Goal: Task Accomplishment & Management: Manage account settings

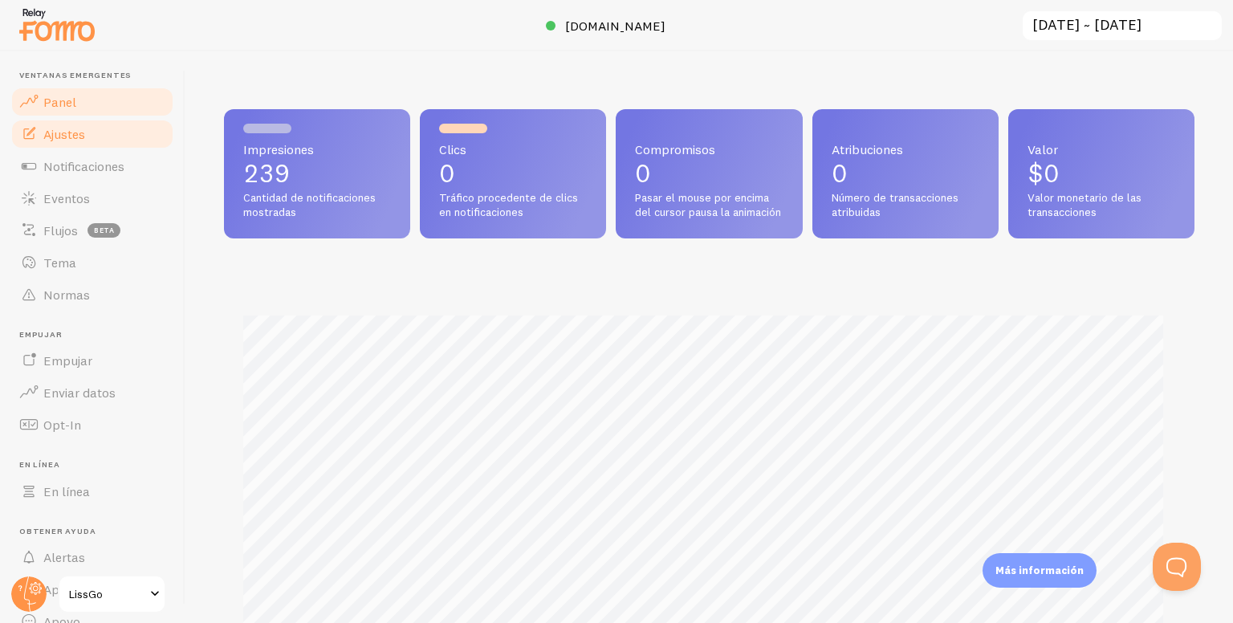
click at [87, 140] on link "Ajustes" at bounding box center [92, 134] width 165 height 32
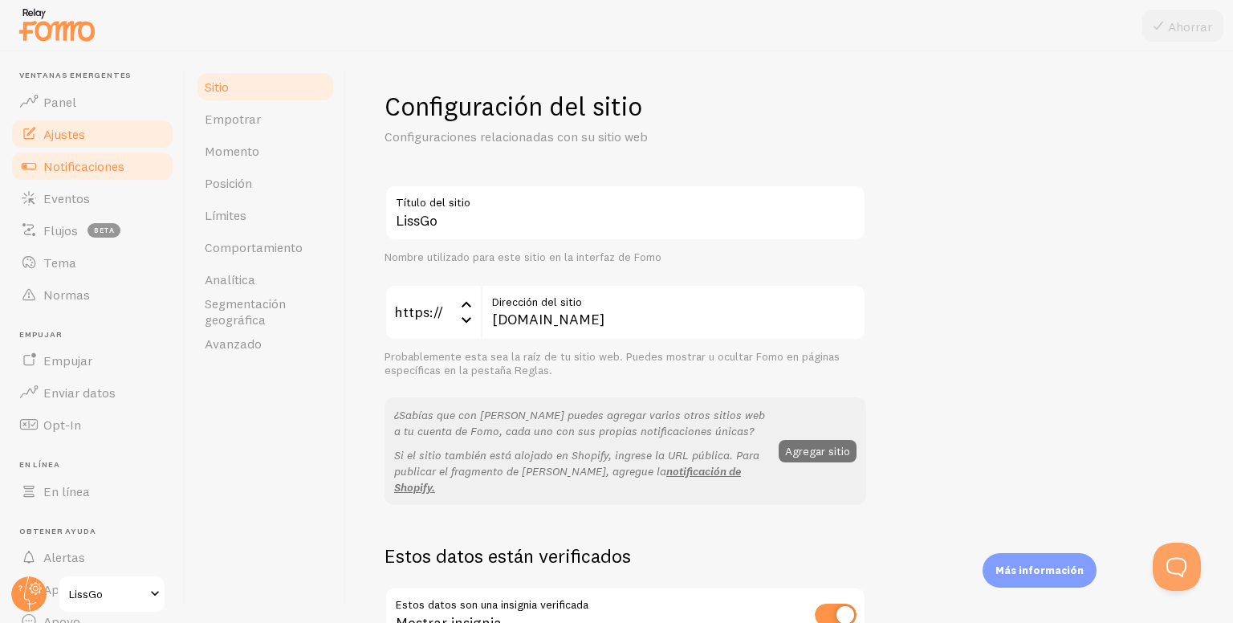
click at [91, 175] on link "Notificaciones" at bounding box center [92, 166] width 165 height 32
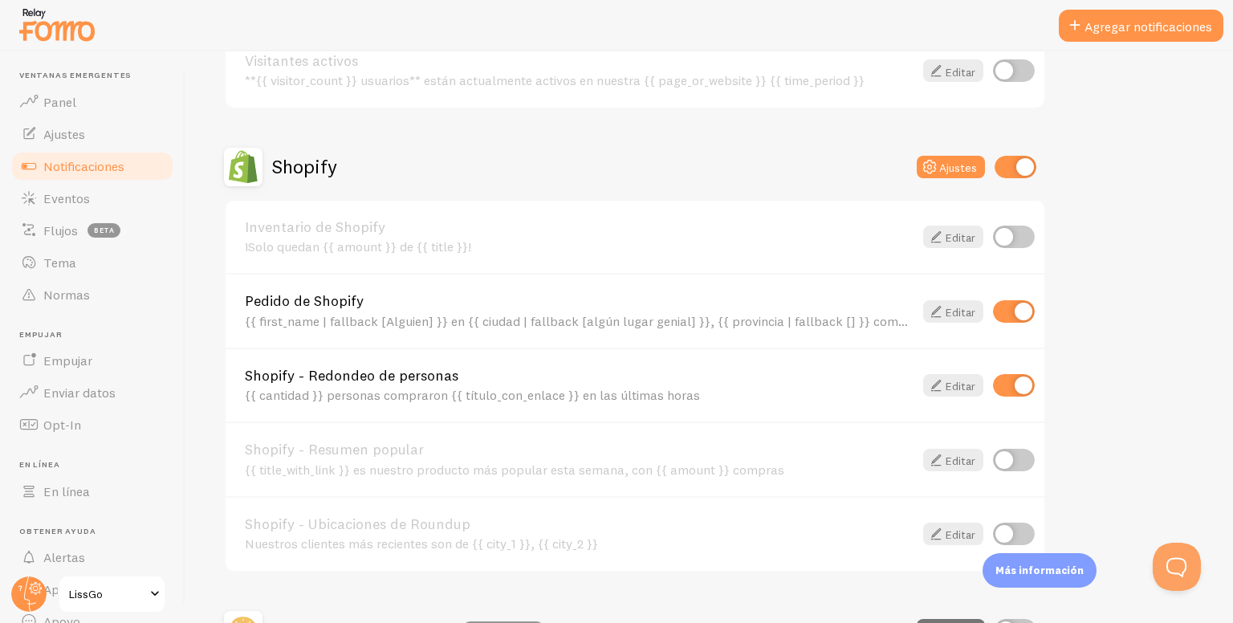
scroll to position [482, 0]
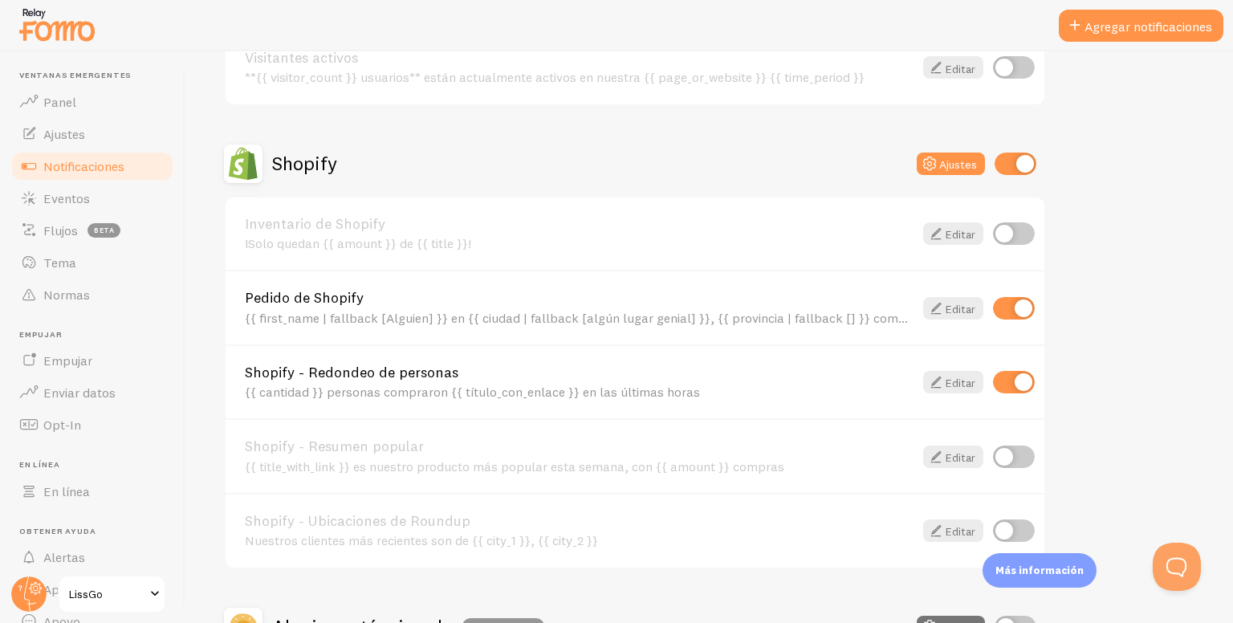
click at [995, 388] on input "checkbox" at bounding box center [1014, 382] width 42 height 22
checkbox input "false"
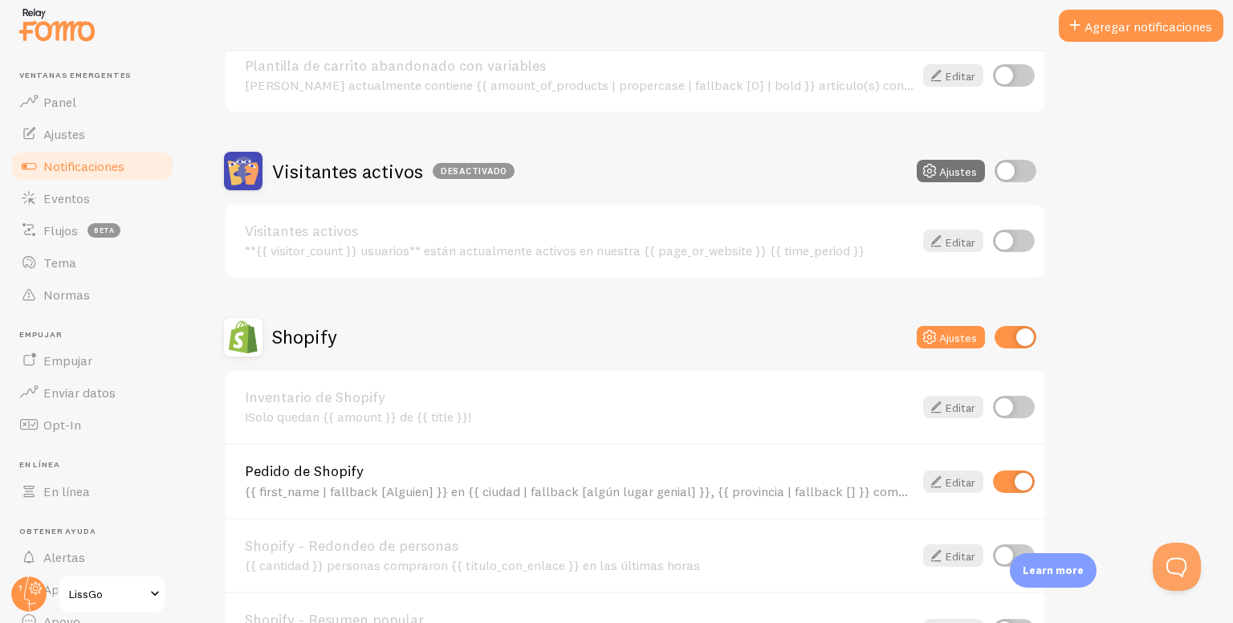
scroll to position [321, 0]
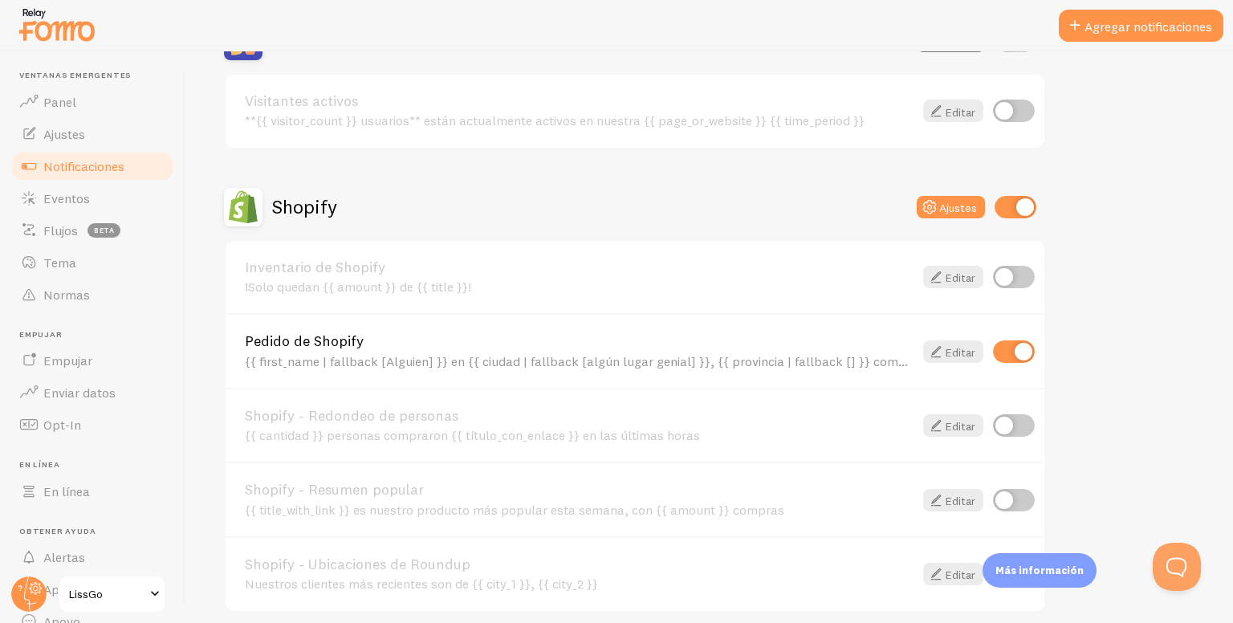
scroll to position [425, 0]
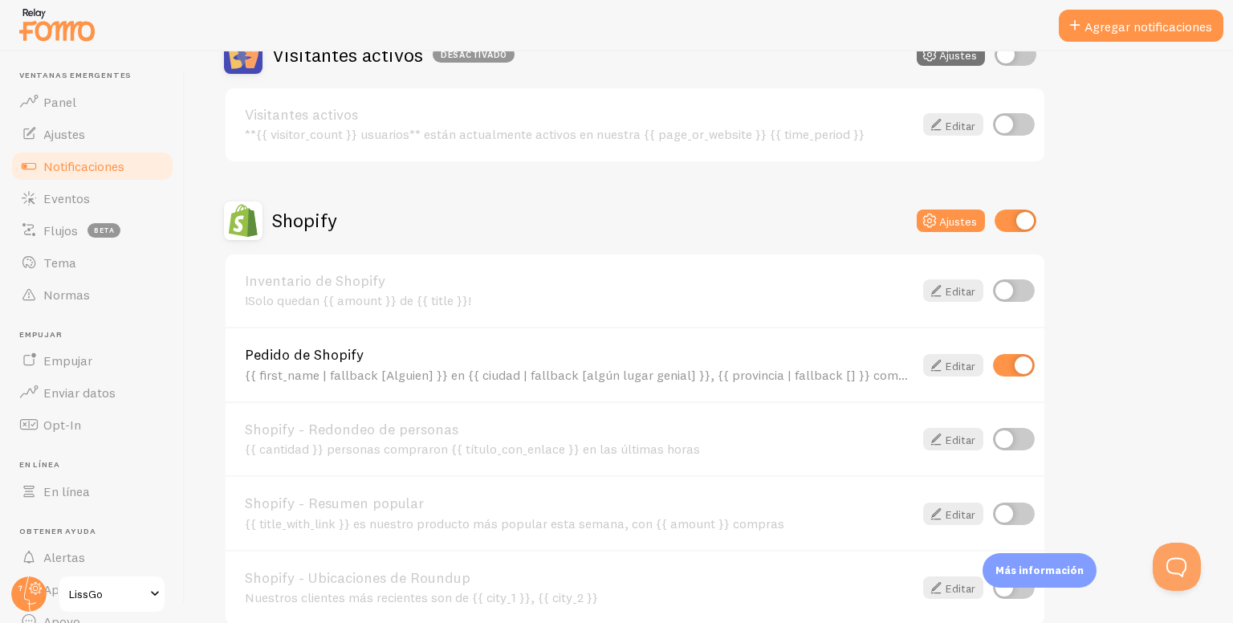
click at [1011, 441] on input "checkbox" at bounding box center [1014, 439] width 42 height 22
checkbox input "true"
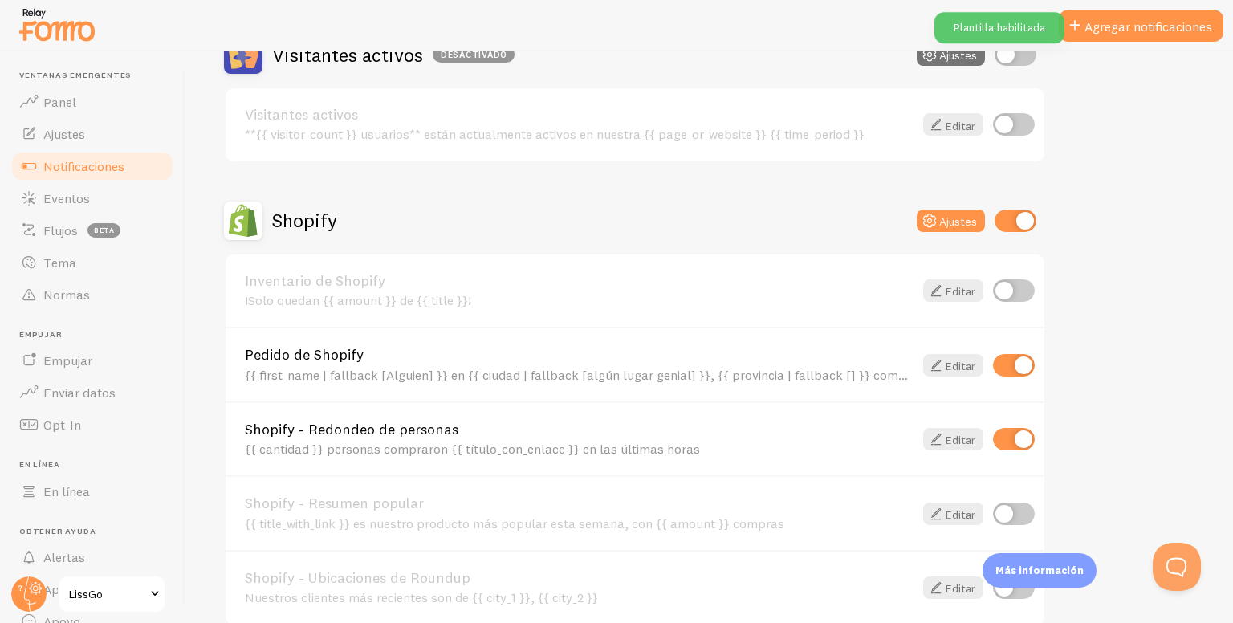
click at [1014, 354] on input "checkbox" at bounding box center [1014, 365] width 42 height 22
checkbox input "false"
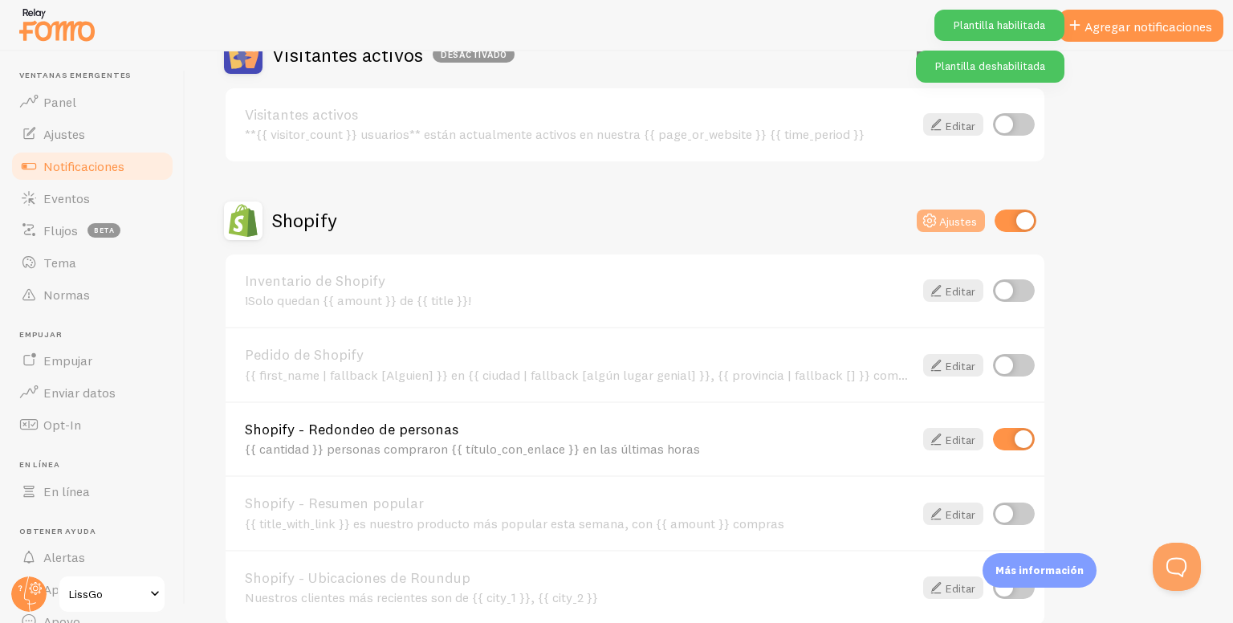
click at [951, 226] on button "Ajustes" at bounding box center [951, 220] width 68 height 22
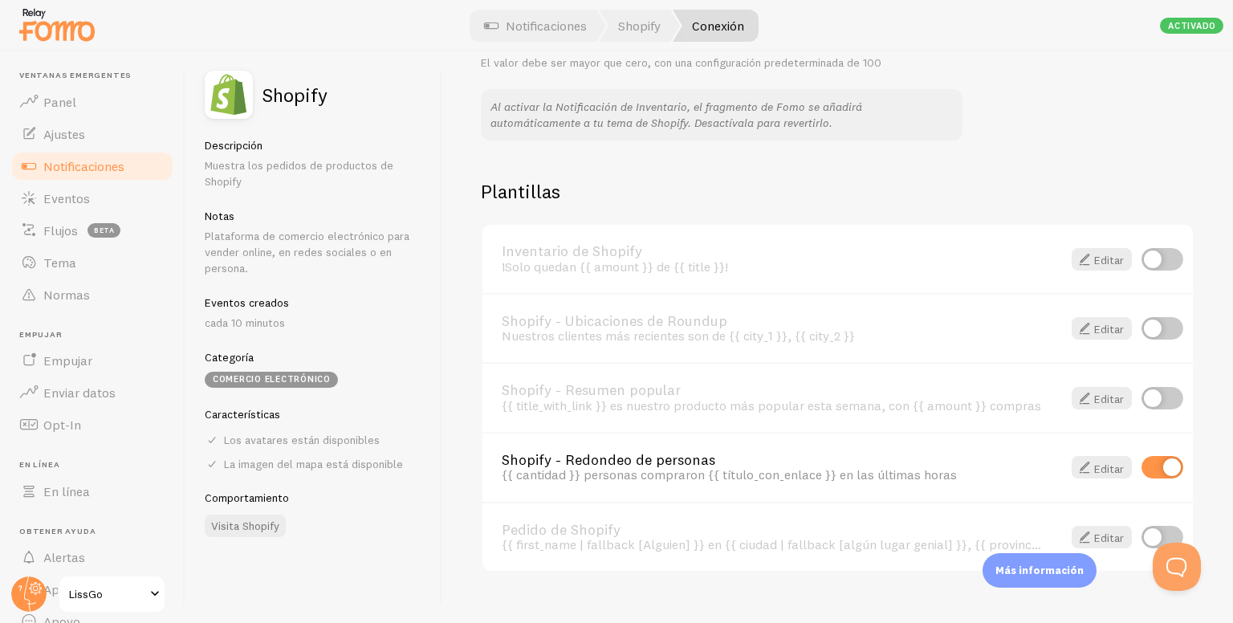
scroll to position [1088, 0]
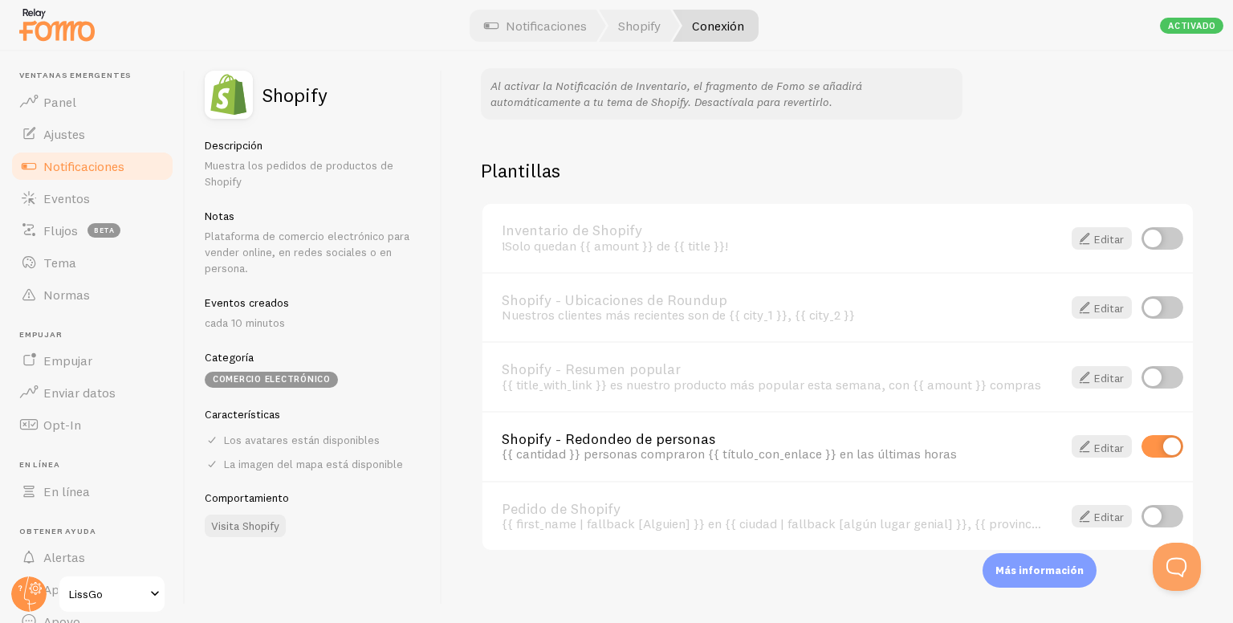
click at [77, 167] on font "Notificaciones" at bounding box center [83, 166] width 81 height 16
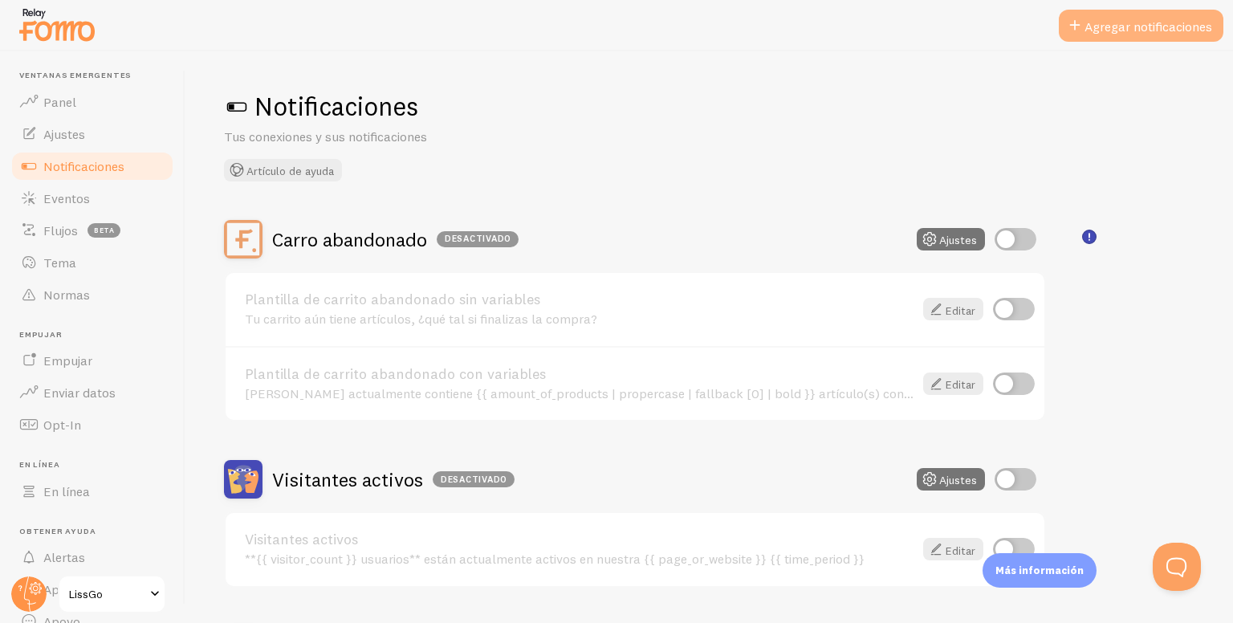
click at [1144, 32] on font "Agregar notificaciones" at bounding box center [1148, 26] width 128 height 16
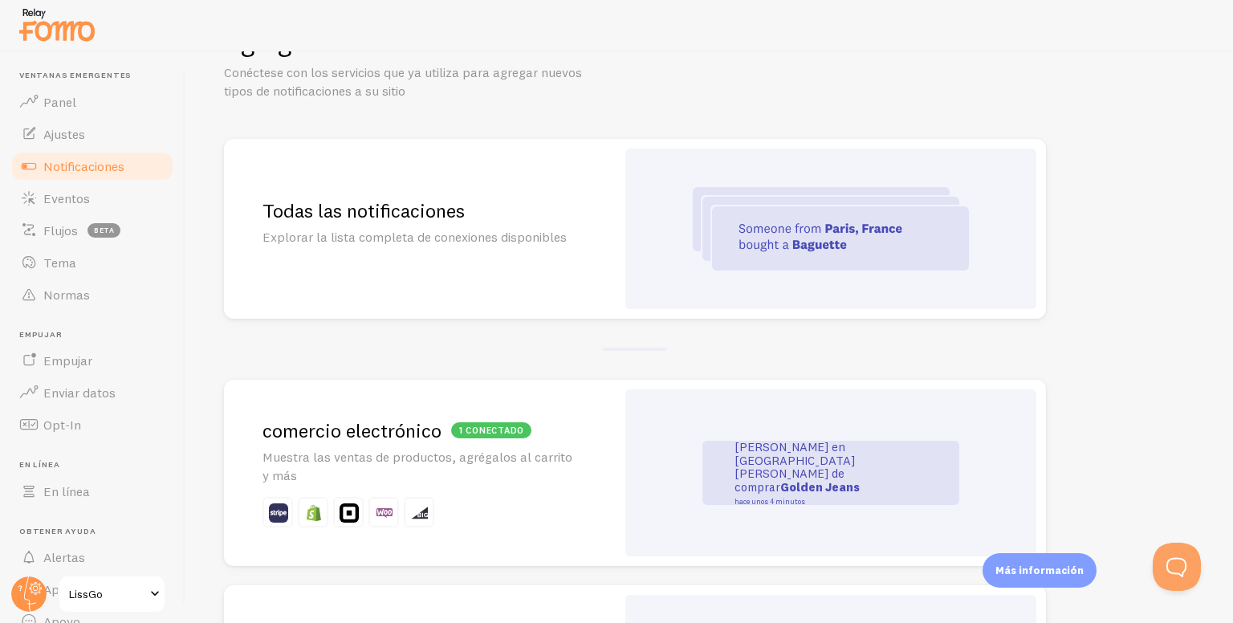
scroll to position [161, 0]
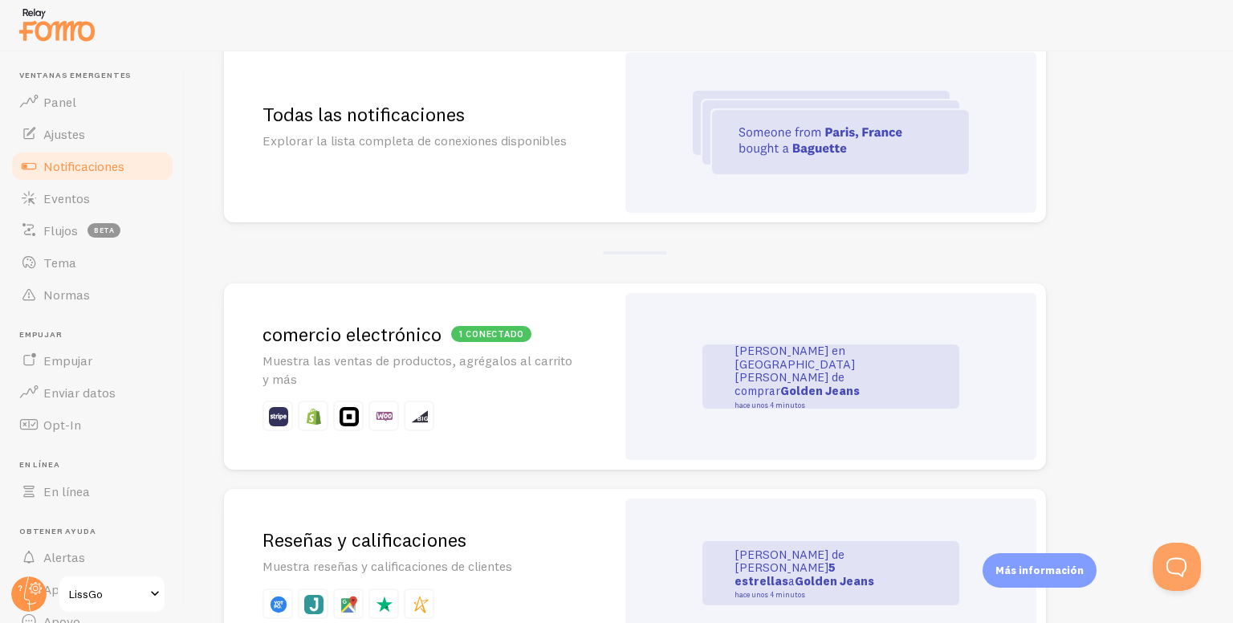
click at [893, 361] on p "[PERSON_NAME] en [GEOGRAPHIC_DATA][PERSON_NAME] de comprar Golden Jeans hace un…" at bounding box center [814, 376] width 161 height 64
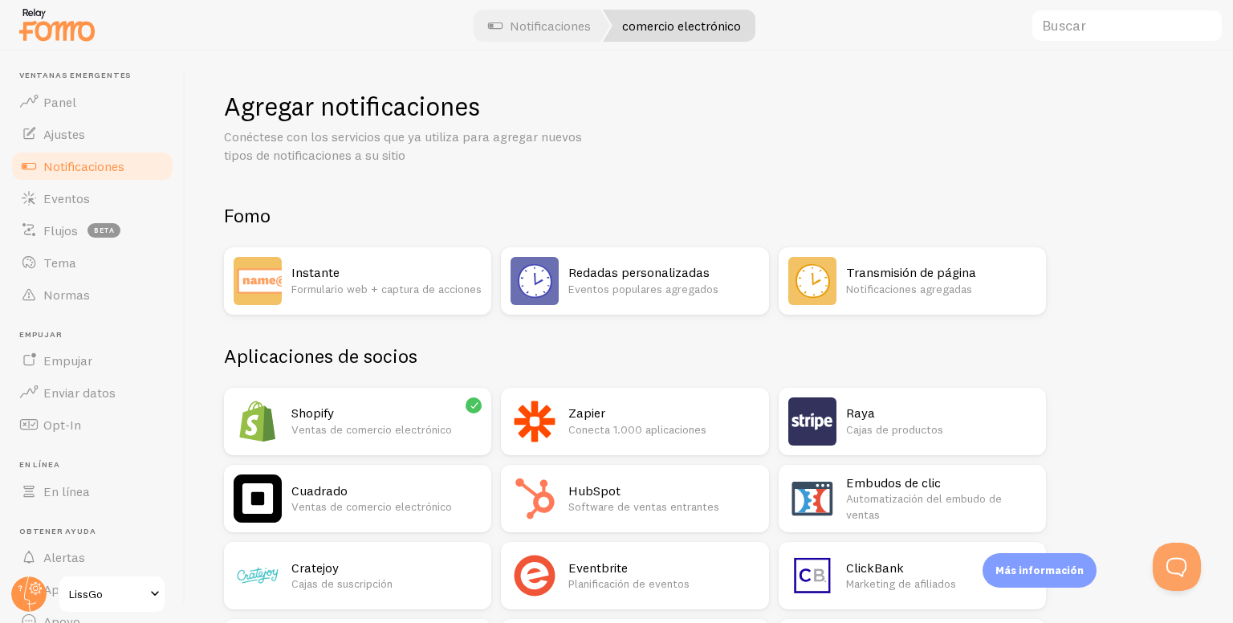
click at [441, 417] on h2 "Shopify" at bounding box center [386, 412] width 190 height 17
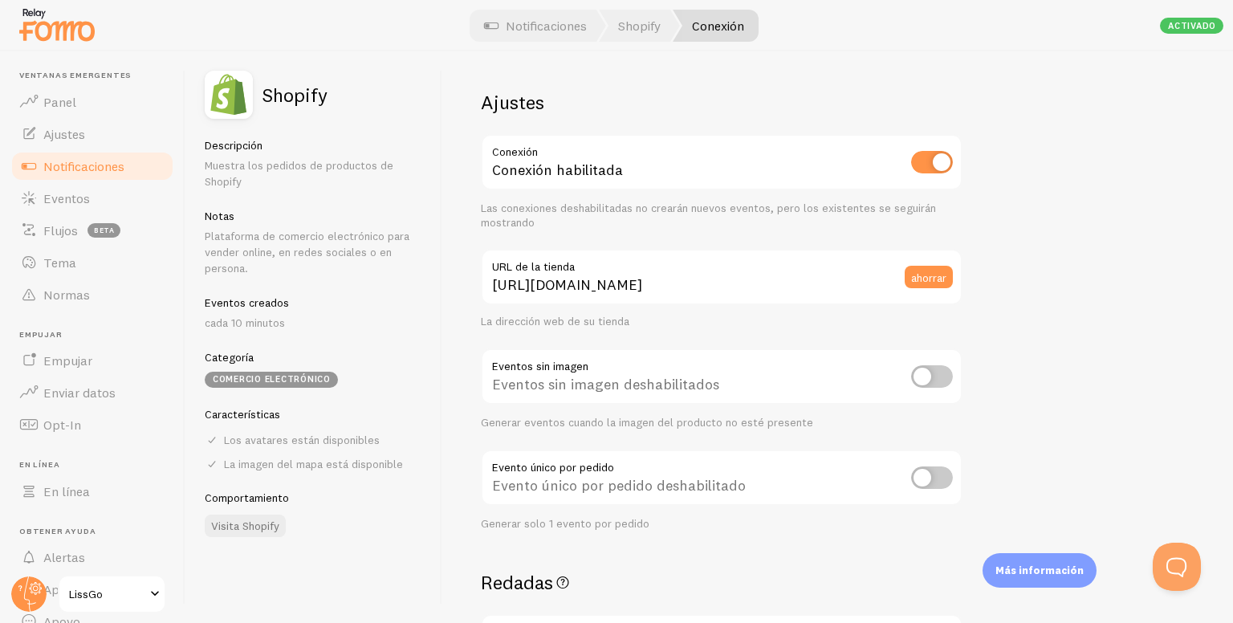
click at [931, 167] on input "checkbox" at bounding box center [932, 162] width 42 height 22
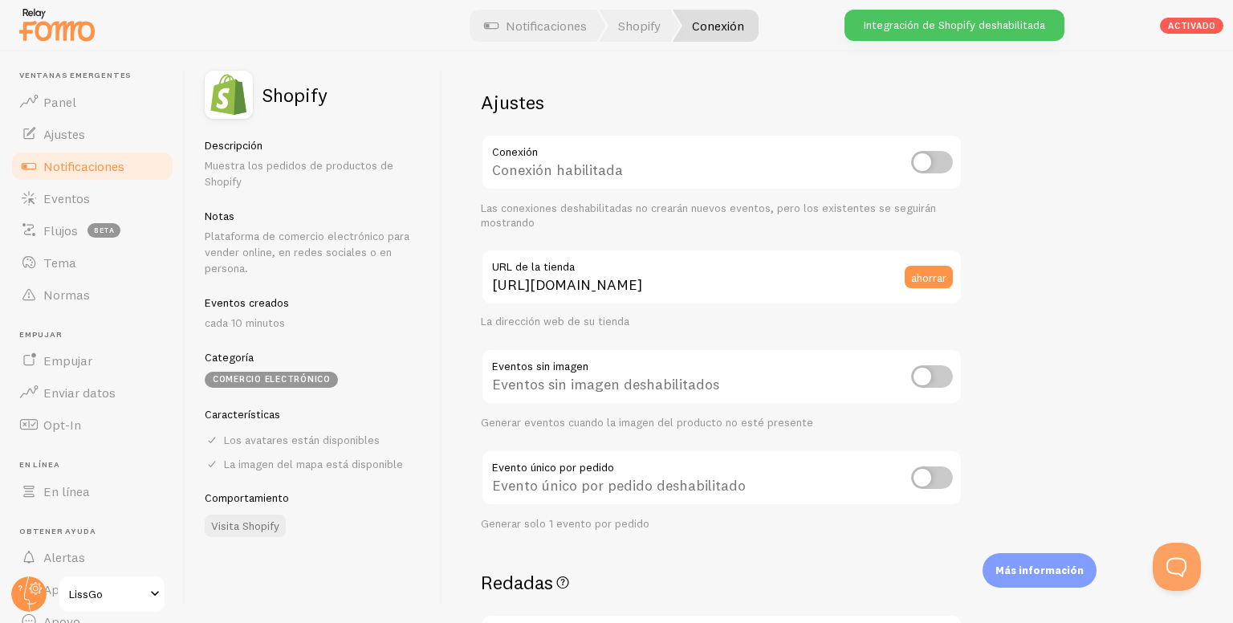
click at [931, 167] on input "checkbox" at bounding box center [932, 162] width 42 height 22
checkbox input "true"
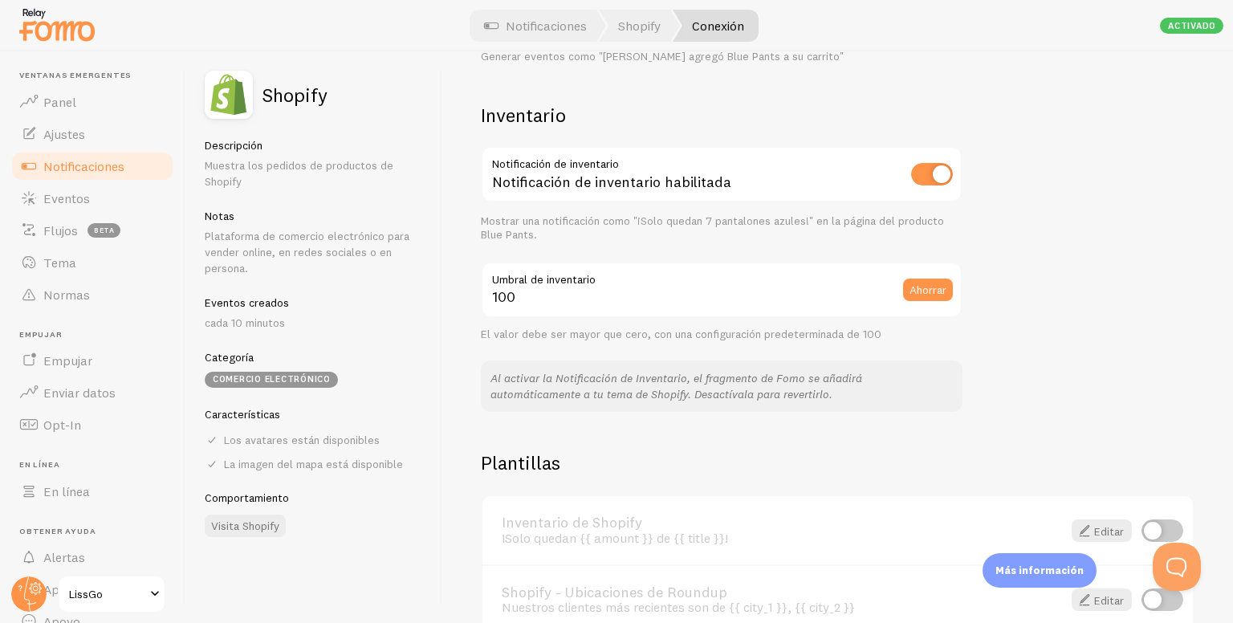
scroll to position [803, 0]
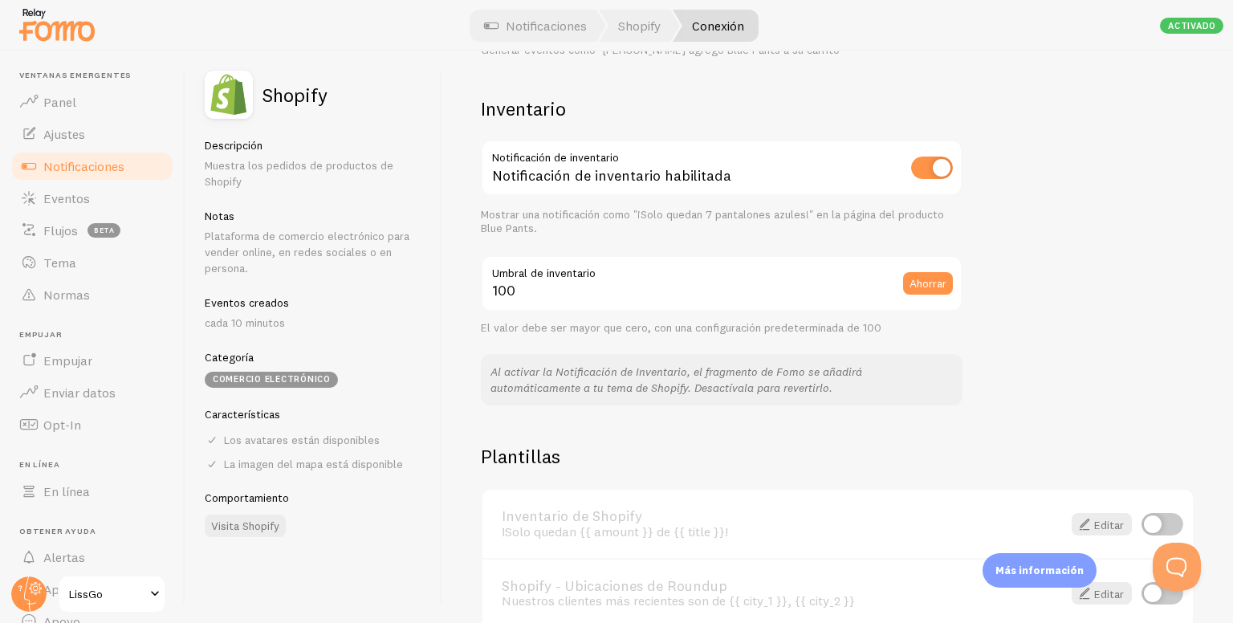
click at [939, 161] on input "checkbox" at bounding box center [932, 168] width 42 height 22
checkbox input "false"
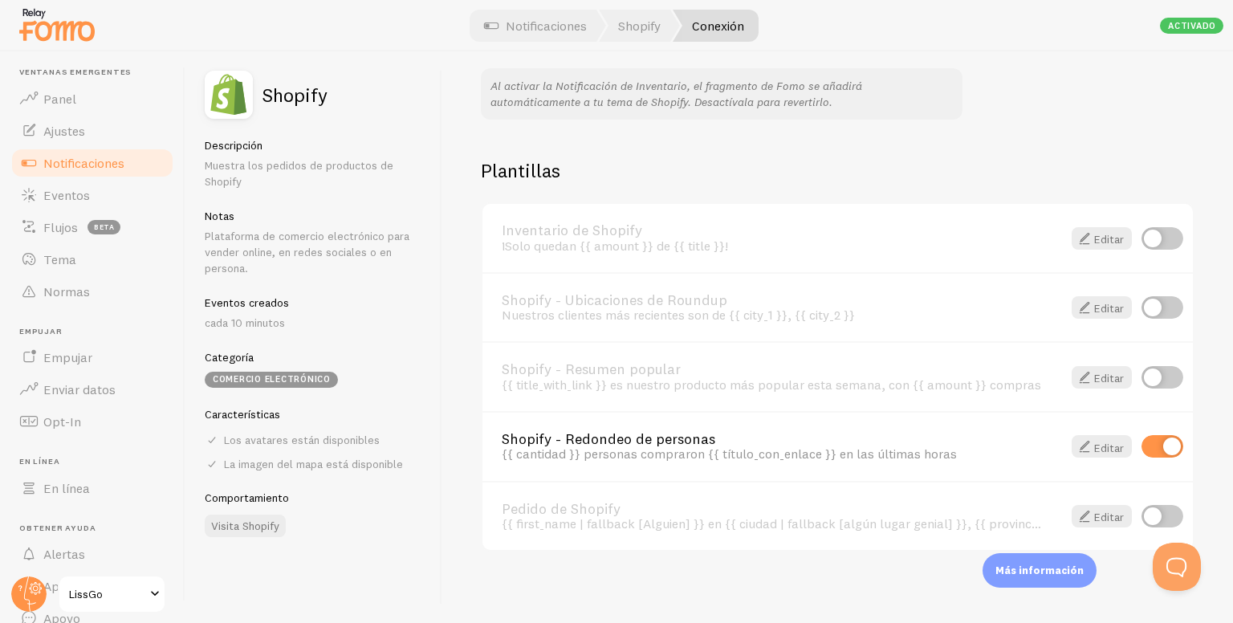
scroll to position [0, 0]
click at [66, 144] on link "Ajustes" at bounding box center [92, 134] width 165 height 32
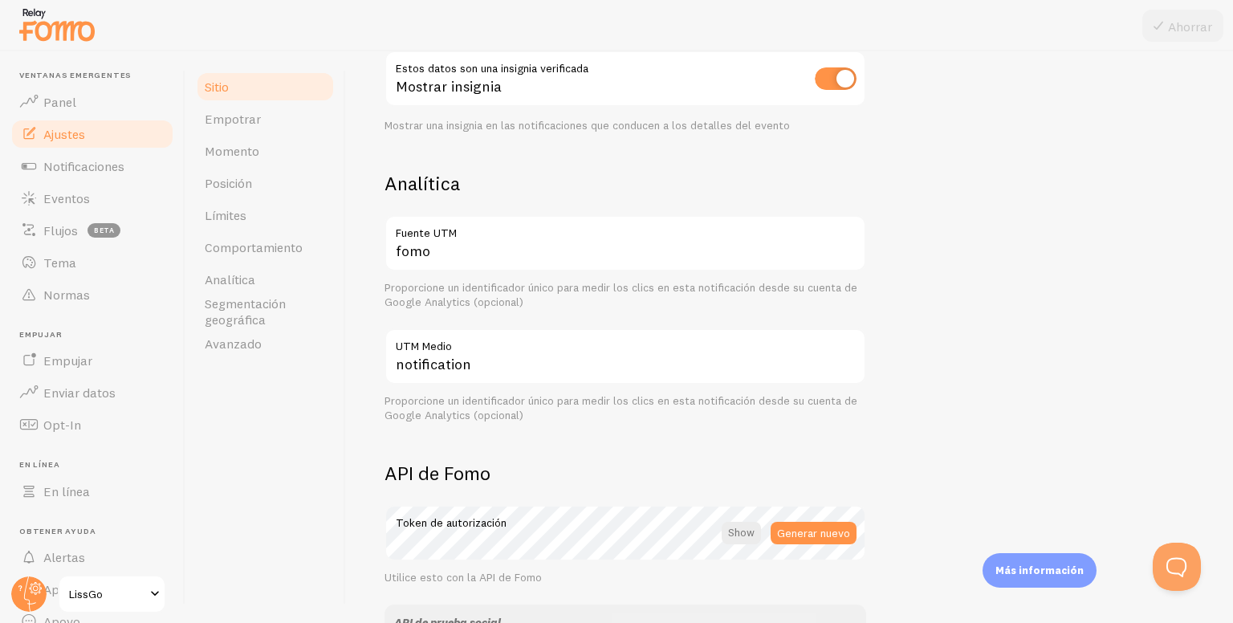
scroll to position [409, 0]
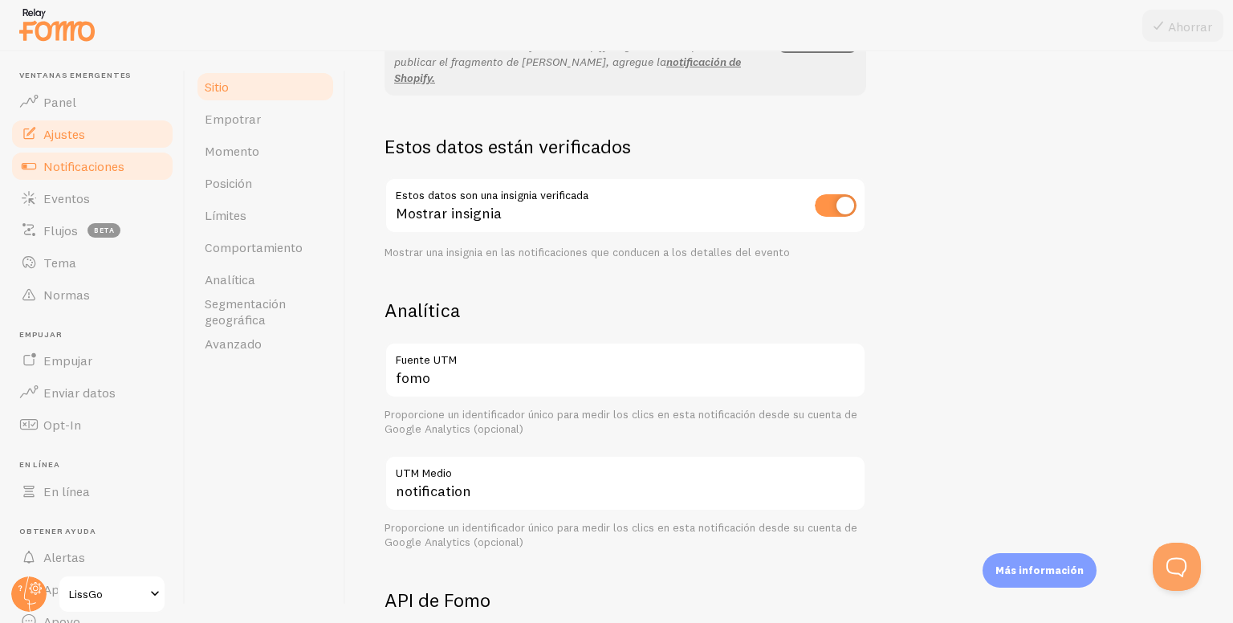
click at [109, 171] on font "Notificaciones" at bounding box center [83, 166] width 81 height 16
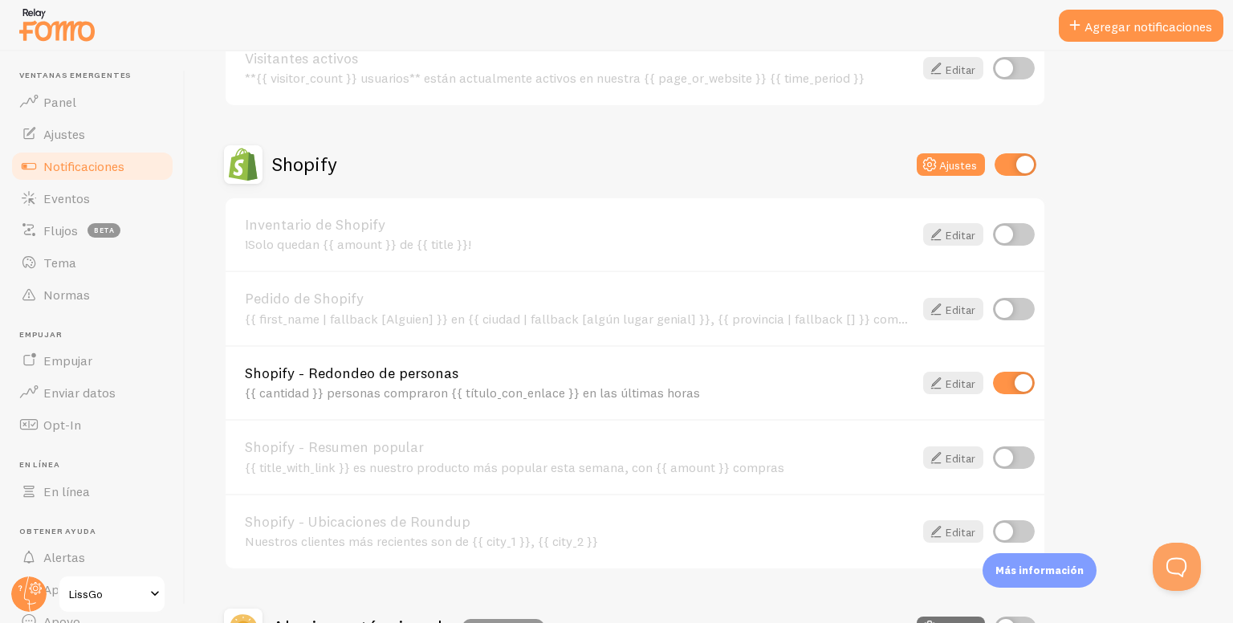
scroll to position [482, 0]
click at [1011, 304] on input "checkbox" at bounding box center [1014, 308] width 42 height 22
checkbox input "true"
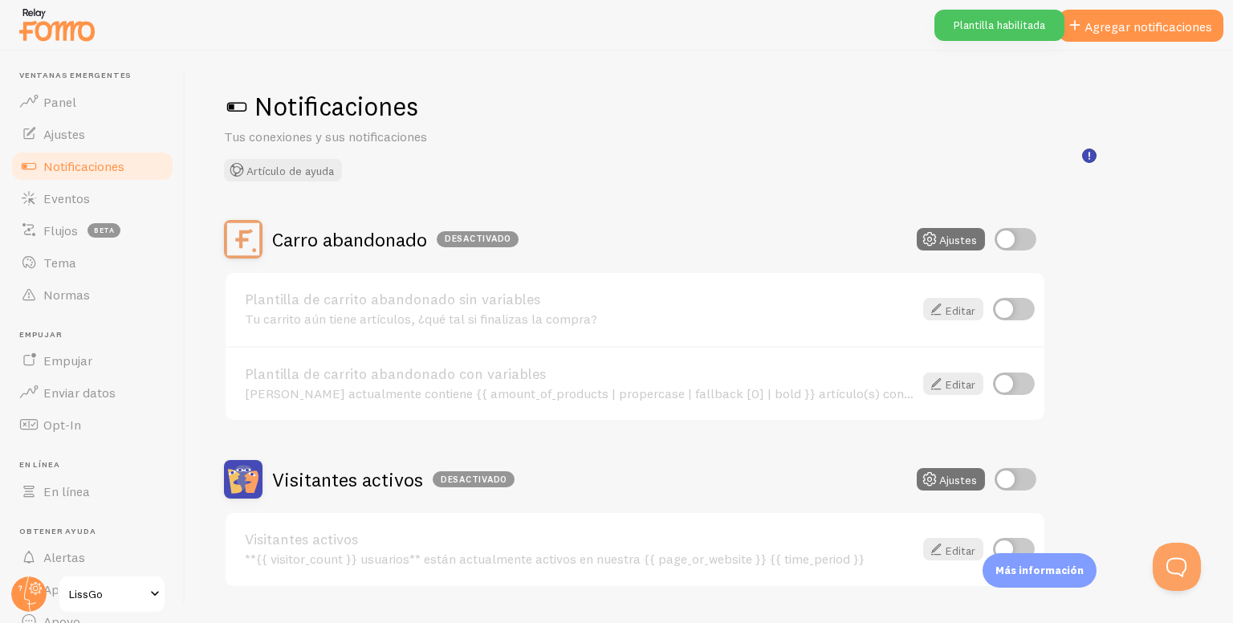
scroll to position [84, 0]
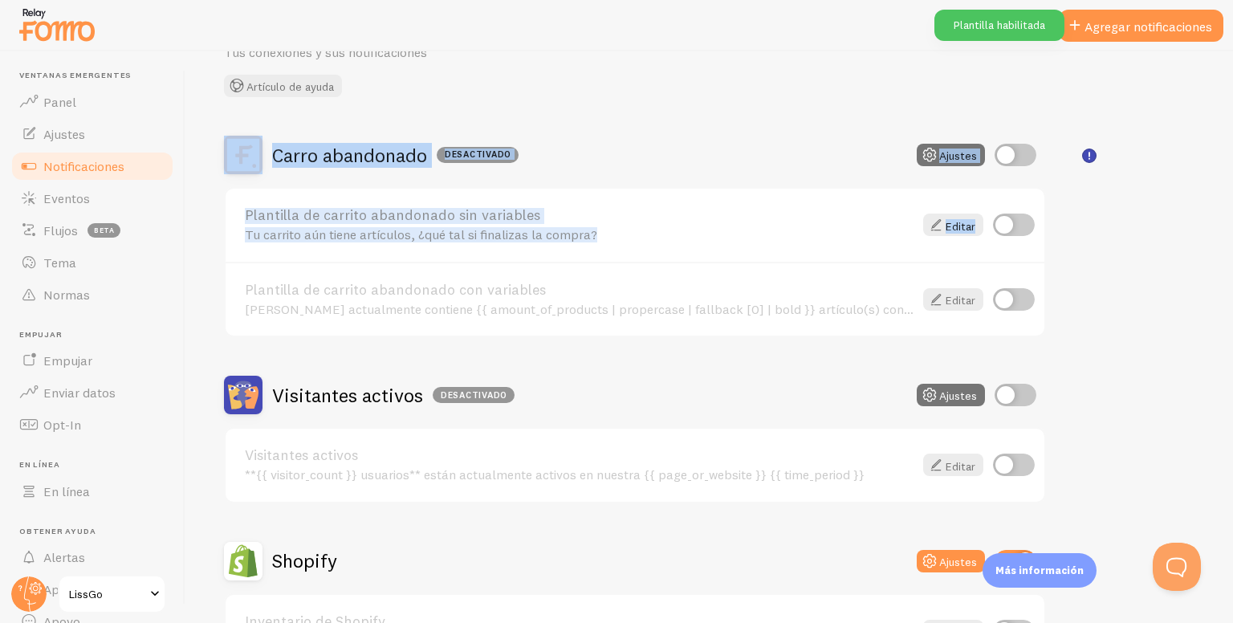
drag, startPoint x: 1232, startPoint y: 158, endPoint x: 1189, endPoint y: 139, distance: 47.4
click at [1222, 196] on div "Notificaciones Tus conexiones y sus notificaciones Artículo de ayuda Carro aban…" at bounding box center [708, 336] width 1047 height 571
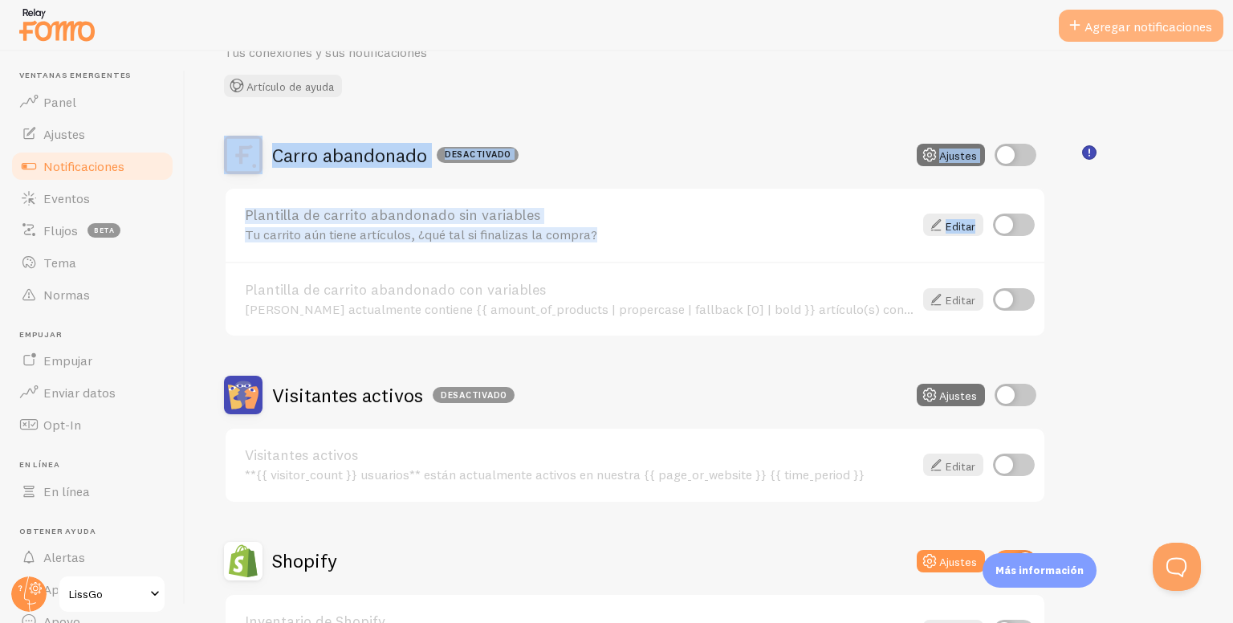
click at [1129, 27] on font "Agregar notificaciones" at bounding box center [1148, 26] width 128 height 16
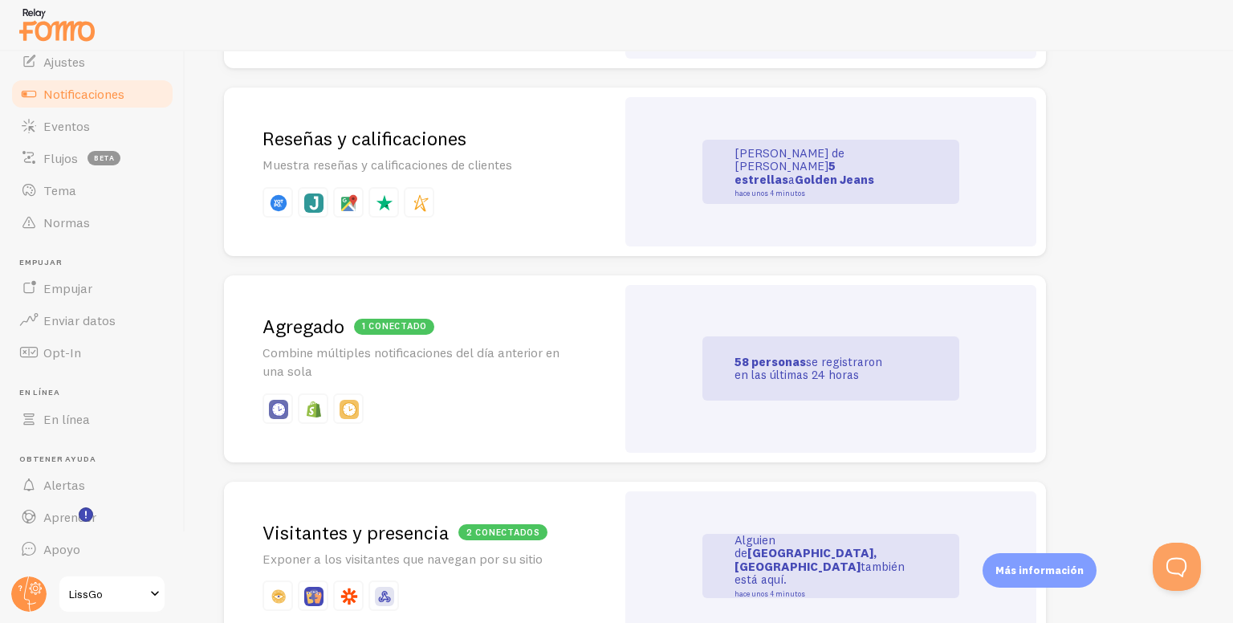
scroll to position [722, 0]
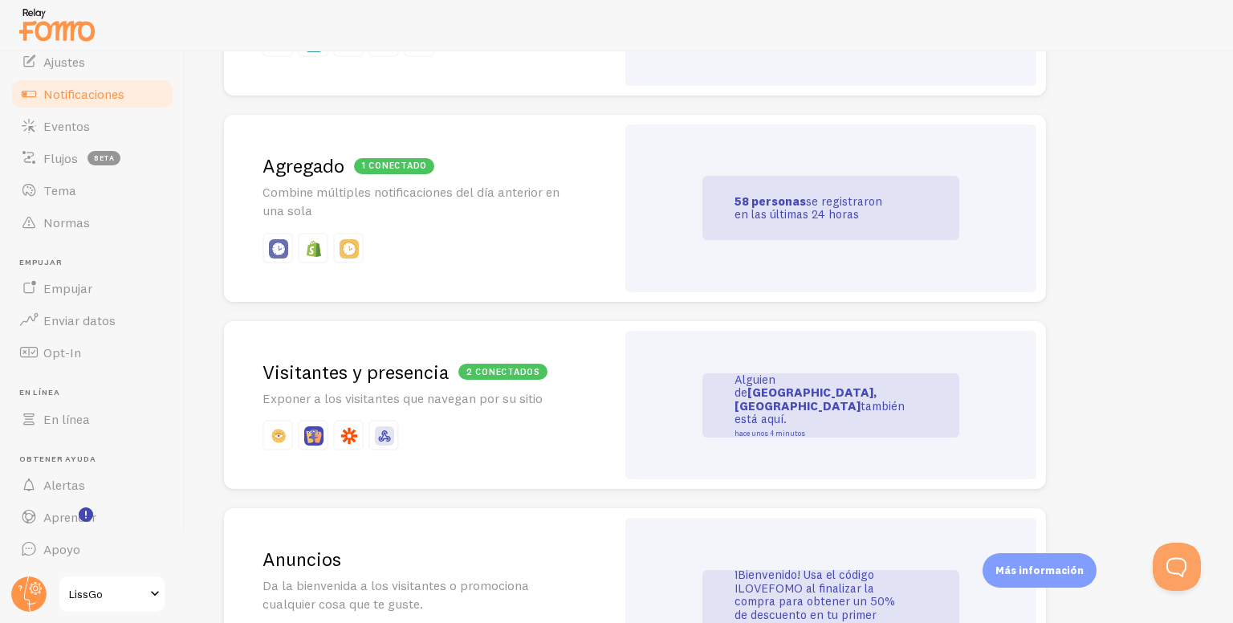
click at [125, 87] on link "Notificaciones" at bounding box center [92, 94] width 165 height 32
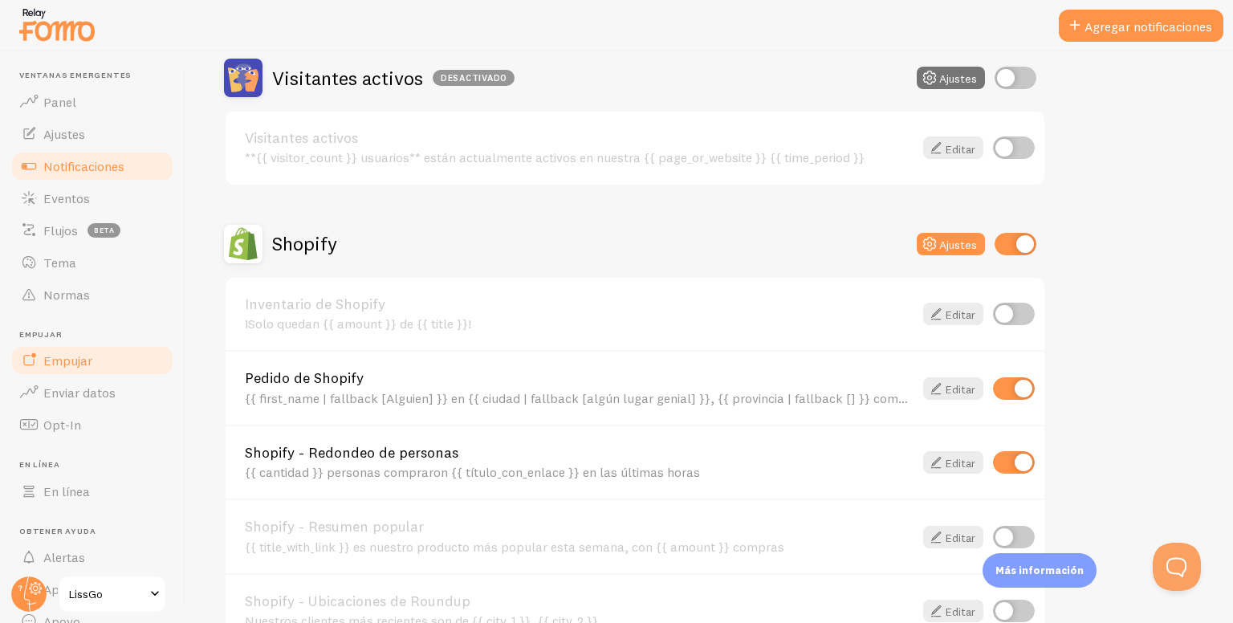
click at [83, 350] on link "Empujar" at bounding box center [92, 360] width 165 height 32
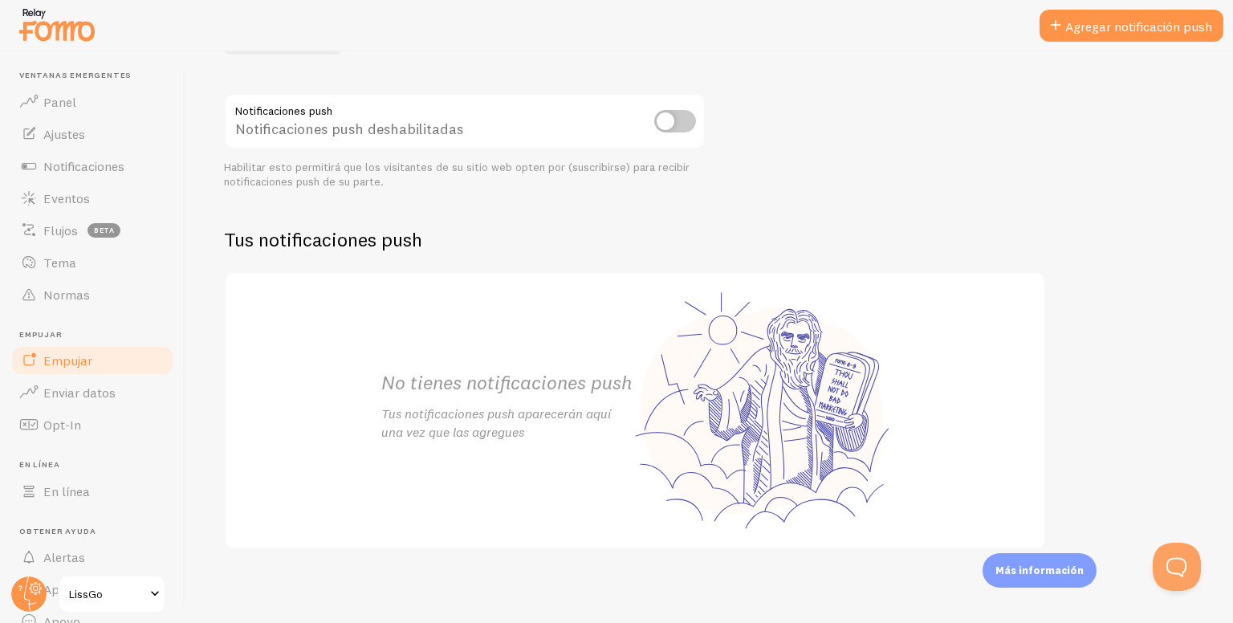
scroll to position [166, 0]
click at [75, 208] on link "Eventos" at bounding box center [92, 198] width 165 height 32
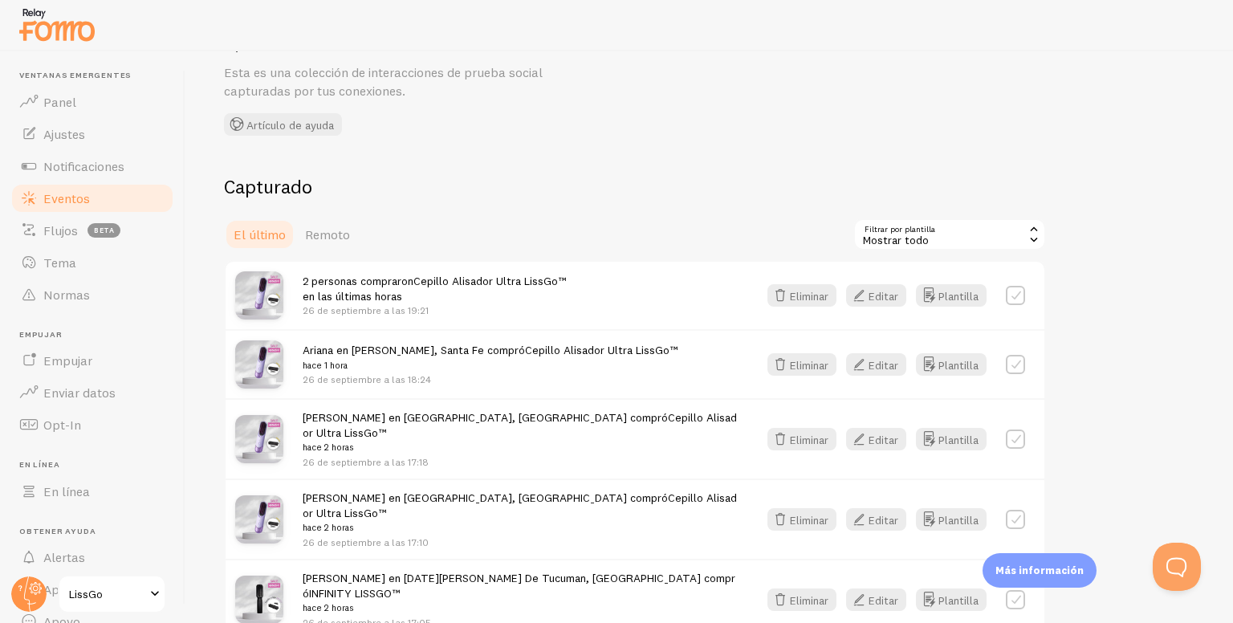
scroll to position [161, 0]
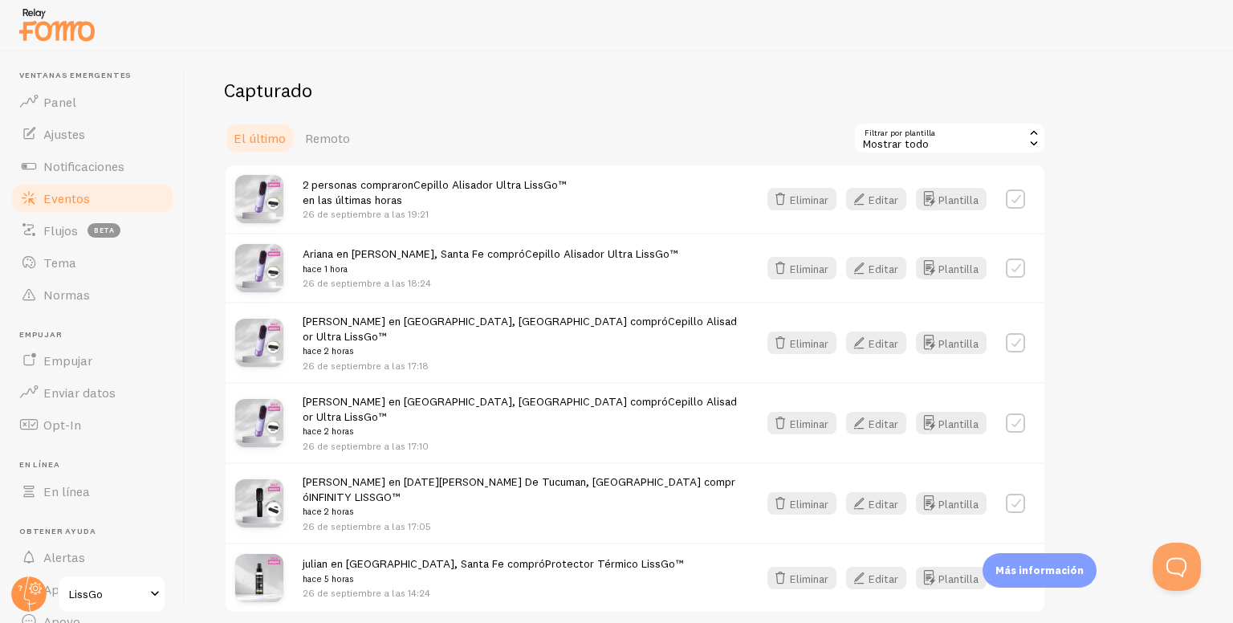
click at [444, 196] on div "2 personas compraron Cepillo Alisador Ultra LissGo™ en las últimas horas 26 de …" at bounding box center [435, 199] width 264 height 45
click at [793, 302] on div "[PERSON_NAME] en [GEOGRAPHIC_DATA], Buenos Aires compró Cepillo Alisador Ultra …" at bounding box center [635, 342] width 819 height 80
click at [321, 248] on font "Ariana en [PERSON_NAME], Santa Fe compró" at bounding box center [414, 253] width 222 height 14
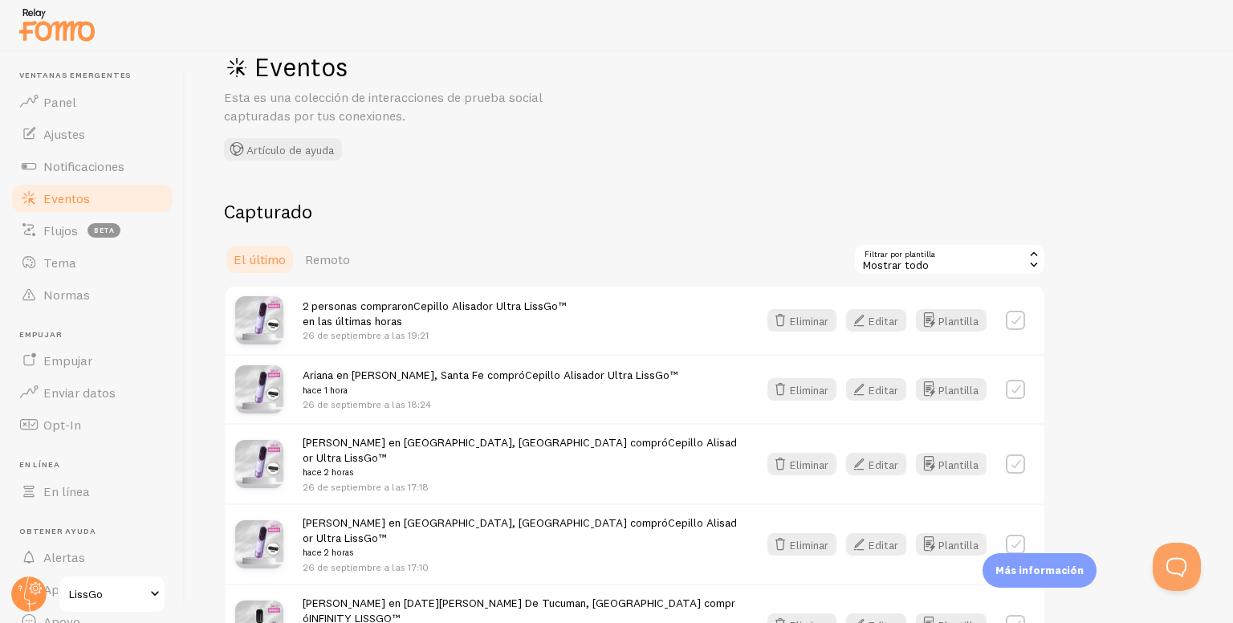
scroll to position [0, 0]
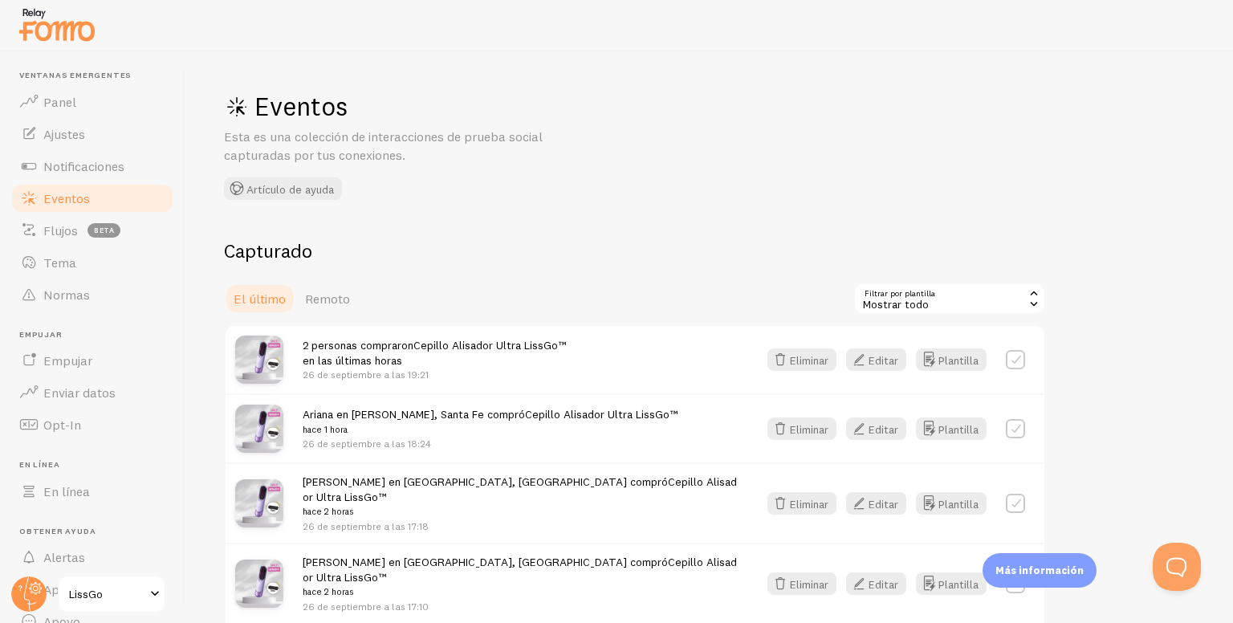
click at [965, 309] on div "Mostrar todo" at bounding box center [949, 299] width 193 height 32
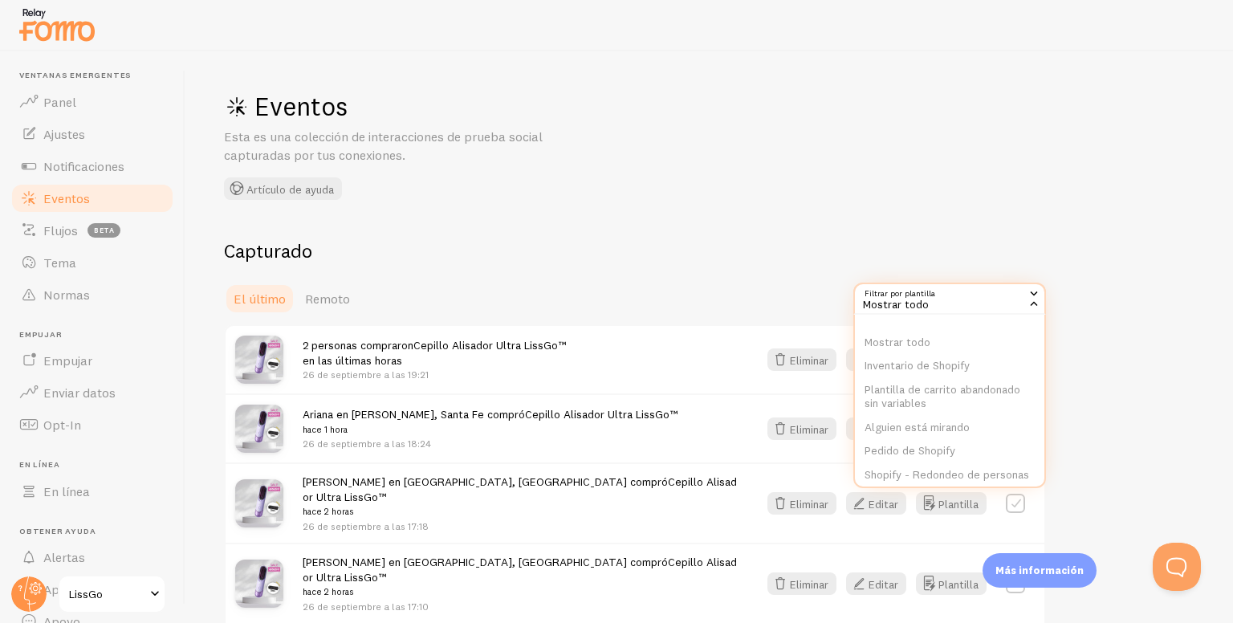
click at [965, 309] on div "Mostrar todo" at bounding box center [949, 299] width 193 height 32
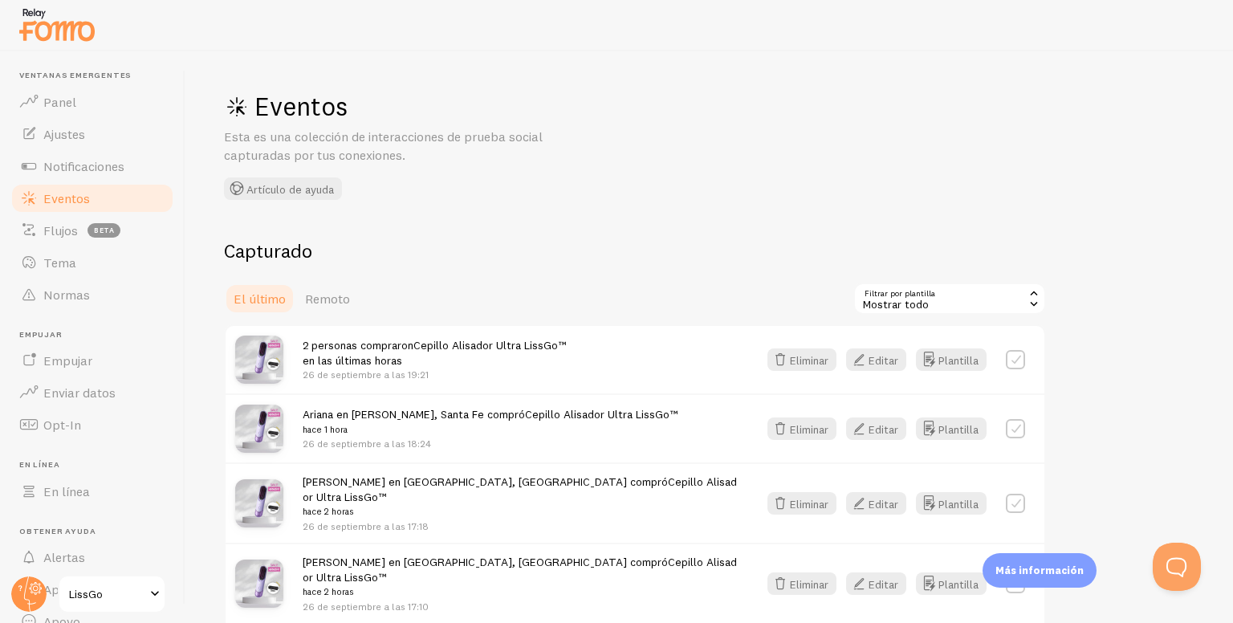
drag, startPoint x: 806, startPoint y: 368, endPoint x: 806, endPoint y: 402, distance: 33.7
click at [806, 402] on div "2 personas compraron Cepillo Alisador Ultra LissGo™ en las últimas horas 26 de …" at bounding box center [635, 548] width 822 height 449
click at [889, 357] on font "Editar" at bounding box center [883, 359] width 30 height 14
click at [114, 191] on link "Eventos" at bounding box center [92, 198] width 165 height 32
click at [34, 130] on span at bounding box center [28, 133] width 19 height 19
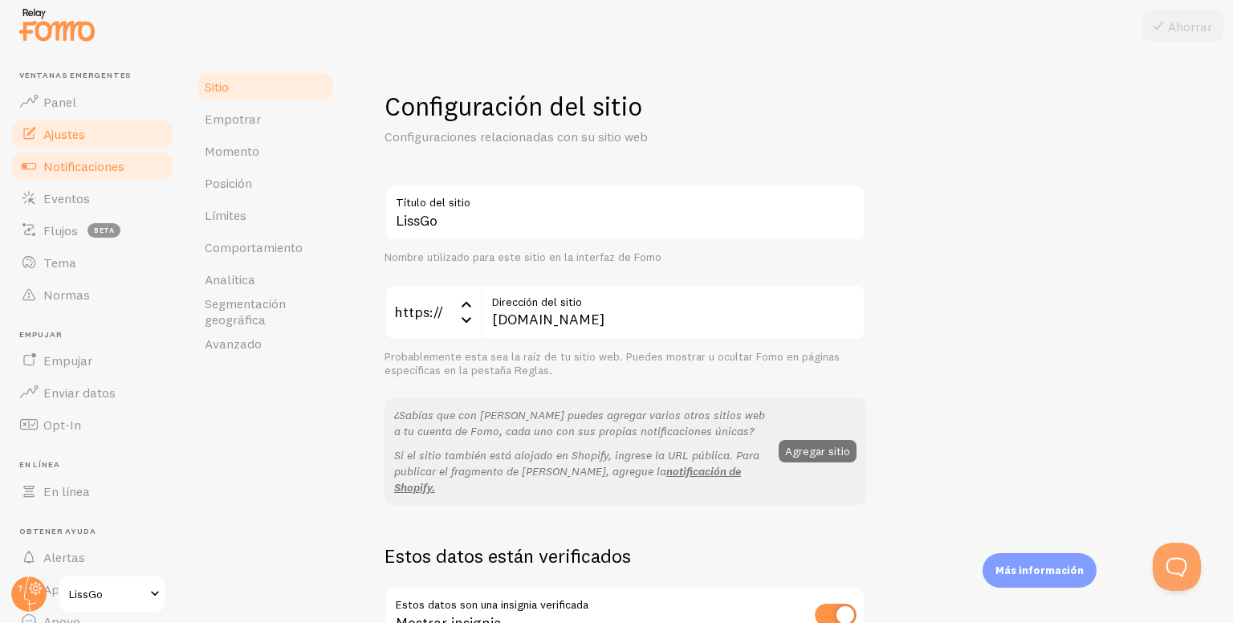
click at [78, 177] on link "Notificaciones" at bounding box center [92, 166] width 165 height 32
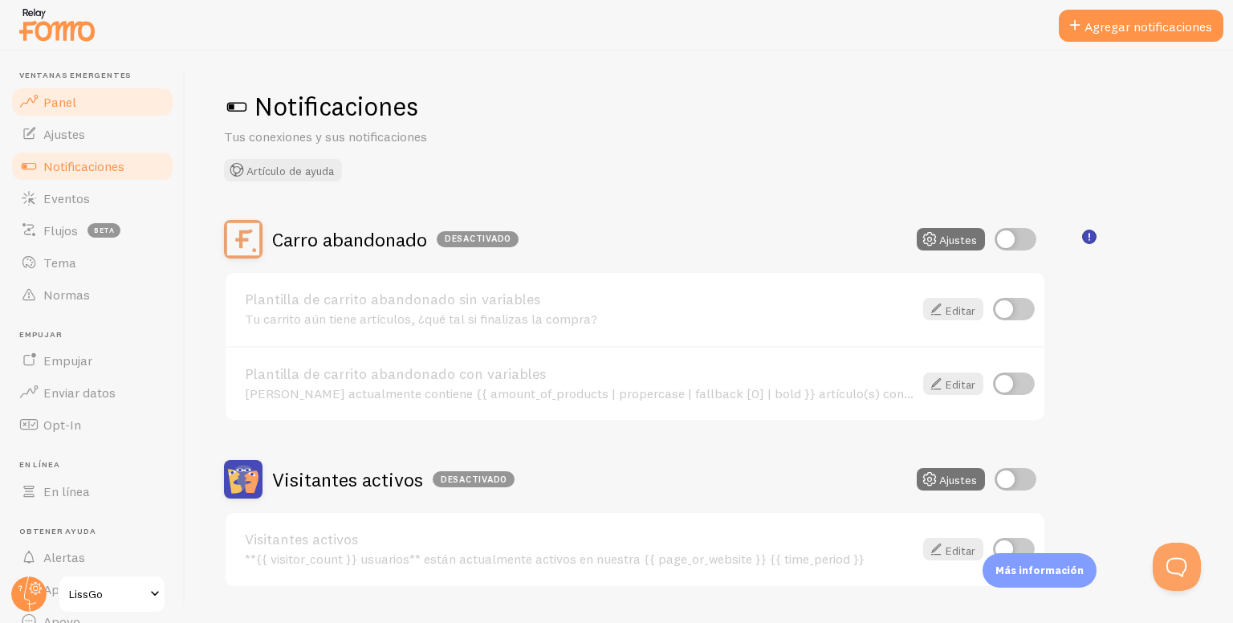
click at [104, 104] on link "Panel" at bounding box center [92, 102] width 165 height 32
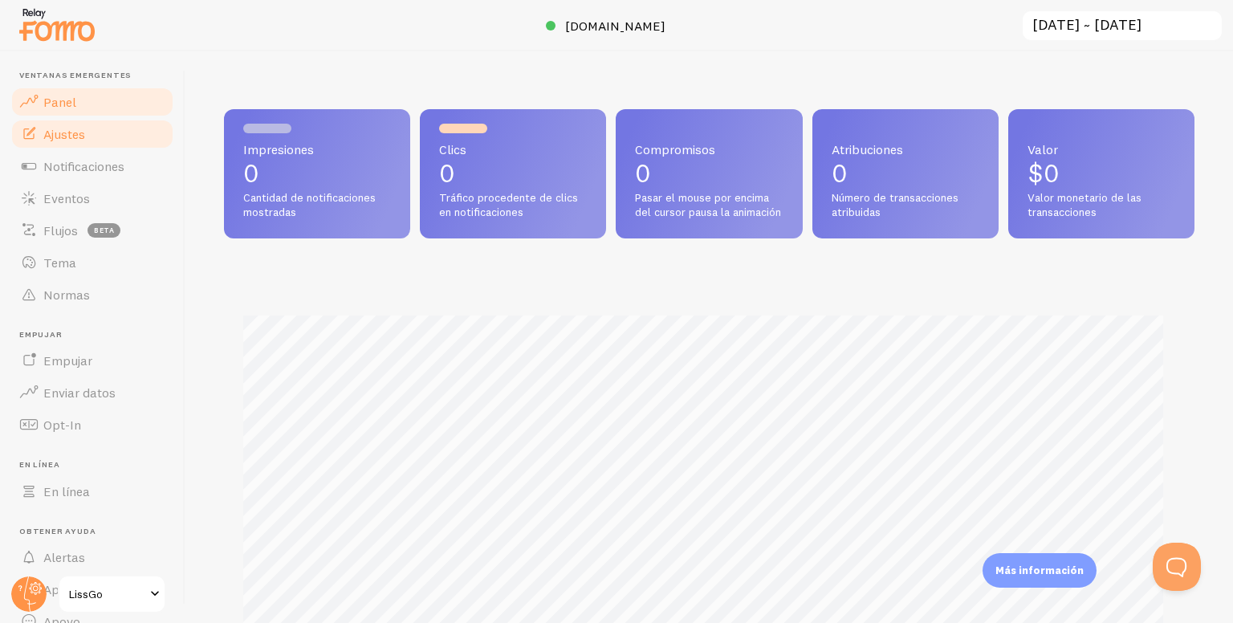
scroll to position [421, 957]
click at [112, 139] on link "Ajustes" at bounding box center [92, 134] width 165 height 32
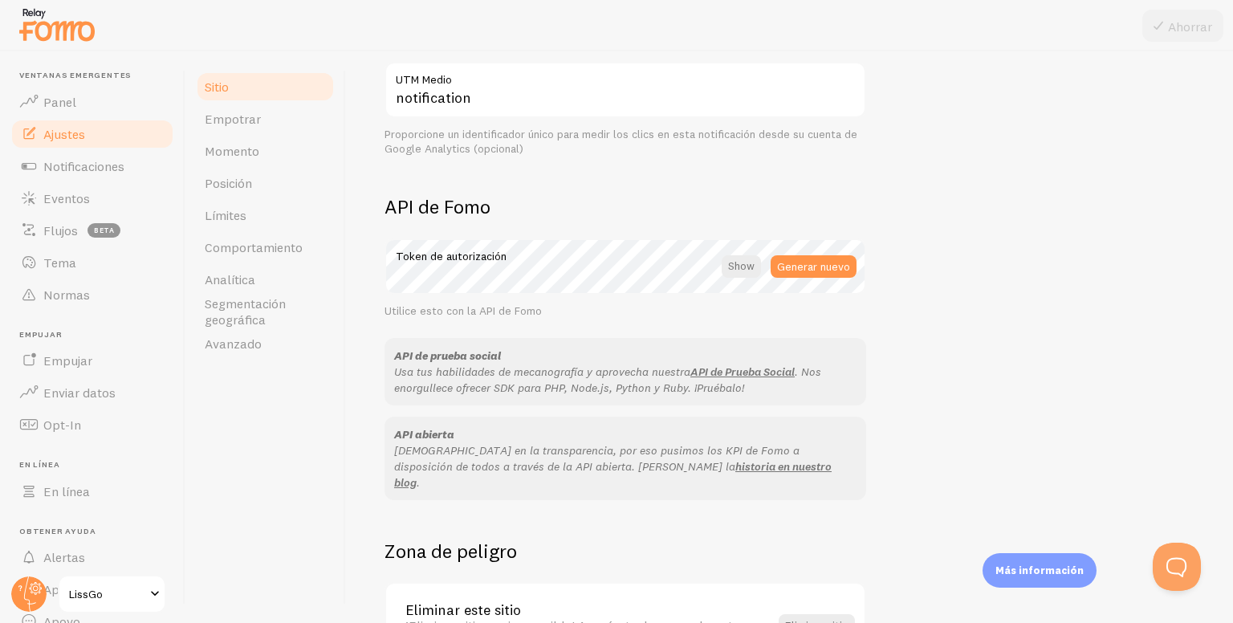
scroll to position [891, 0]
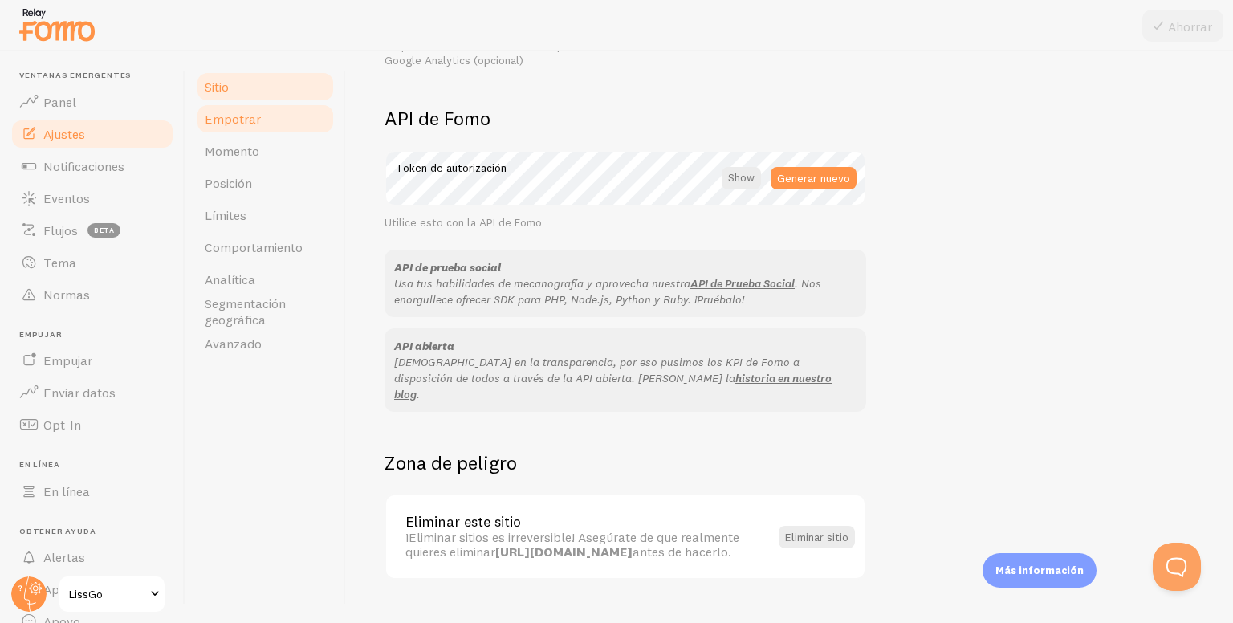
click at [218, 119] on font "Empotrar" at bounding box center [233, 119] width 56 height 16
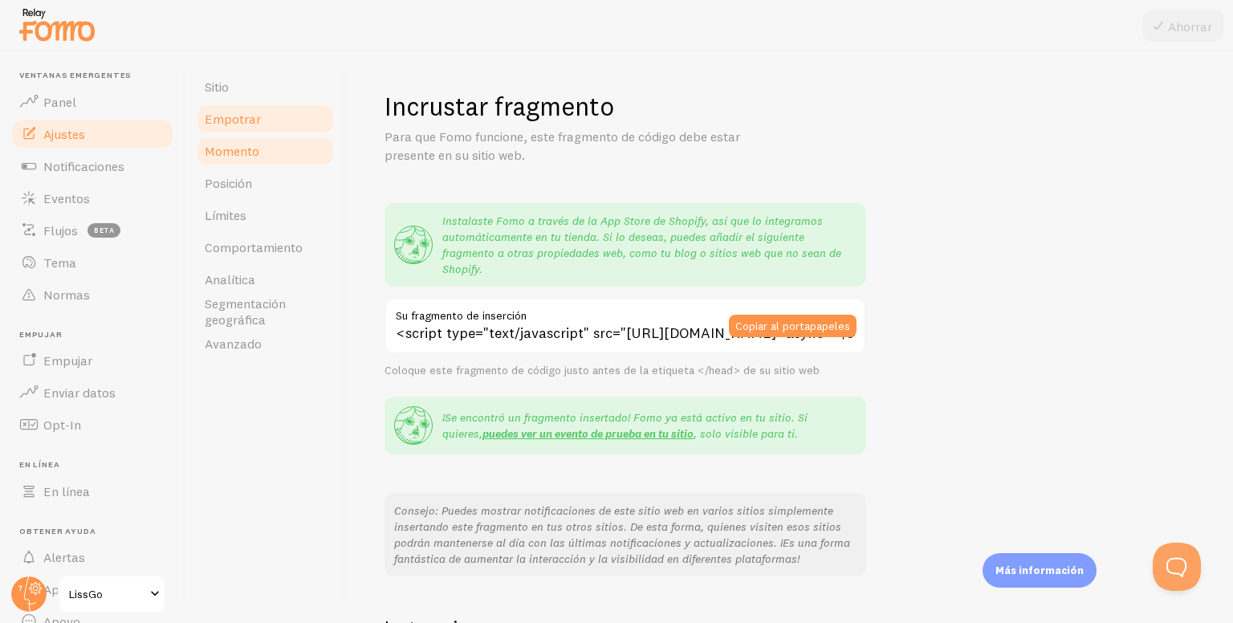
click at [257, 146] on font "Momento" at bounding box center [232, 151] width 55 height 16
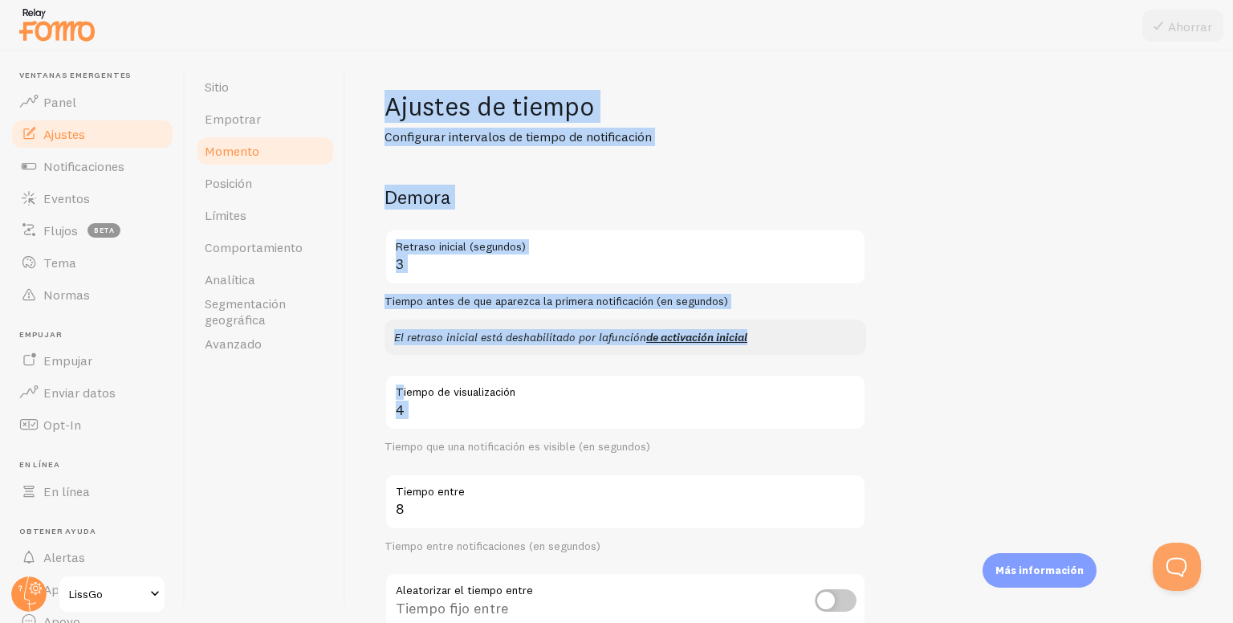
drag, startPoint x: 397, startPoint y: 398, endPoint x: 287, endPoint y: 402, distance: 110.0
click at [287, 402] on div "Sitio Empotrar Momento Posición Límites Comportamiento Analítica Segmentación g…" at bounding box center [708, 336] width 1047 height 571
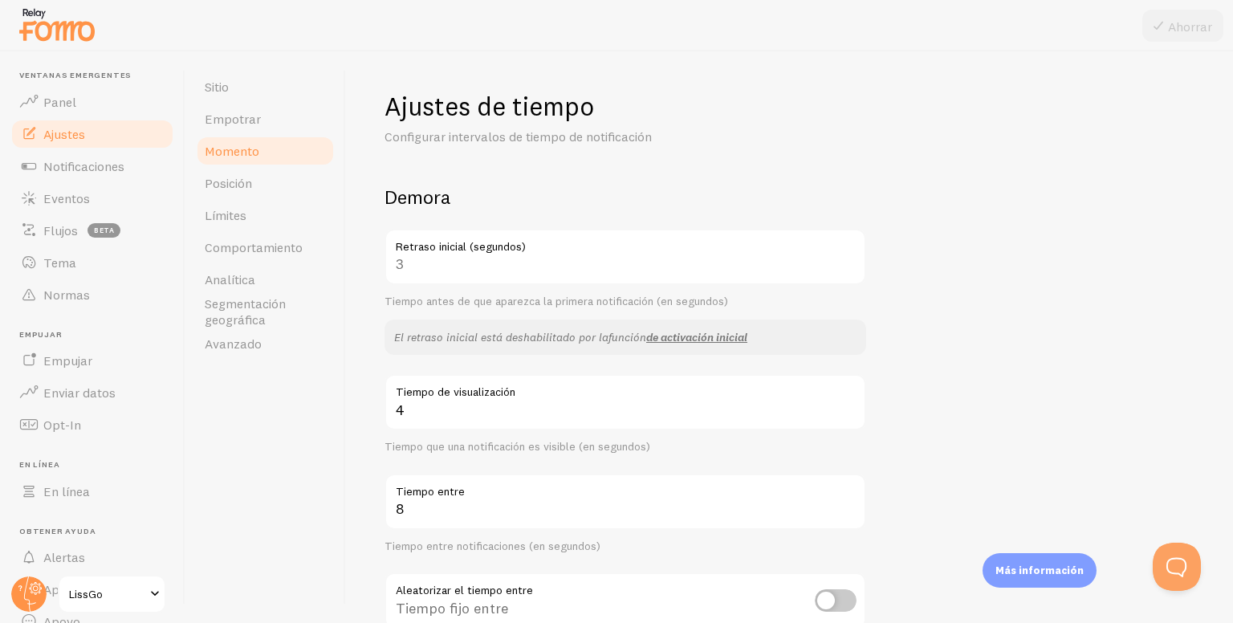
click at [391, 469] on div "Demora 3 Retraso inicial (segundos) Tiempo antes de que aparezca la primera not…" at bounding box center [625, 420] width 482 height 470
drag, startPoint x: 392, startPoint y: 405, endPoint x: 362, endPoint y: 401, distance: 30.0
click at [362, 401] on div "Ajustes de tiempo Configurar intervalos de tiempo de notificación Demora 3 Retr…" at bounding box center [789, 336] width 887 height 571
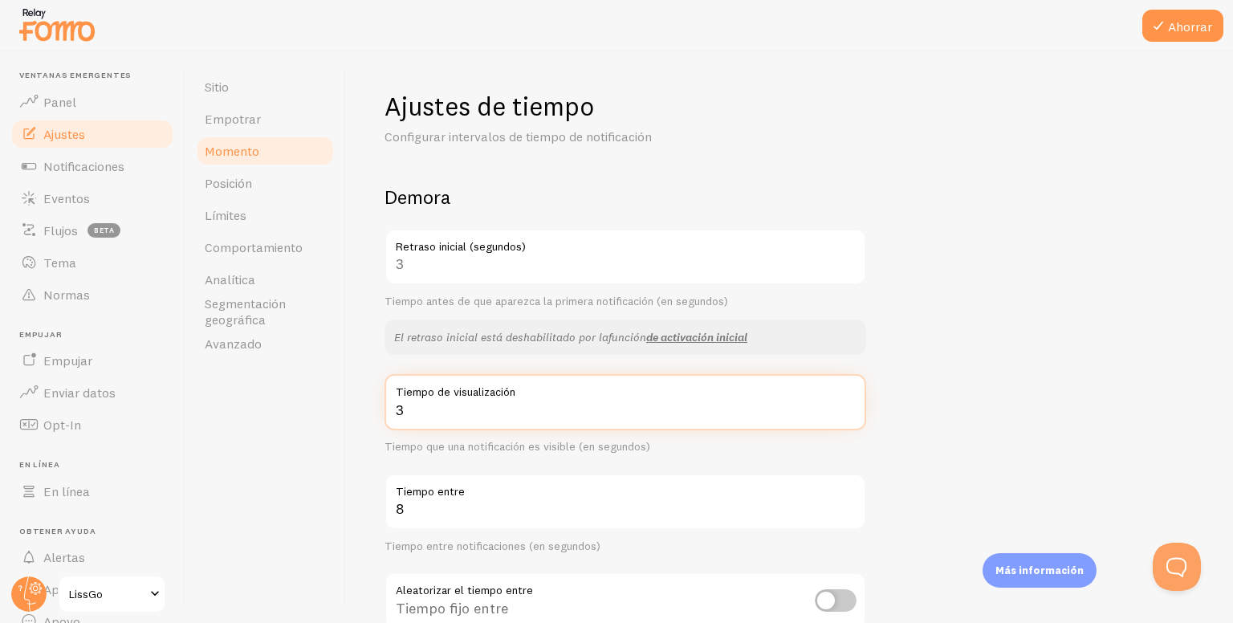
drag, startPoint x: 433, startPoint y: 418, endPoint x: 338, endPoint y: 408, distance: 96.1
click at [338, 408] on div "Sitio Empotrar Momento Posición Límites Comportamiento Analítica Segmentación g…" at bounding box center [708, 336] width 1047 height 571
type input "3"
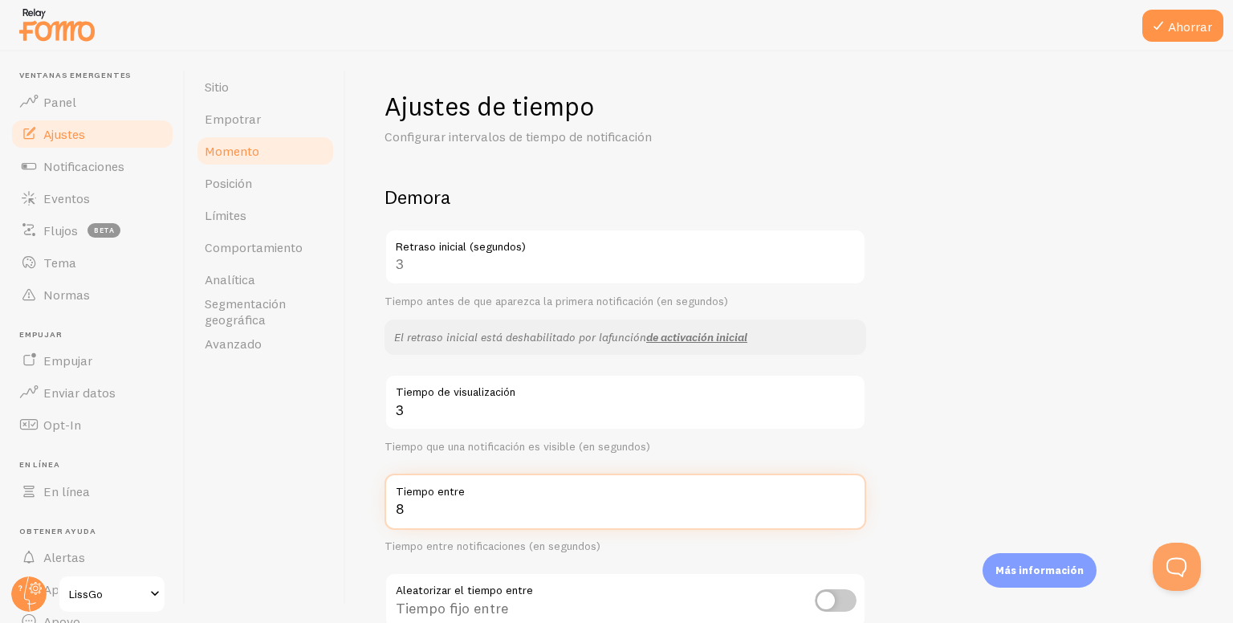
drag, startPoint x: 382, startPoint y: 514, endPoint x: 363, endPoint y: 512, distance: 19.4
click at [363, 512] on div "Ajustes de tiempo Configurar intervalos de tiempo de notificación Demora 3 Retr…" at bounding box center [789, 336] width 887 height 571
type input "2"
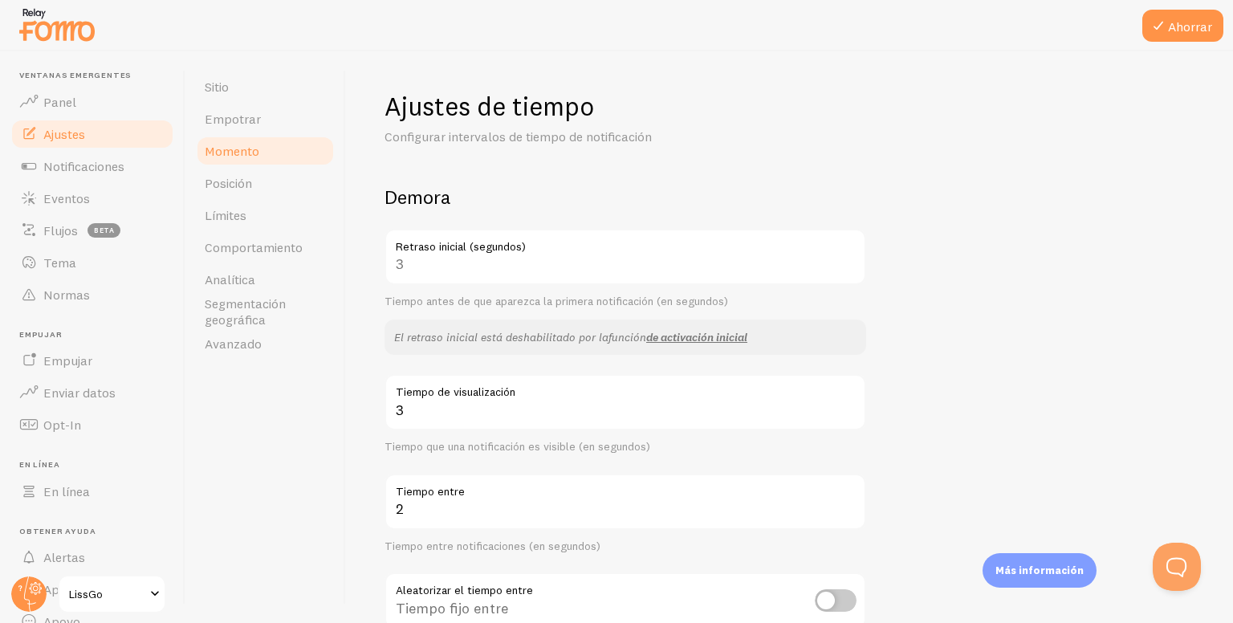
click at [363, 512] on div "Ajustes de tiempo Configurar intervalos de tiempo de notificación Demora 3 Retr…" at bounding box center [789, 336] width 887 height 571
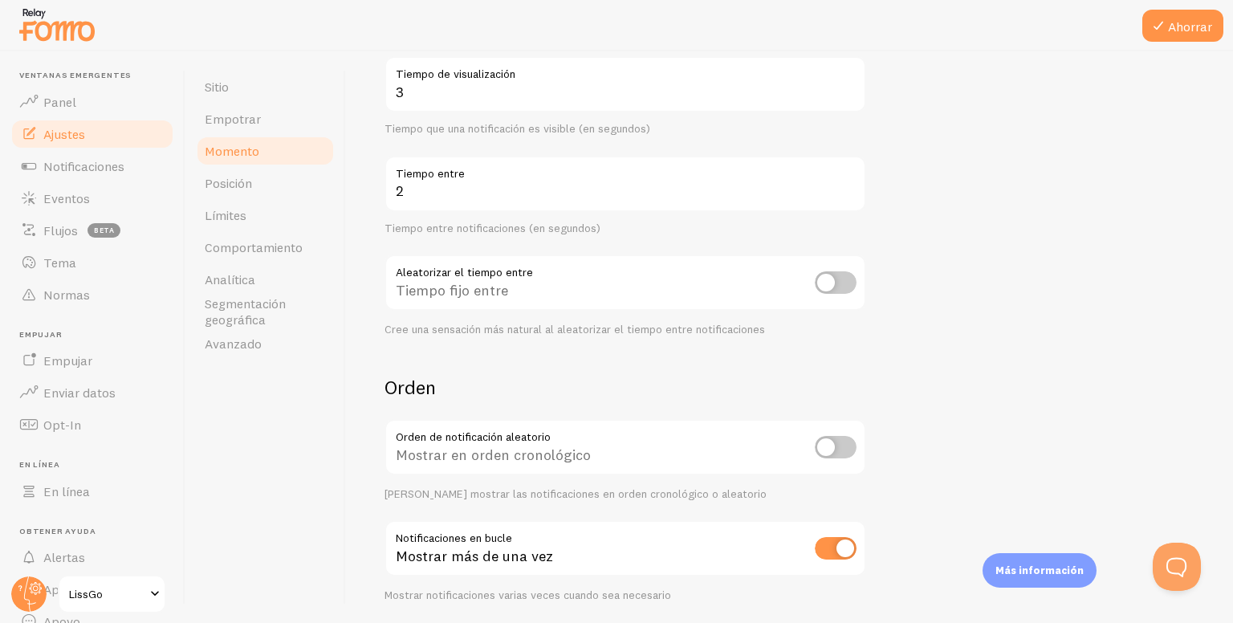
scroll to position [372, 0]
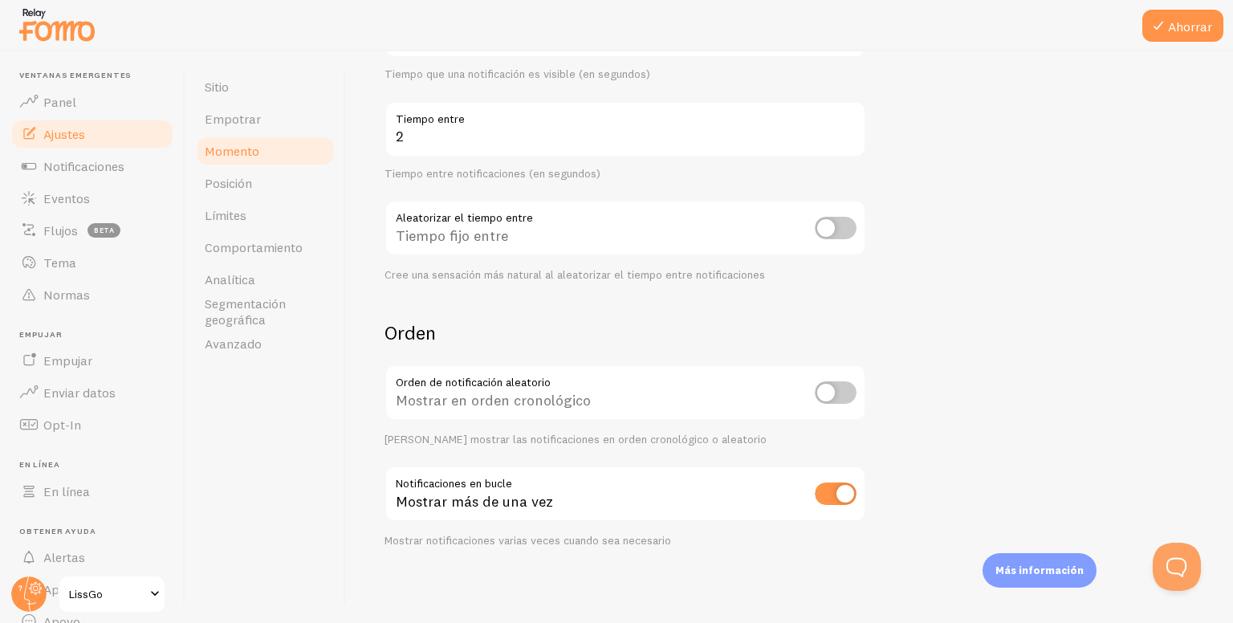
click at [846, 384] on input "checkbox" at bounding box center [836, 392] width 42 height 22
checkbox input "true"
click at [276, 193] on link "Posición" at bounding box center [265, 183] width 140 height 32
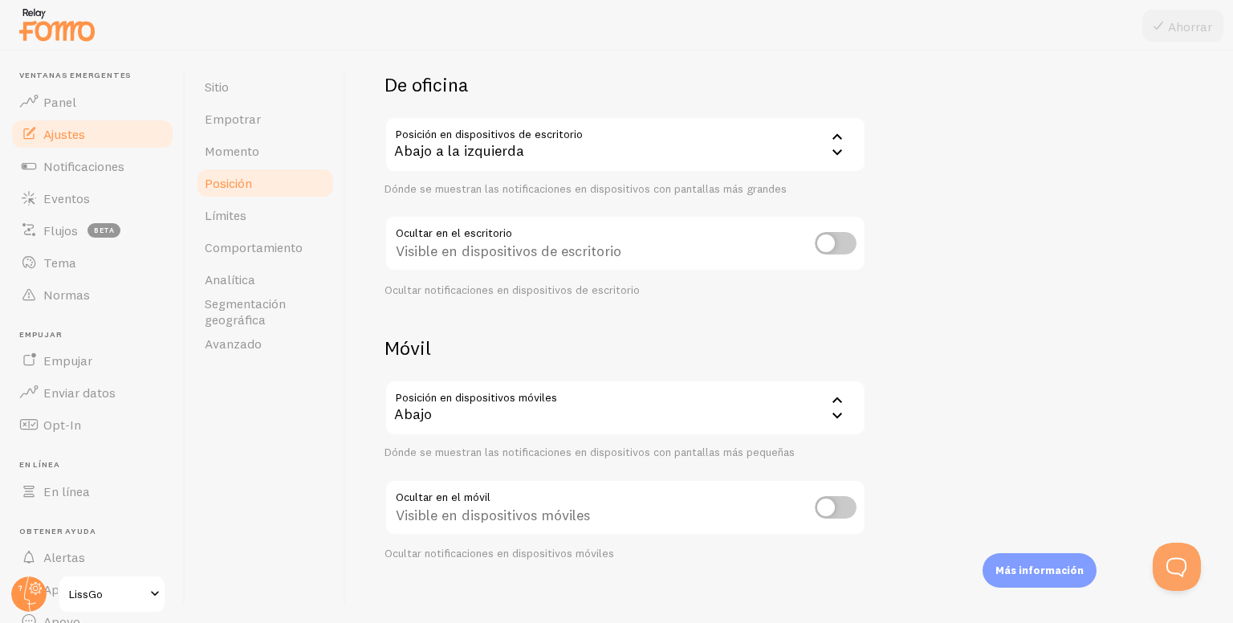
scroll to position [125, 0]
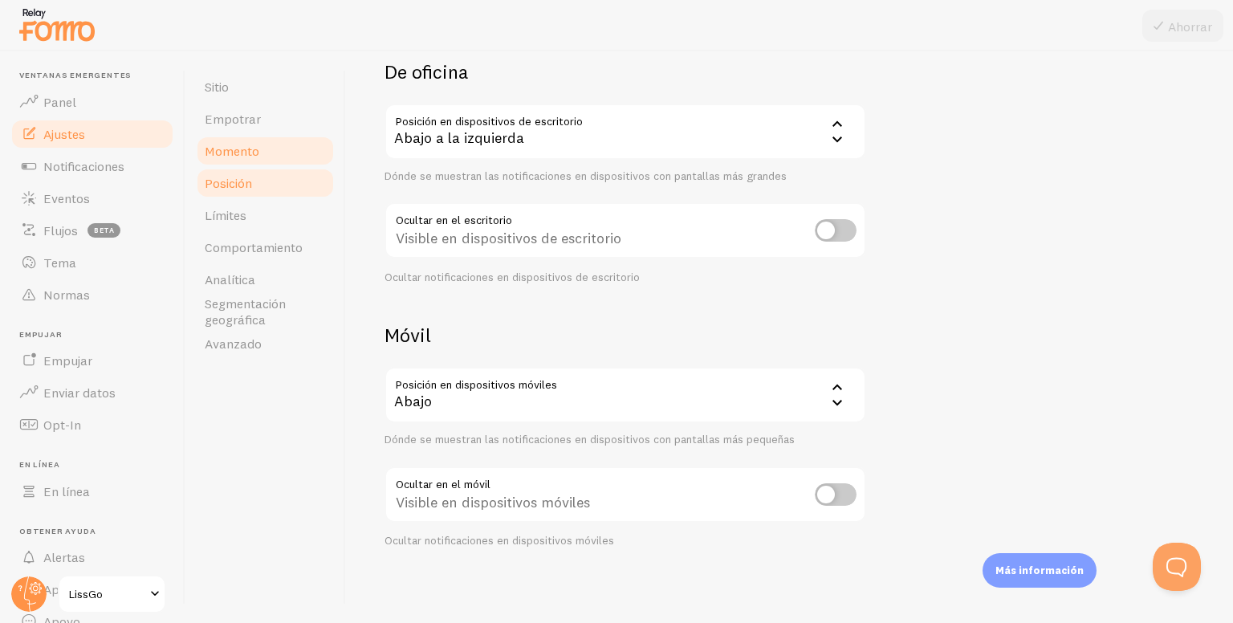
click at [285, 162] on link "Momento" at bounding box center [265, 151] width 140 height 32
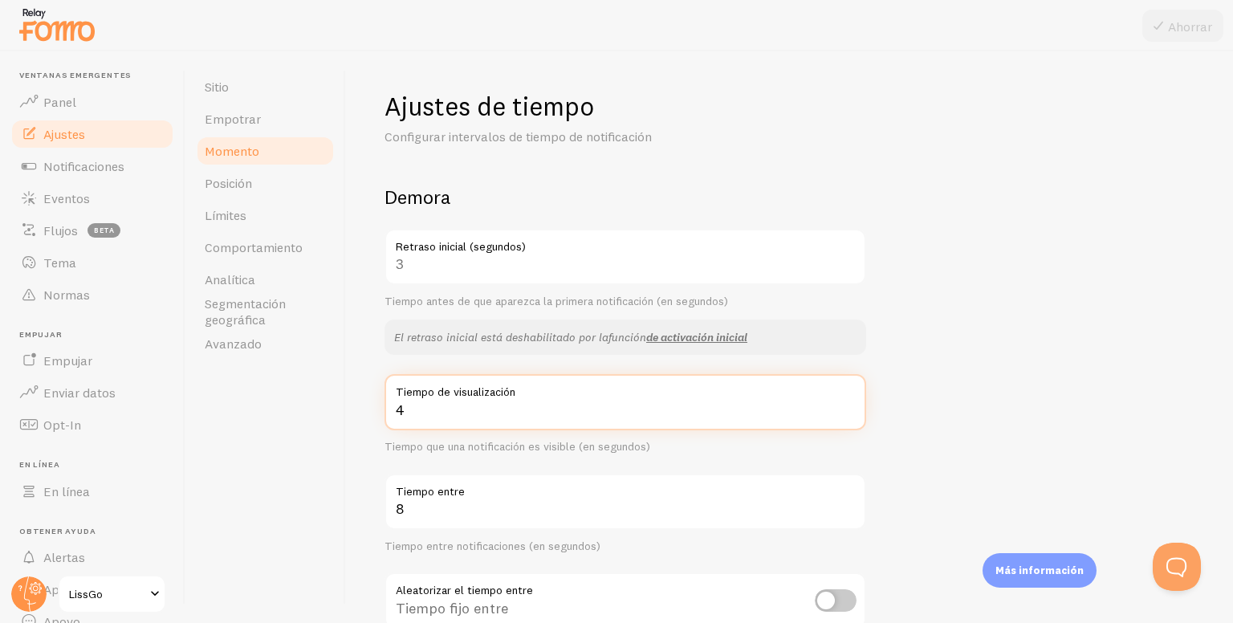
drag, startPoint x: 419, startPoint y: 413, endPoint x: 372, endPoint y: 409, distance: 47.5
click at [372, 409] on div "Ajustes de tiempo Configurar intervalos de tiempo de notificación Demora 3 Retr…" at bounding box center [789, 336] width 887 height 571
type input "3"
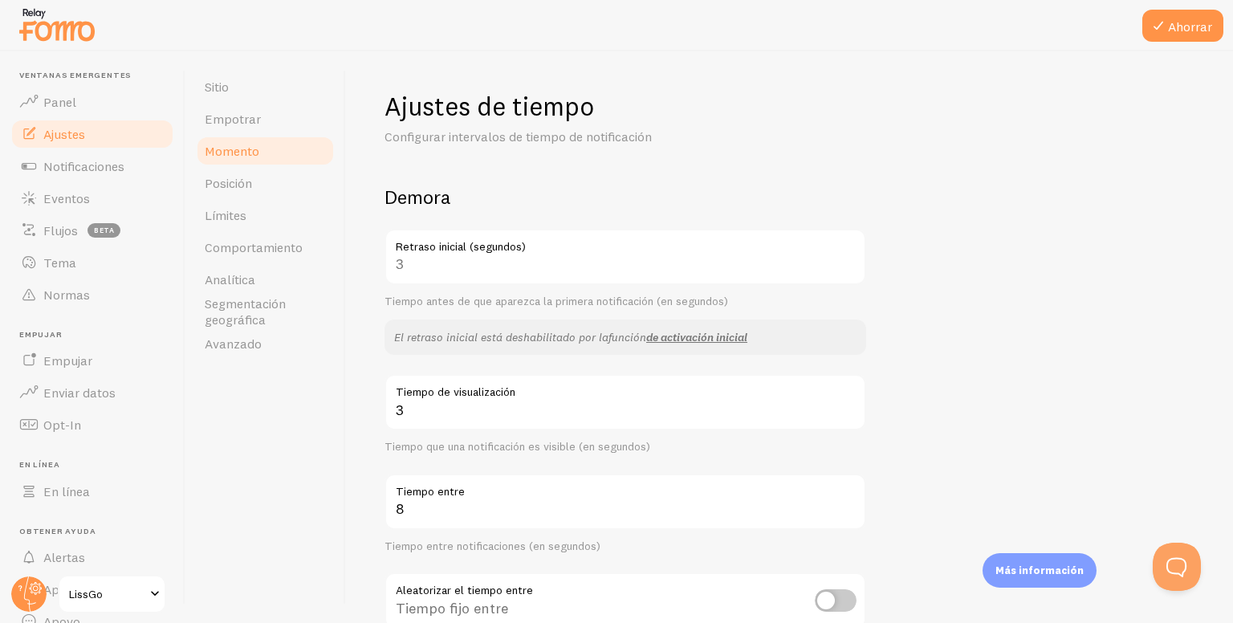
drag, startPoint x: 429, startPoint y: 267, endPoint x: 391, endPoint y: 267, distance: 37.7
click at [391, 267] on div "3 Retraso inicial (segundos)" at bounding box center [625, 257] width 482 height 56
drag, startPoint x: 417, startPoint y: 270, endPoint x: 373, endPoint y: 265, distance: 43.6
click at [373, 265] on div "Ajustes de tiempo Configurar intervalos de tiempo de notificación Demora 3 Retr…" at bounding box center [789, 336] width 887 height 571
click at [419, 268] on div "3 Retraso inicial (segundos)" at bounding box center [625, 257] width 482 height 56
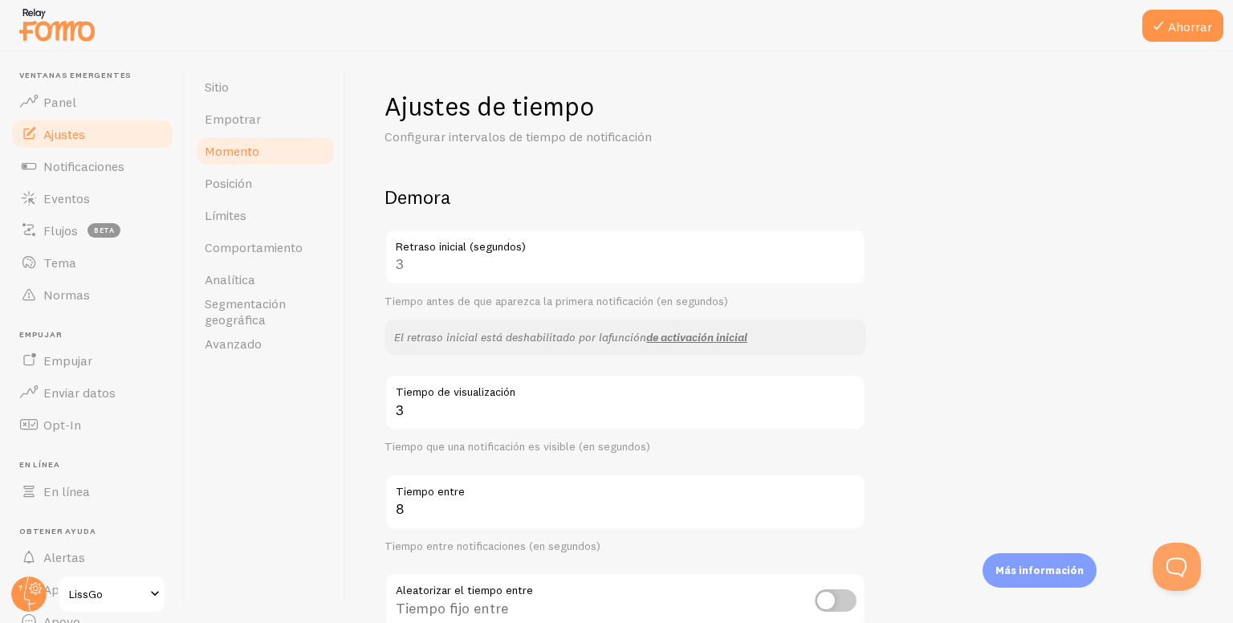
click at [419, 268] on div "3 Retraso inicial (segundos)" at bounding box center [625, 257] width 482 height 56
click at [410, 267] on div "3 Retraso inicial (segundos)" at bounding box center [625, 257] width 482 height 56
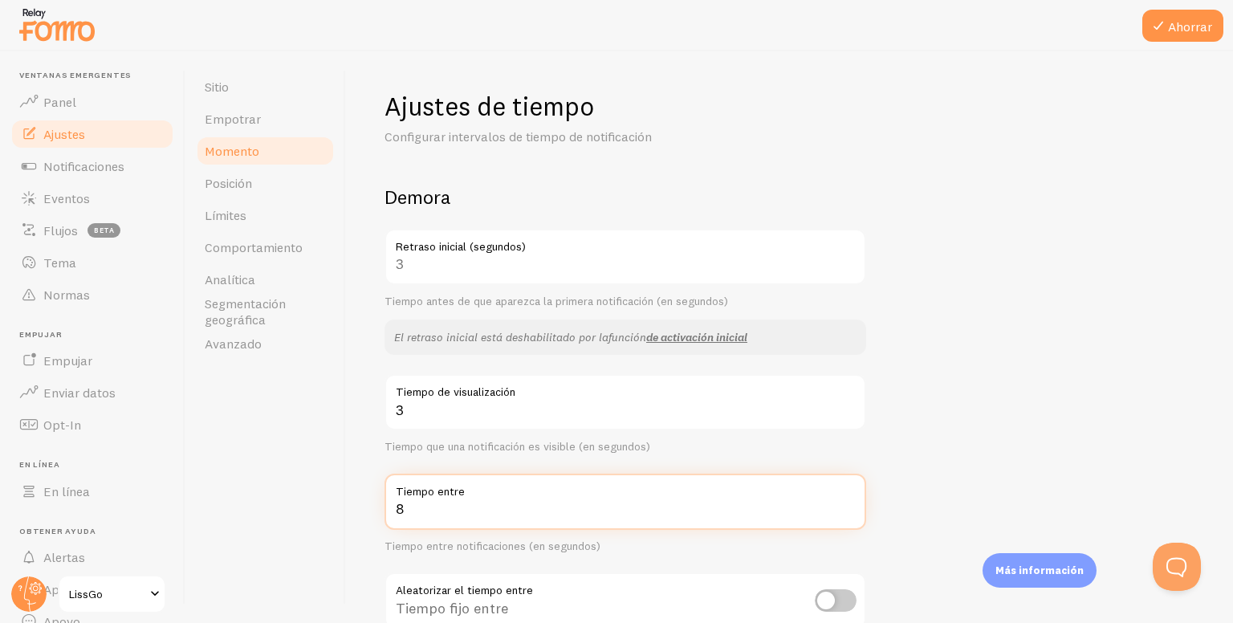
drag, startPoint x: 413, startPoint y: 511, endPoint x: 363, endPoint y: 505, distance: 51.0
click at [363, 505] on div "Ajustes de tiempo Configurar intervalos de tiempo de notificación Demora 3 Retr…" at bounding box center [789, 336] width 887 height 571
type input "2"
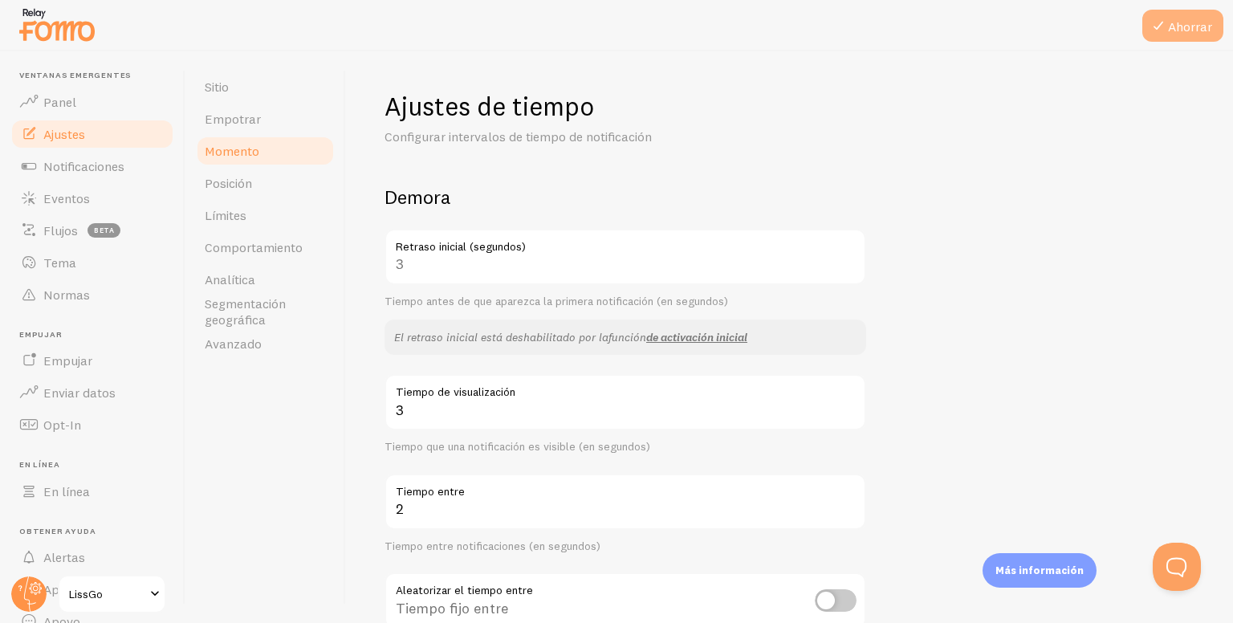
click at [1143, 34] on button "Ahorrar" at bounding box center [1182, 26] width 81 height 32
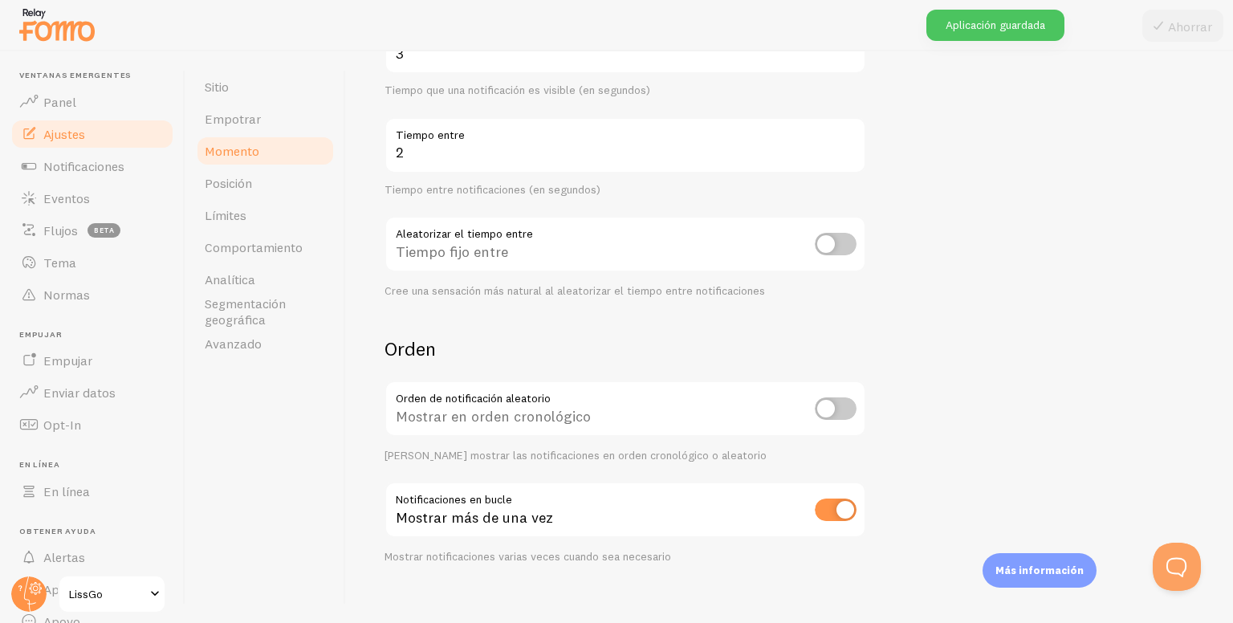
scroll to position [372, 0]
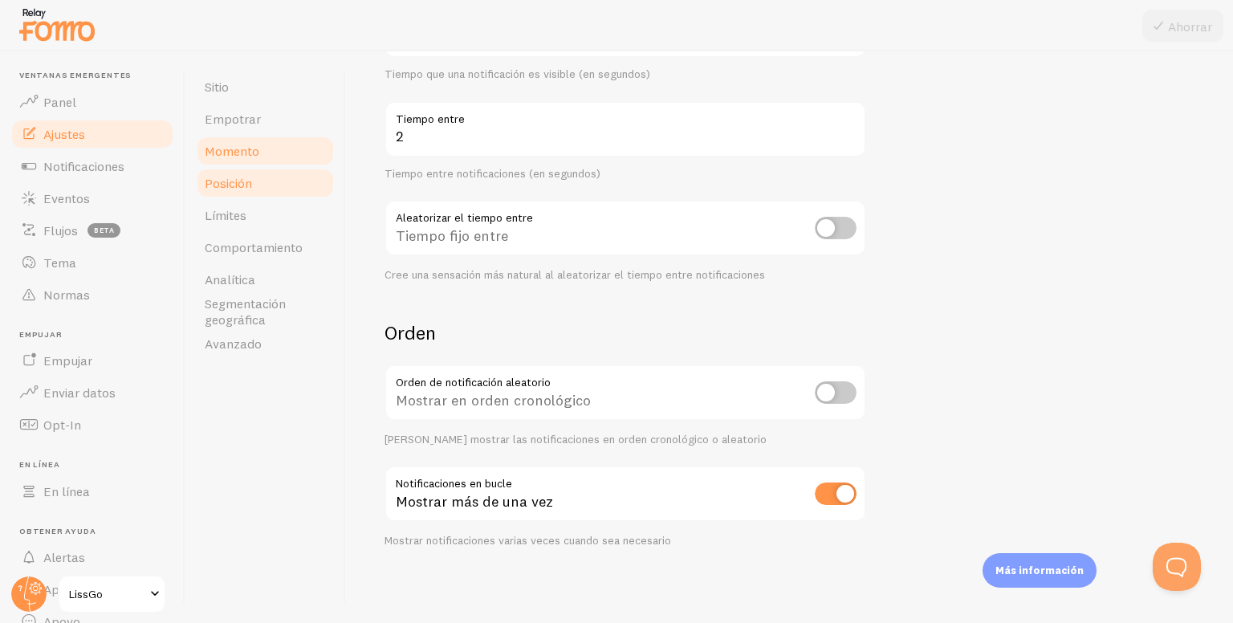
click at [286, 168] on link "Posición" at bounding box center [265, 183] width 140 height 32
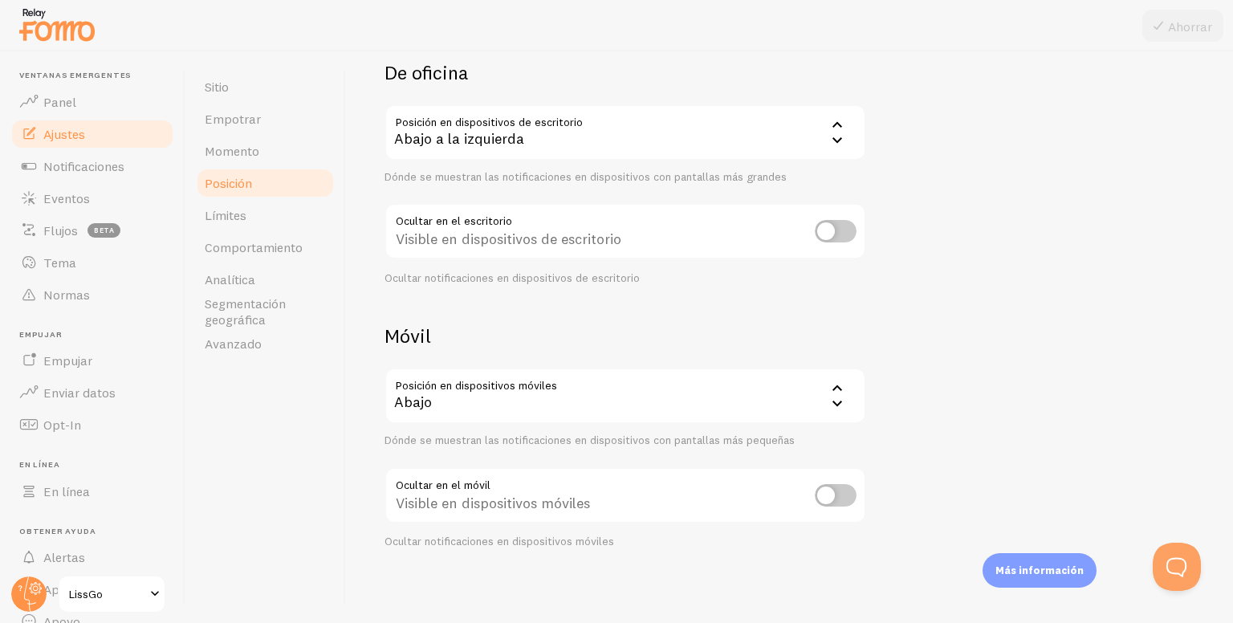
scroll to position [125, 0]
click at [266, 231] on link "Comportamiento" at bounding box center [265, 247] width 140 height 32
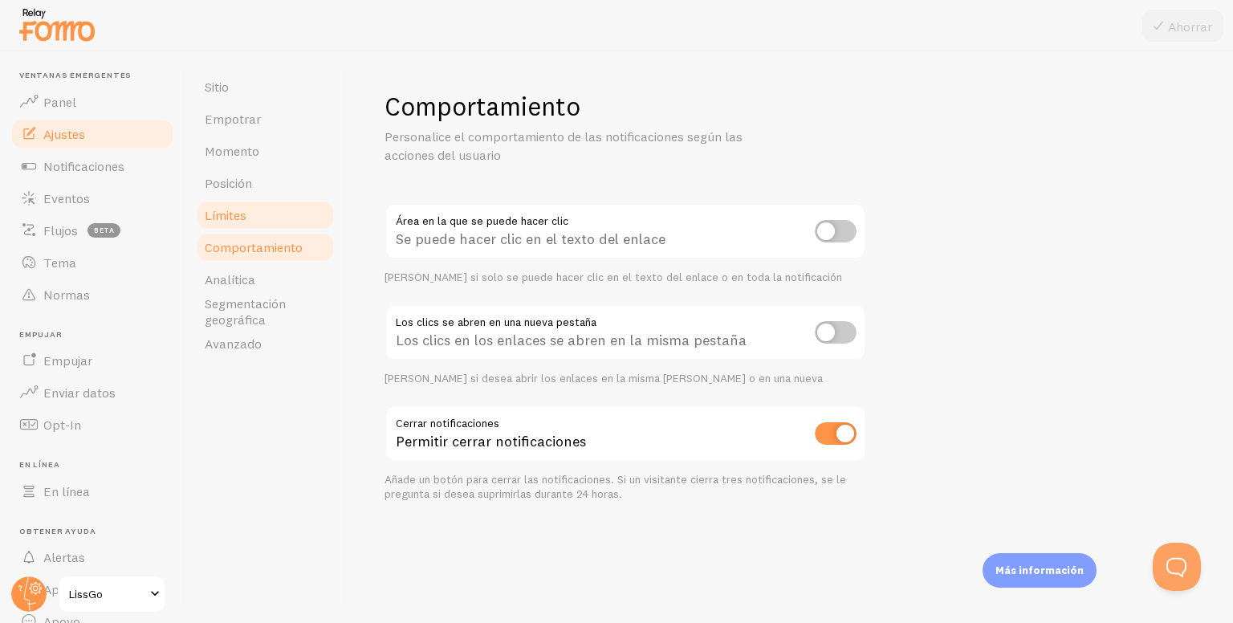
click at [244, 226] on link "Límites" at bounding box center [265, 215] width 140 height 32
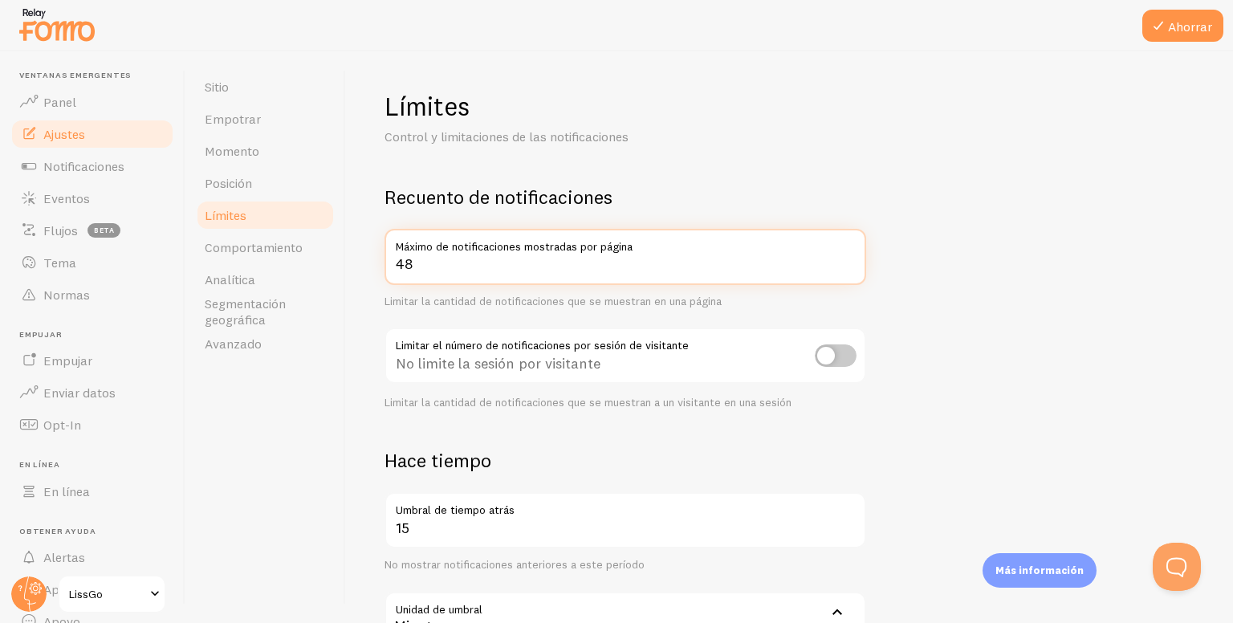
click at [848, 262] on input "48" at bounding box center [625, 257] width 482 height 56
click at [848, 262] on input "49" at bounding box center [625, 257] width 482 height 56
type input "50"
click at [848, 262] on input "50" at bounding box center [625, 257] width 482 height 56
click at [931, 242] on form "Recuento de notificaciones 50 Máximo de notificaciones mostradas por página Lim…" at bounding box center [789, 559] width 810 height 748
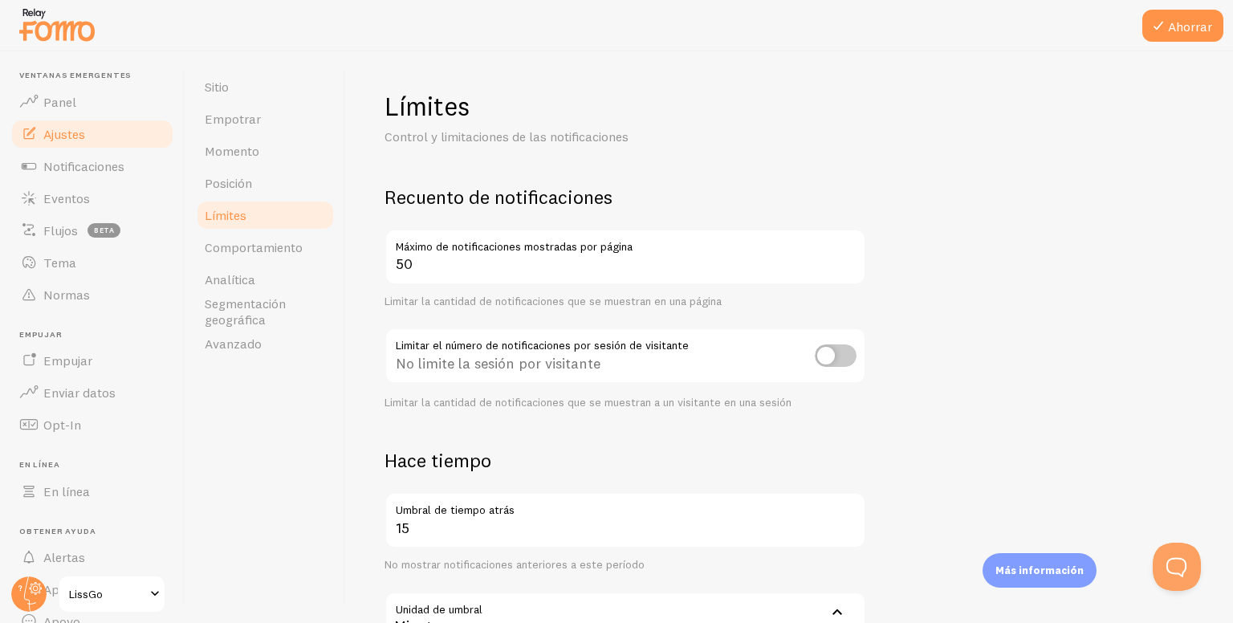
click at [855, 354] on input "checkbox" at bounding box center [836, 355] width 42 height 22
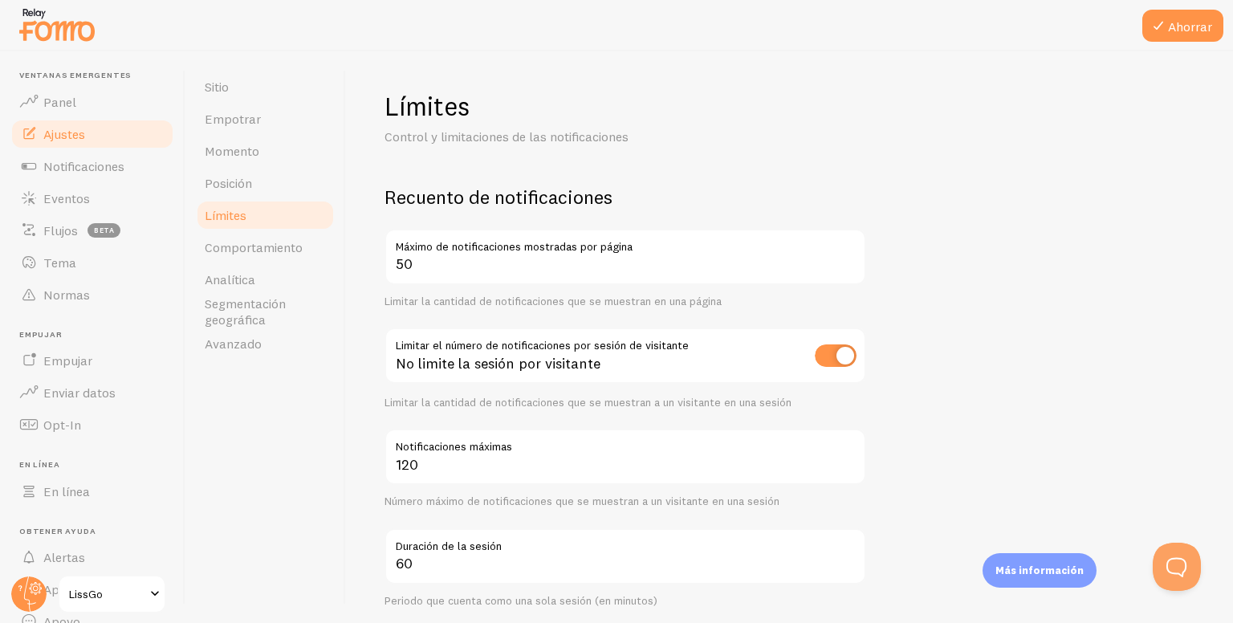
click at [849, 362] on input "checkbox" at bounding box center [836, 355] width 42 height 22
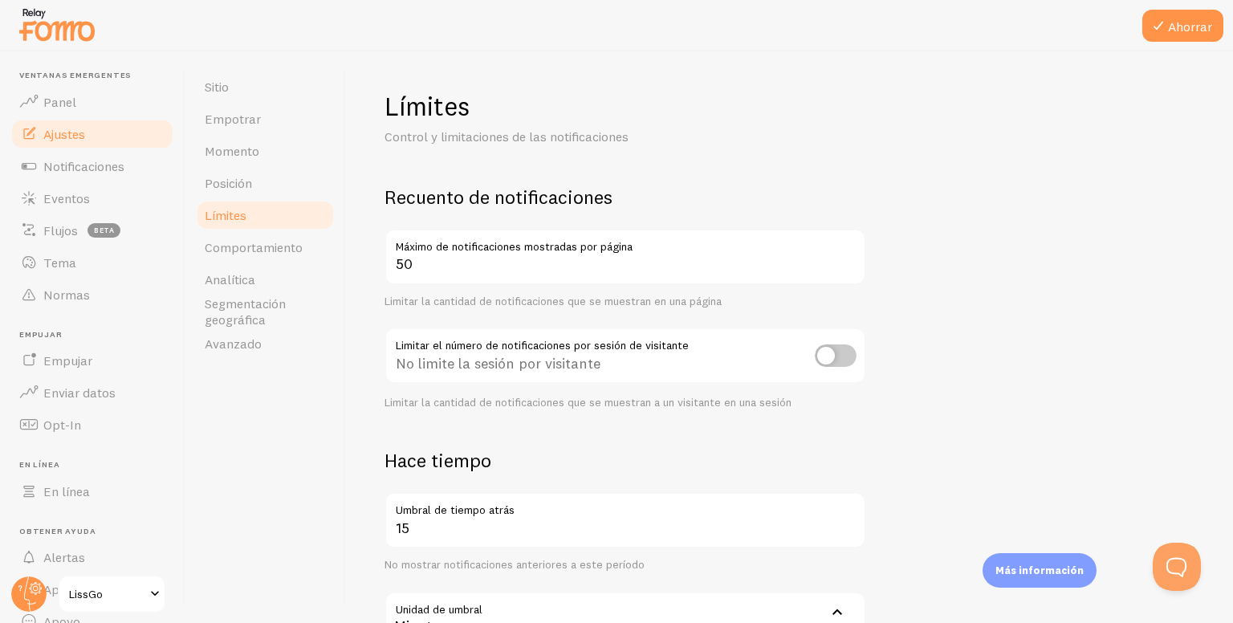
click at [849, 360] on input "checkbox" at bounding box center [836, 355] width 42 height 22
checkbox input "true"
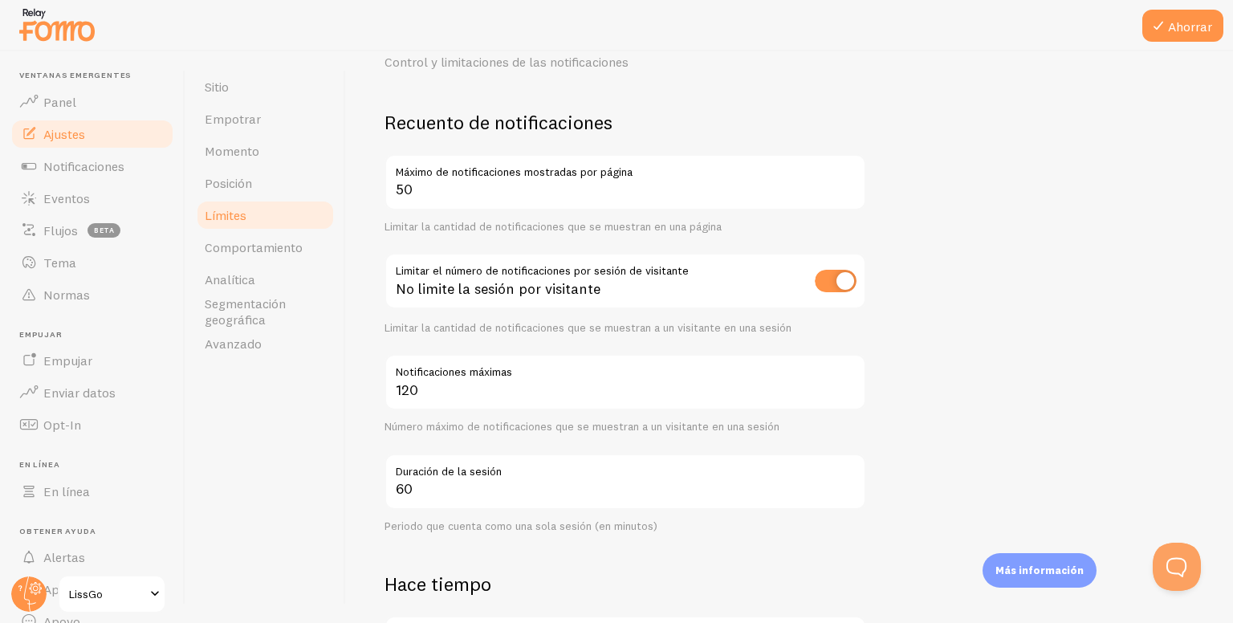
scroll to position [161, 0]
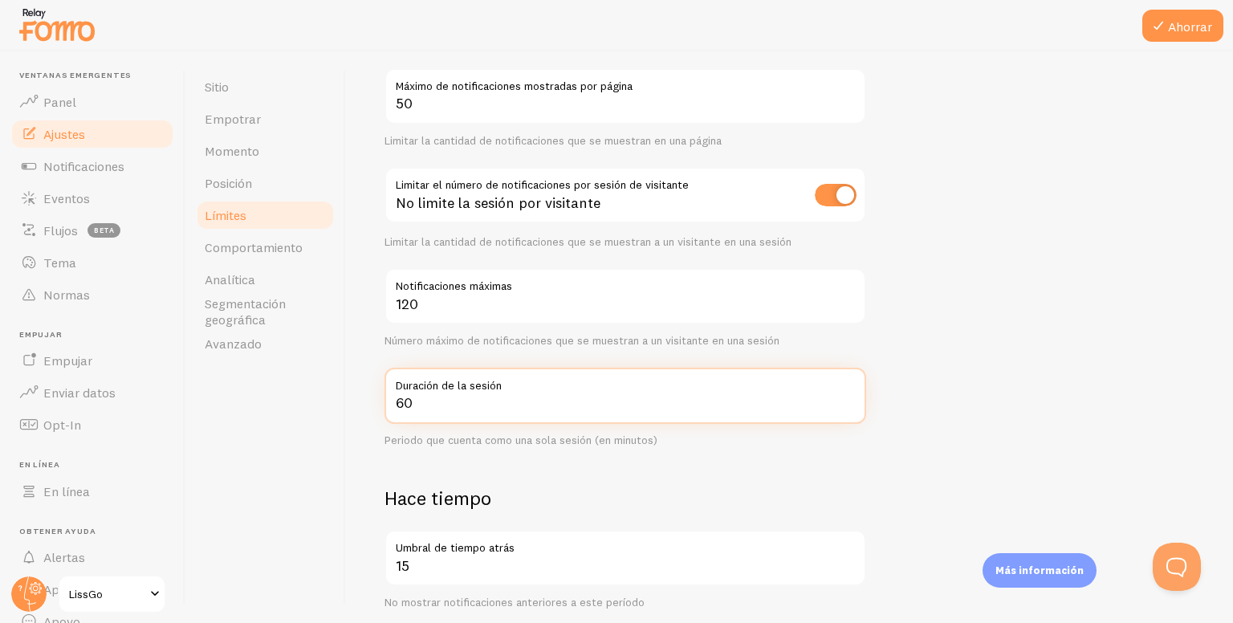
click at [418, 402] on input "60" at bounding box center [625, 396] width 482 height 56
drag, startPoint x: 435, startPoint y: 396, endPoint x: 340, endPoint y: 386, distance: 95.3
click at [340, 386] on div "Sitio Empotrar Momento Posición Límites Comportamiento Analítica Segmentación g…" at bounding box center [708, 336] width 1047 height 571
type input "1"
type input "60"
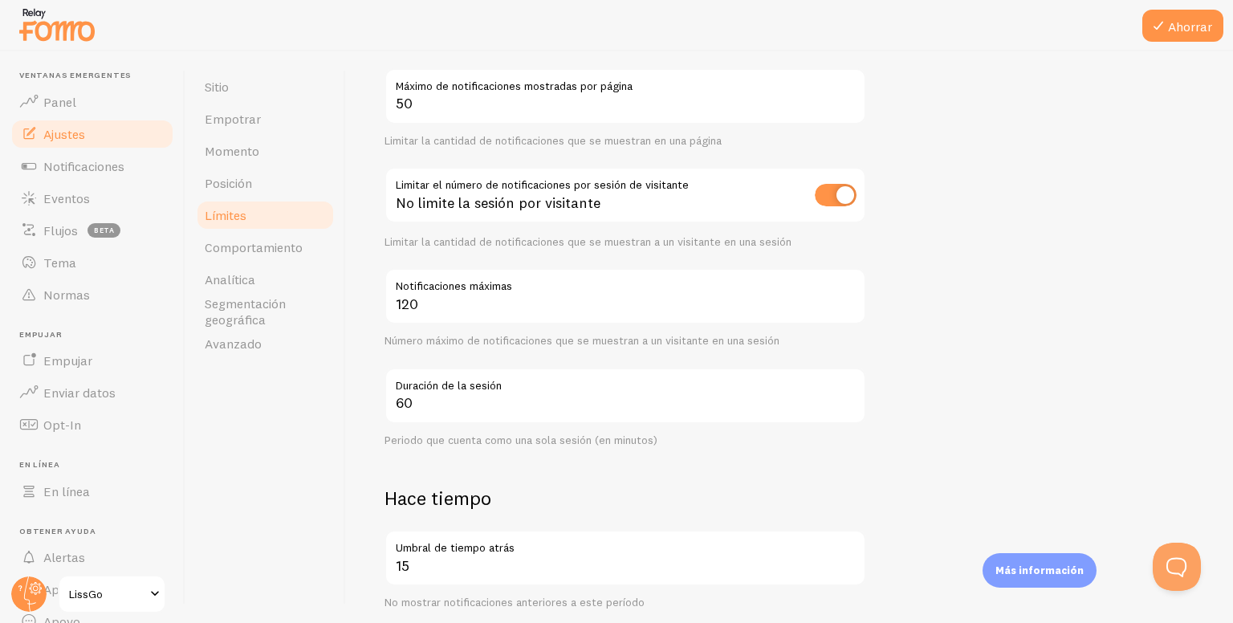
click at [340, 386] on div "Sitio Empotrar Momento Posición Límites Comportamiento Analítica Segmentación g…" at bounding box center [265, 336] width 161 height 571
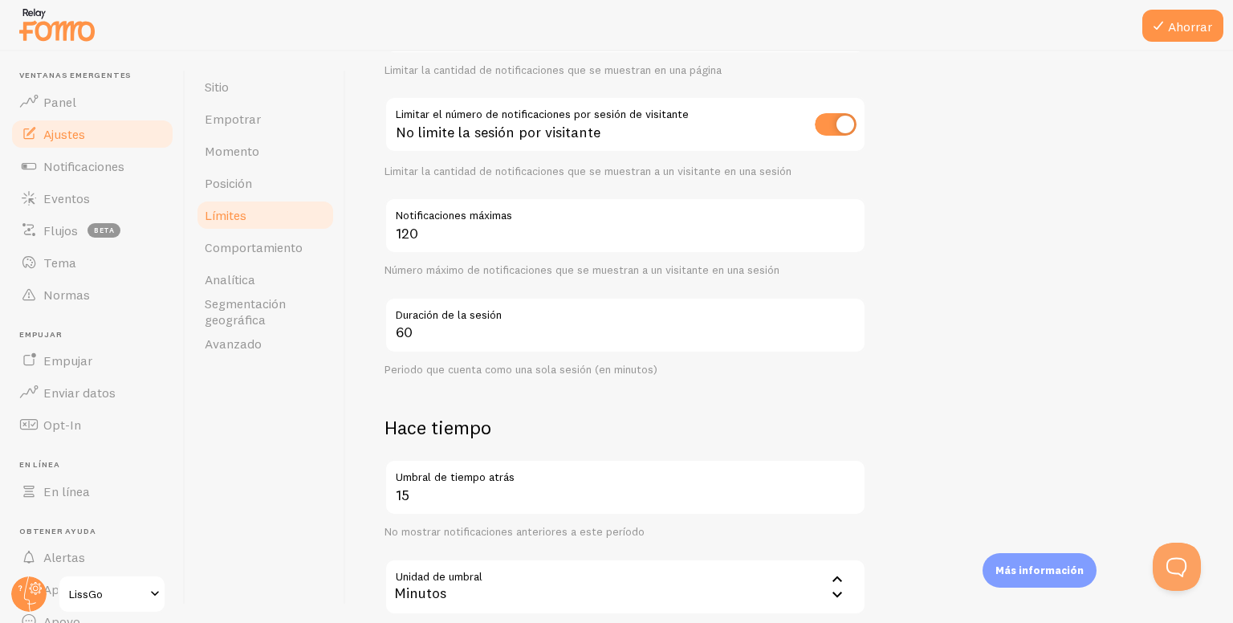
scroll to position [321, 0]
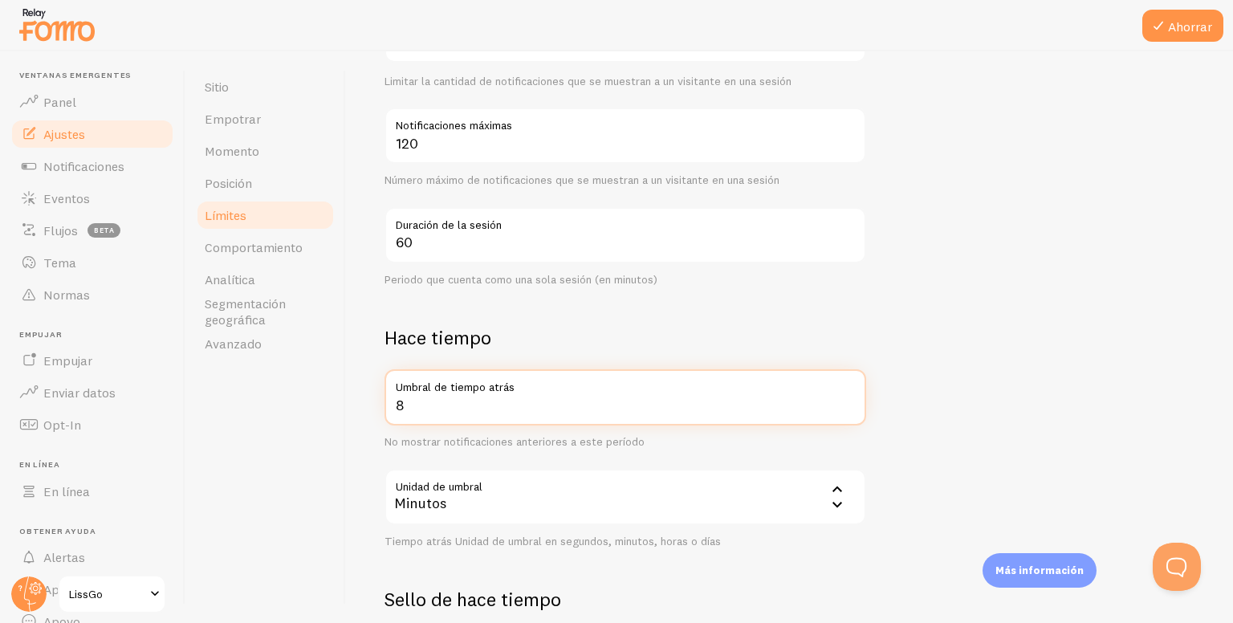
click at [849, 409] on input "8" at bounding box center [625, 397] width 482 height 56
click at [850, 399] on input "23" at bounding box center [625, 397] width 482 height 56
click at [850, 399] on input "24" at bounding box center [625, 397] width 482 height 56
click at [850, 399] on input "25" at bounding box center [625, 397] width 482 height 56
click at [850, 399] on input "26" at bounding box center [625, 397] width 482 height 56
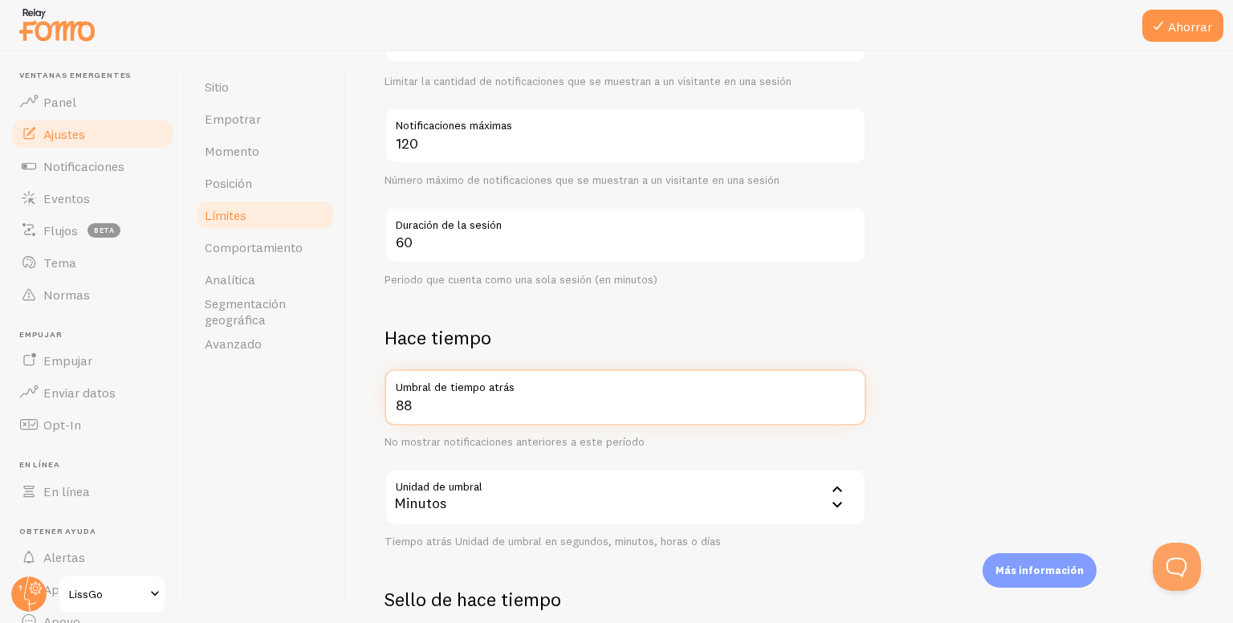
click at [850, 399] on input "88" at bounding box center [625, 397] width 482 height 56
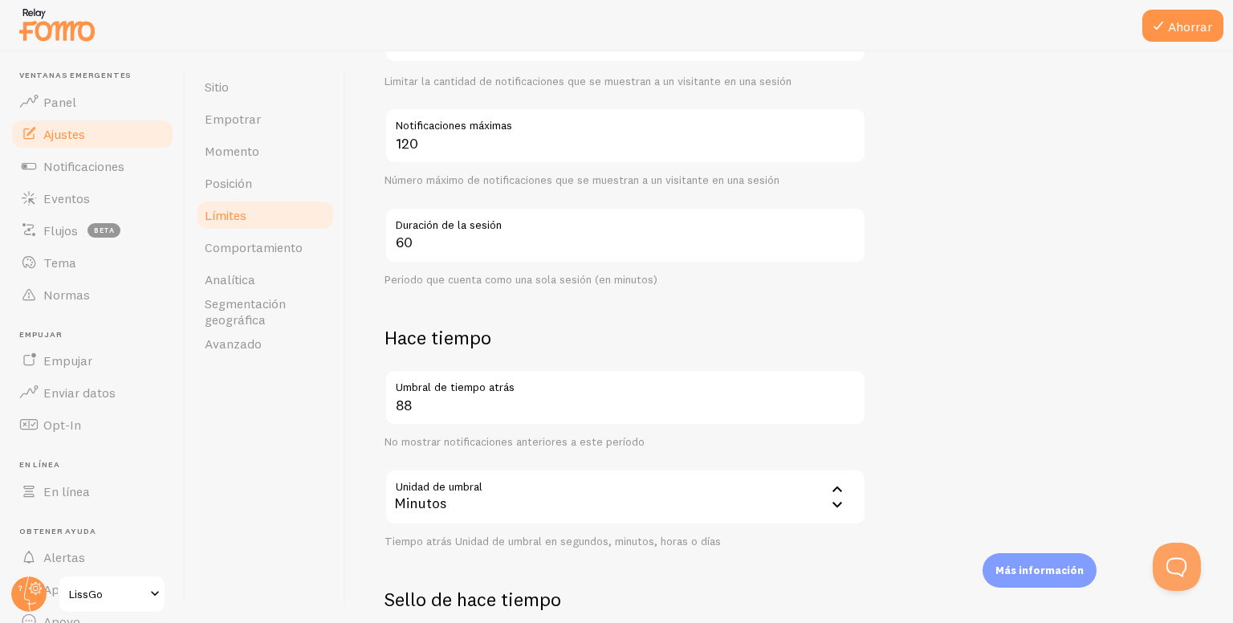
click at [836, 502] on icon at bounding box center [836, 503] width 19 height 19
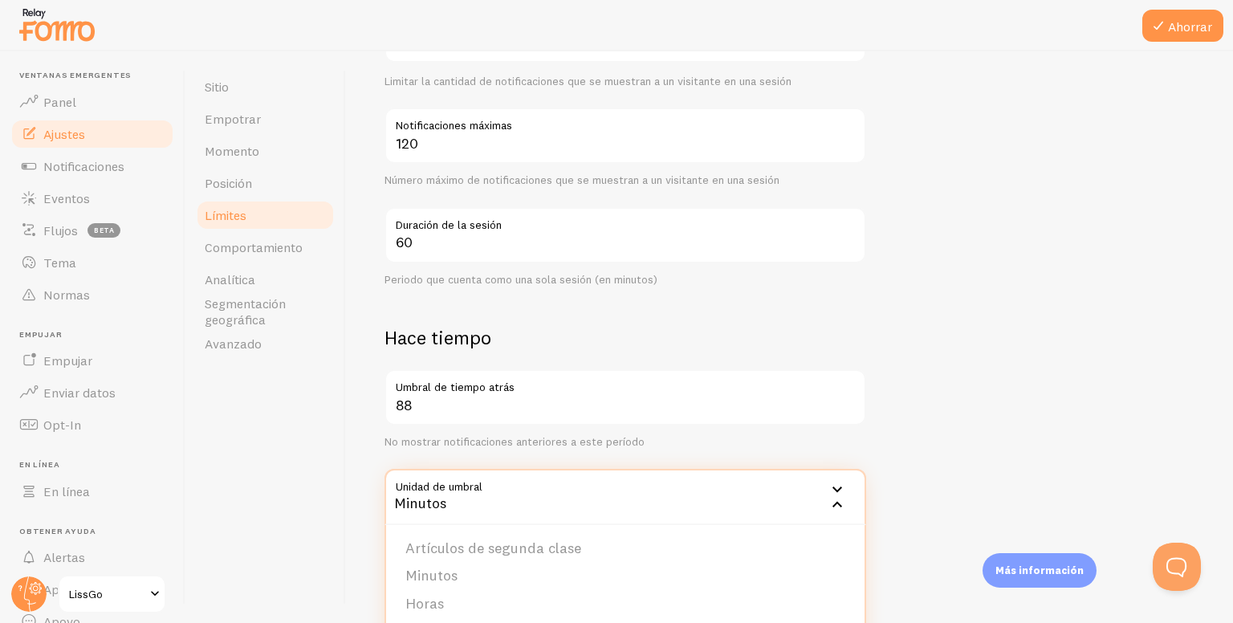
scroll to position [401, 0]
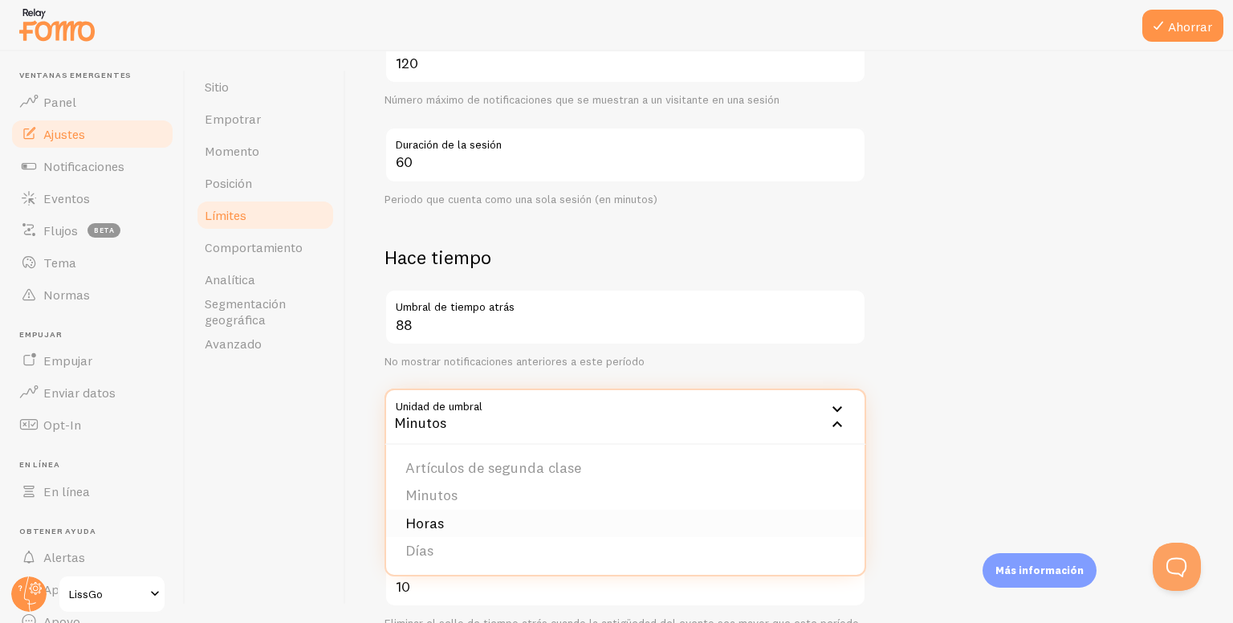
click at [476, 516] on li "Horas" at bounding box center [625, 524] width 478 height 28
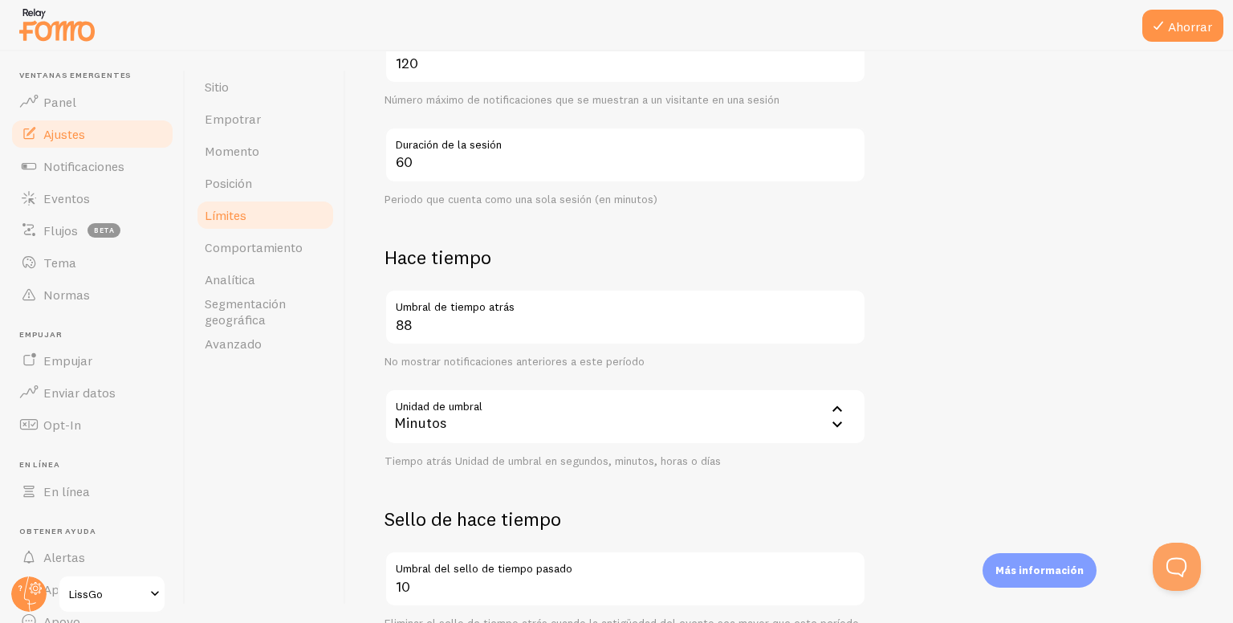
click at [626, 421] on div "Minutos" at bounding box center [625, 416] width 482 height 56
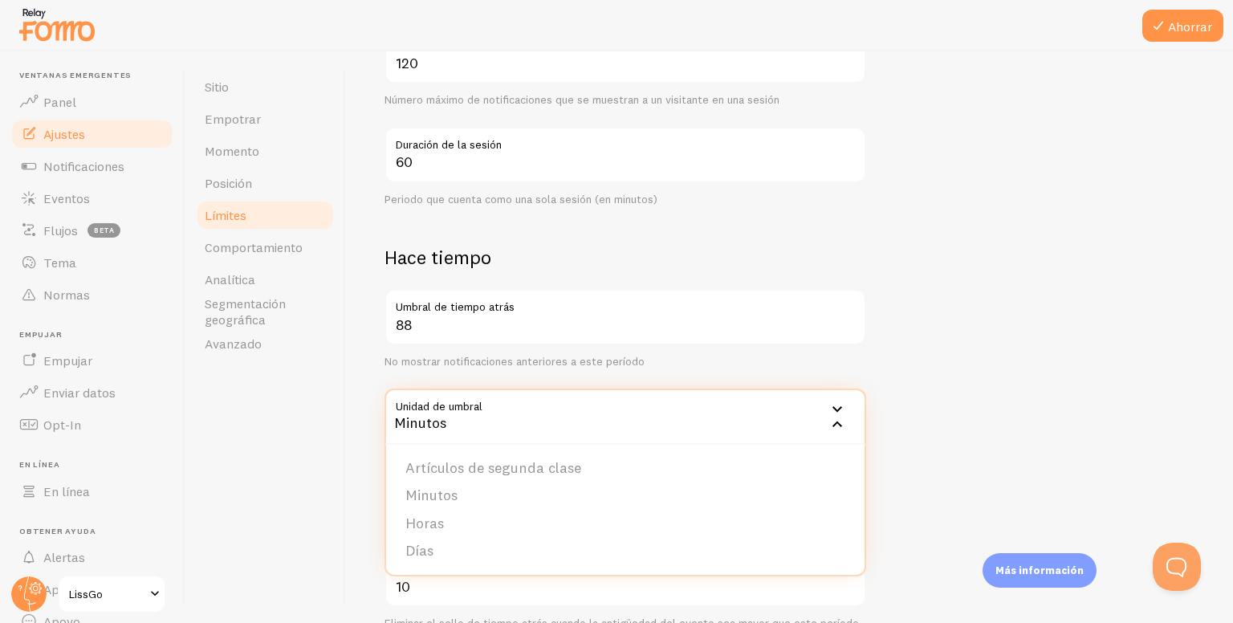
click at [1022, 409] on form "Recuento de notificaciones 50 Máximo de notificaciones mostradas por página Lim…" at bounding box center [789, 256] width 810 height 946
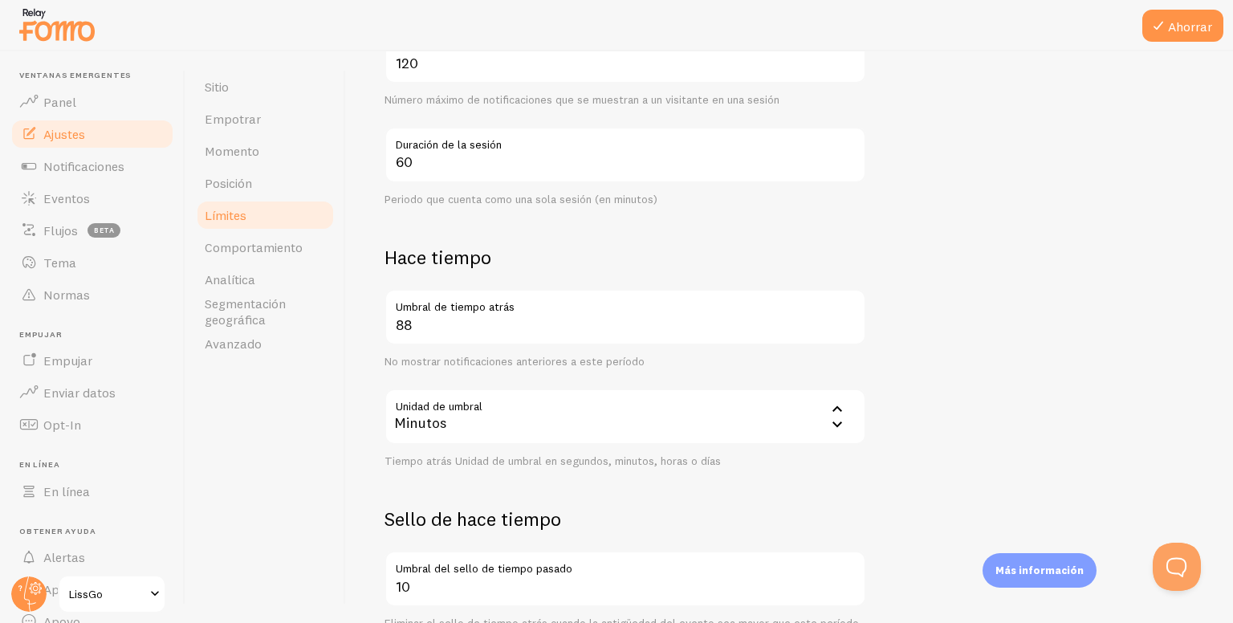
click at [835, 428] on icon at bounding box center [836, 423] width 19 height 19
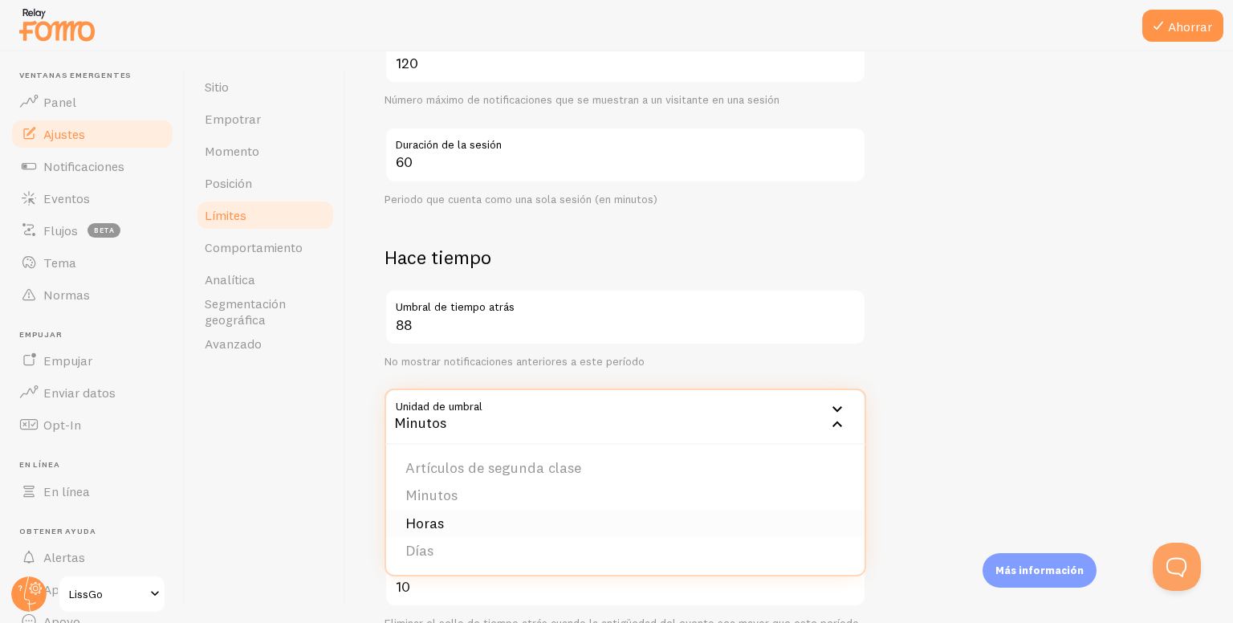
click at [667, 521] on li "Horas" at bounding box center [625, 524] width 478 height 28
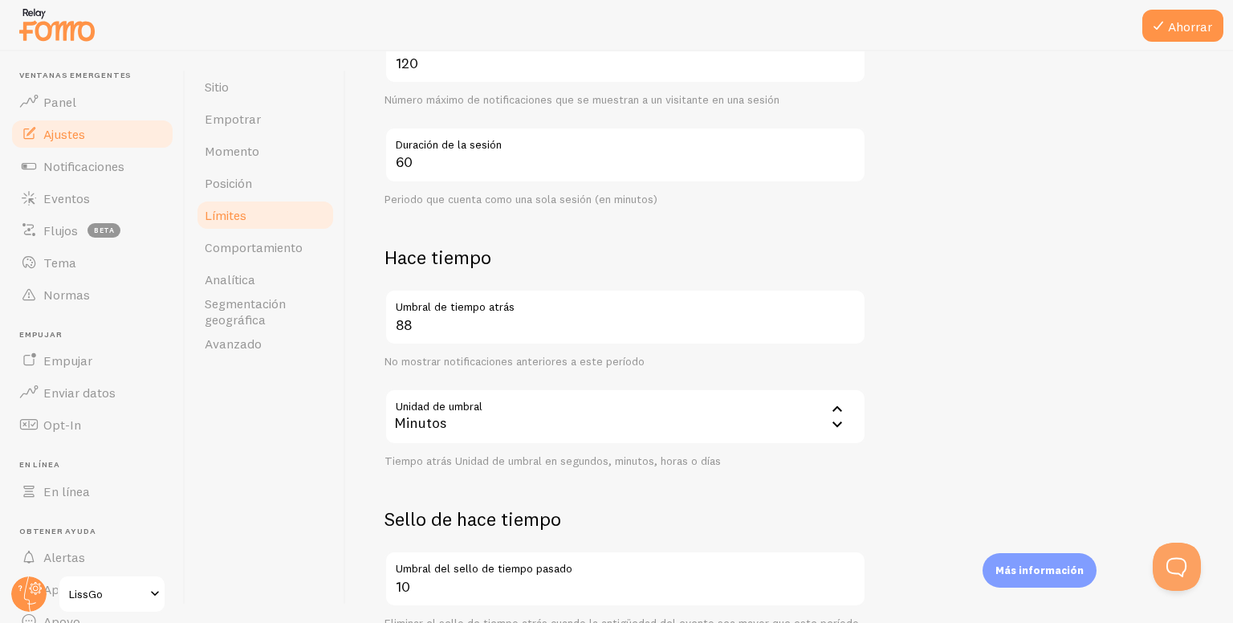
scroll to position [482, 0]
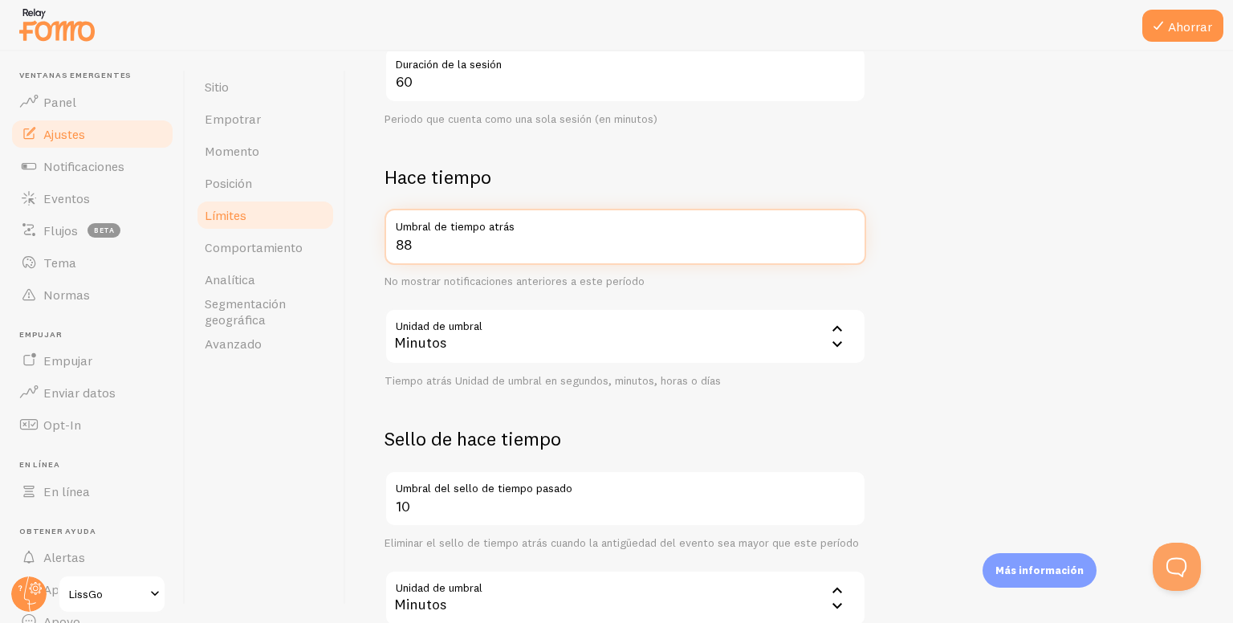
drag, startPoint x: 432, startPoint y: 239, endPoint x: 386, endPoint y: 238, distance: 45.8
click at [386, 238] on input "88" at bounding box center [625, 237] width 482 height 56
type input "10000"
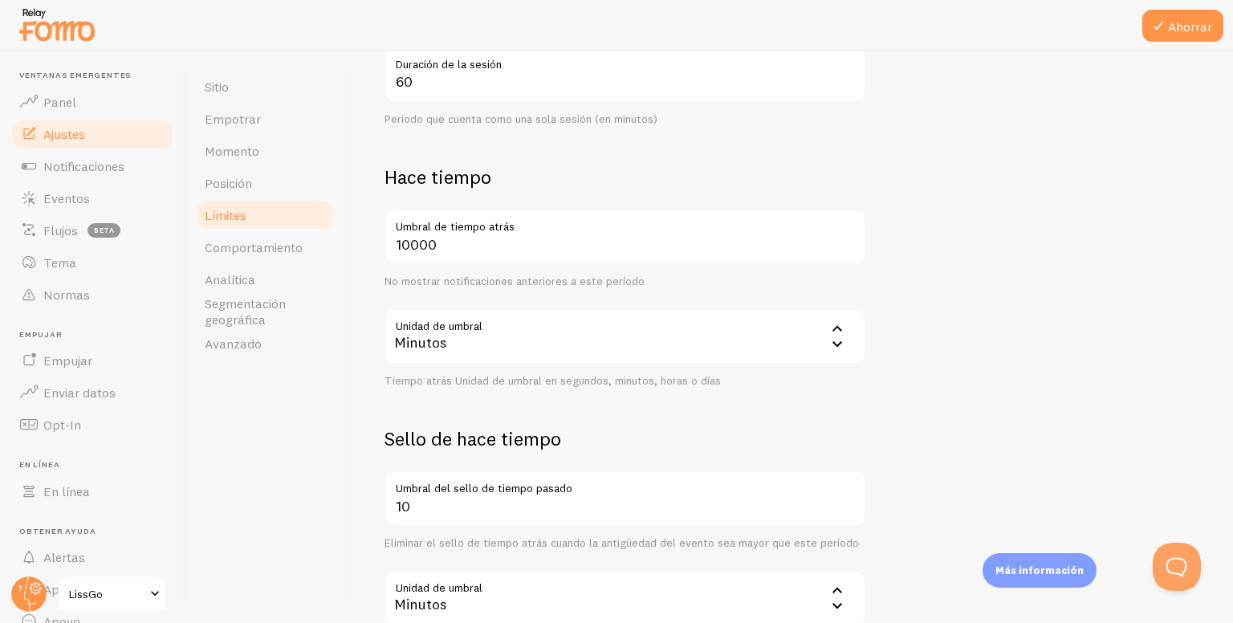
click at [1026, 177] on form "Recuento de notificaciones 50 Máximo de notificaciones mostradas por página Lim…" at bounding box center [789, 176] width 810 height 946
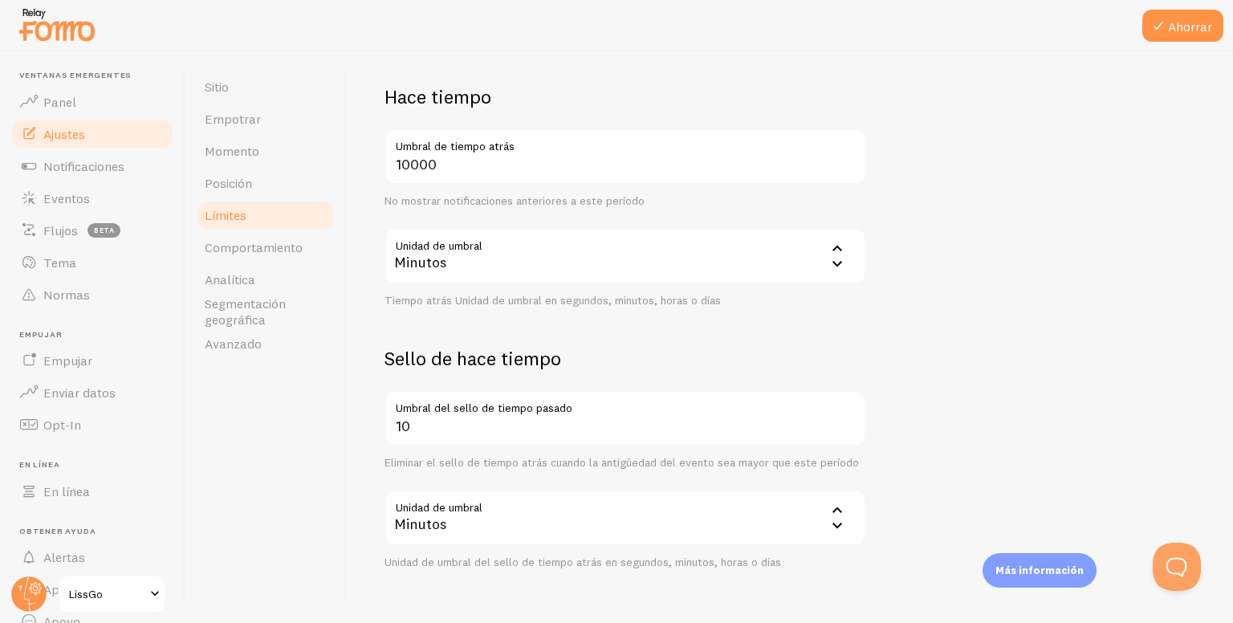
click at [539, 528] on div "Minutos" at bounding box center [625, 518] width 482 height 56
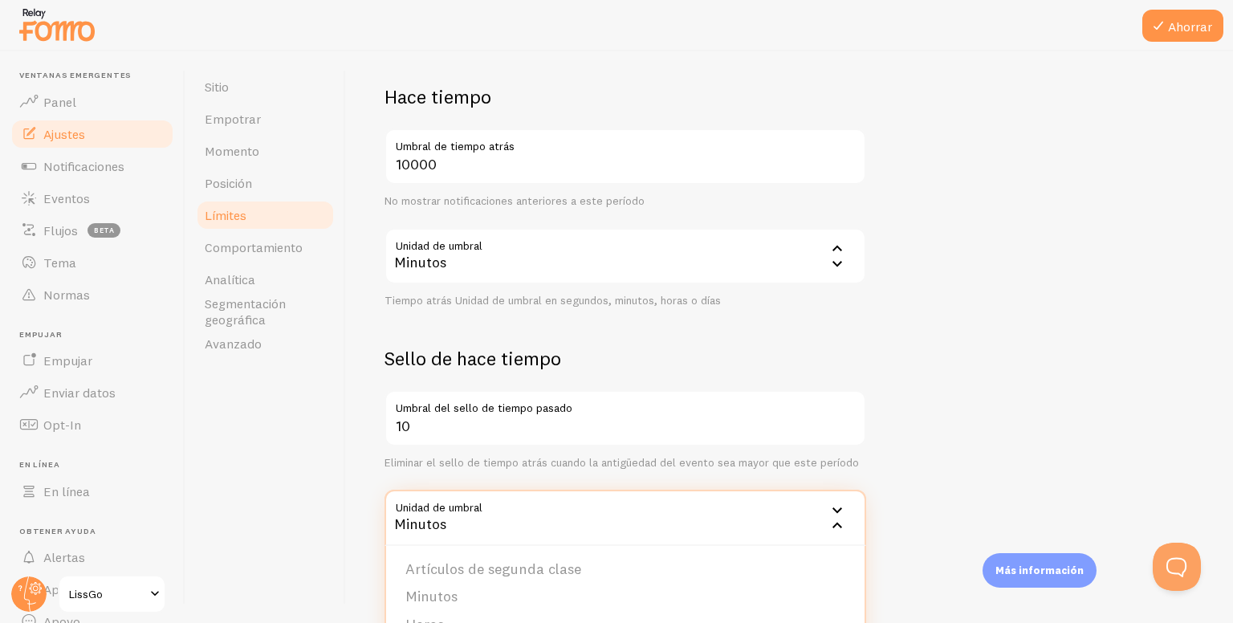
scroll to position [614, 0]
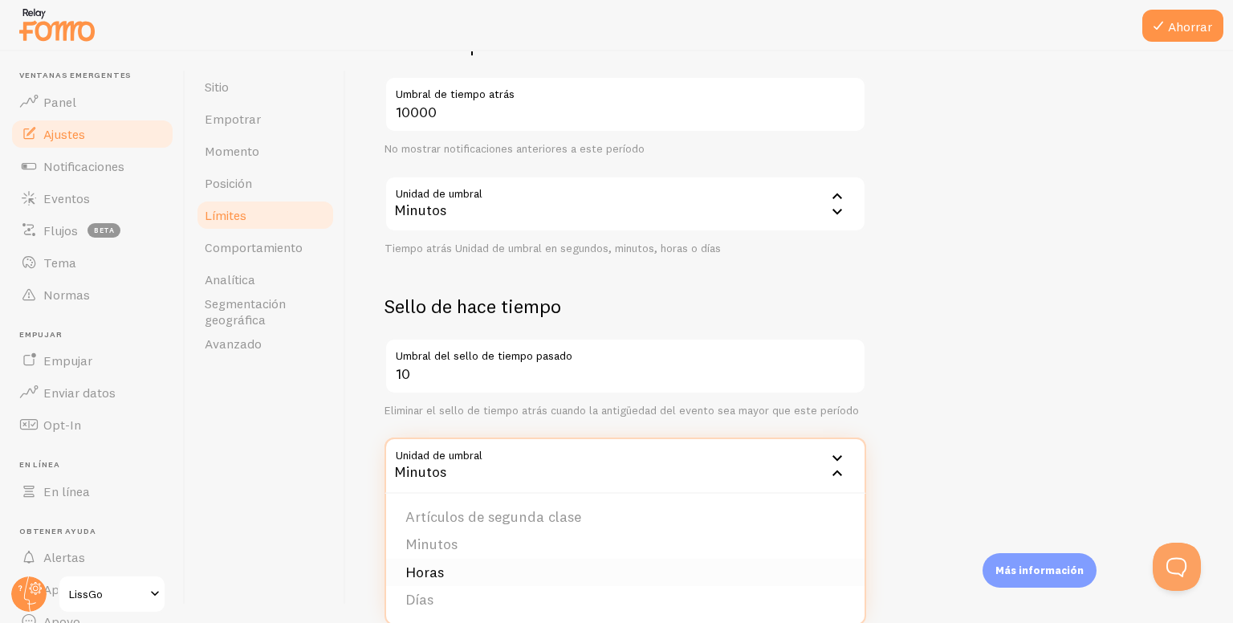
click at [456, 579] on li "Horas" at bounding box center [625, 573] width 478 height 28
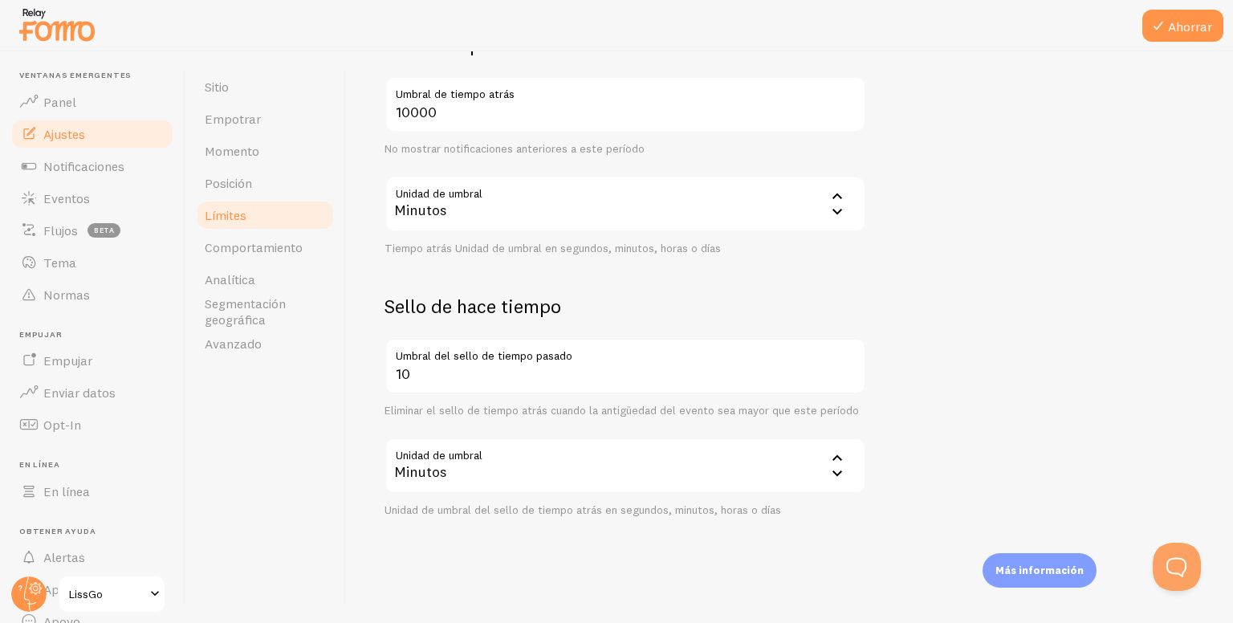
click at [612, 484] on div "Minutos" at bounding box center [625, 465] width 482 height 56
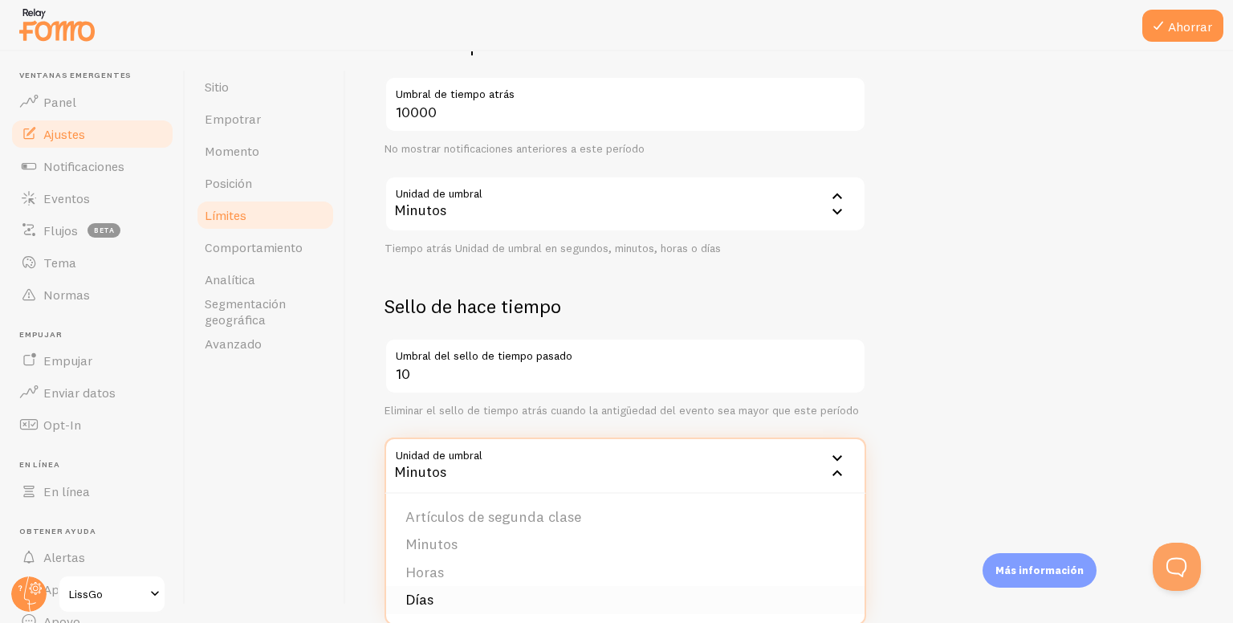
click at [522, 597] on li "Días" at bounding box center [625, 600] width 478 height 28
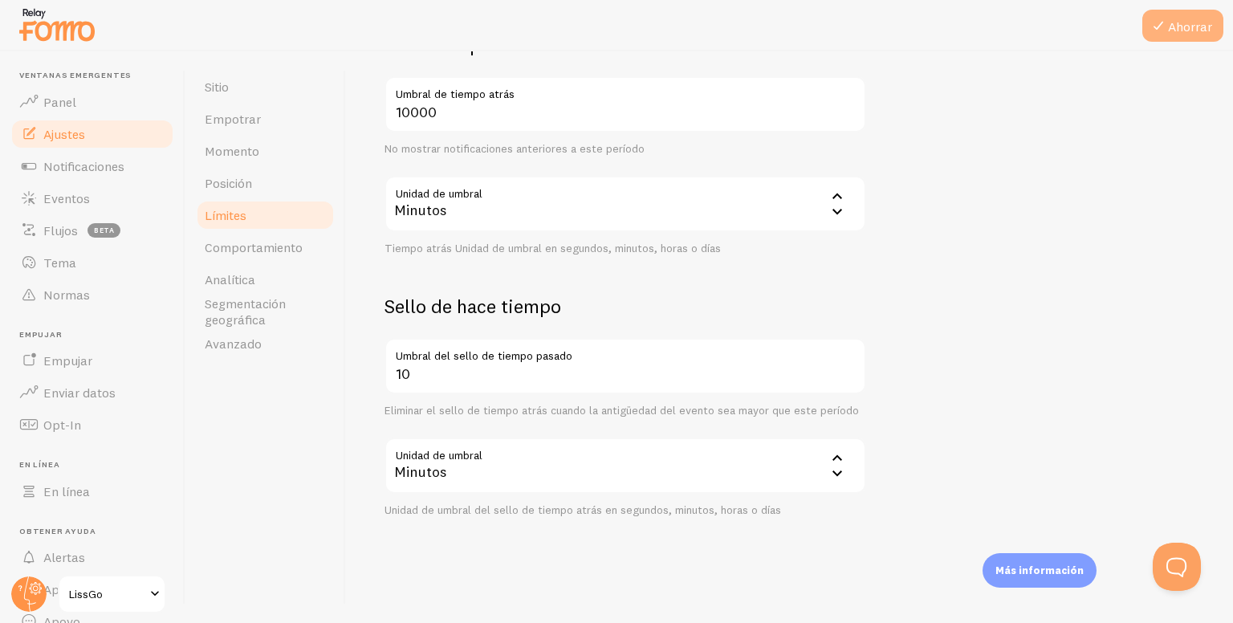
click at [1188, 26] on font "Ahorrar" at bounding box center [1190, 26] width 44 height 16
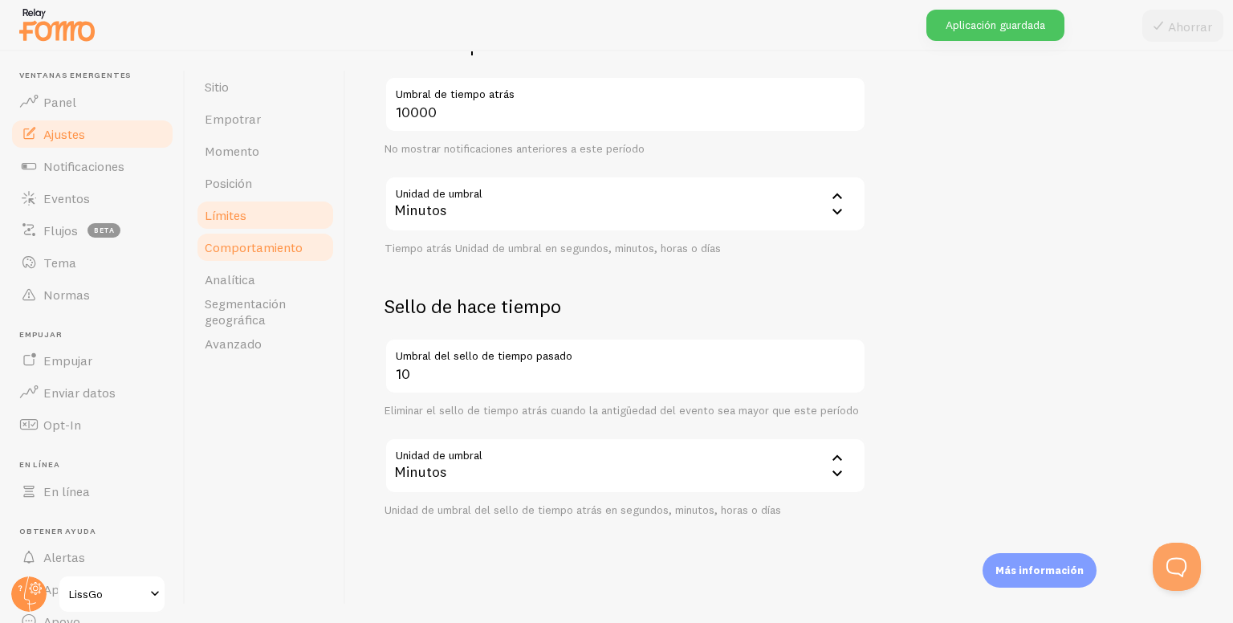
click at [209, 248] on font "Comportamiento" at bounding box center [254, 247] width 98 height 16
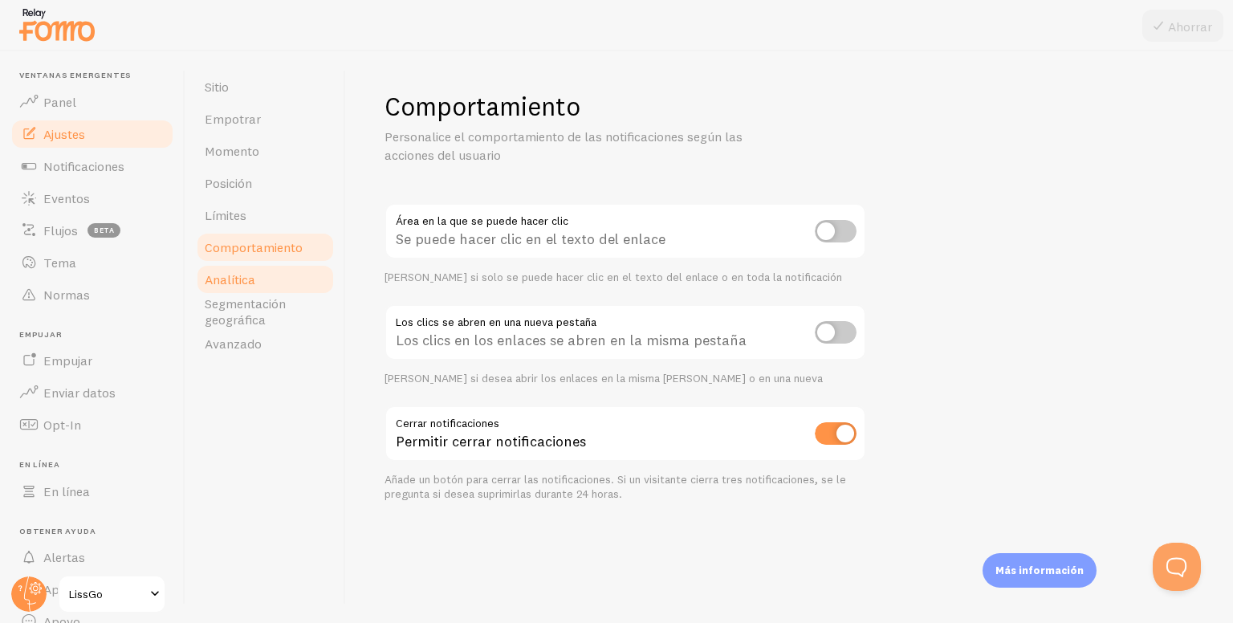
click at [266, 287] on link "Analítica" at bounding box center [265, 279] width 140 height 32
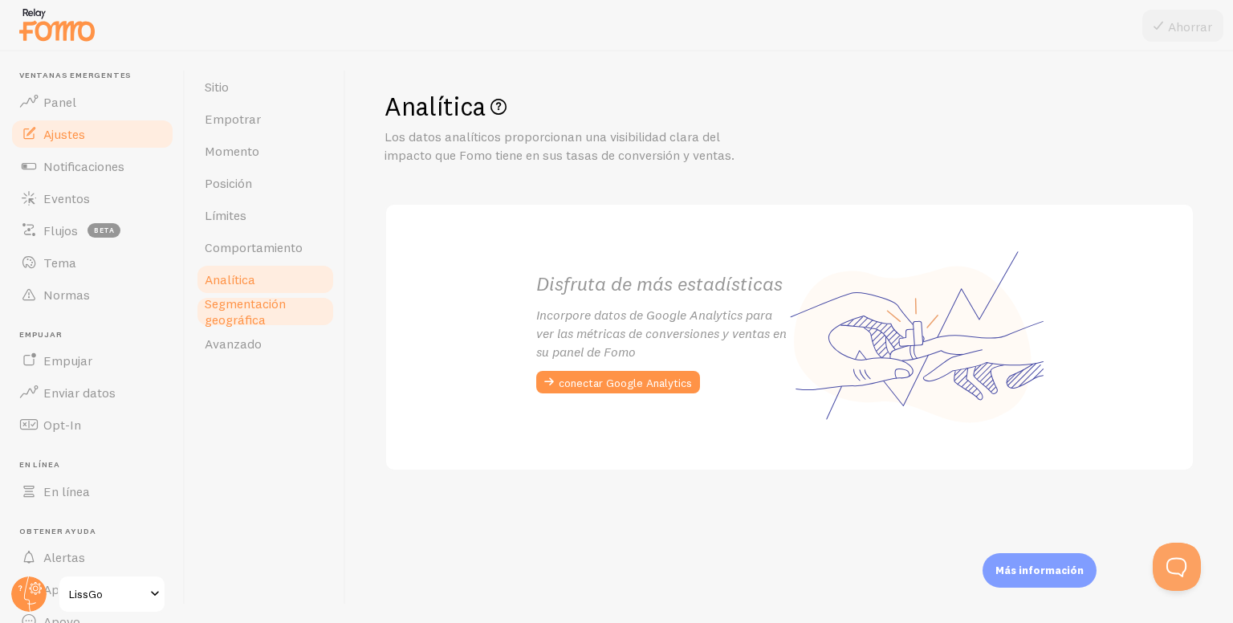
click at [225, 310] on font "Segmentación geográfica" at bounding box center [245, 311] width 81 height 32
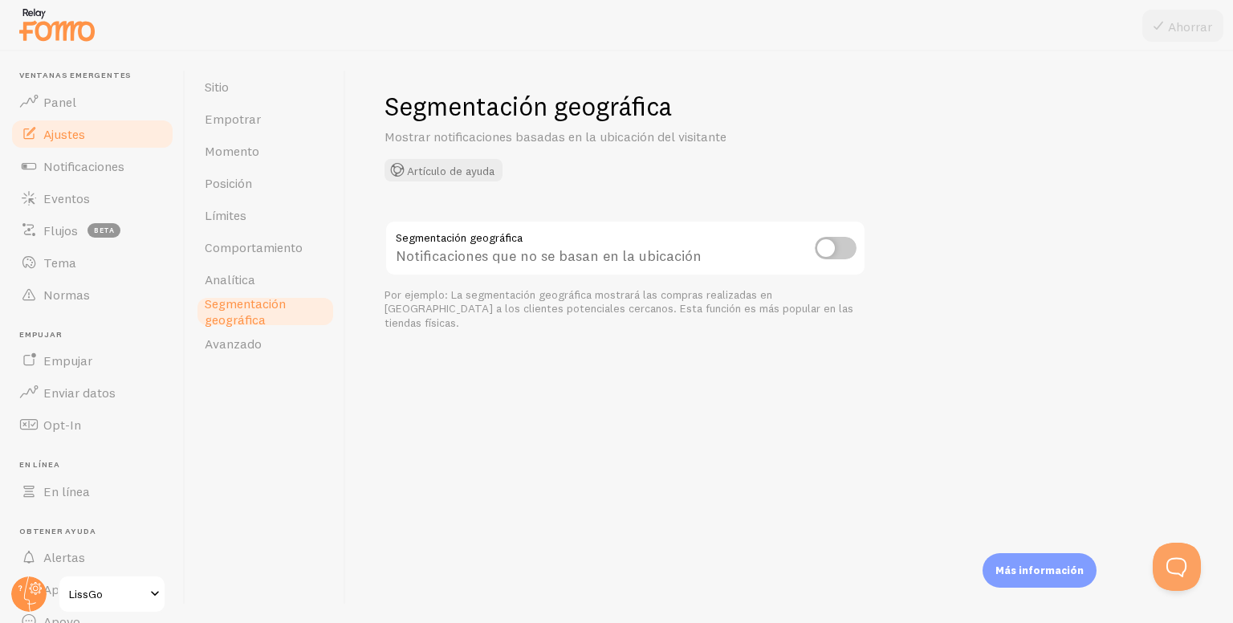
click at [834, 241] on input "checkbox" at bounding box center [836, 248] width 42 height 22
click at [834, 242] on input "checkbox" at bounding box center [836, 248] width 42 height 22
checkbox input "false"
click at [281, 348] on link "Avanzado" at bounding box center [265, 343] width 140 height 32
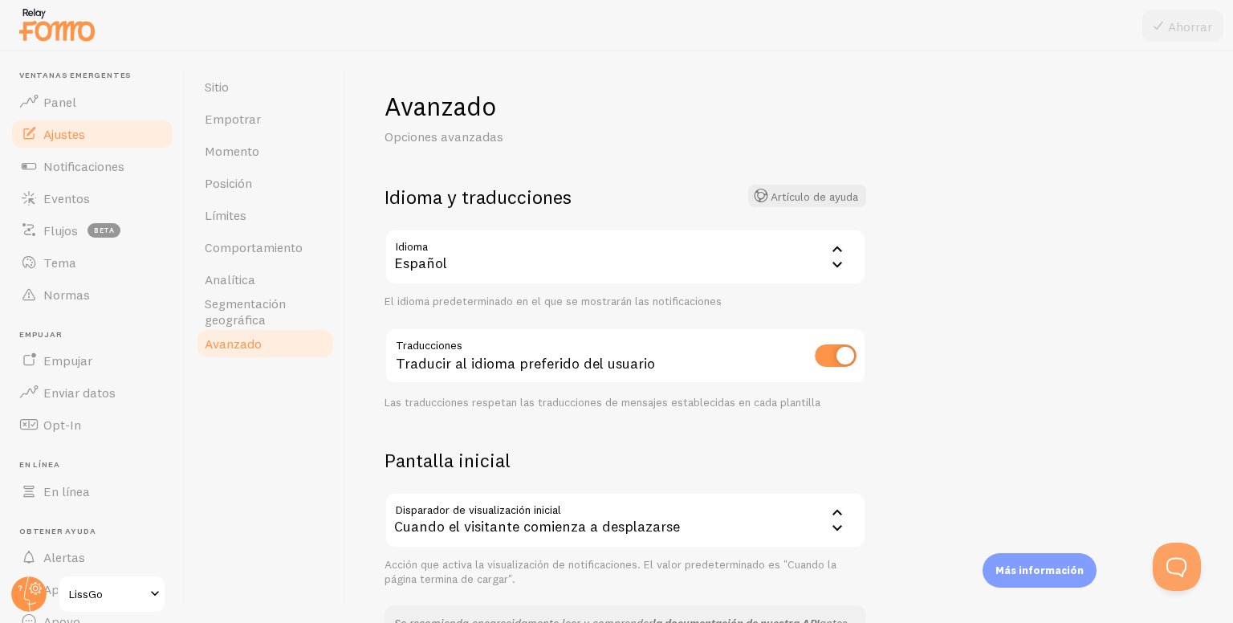
click at [583, 248] on div "Español" at bounding box center [625, 257] width 482 height 56
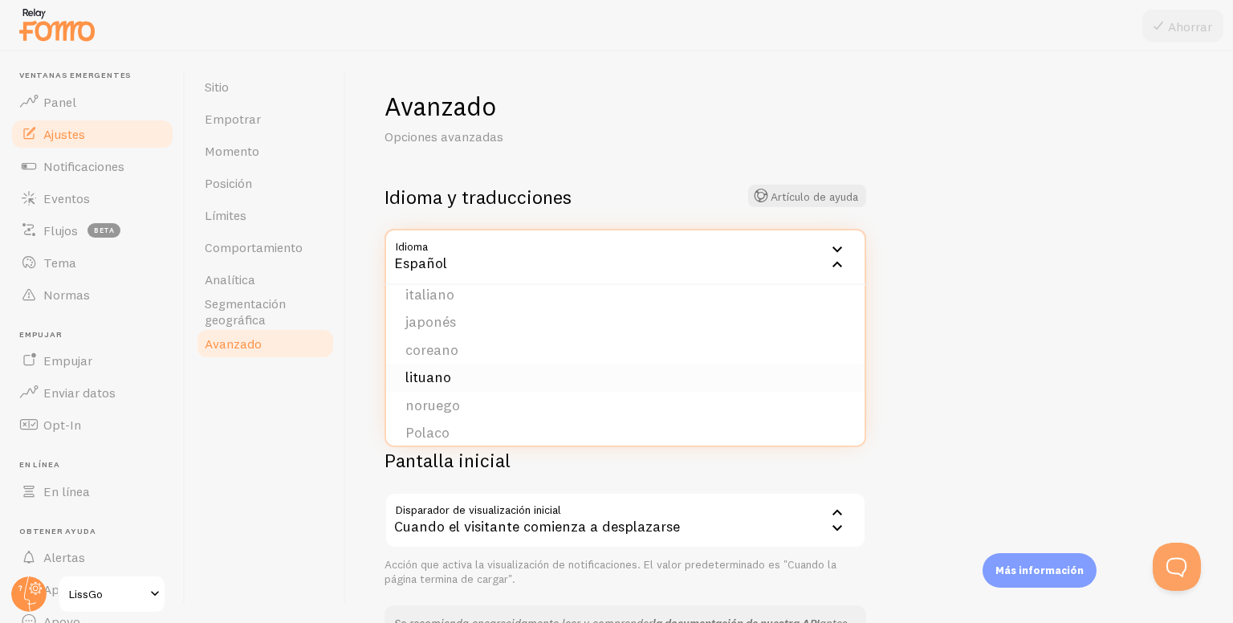
scroll to position [642, 0]
click at [433, 389] on font "Español" at bounding box center [431, 385] width 53 height 18
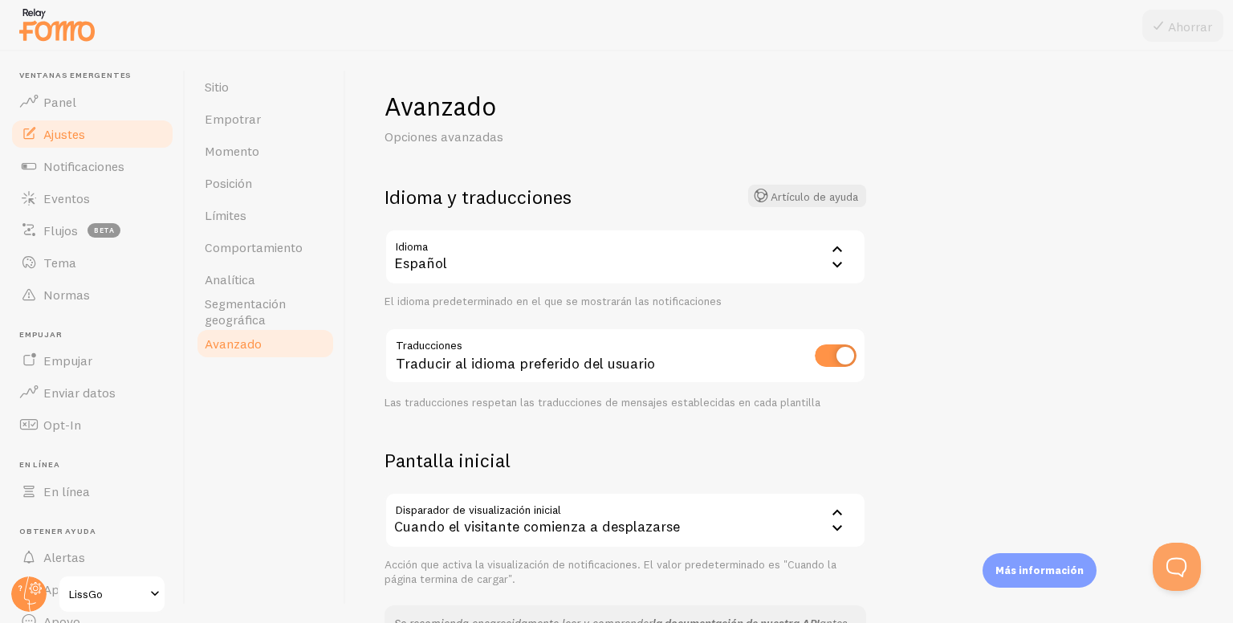
click at [823, 351] on input "checkbox" at bounding box center [836, 355] width 42 height 22
click at [825, 351] on input "checkbox" at bounding box center [836, 355] width 42 height 22
click at [1169, 28] on font "Ahorrar" at bounding box center [1190, 26] width 44 height 16
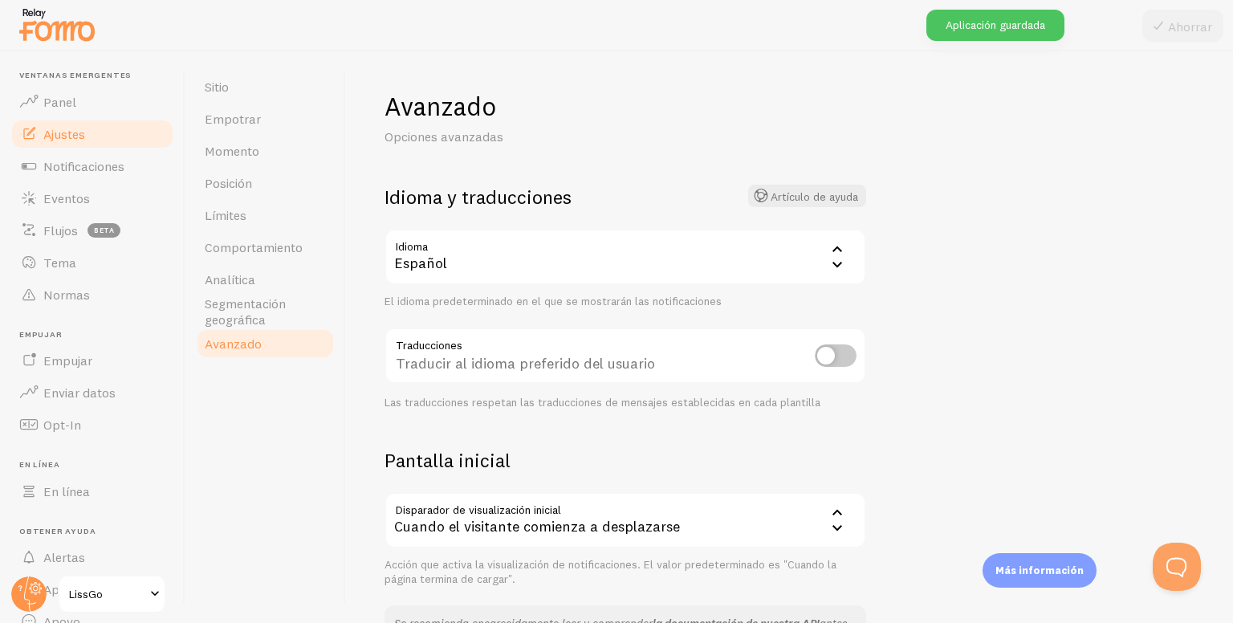
click at [821, 362] on input "checkbox" at bounding box center [836, 355] width 42 height 22
checkbox input "true"
click at [1180, 21] on font "Ahorrar" at bounding box center [1190, 26] width 44 height 16
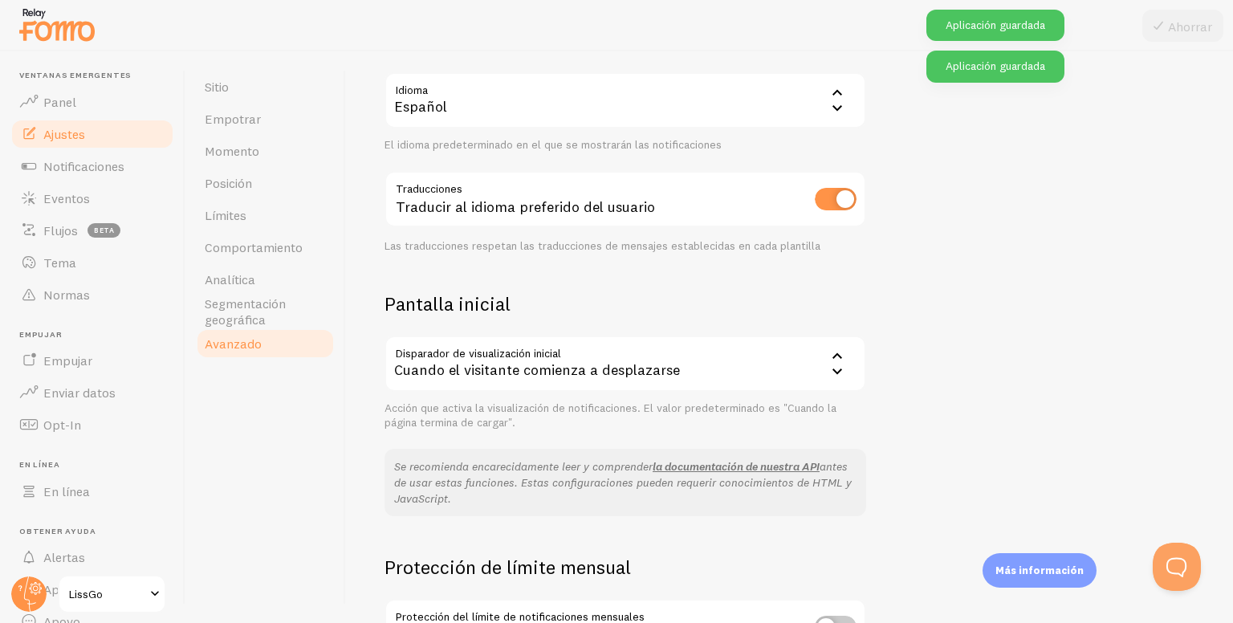
scroll to position [161, 0]
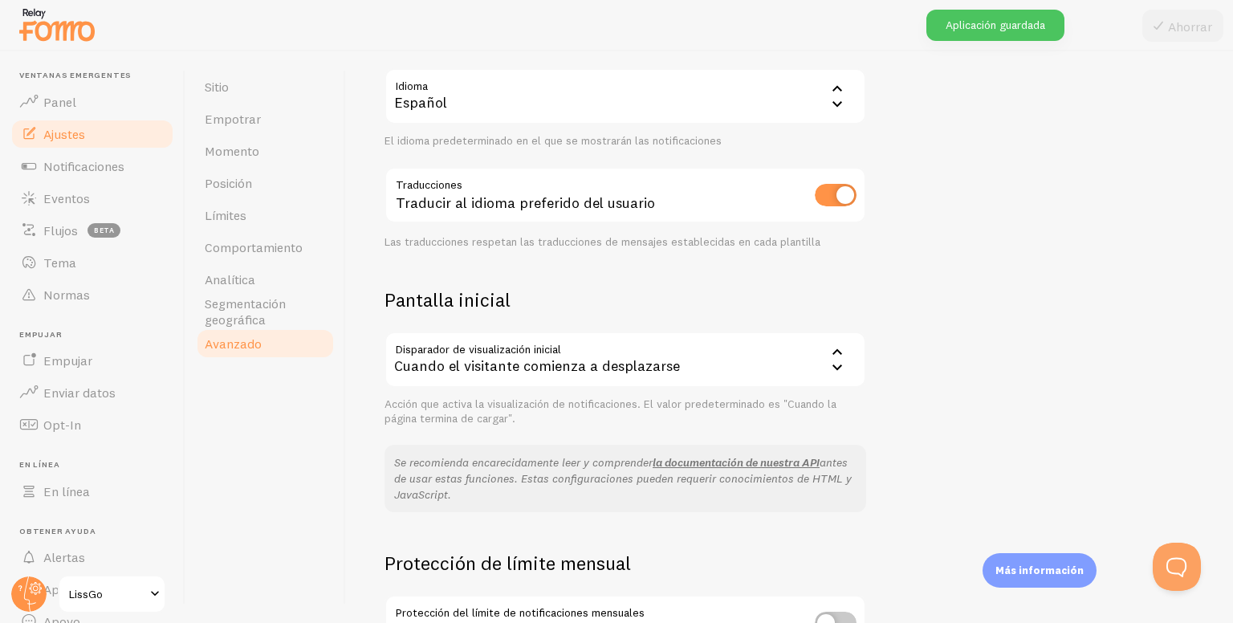
click at [730, 372] on div "Cuando el visitante comienza a desplazarse" at bounding box center [625, 359] width 482 height 56
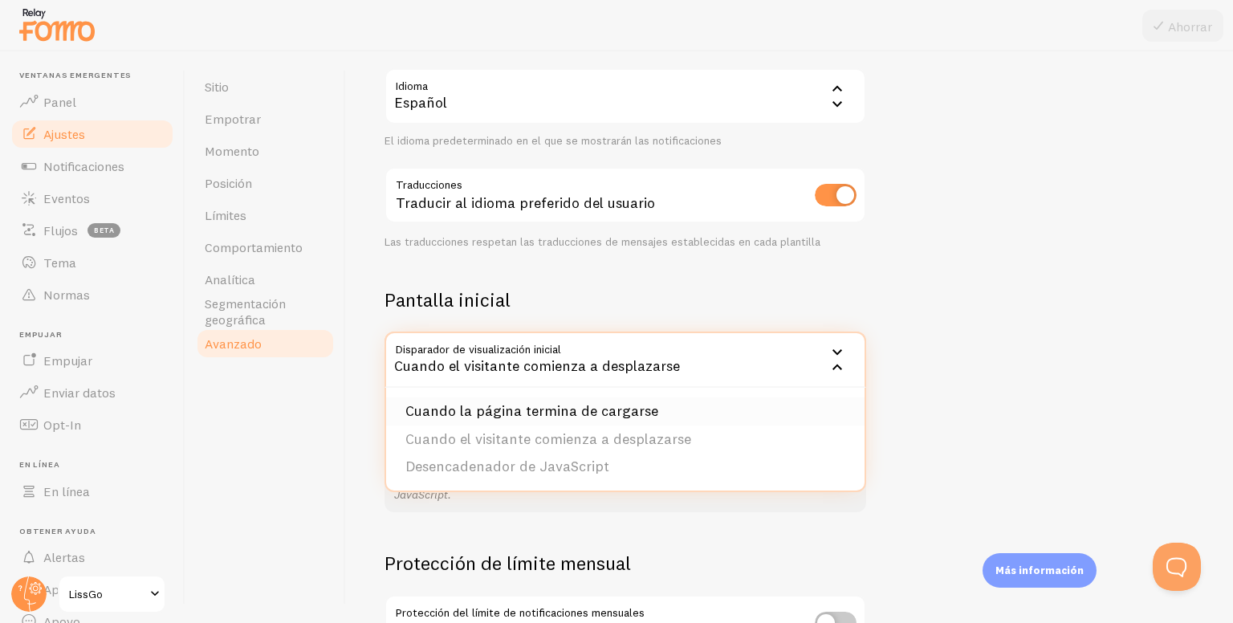
click at [625, 401] on font "Cuando la página termina de cargarse" at bounding box center [531, 410] width 253 height 18
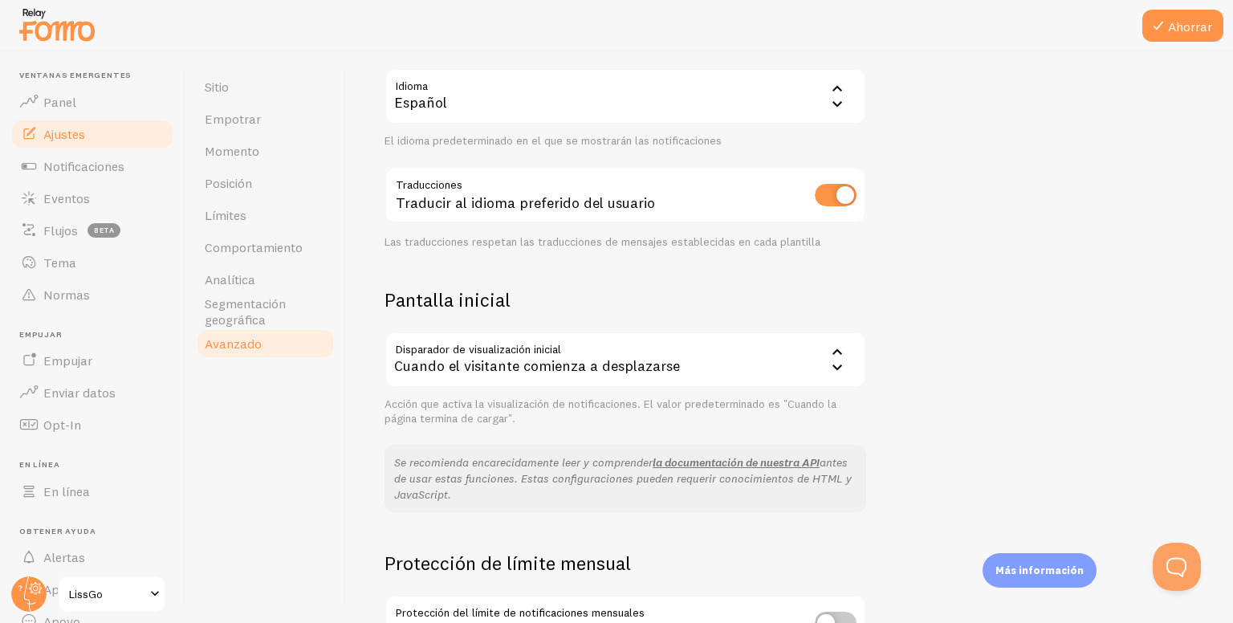
click at [1178, 43] on div at bounding box center [616, 25] width 1233 height 51
click at [1178, 39] on button "Ahorrar" at bounding box center [1182, 26] width 81 height 32
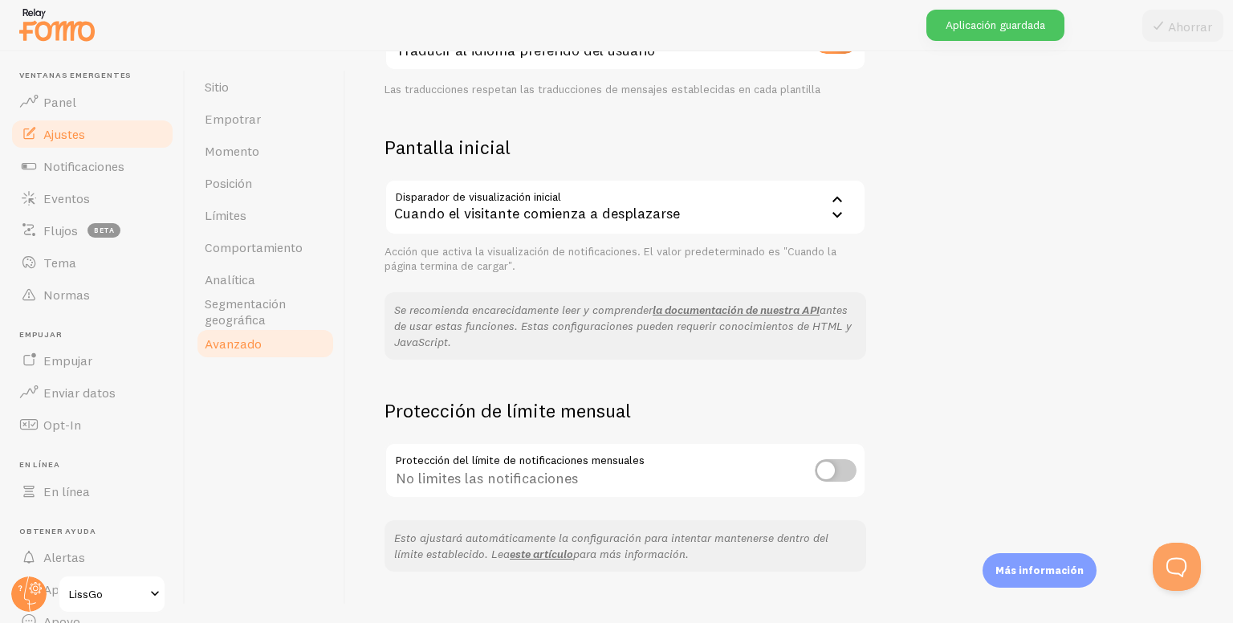
scroll to position [321, 0]
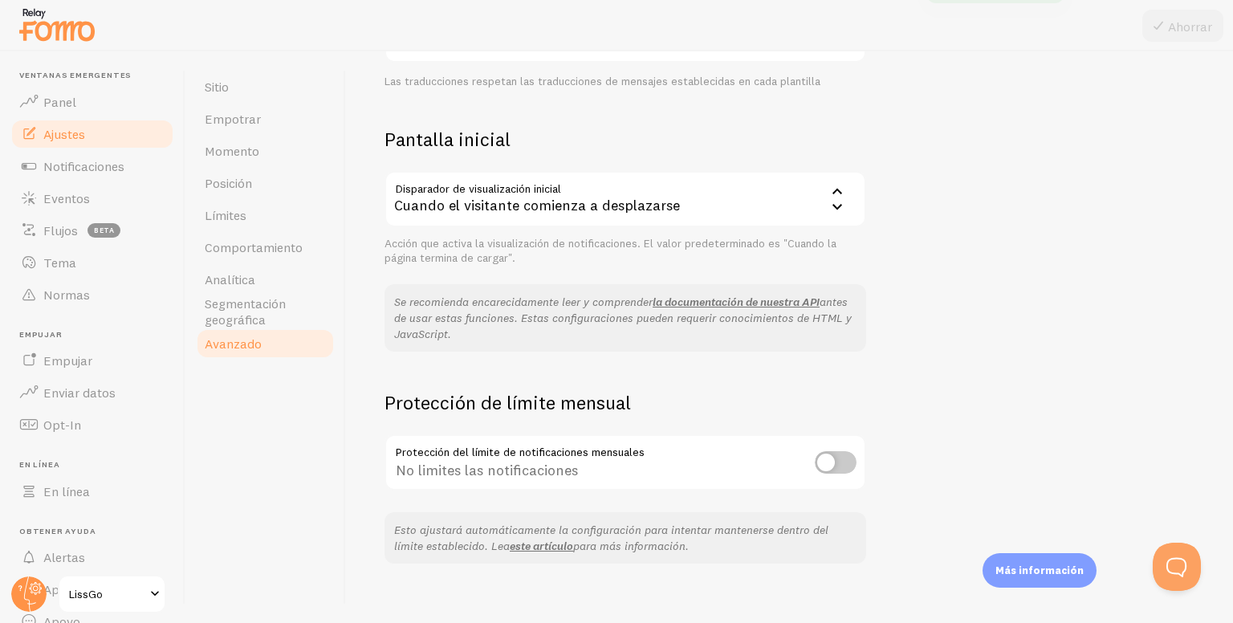
click at [828, 467] on input "checkbox" at bounding box center [836, 462] width 42 height 22
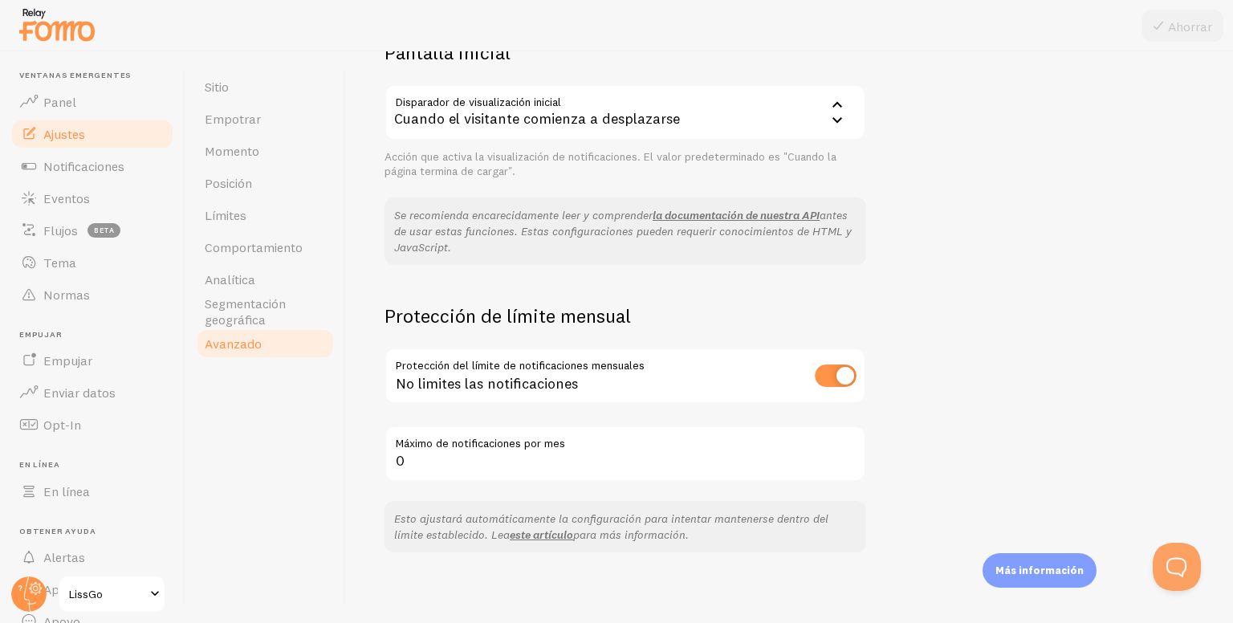
scroll to position [412, 0]
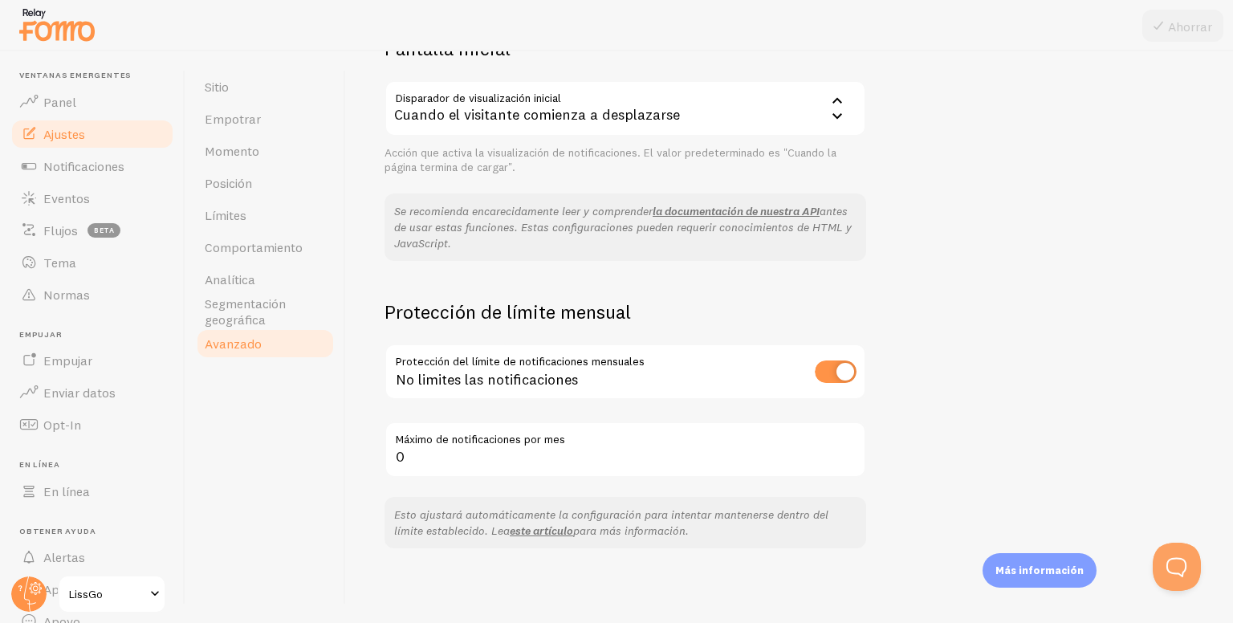
click at [831, 368] on input "checkbox" at bounding box center [836, 371] width 42 height 22
checkbox input "false"
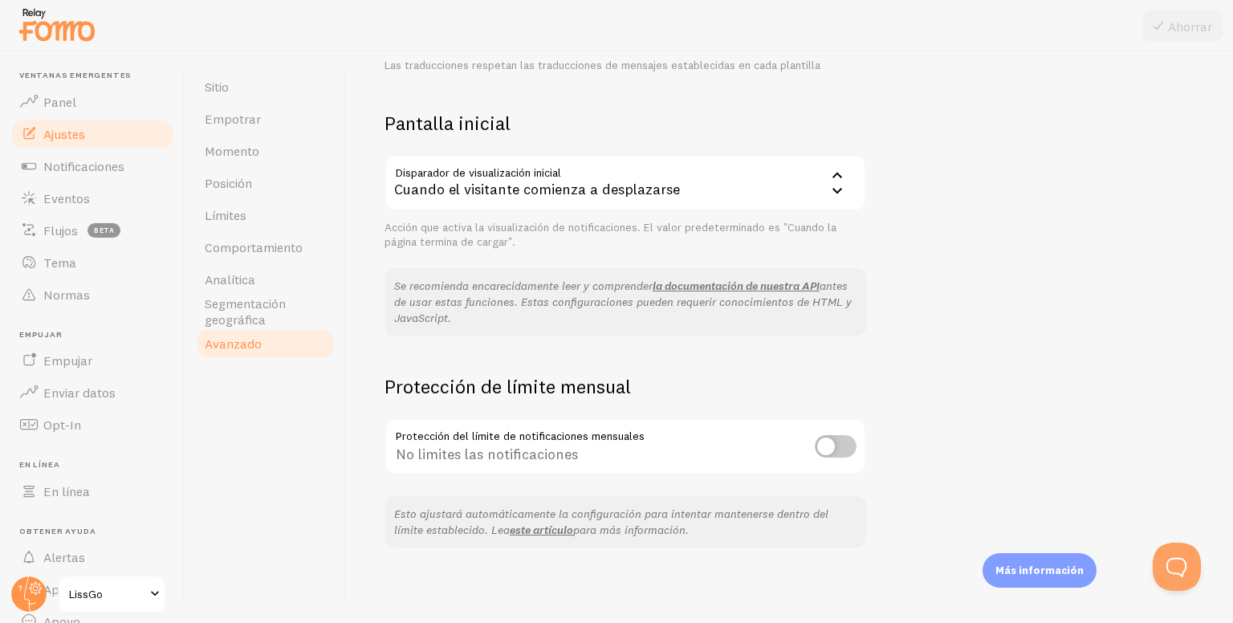
scroll to position [16, 0]
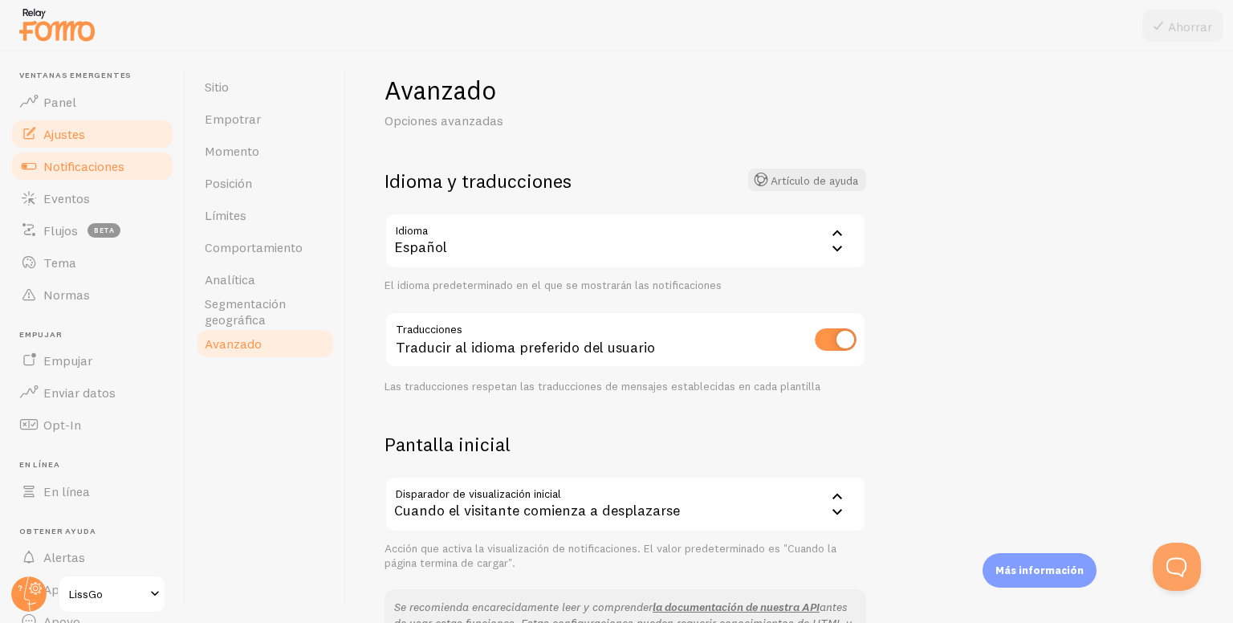
click at [61, 174] on link "Notificaciones" at bounding box center [92, 166] width 165 height 32
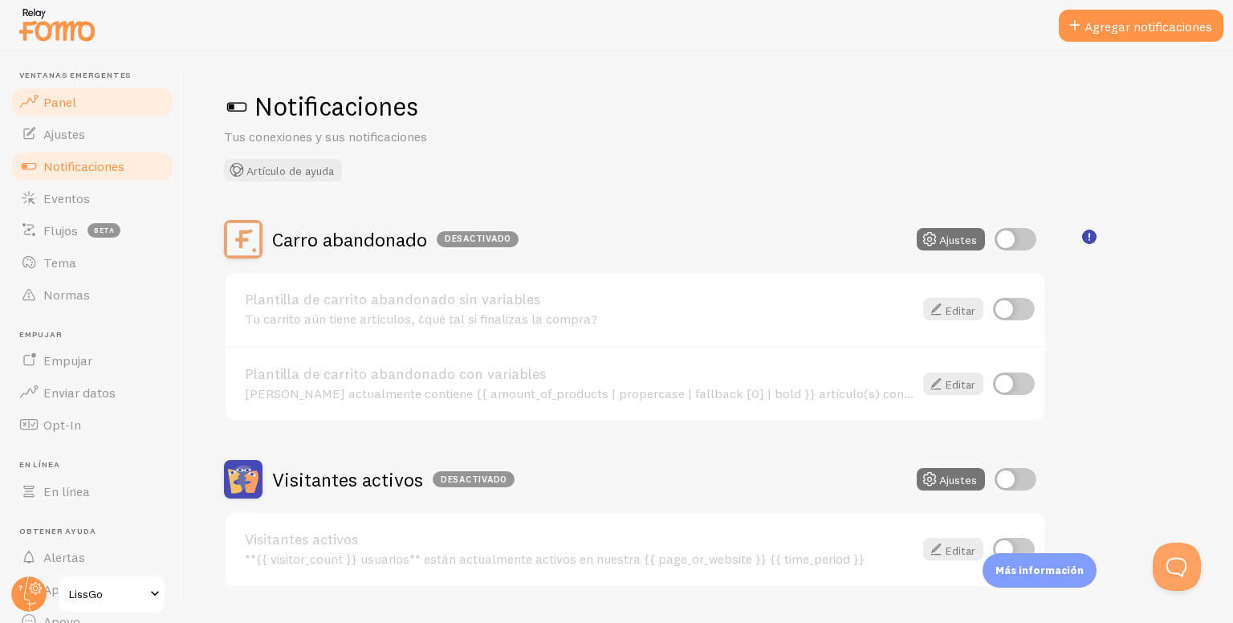
click at [87, 107] on link "Panel" at bounding box center [92, 102] width 165 height 32
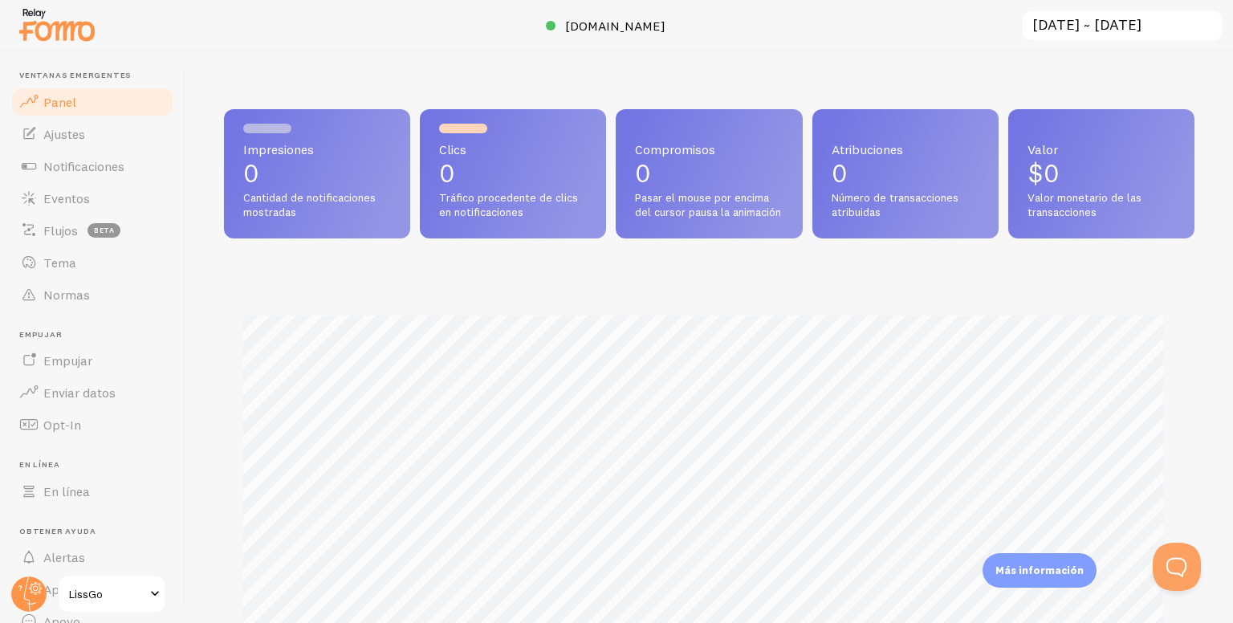
scroll to position [421, 957]
click at [47, 126] on font "Ajustes" at bounding box center [64, 134] width 42 height 16
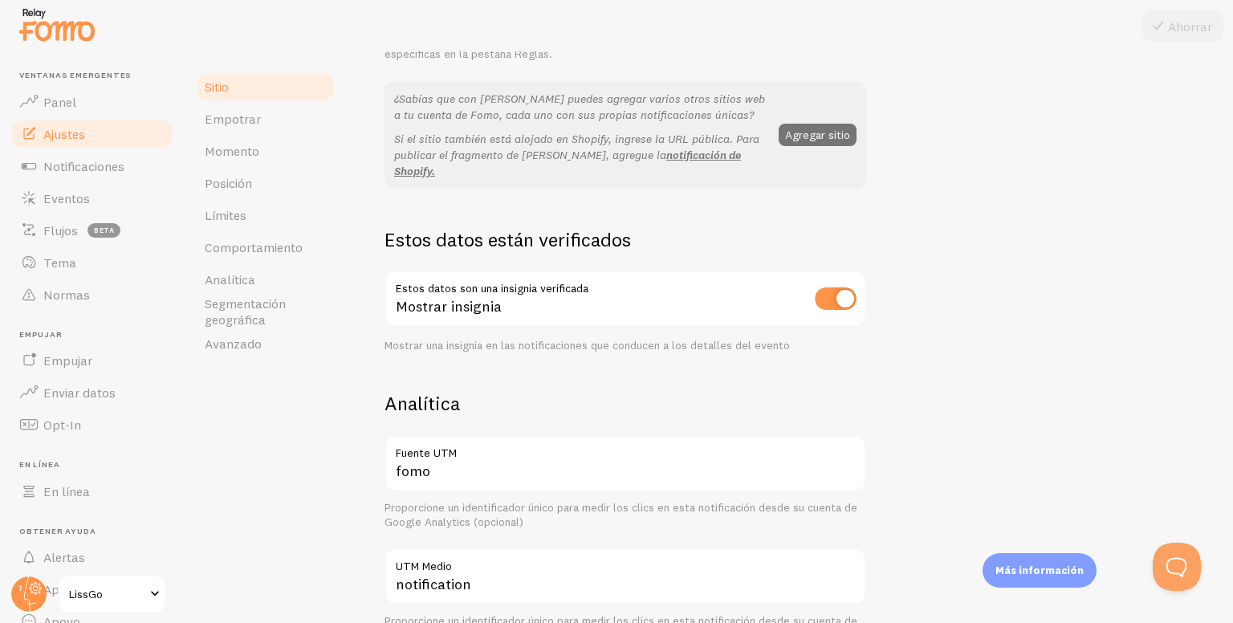
scroll to position [321, 0]
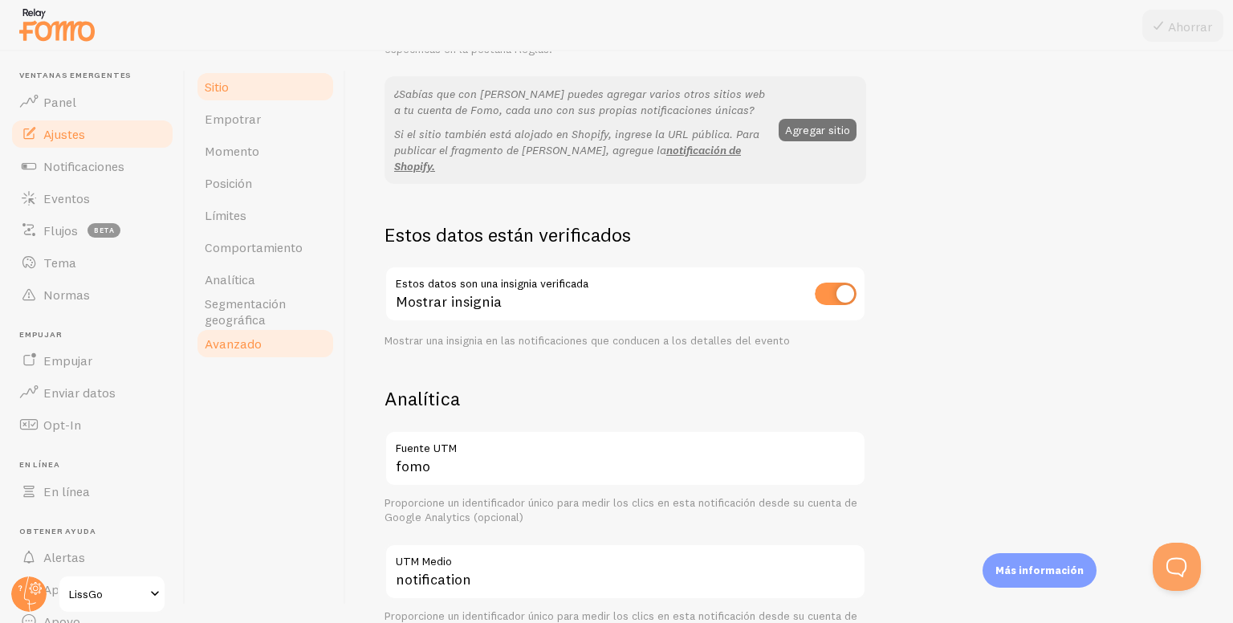
click at [262, 335] on link "Avanzado" at bounding box center [265, 343] width 140 height 32
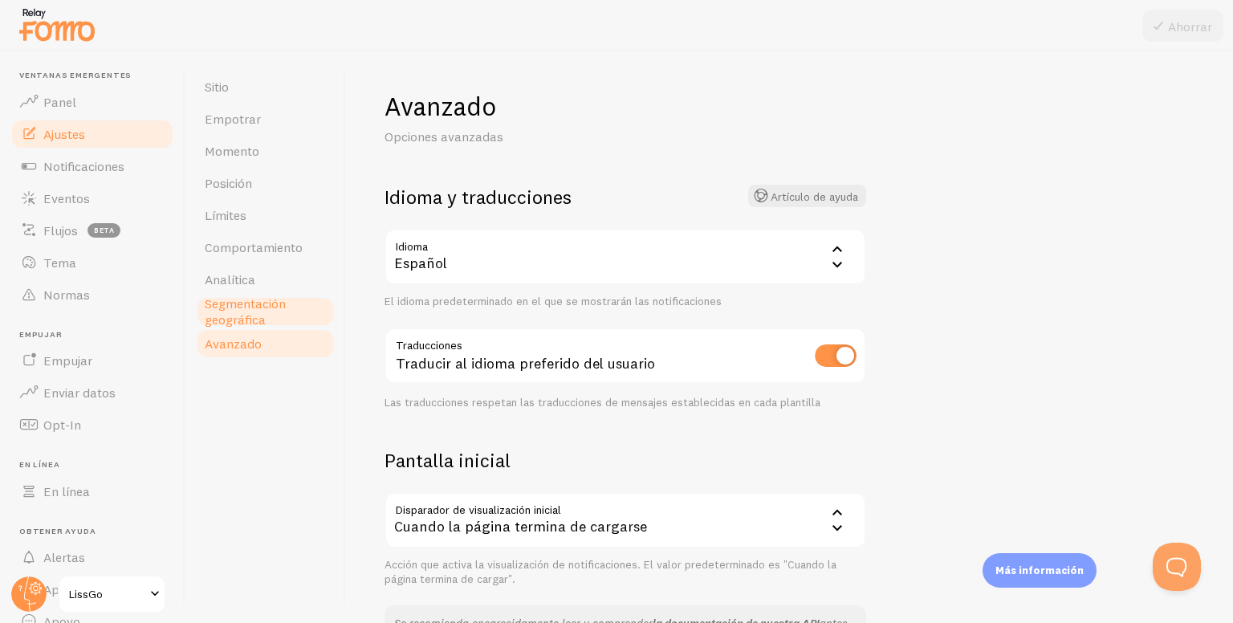
click at [254, 308] on font "Segmentación geográfica" at bounding box center [245, 311] width 81 height 32
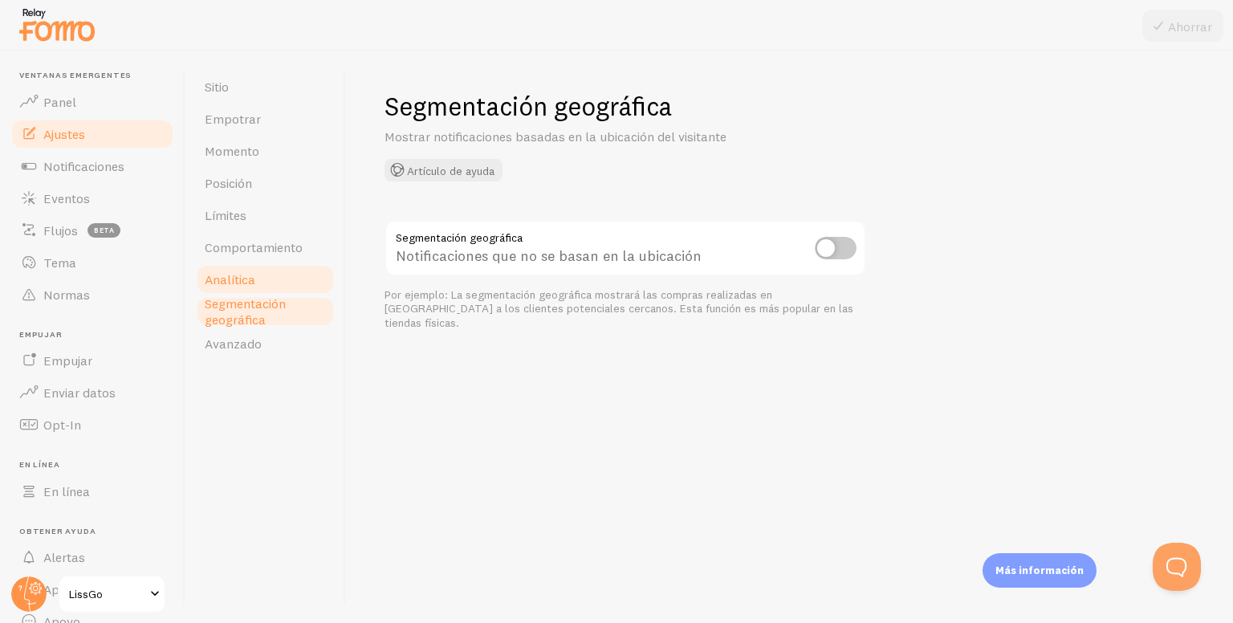
click at [283, 286] on link "Analítica" at bounding box center [265, 279] width 140 height 32
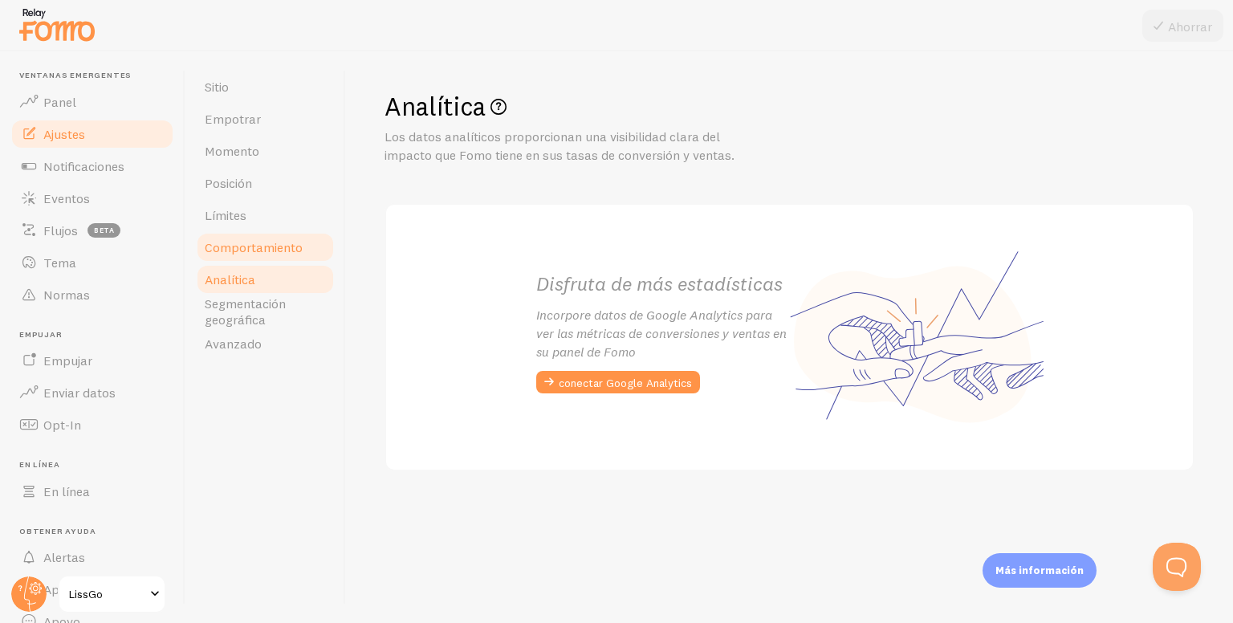
click at [300, 258] on link "Comportamiento" at bounding box center [265, 247] width 140 height 32
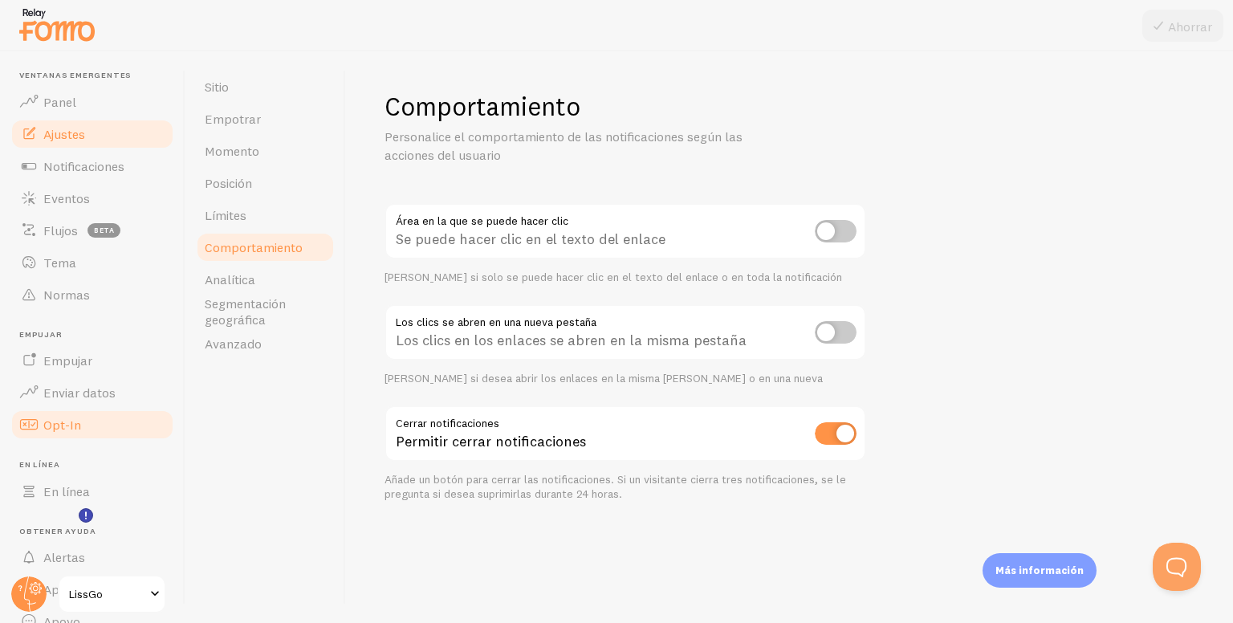
scroll to position [72, 0]
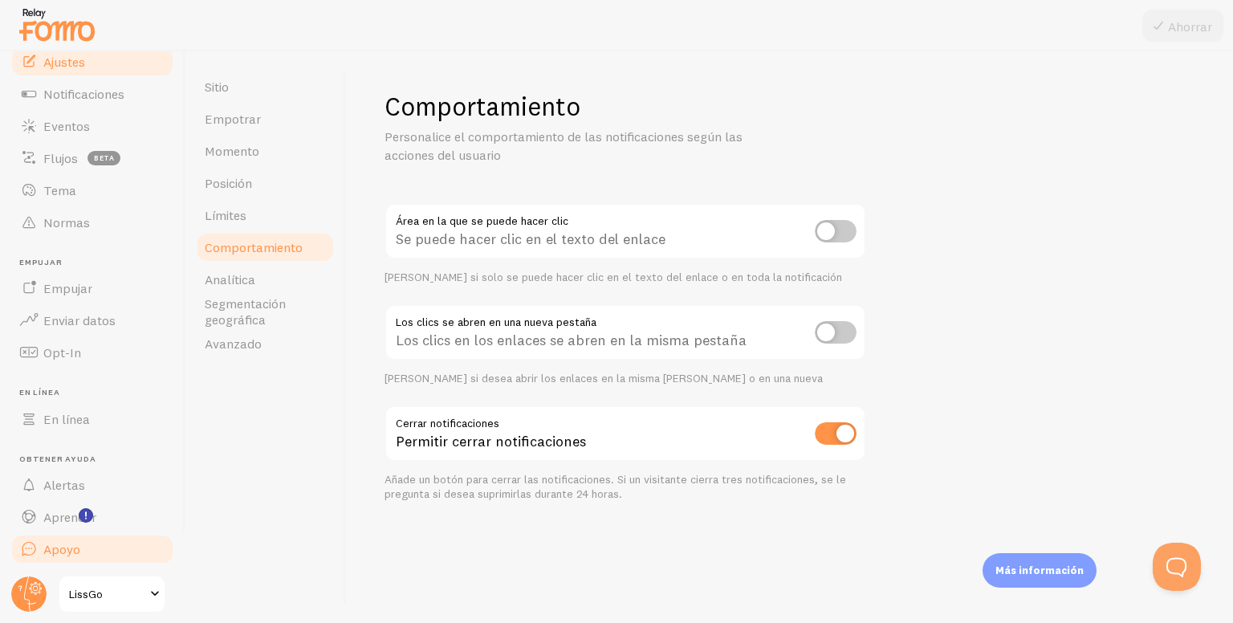
click at [52, 561] on link "Apoyo" at bounding box center [92, 549] width 165 height 32
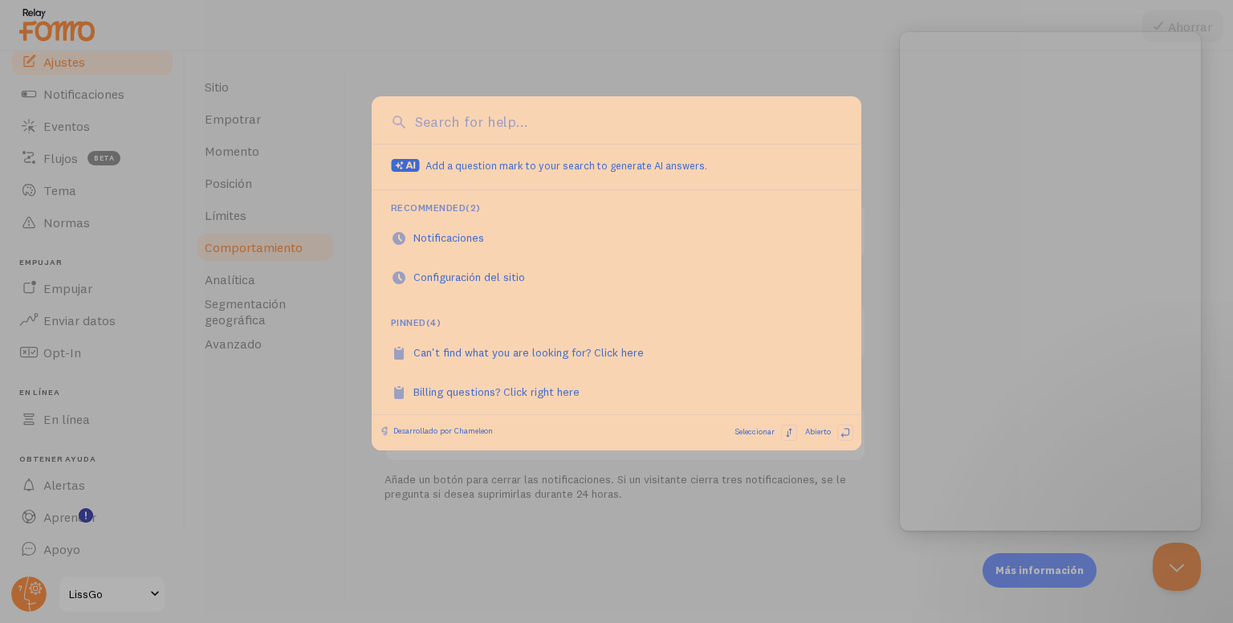
click at [234, 470] on div at bounding box center [616, 311] width 1233 height 623
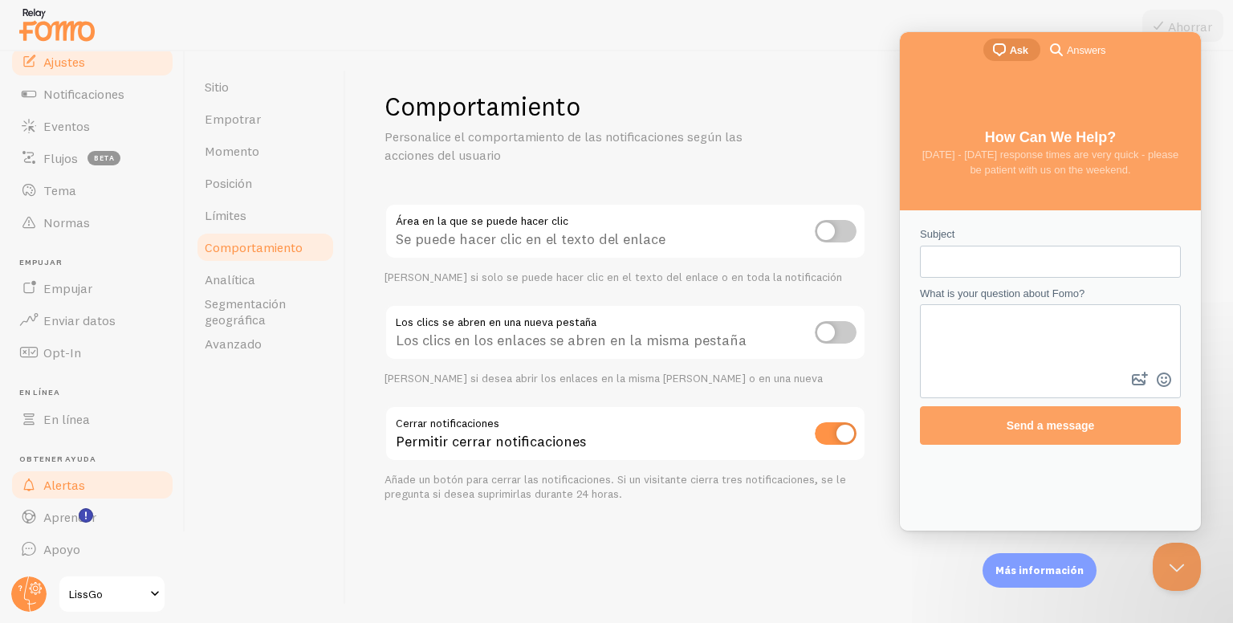
scroll to position [0, 0]
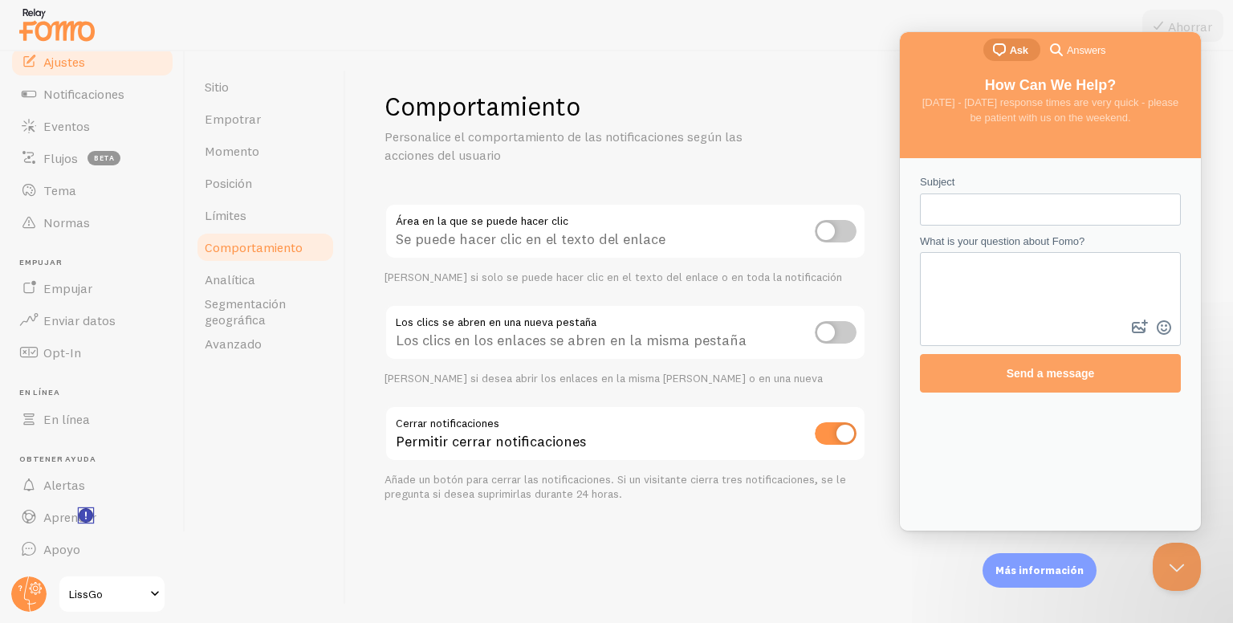
click at [92, 514] on rect "¡Mira los nuevos tutoriales de funciones!" at bounding box center [86, 516] width 14 height 14
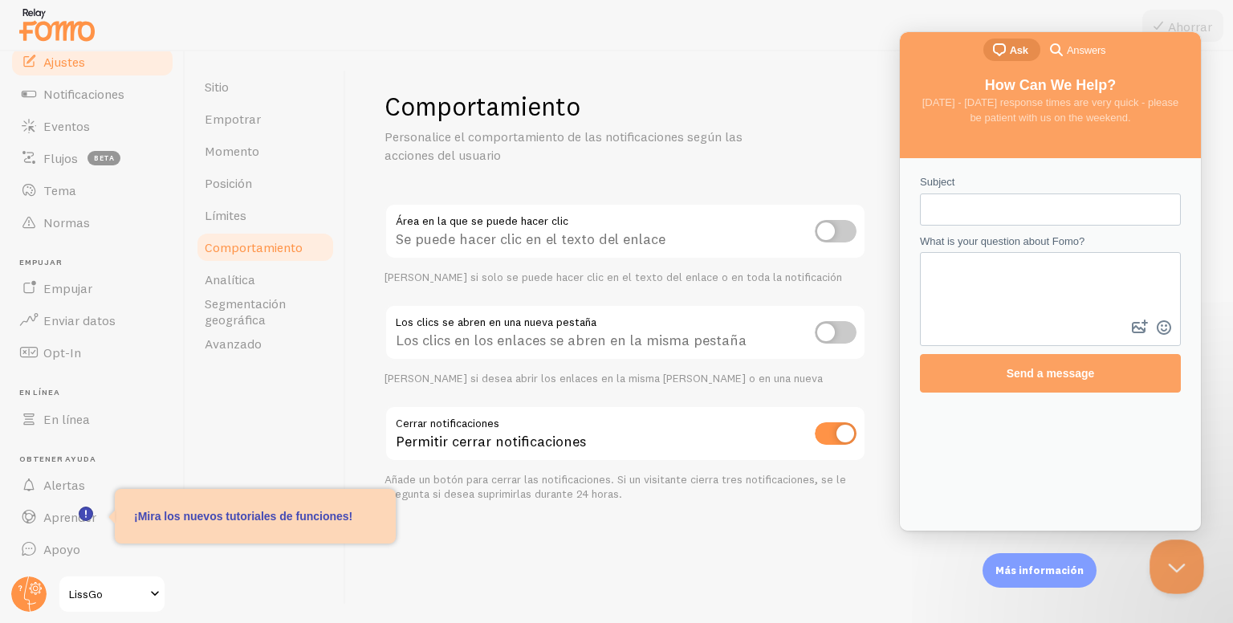
drag, startPoint x: 1161, startPoint y: 558, endPoint x: 1866, endPoint y: 1060, distance: 865.4
click at [1161, 558] on button "Close Beacon popover" at bounding box center [1173, 563] width 48 height 48
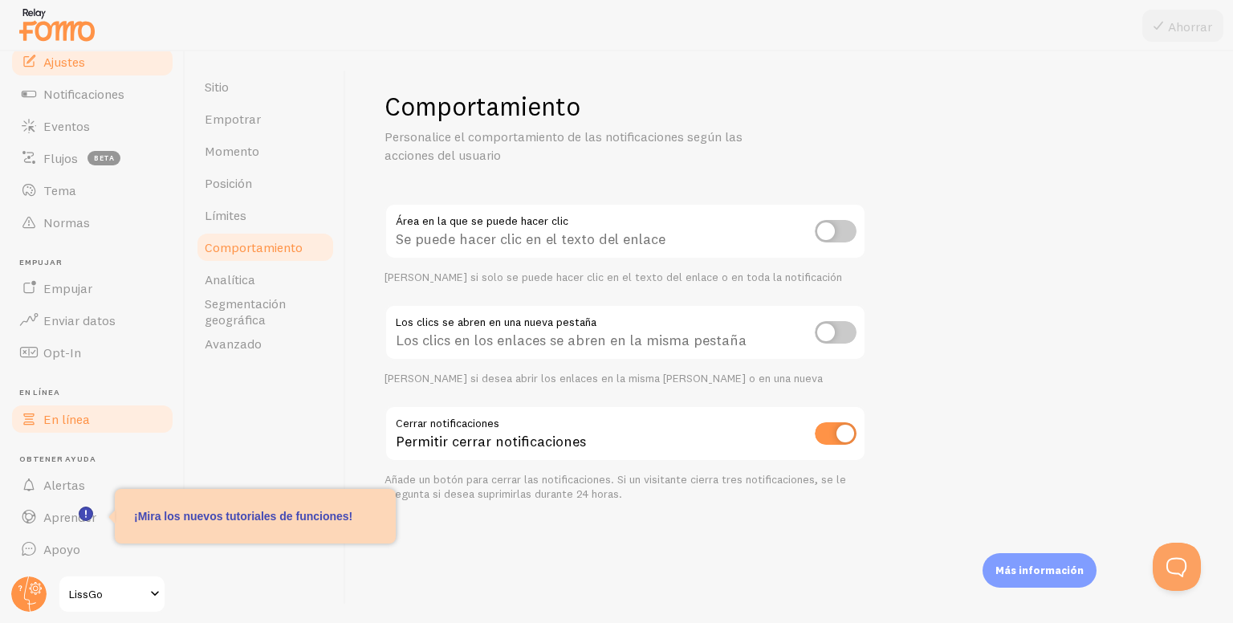
click at [41, 427] on link "En línea" at bounding box center [92, 419] width 165 height 32
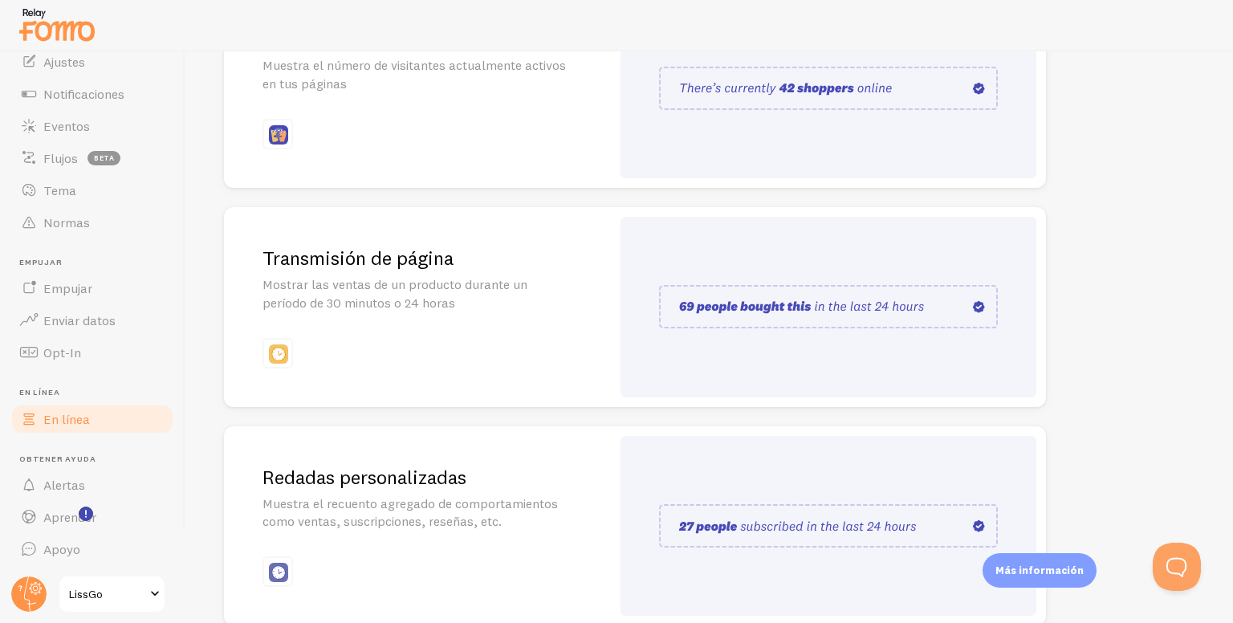
scroll to position [366, 0]
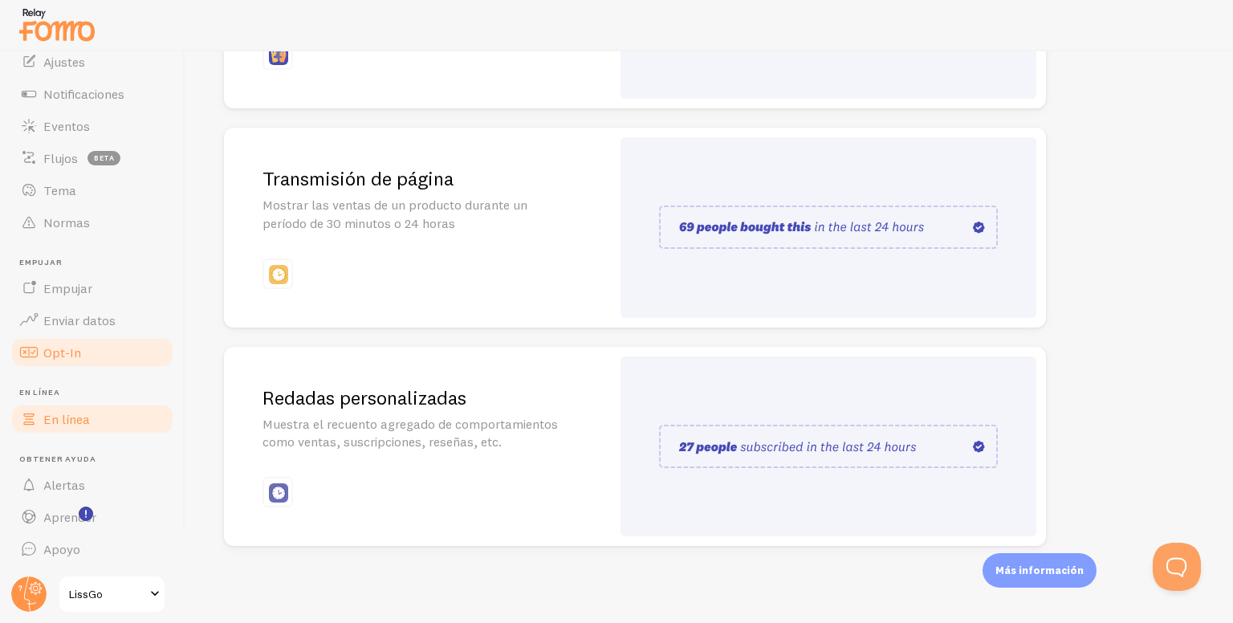
click at [87, 360] on link "Opt-In" at bounding box center [92, 352] width 165 height 32
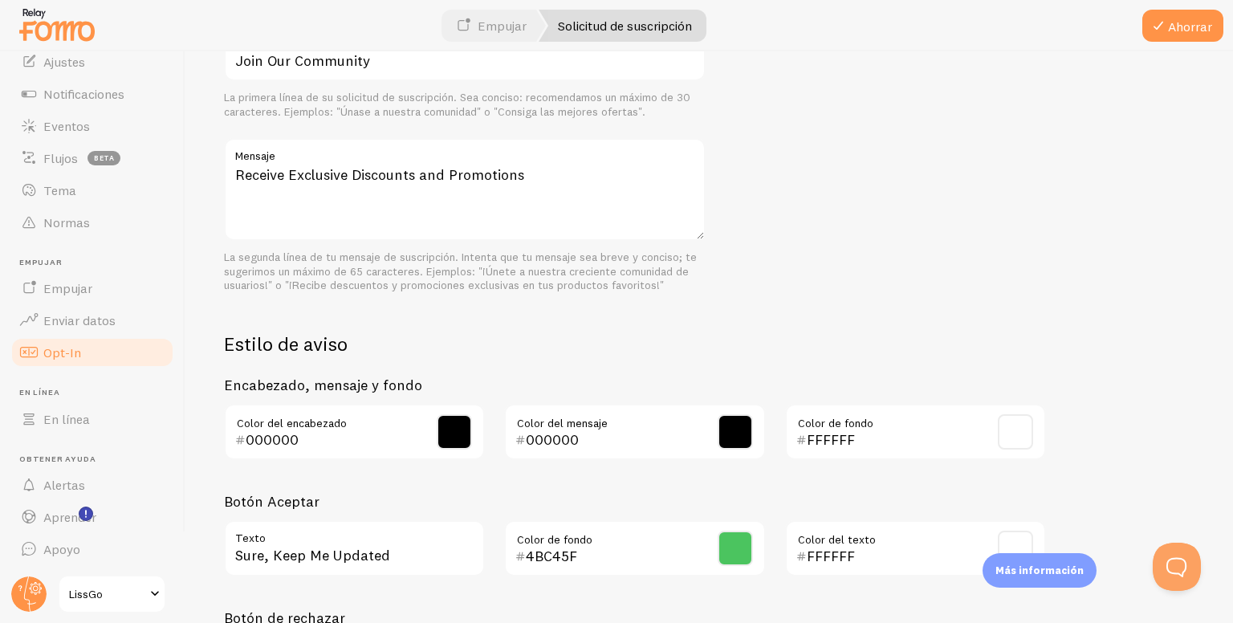
scroll to position [722, 0]
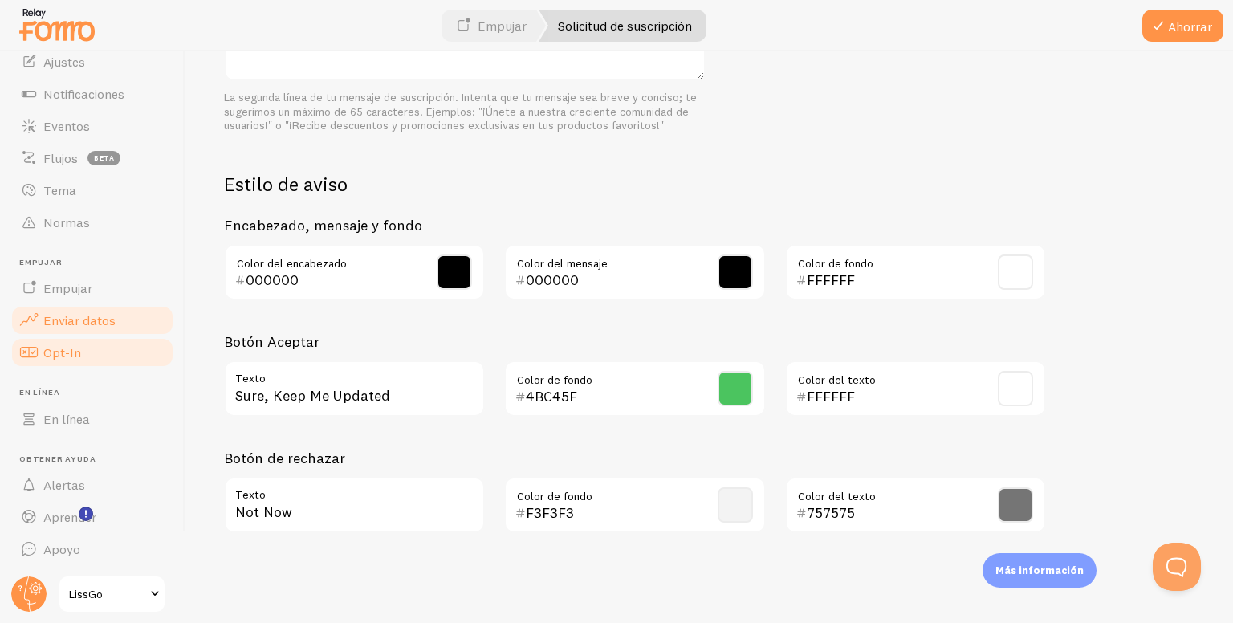
click at [95, 325] on font "Enviar datos" at bounding box center [79, 320] width 72 height 16
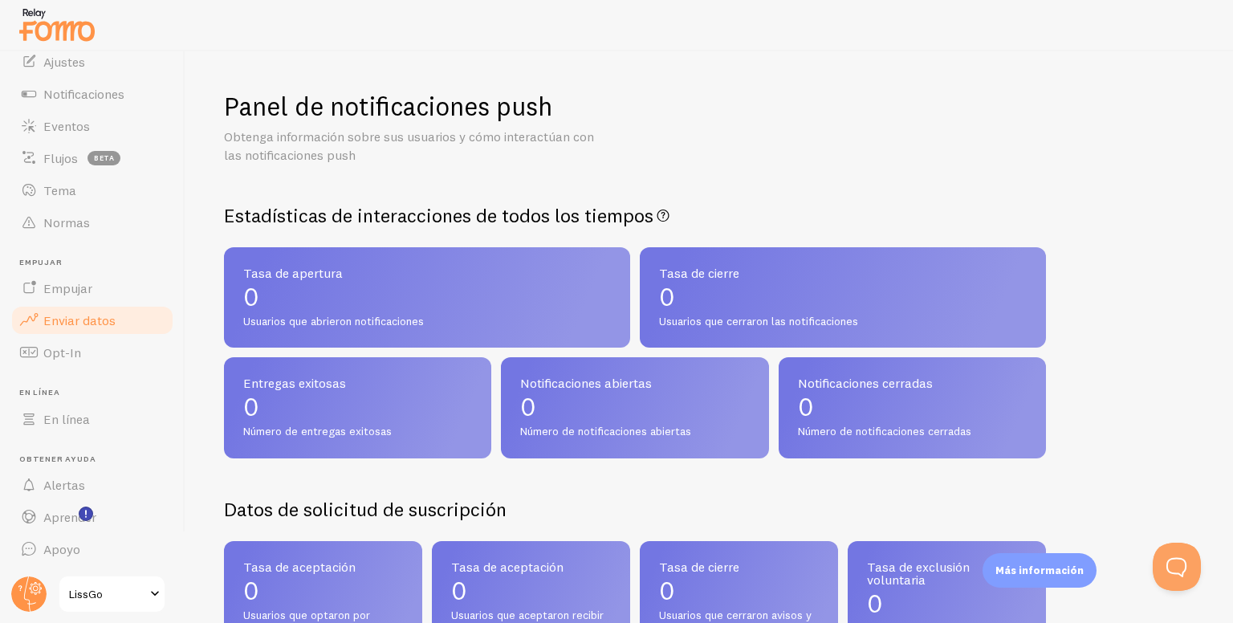
scroll to position [321, 0]
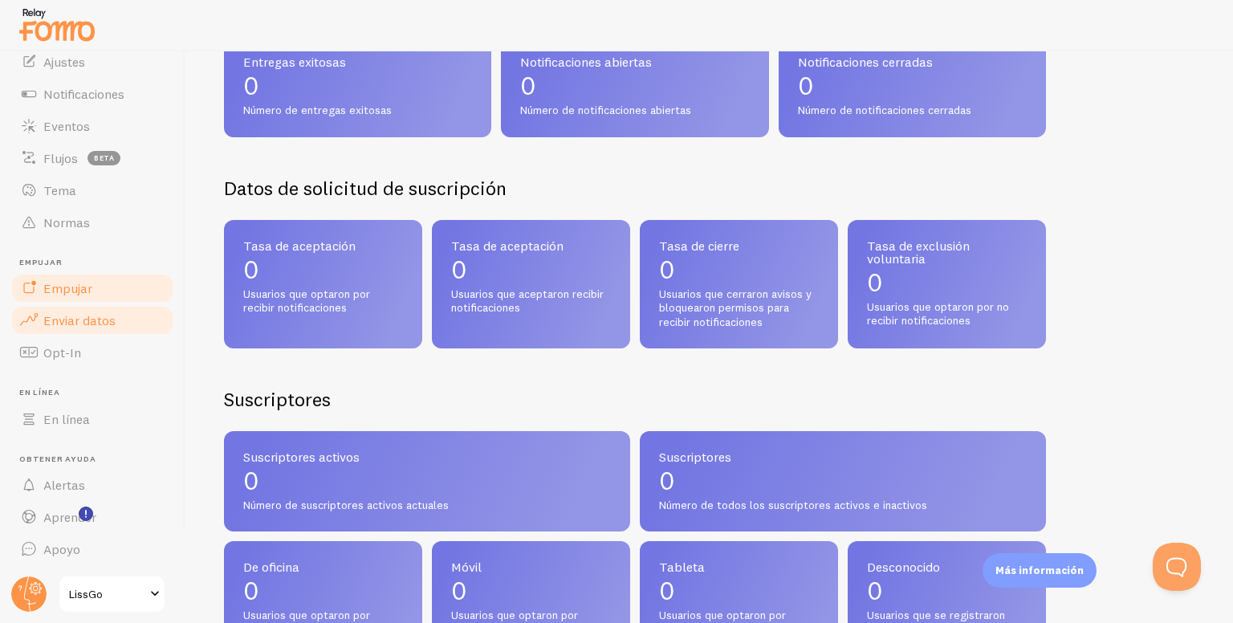
click at [87, 303] on link "Empujar" at bounding box center [92, 288] width 165 height 32
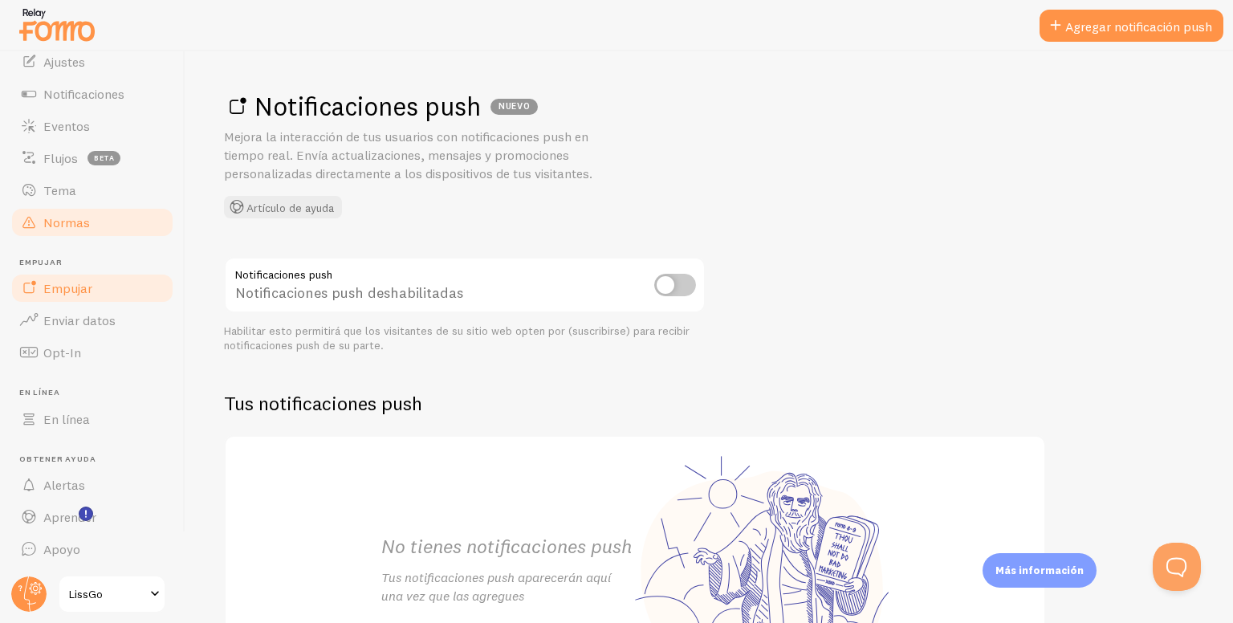
click at [65, 230] on link "Normas" at bounding box center [92, 222] width 165 height 32
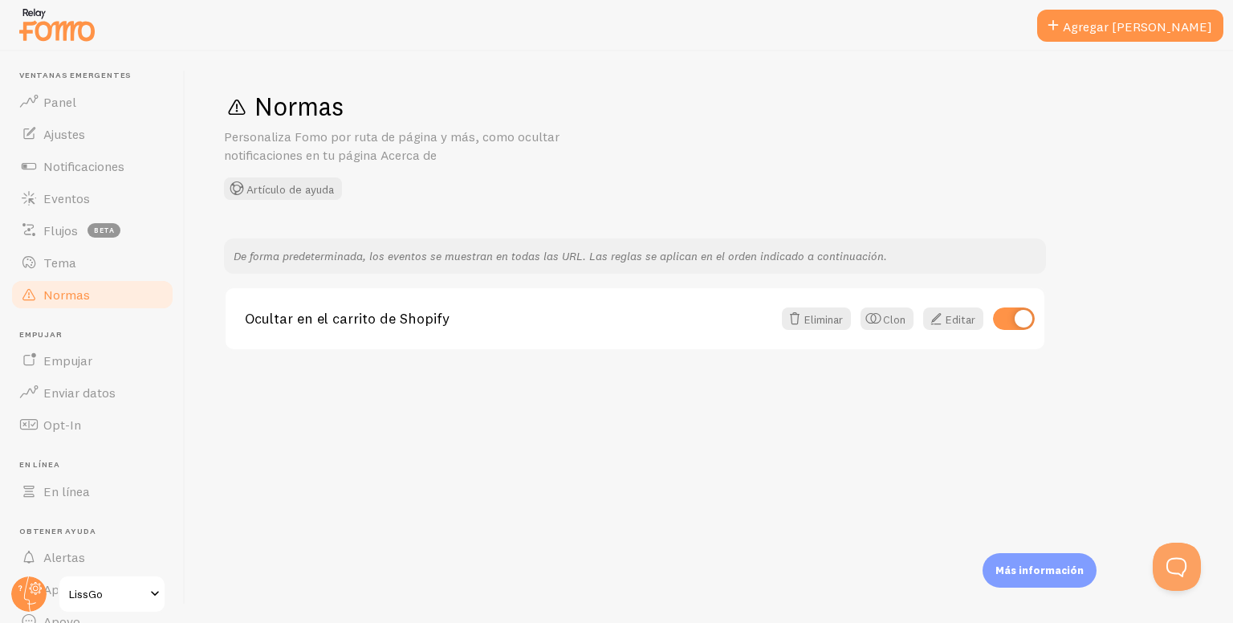
drag, startPoint x: 104, startPoint y: 264, endPoint x: 138, endPoint y: 278, distance: 37.1
click at [104, 264] on link "Tema" at bounding box center [92, 262] width 165 height 32
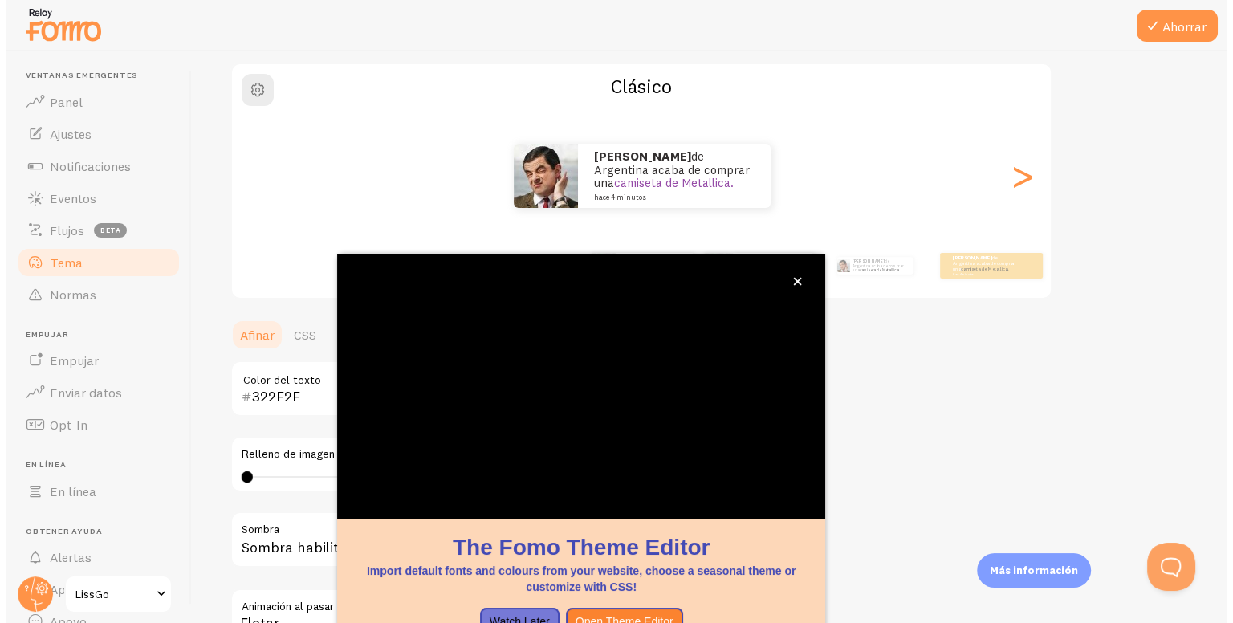
scroll to position [119, 0]
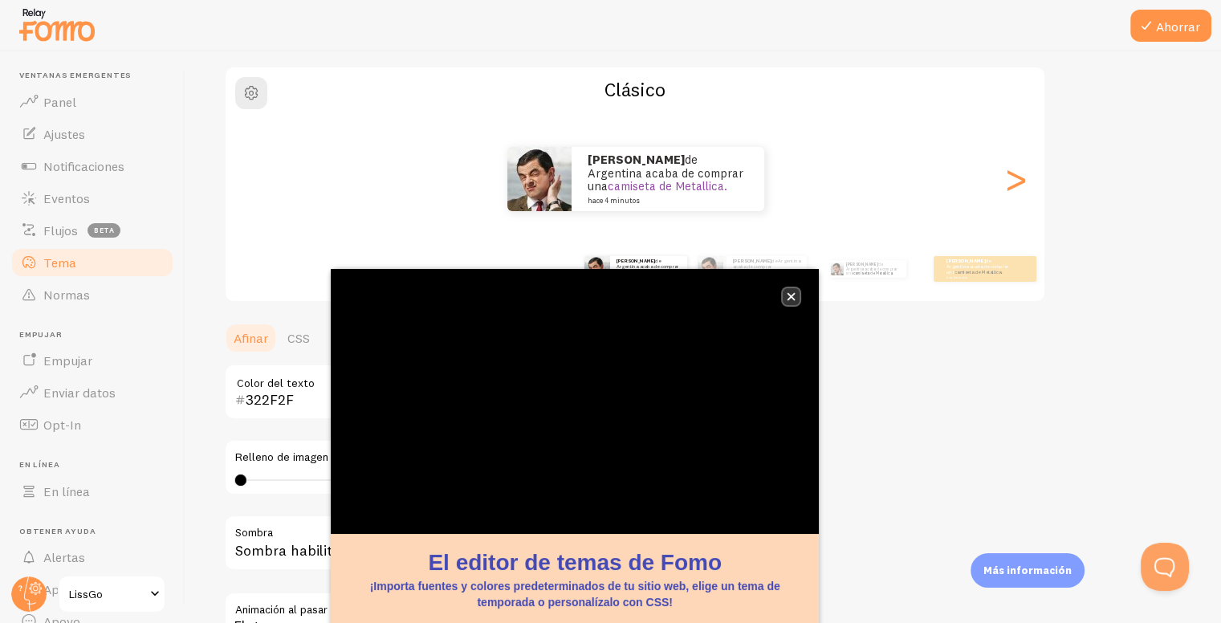
click at [790, 299] on icon "cerca," at bounding box center [791, 296] width 9 height 9
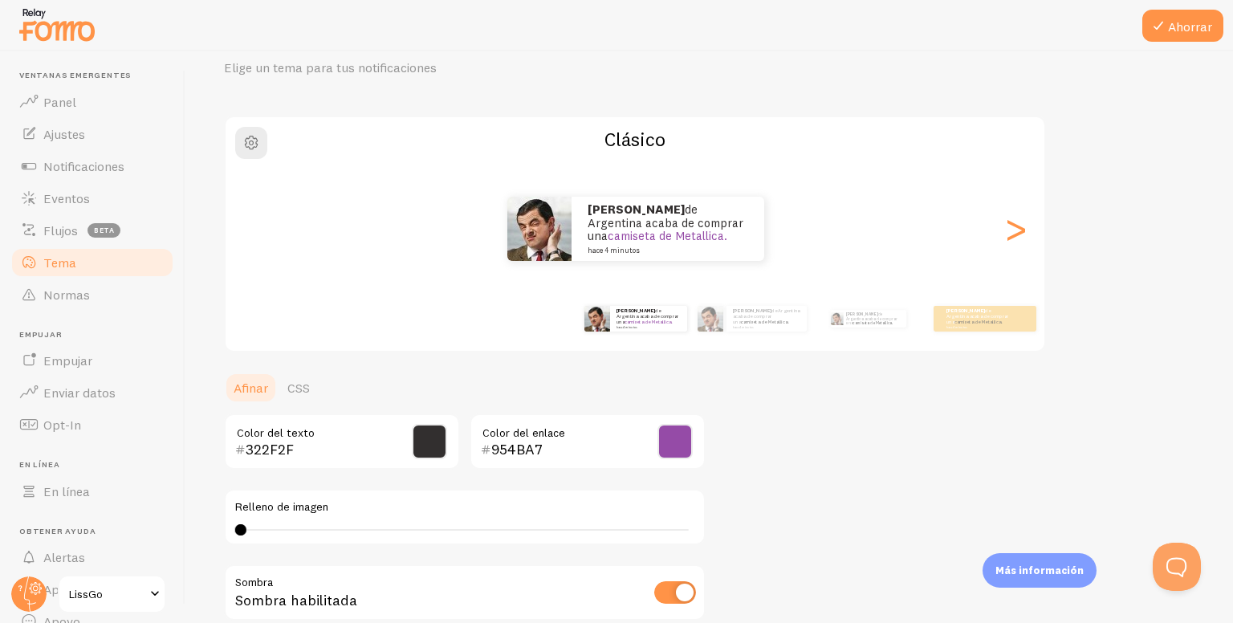
scroll to position [63, 0]
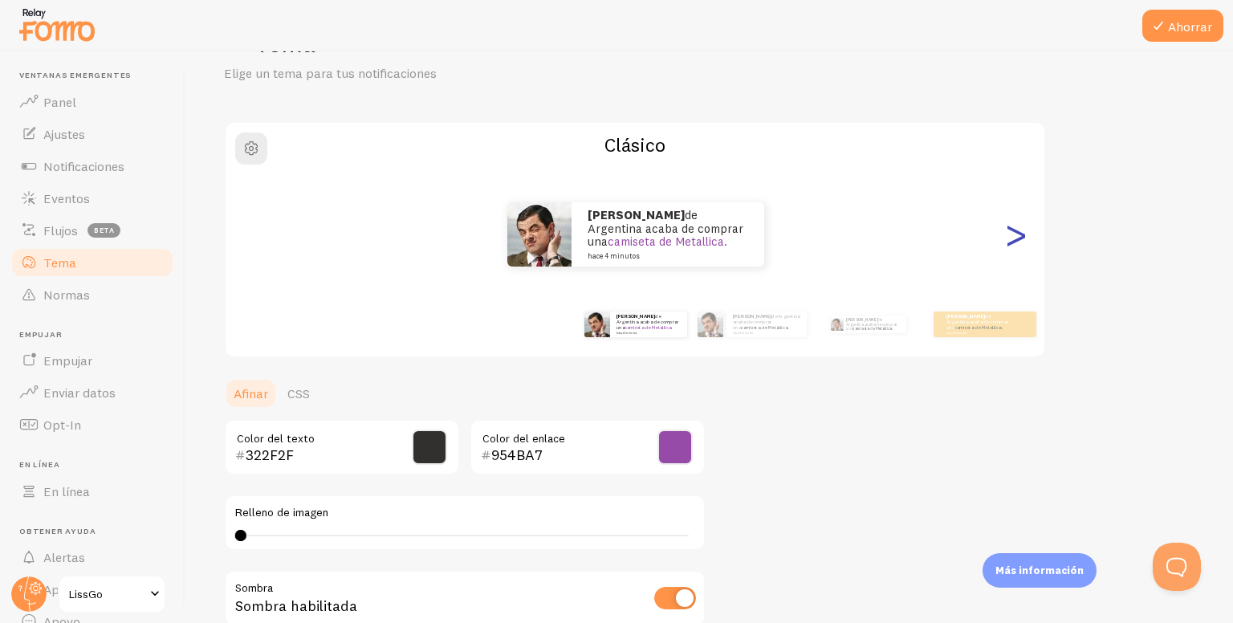
click at [1018, 247] on font ">" at bounding box center [1015, 234] width 26 height 54
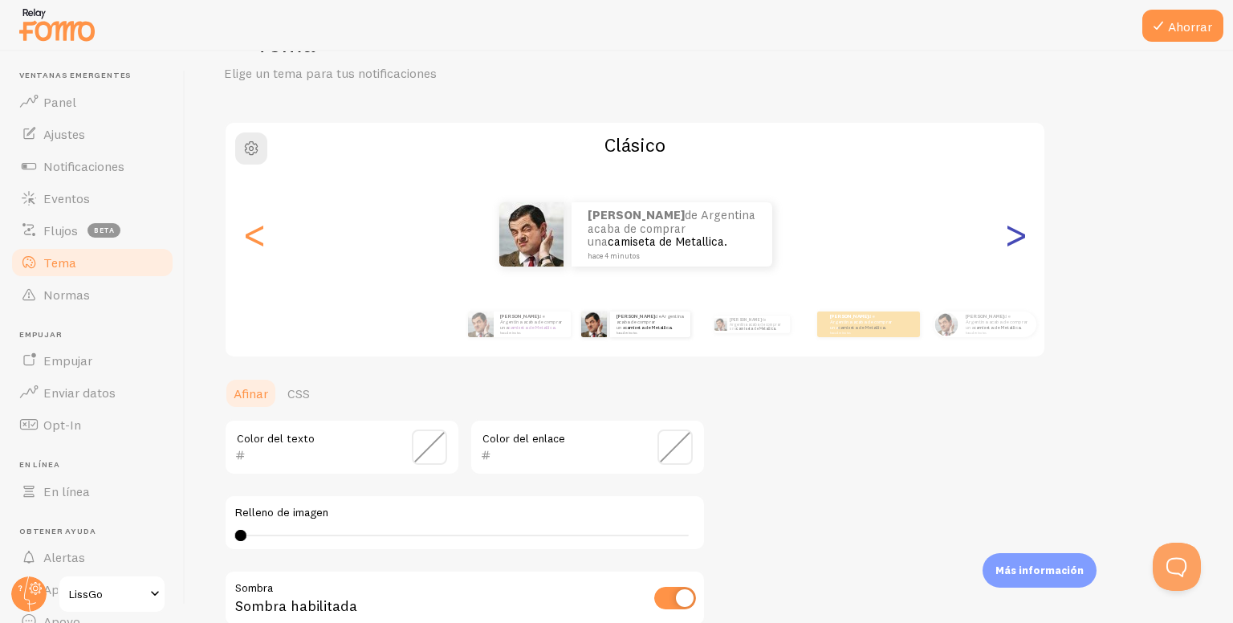
click at [1018, 247] on font ">" at bounding box center [1015, 234] width 26 height 54
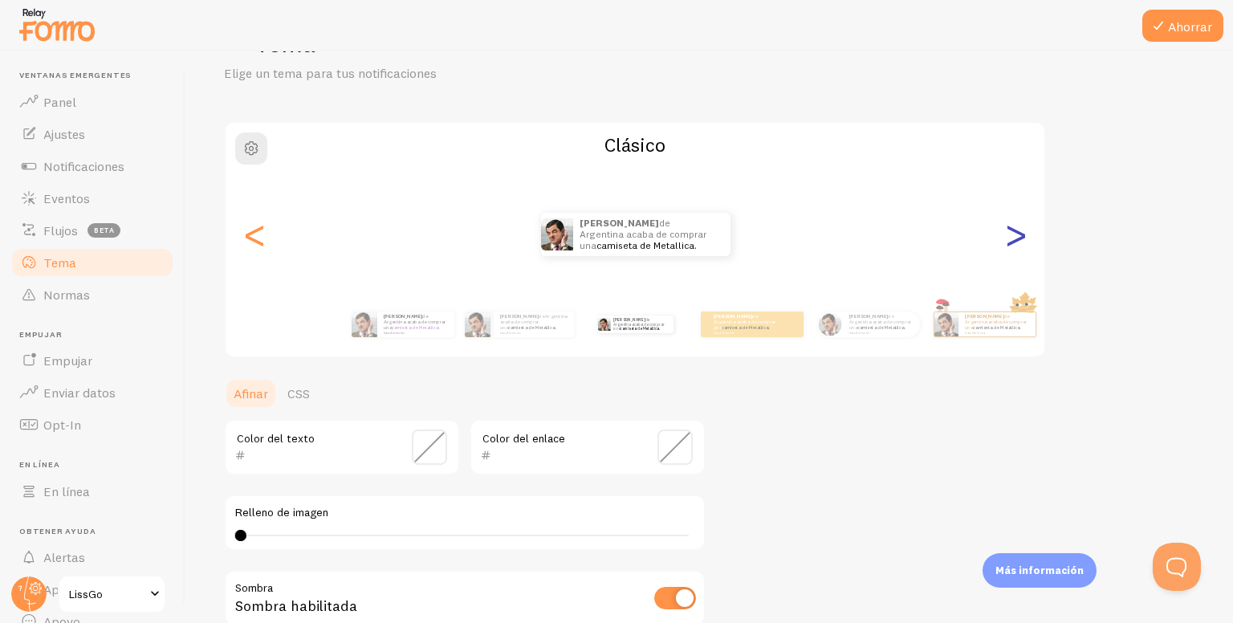
click at [1018, 247] on font ">" at bounding box center [1015, 234] width 26 height 54
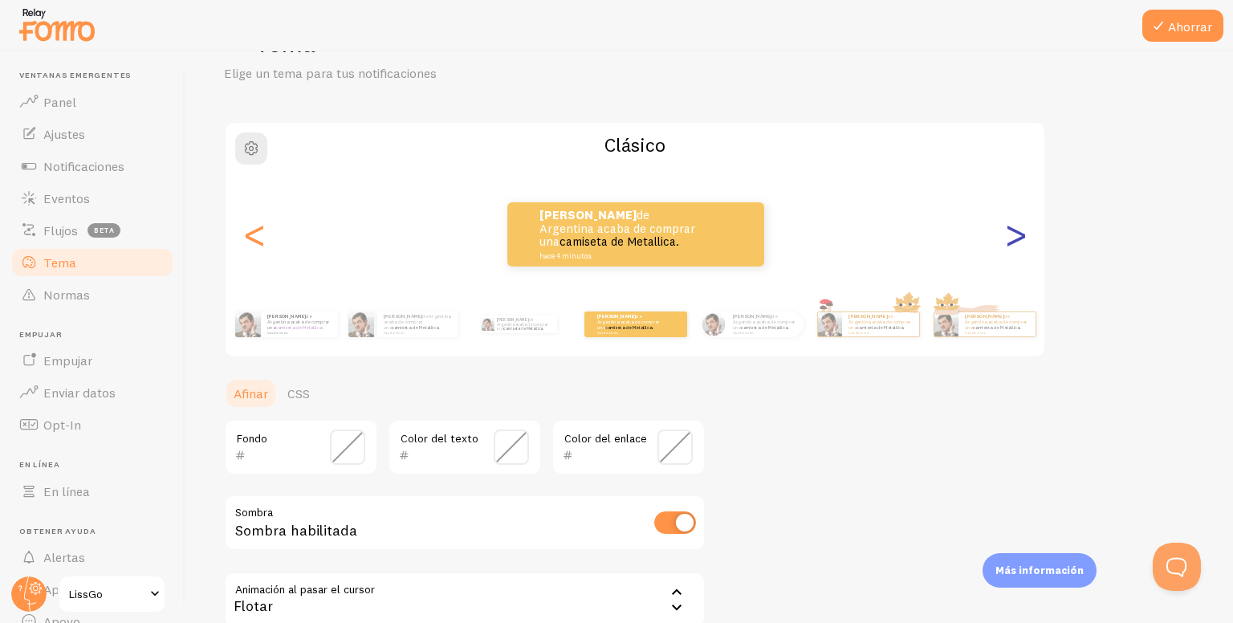
click at [1018, 247] on font ">" at bounding box center [1015, 234] width 26 height 54
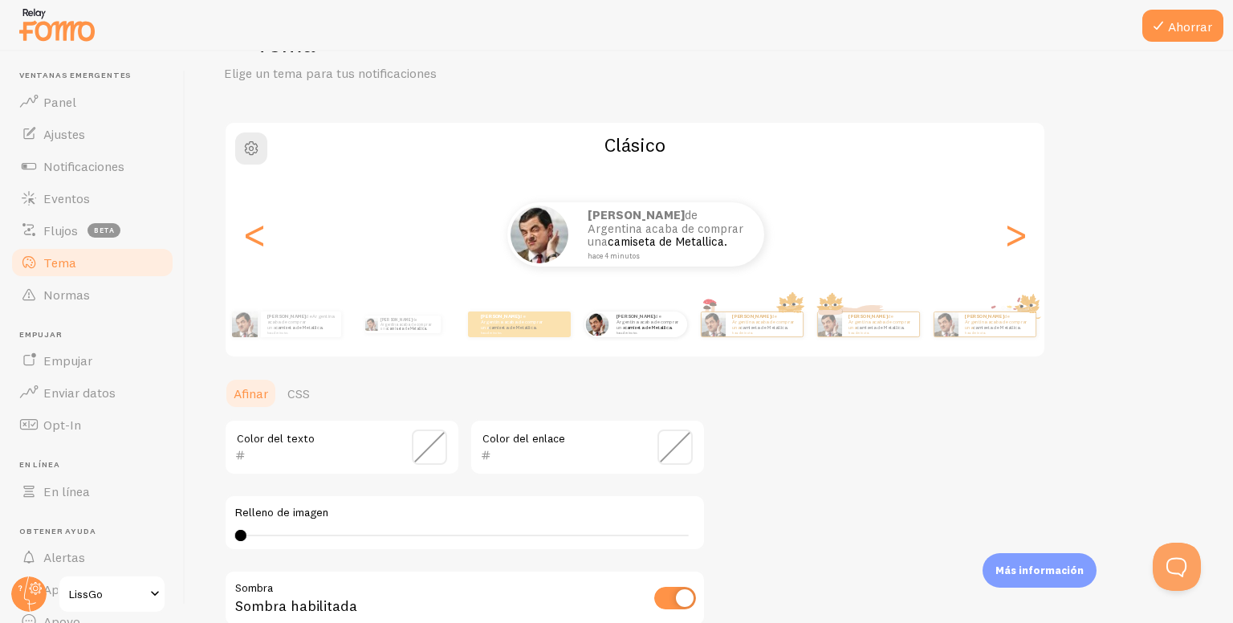
click at [1000, 230] on div "Julián de Argentina acaba de comprar una camiseta de Metallica. hace 4 minutos" at bounding box center [635, 234] width 819 height 64
click at [1010, 238] on font ">" at bounding box center [1015, 234] width 26 height 54
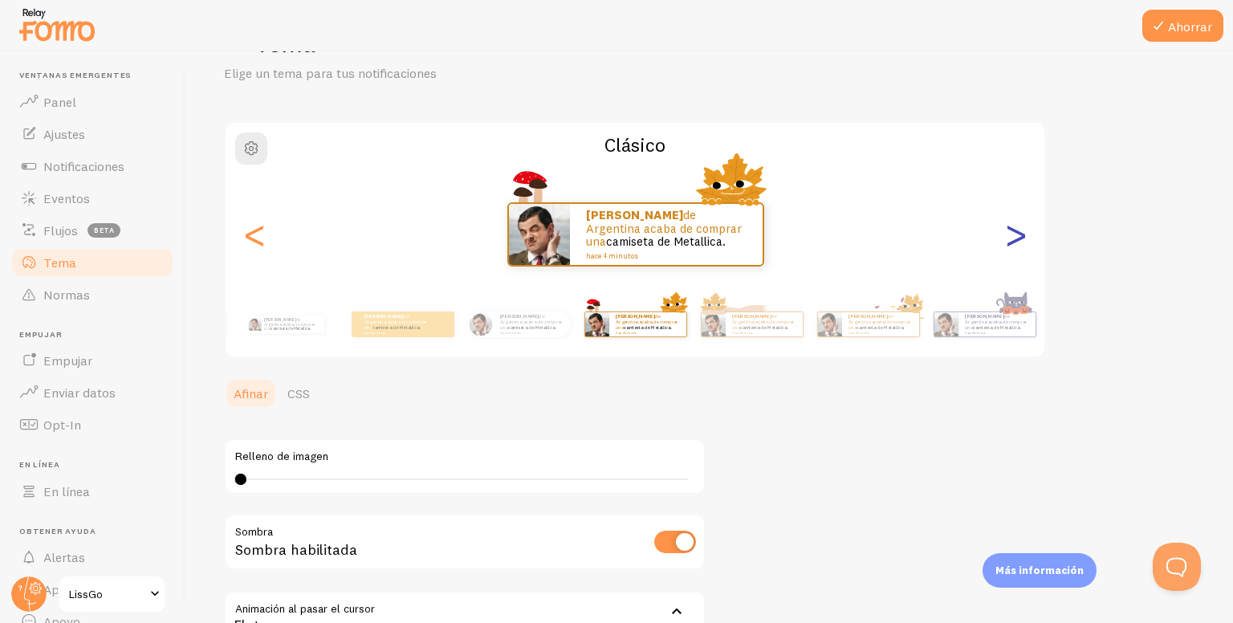
click at [1010, 239] on font ">" at bounding box center [1015, 234] width 26 height 54
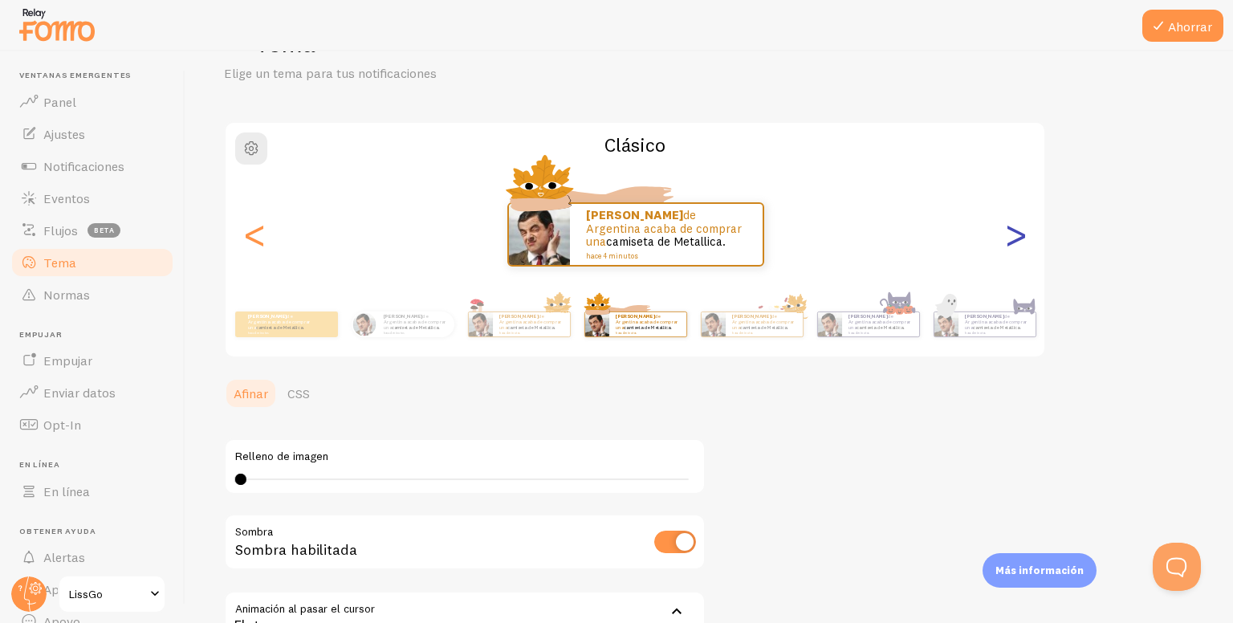
click at [1010, 239] on font ">" at bounding box center [1015, 234] width 26 height 54
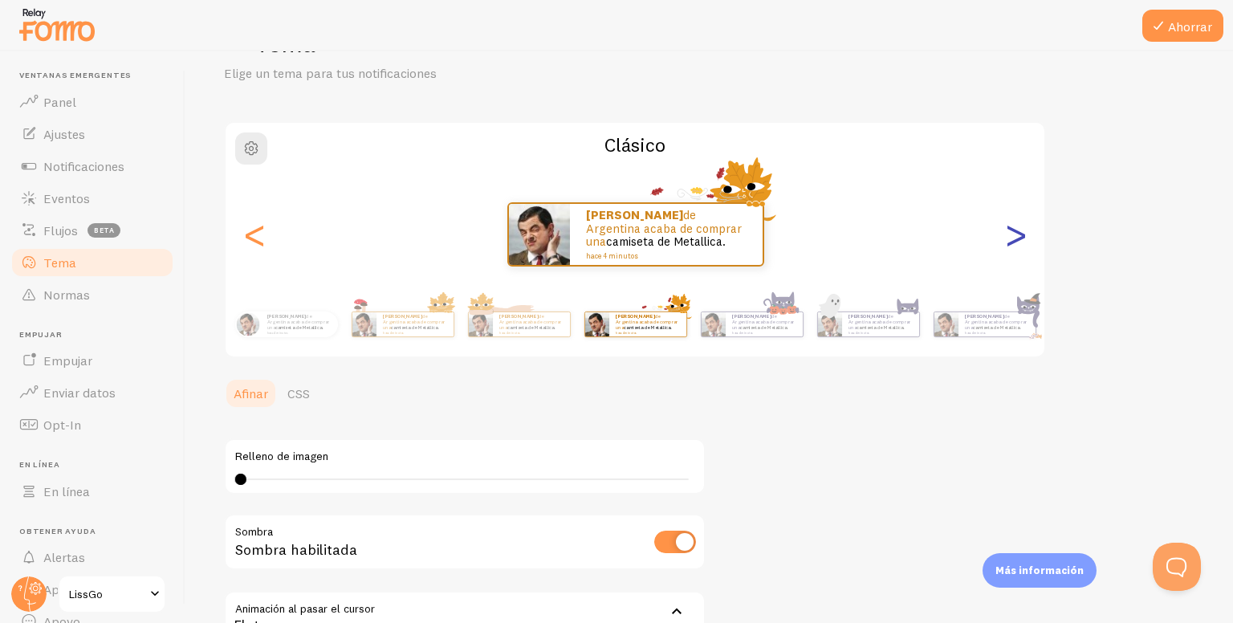
click at [1010, 239] on font ">" at bounding box center [1015, 234] width 26 height 54
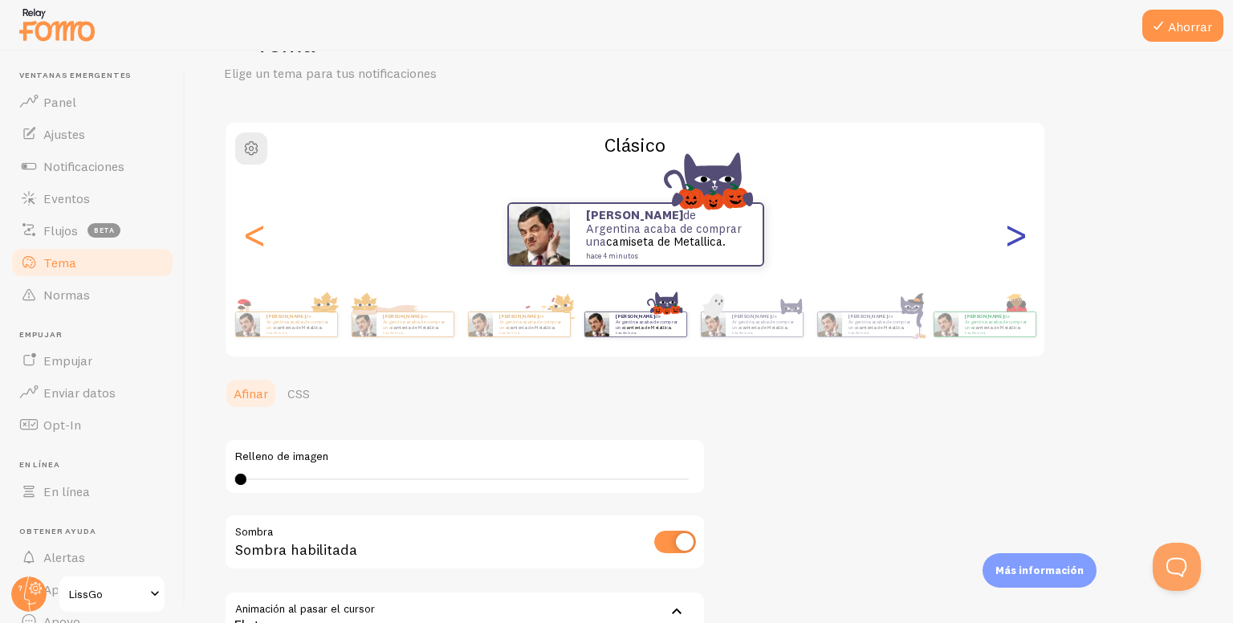
click at [1010, 239] on font ">" at bounding box center [1015, 234] width 26 height 54
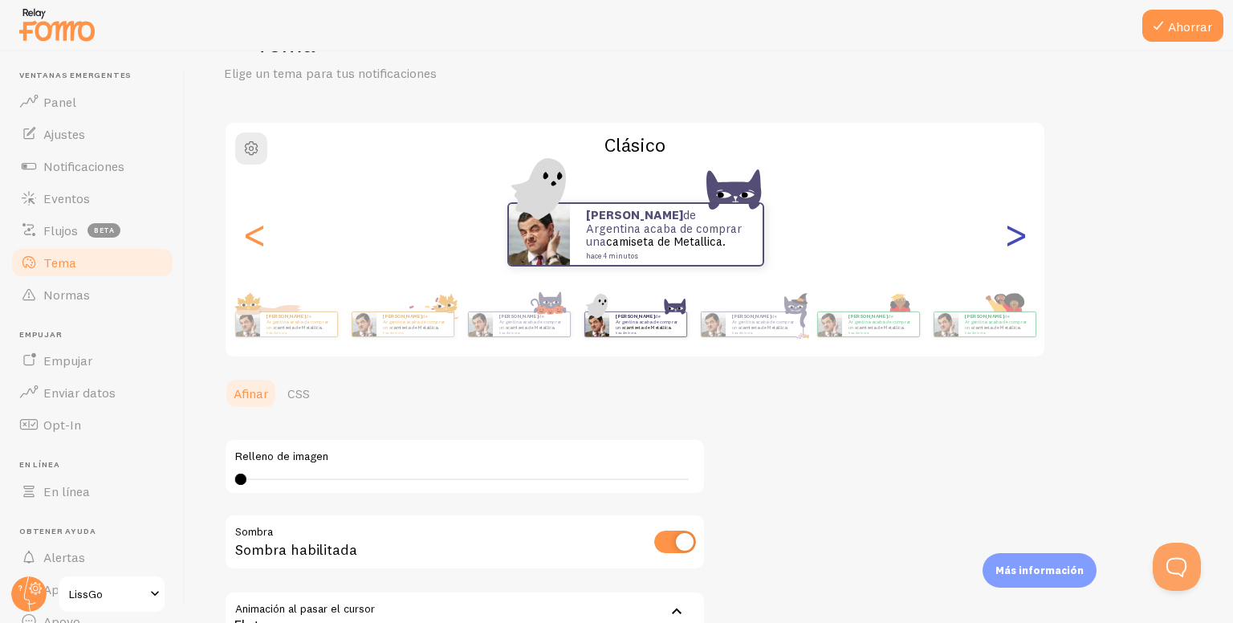
click at [1010, 239] on font ">" at bounding box center [1015, 234] width 26 height 54
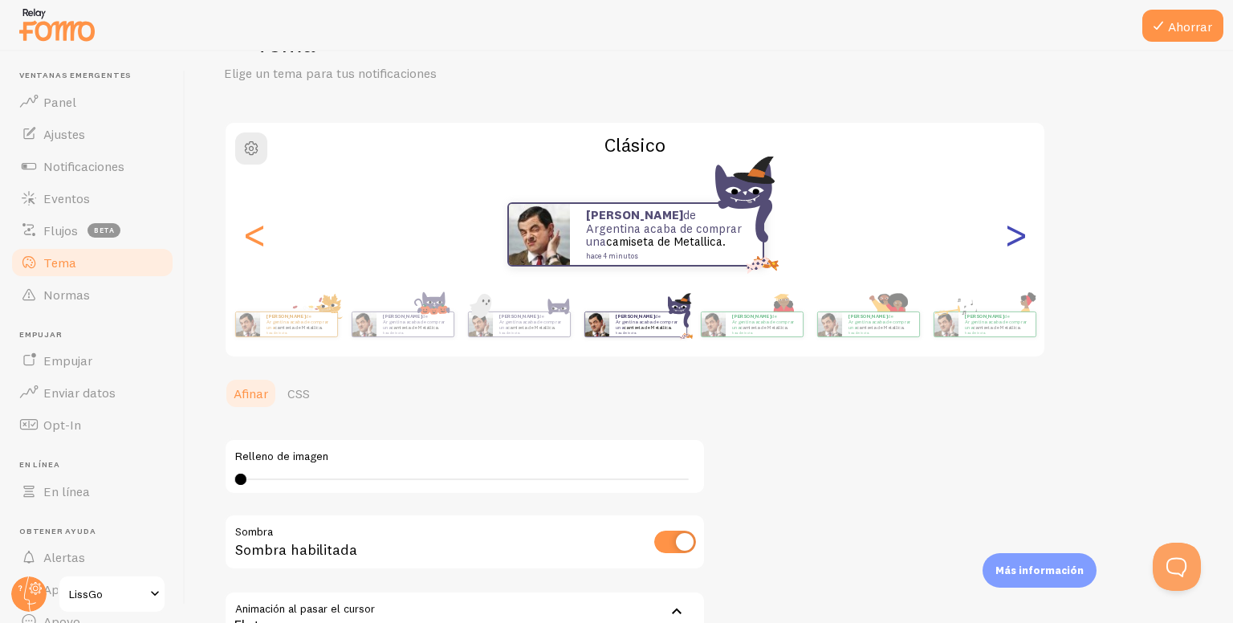
click at [1010, 239] on font ">" at bounding box center [1015, 234] width 26 height 54
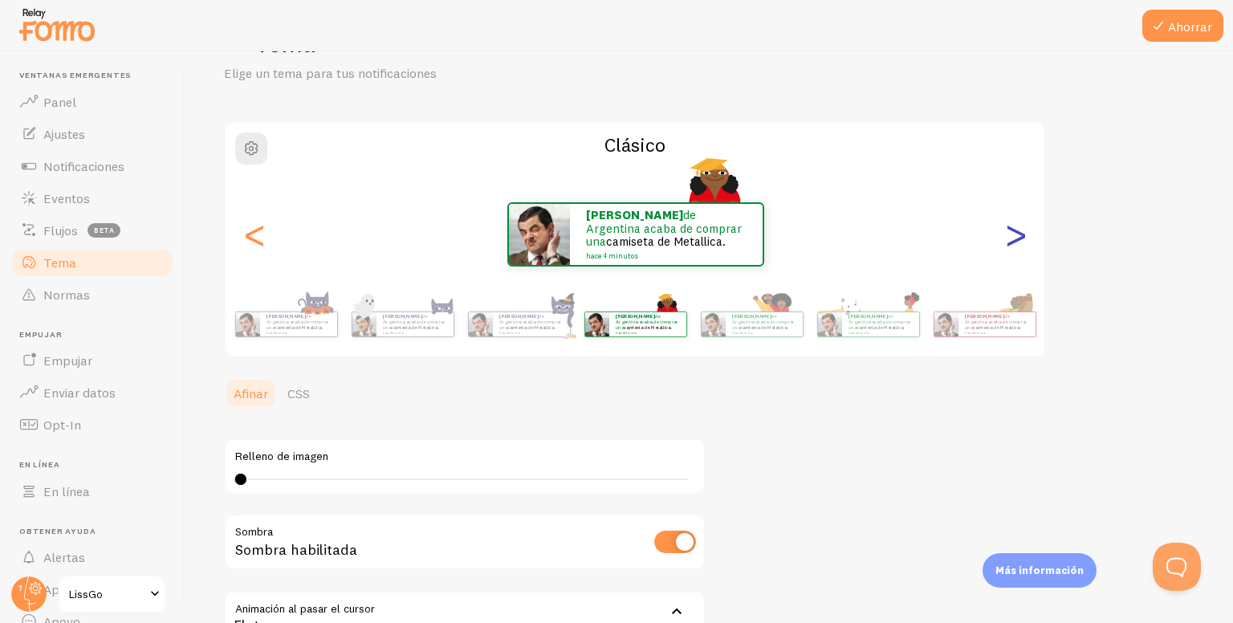
click at [1010, 239] on font ">" at bounding box center [1015, 234] width 26 height 54
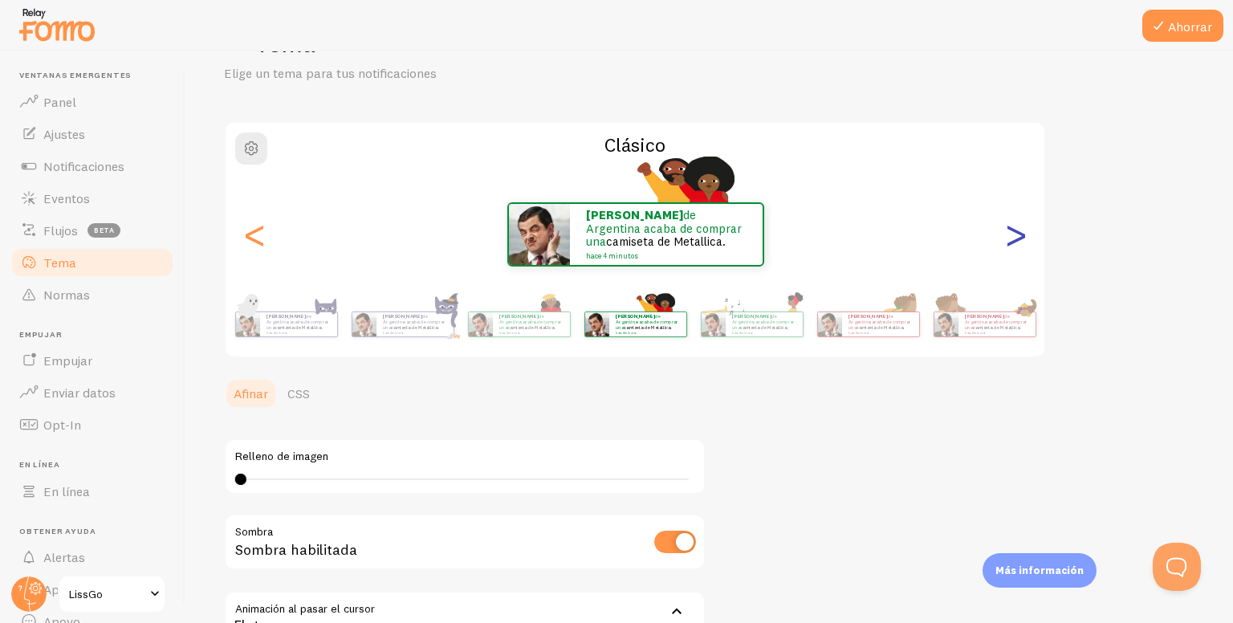
click at [1010, 239] on font ">" at bounding box center [1015, 234] width 26 height 54
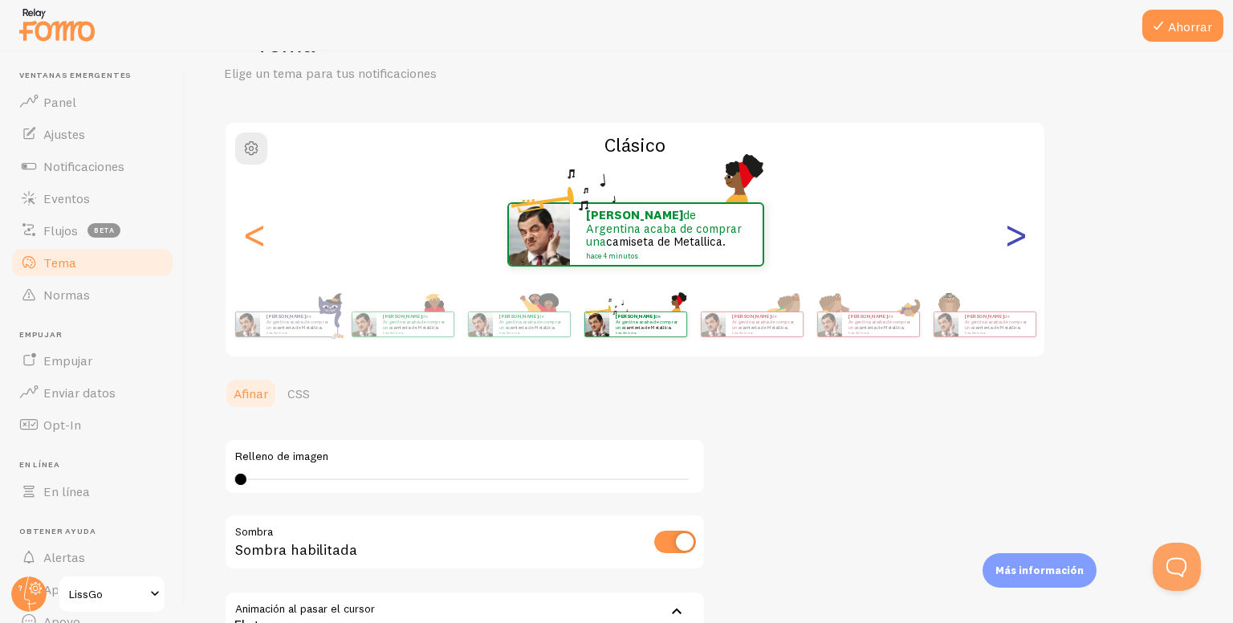
click at [1010, 239] on font ">" at bounding box center [1015, 234] width 26 height 54
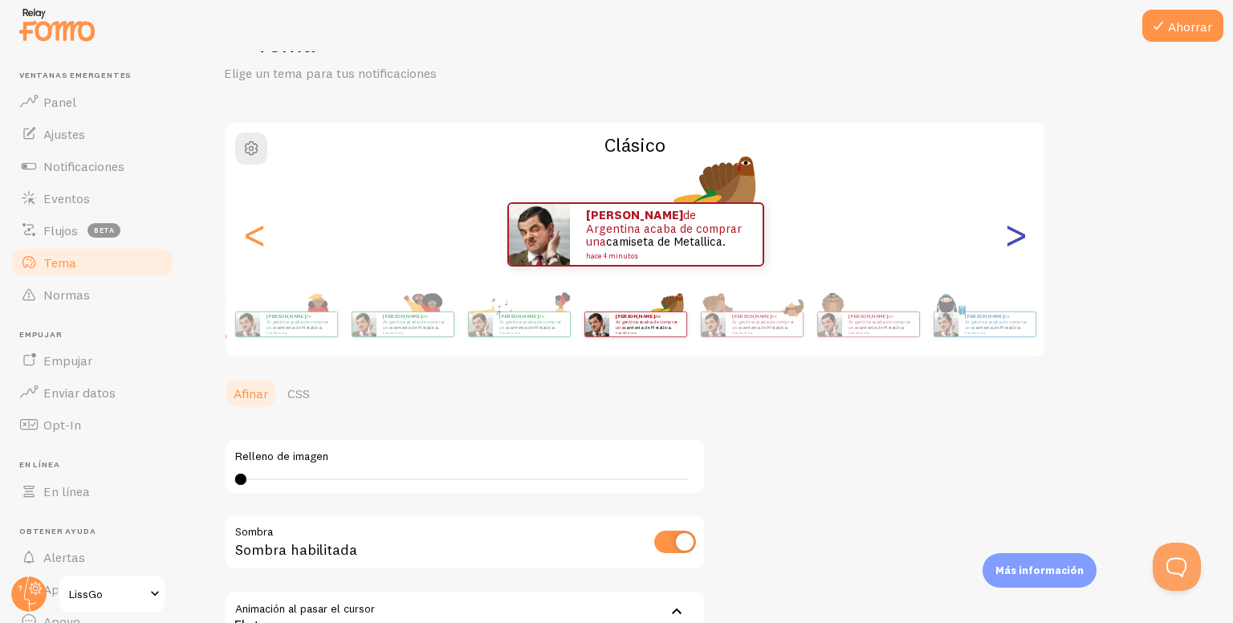
click at [1010, 239] on font ">" at bounding box center [1015, 234] width 26 height 54
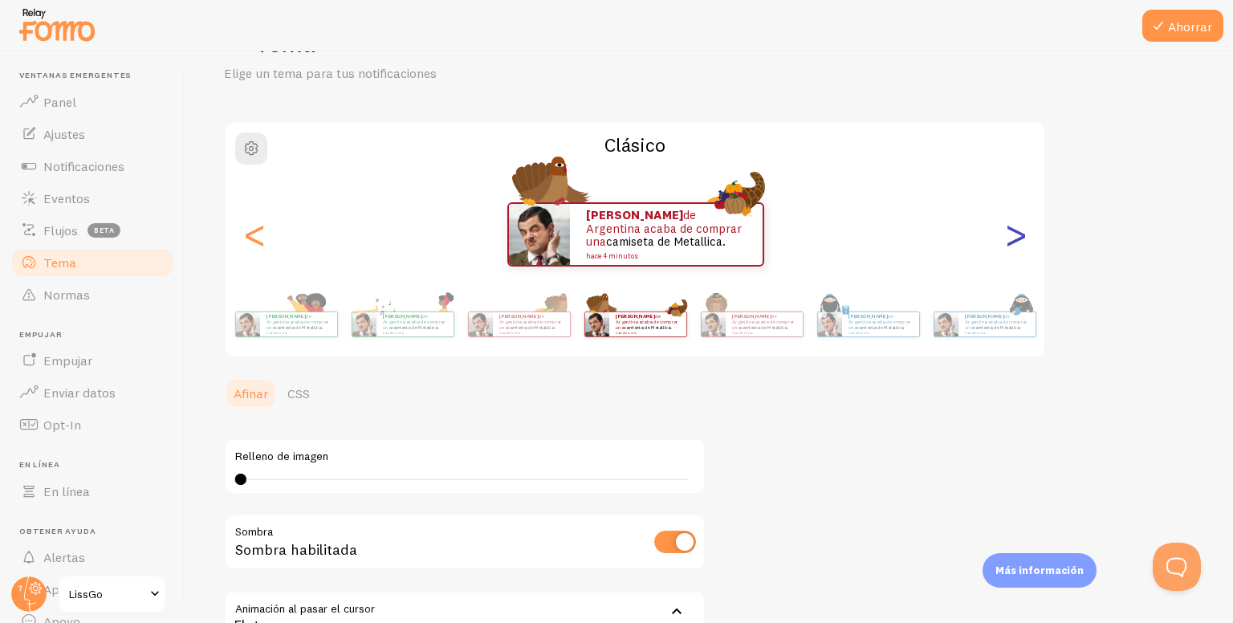
click at [1010, 239] on font ">" at bounding box center [1015, 234] width 26 height 54
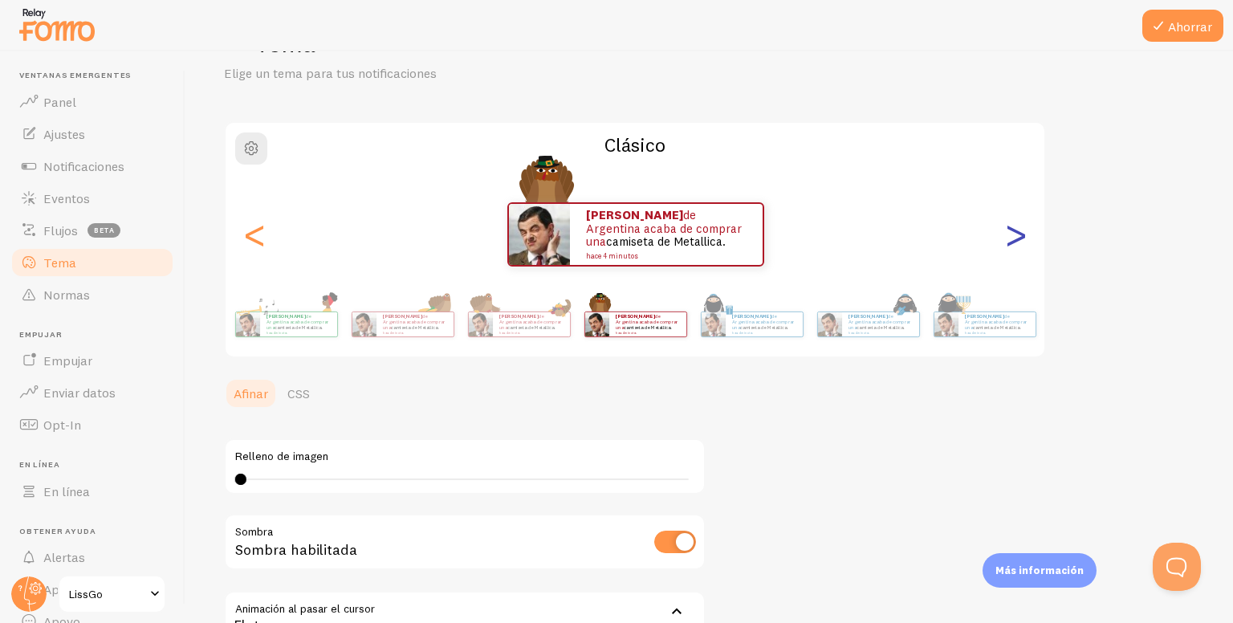
click at [1010, 239] on font ">" at bounding box center [1015, 234] width 26 height 54
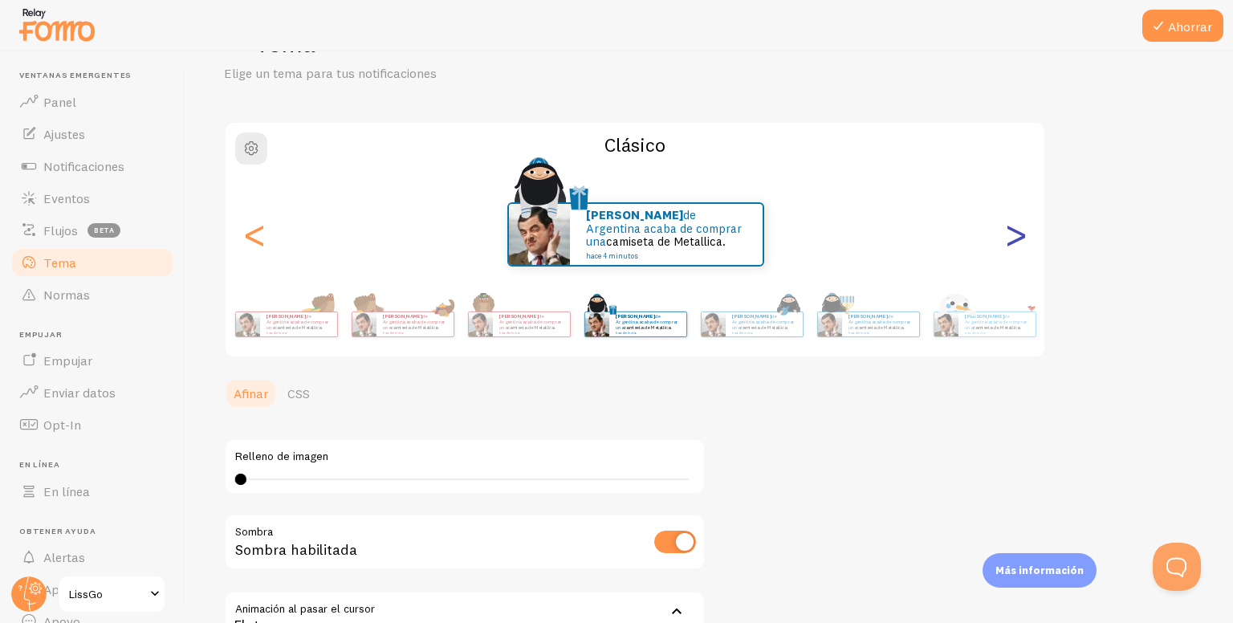
click at [1010, 239] on font ">" at bounding box center [1015, 234] width 26 height 54
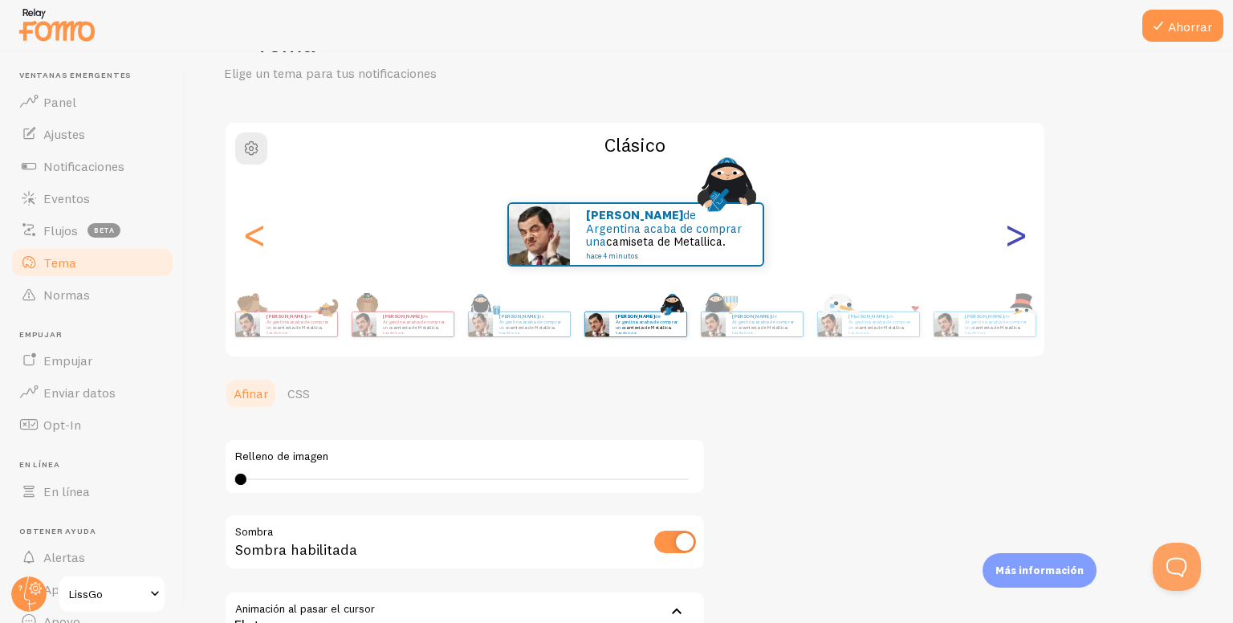
click at [1012, 237] on font ">" at bounding box center [1015, 234] width 26 height 54
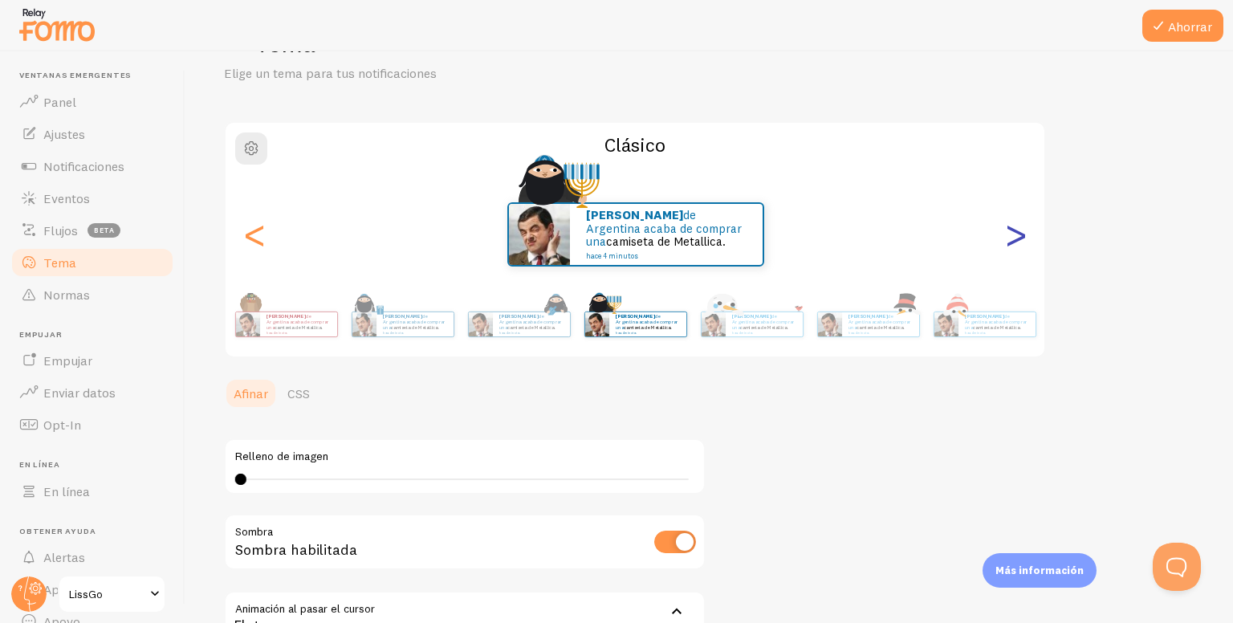
click at [1012, 237] on font ">" at bounding box center [1015, 234] width 26 height 54
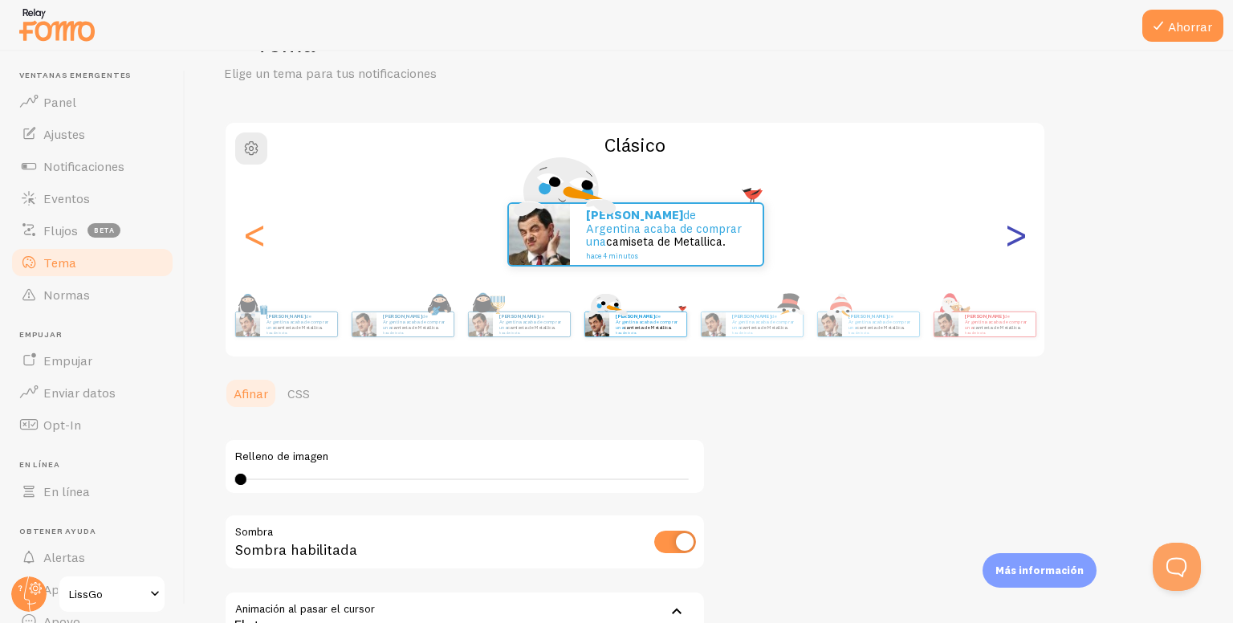
click at [1009, 244] on font ">" at bounding box center [1015, 234] width 26 height 54
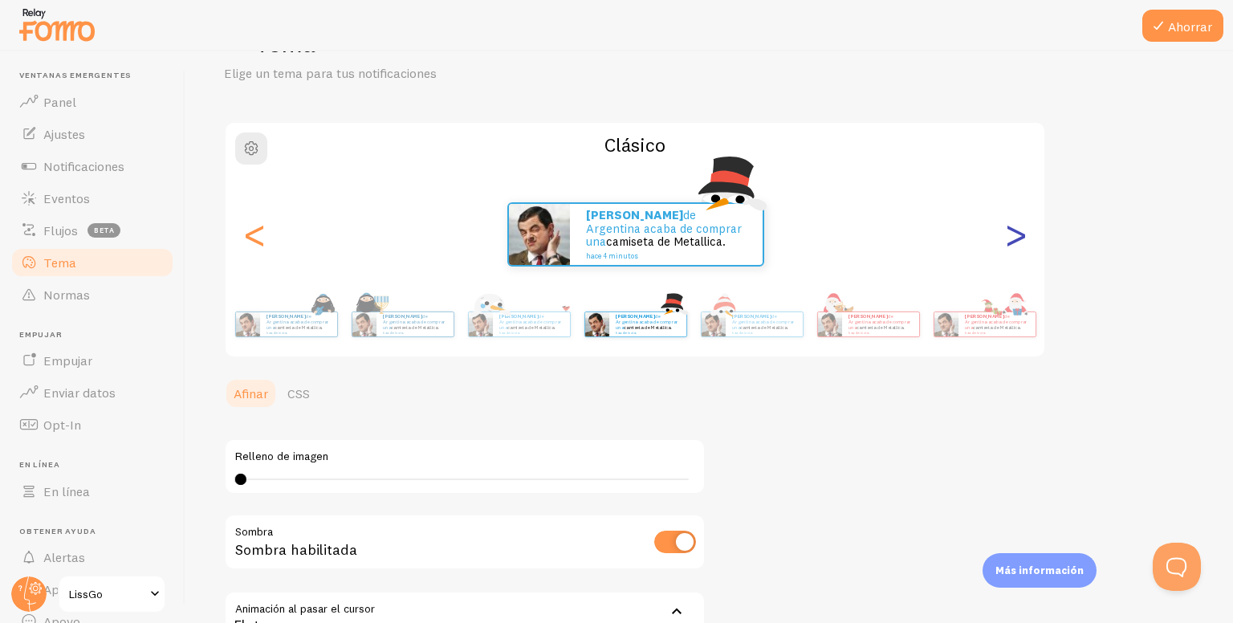
click at [1009, 244] on font ">" at bounding box center [1015, 234] width 26 height 54
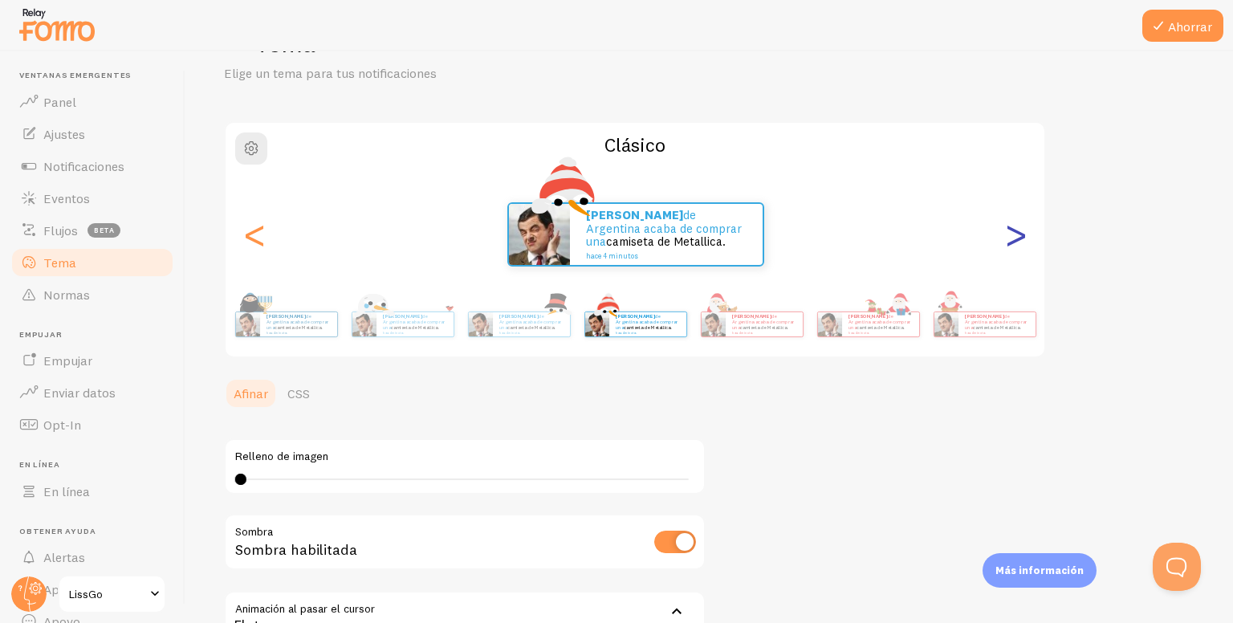
click at [1009, 244] on font ">" at bounding box center [1015, 234] width 26 height 54
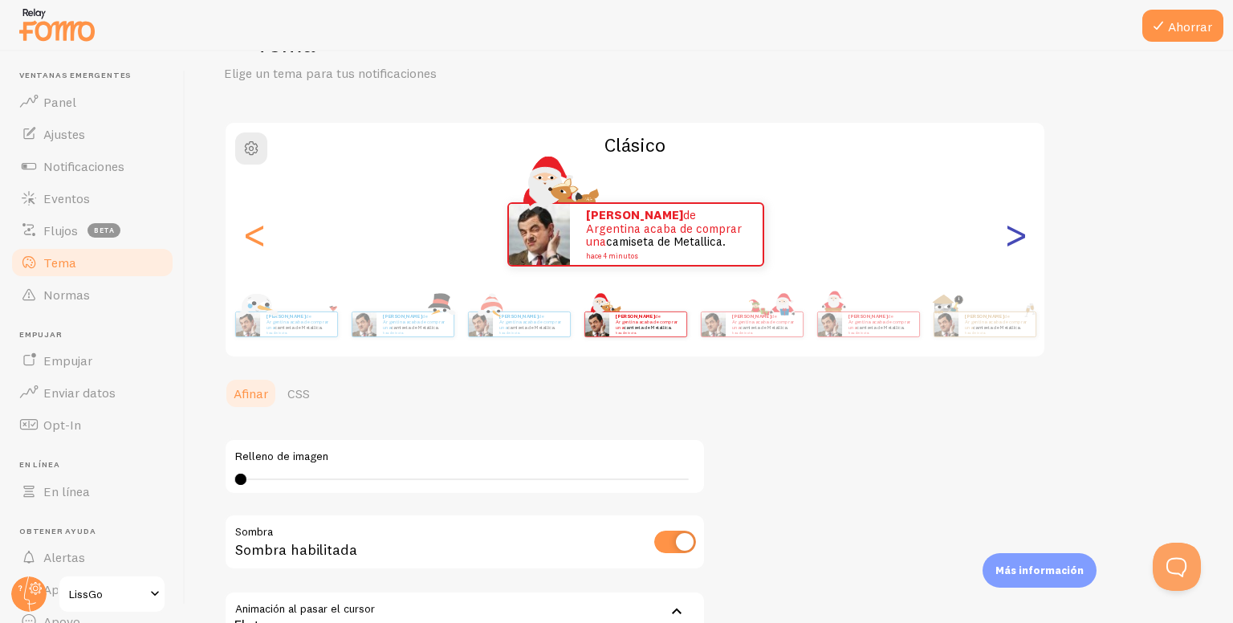
click at [1009, 244] on font ">" at bounding box center [1015, 234] width 26 height 54
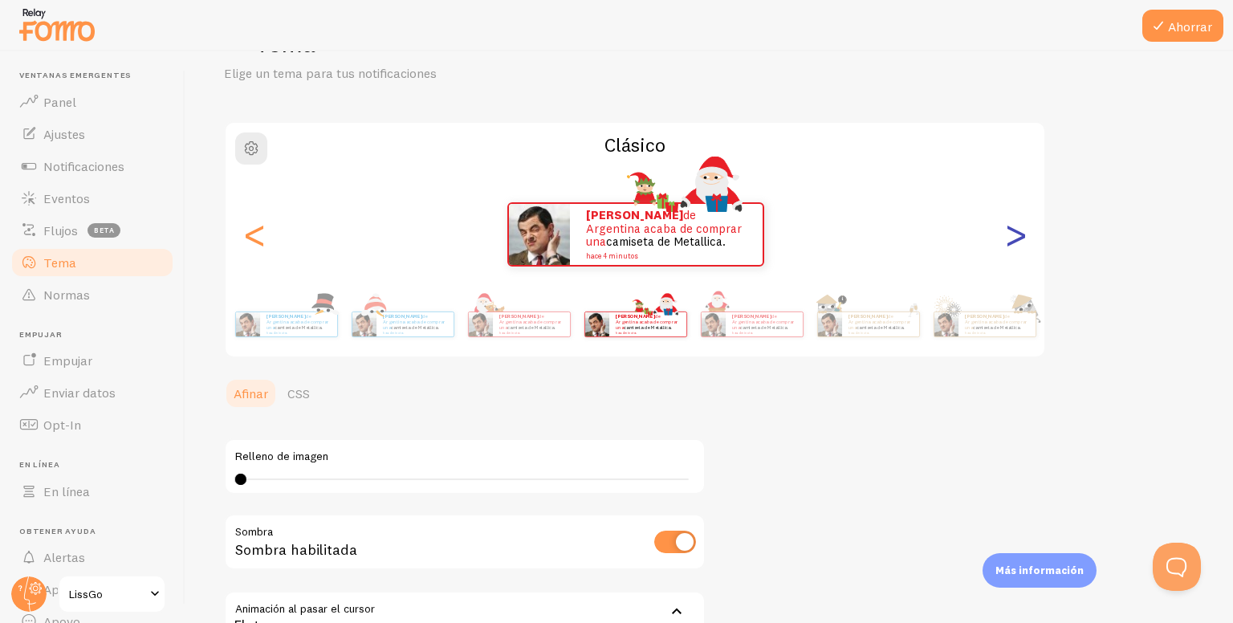
click at [1009, 244] on font ">" at bounding box center [1015, 234] width 26 height 54
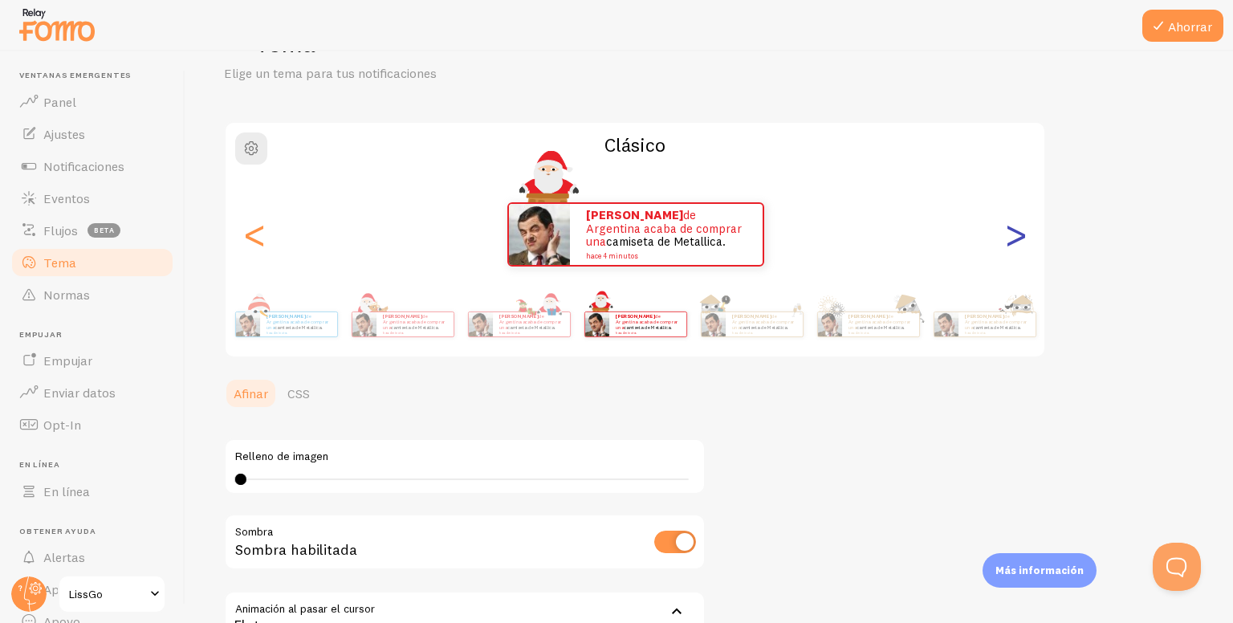
click at [1009, 245] on font ">" at bounding box center [1015, 234] width 26 height 54
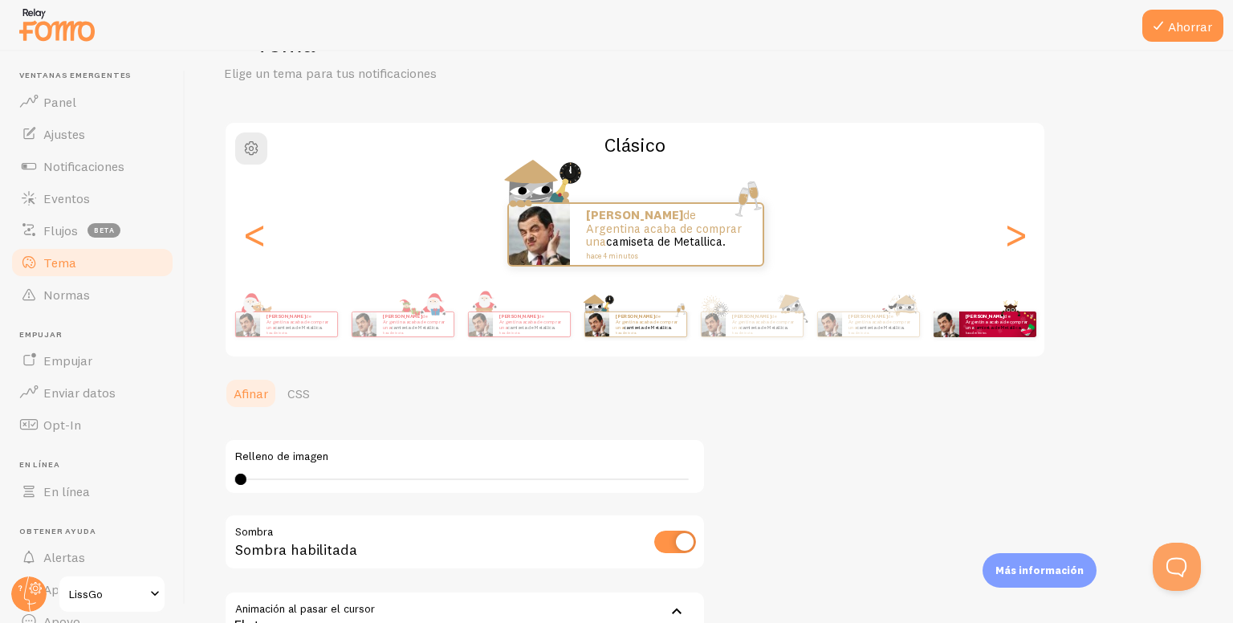
click at [982, 331] on font "hace 4 minutos" at bounding box center [975, 332] width 21 height 3
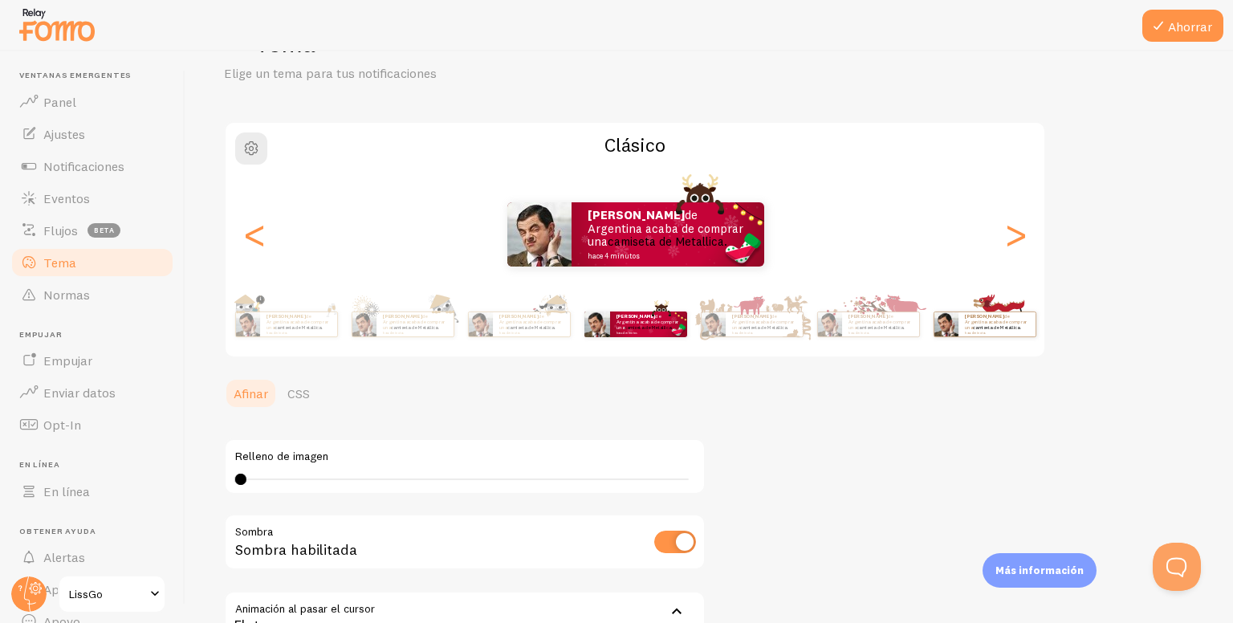
click at [953, 323] on img at bounding box center [945, 324] width 24 height 24
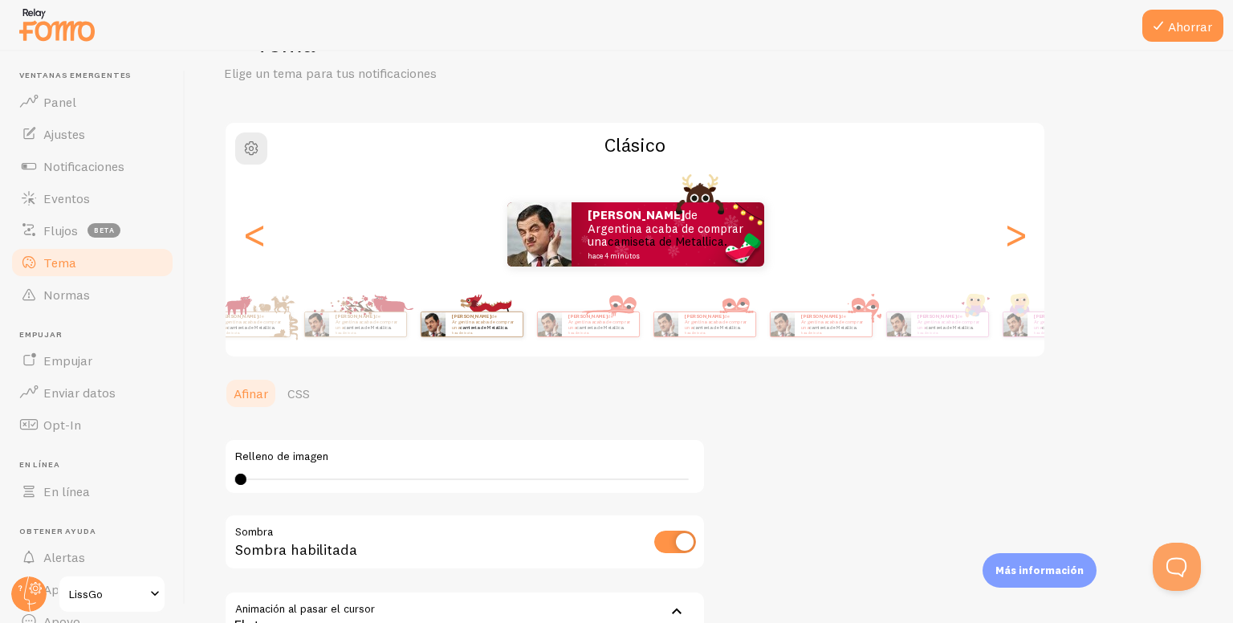
click at [420, 309] on div "Julián de Argentina acaba de comprar una camiseta de Metallica. hace 4 minutos" at bounding box center [472, 324] width 104 height 45
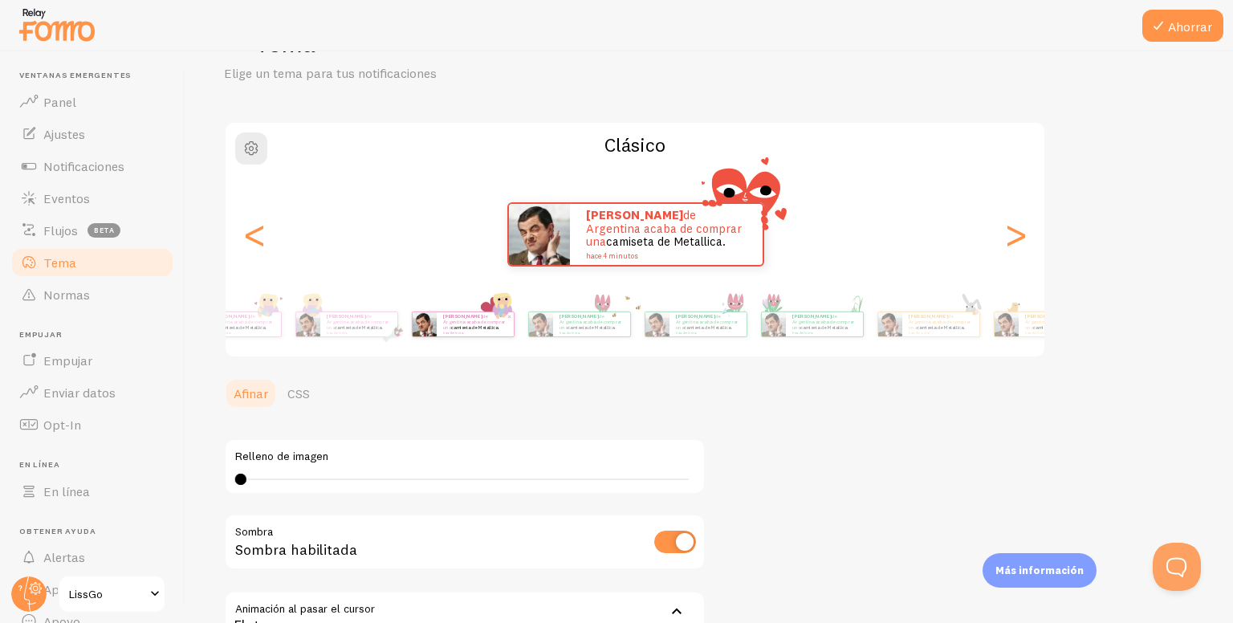
click at [449, 344] on div "Julián de Argentina acaba de comprar una camiseta de Metallica. hace 4 minutos" at bounding box center [463, 324] width 104 height 45
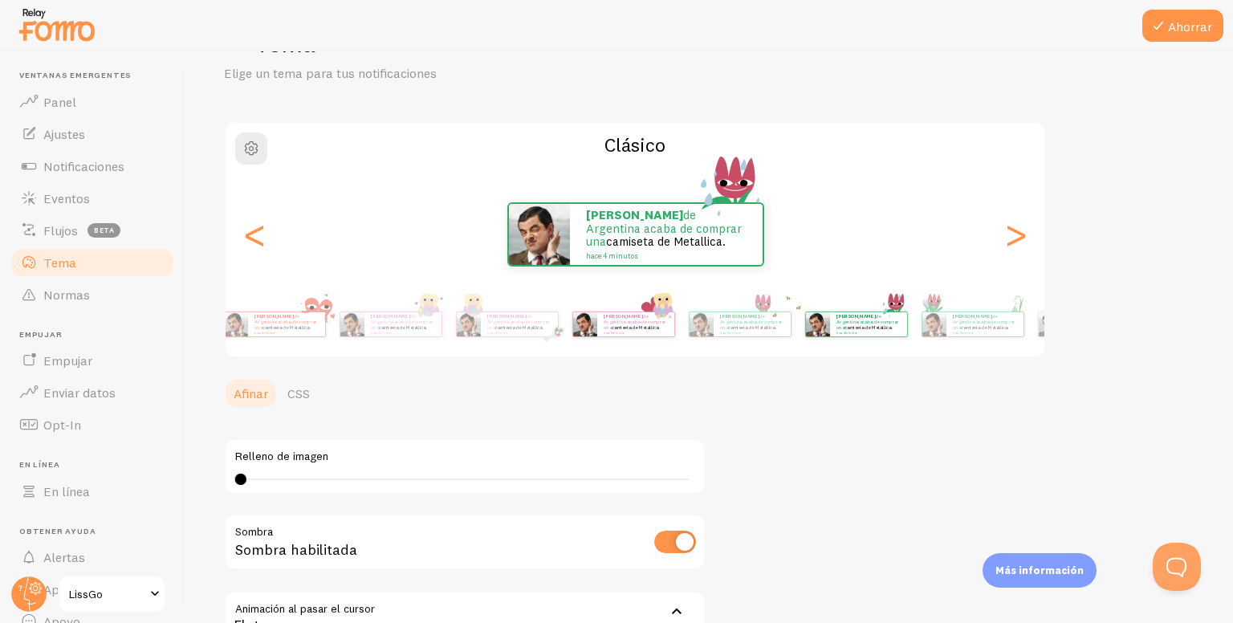
click at [608, 335] on div "Julián de Argentina acaba de comprar una camiseta de Metallica. hace 4 minutos" at bounding box center [635, 324] width 77 height 24
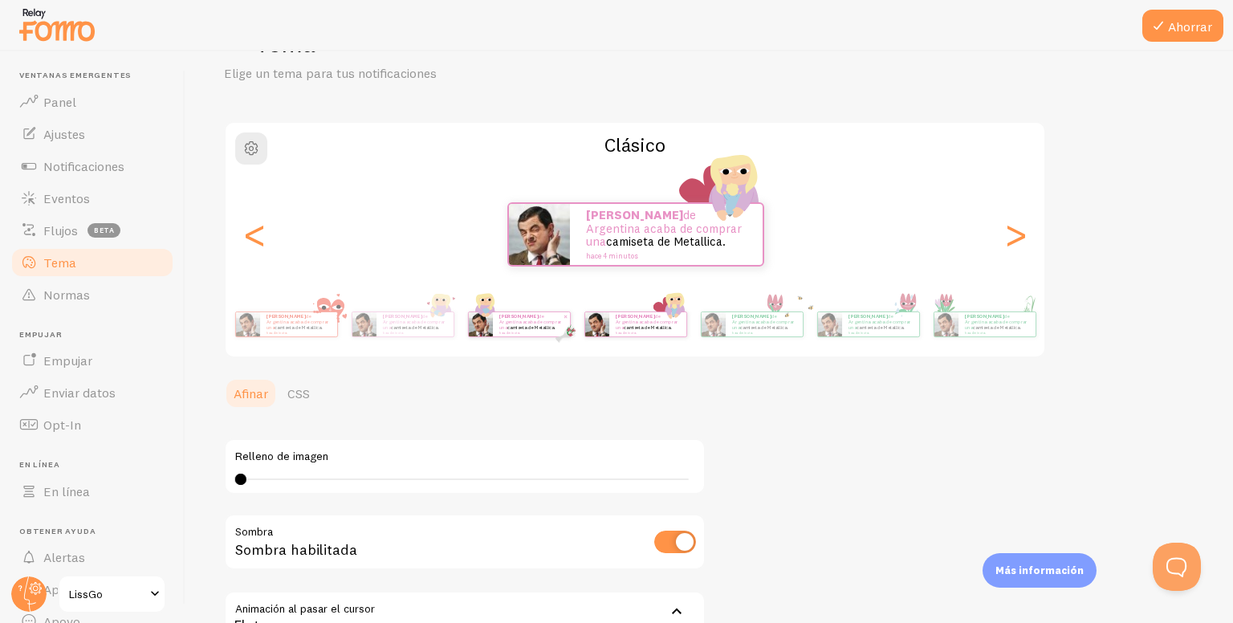
click at [518, 325] on font "camiseta de Metallica." at bounding box center [531, 327] width 48 height 6
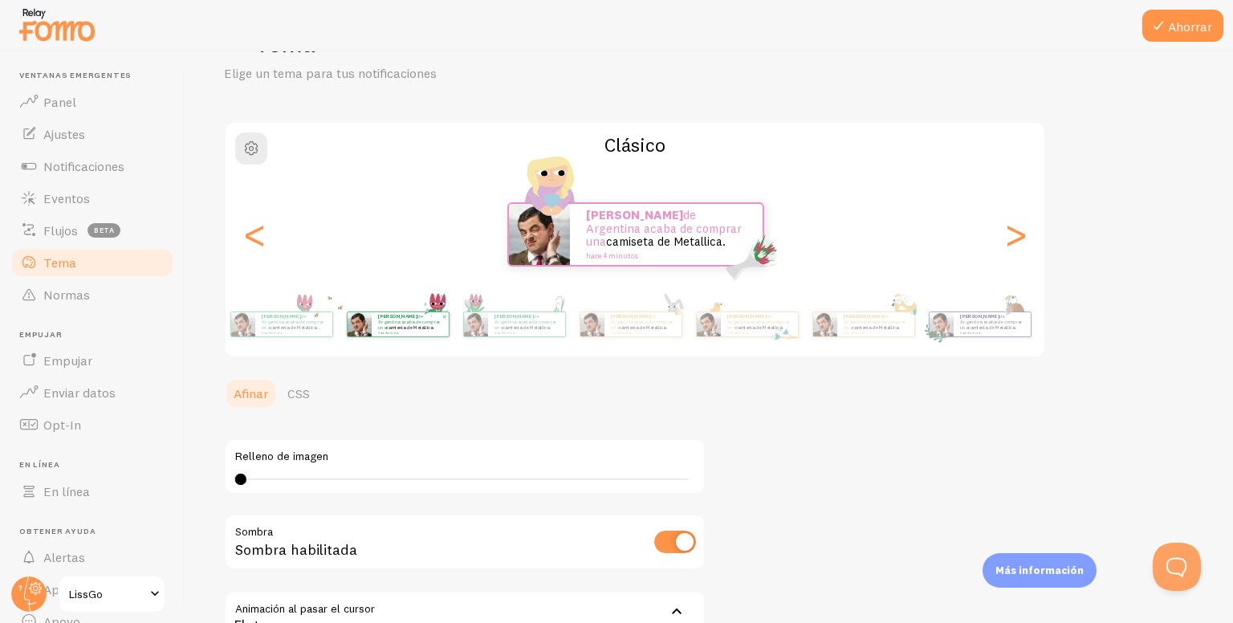
click at [378, 333] on p "Julián de Argentina acaba de comprar una camiseta de Metallica. hace 4 minutos" at bounding box center [410, 324] width 64 height 20
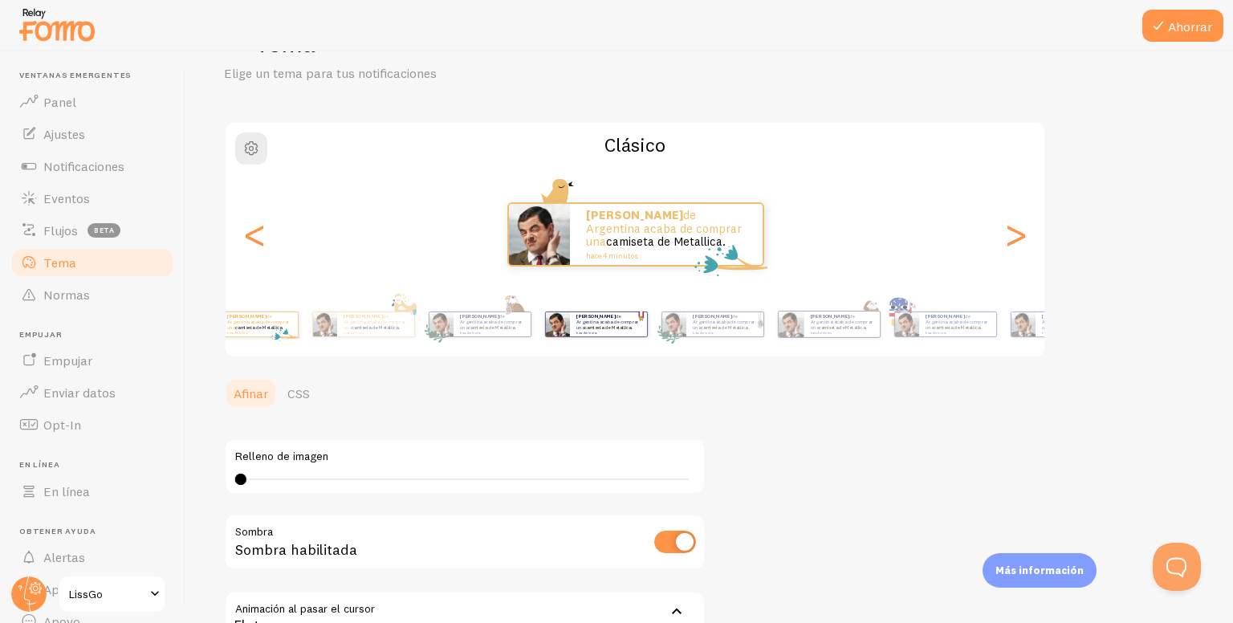
click at [592, 305] on div "Julián de Argentina acaba de comprar una camiseta de Metallica. hace 4 minutos" at bounding box center [596, 324] width 104 height 45
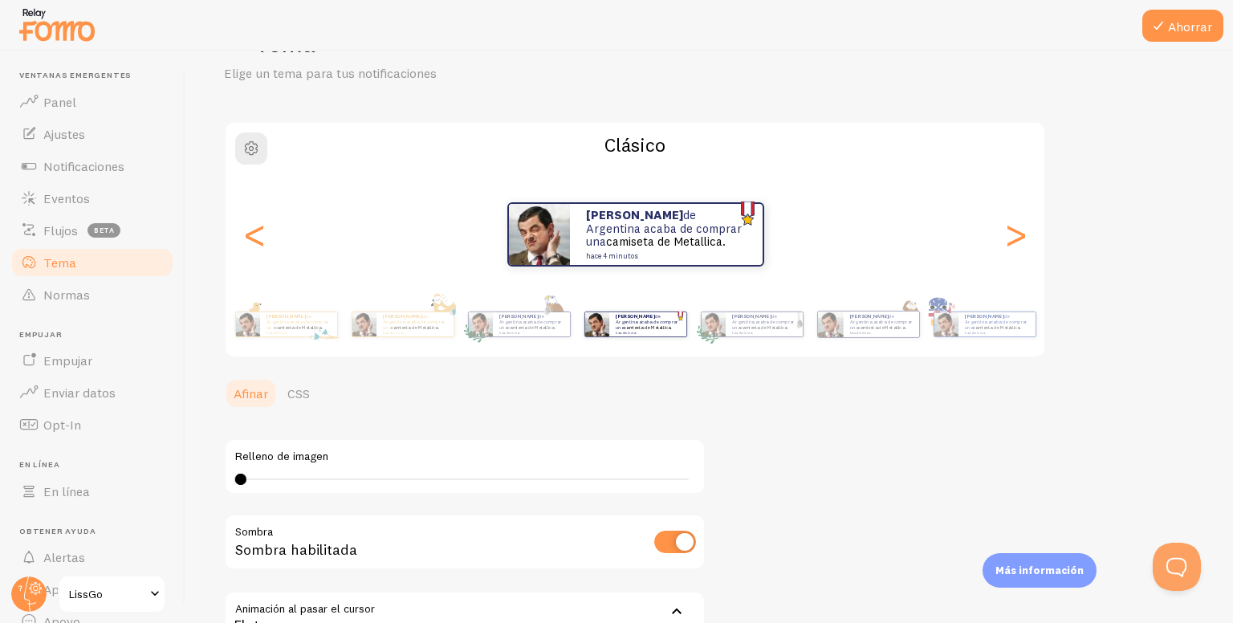
click at [933, 323] on div "Julián de Argentina acaba de comprar una camiseta de Metallica. hace 4 minutos" at bounding box center [984, 324] width 103 height 26
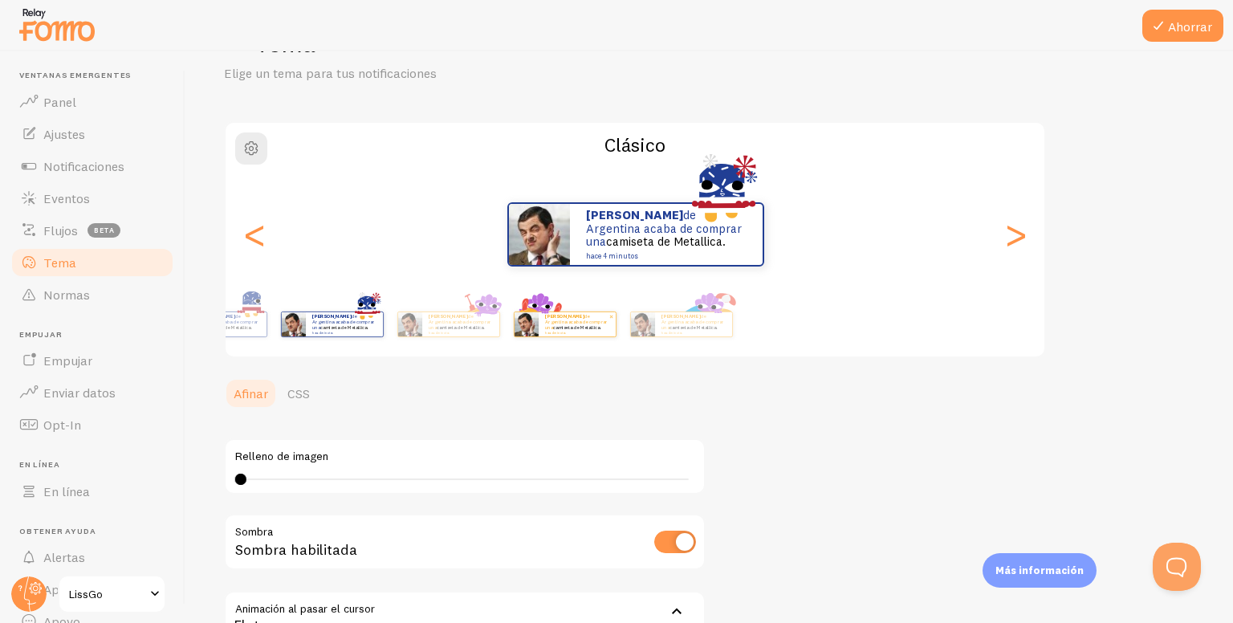
click at [560, 316] on div "Julián de Argentina acaba de comprar una camiseta de Metallica. hace 4 minutos …" at bounding box center [634, 324] width 921 height 64
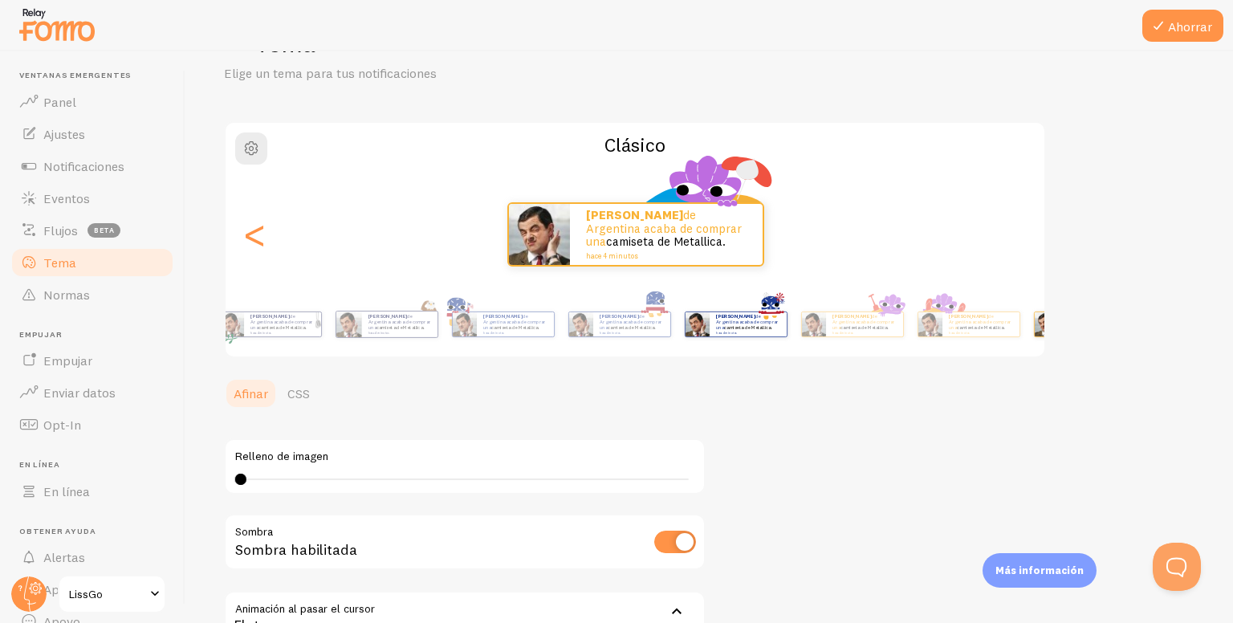
click at [787, 339] on div "Julián de Argentina acaba de comprar una camiseta de Metallica. hace 4 minutos" at bounding box center [736, 324] width 104 height 45
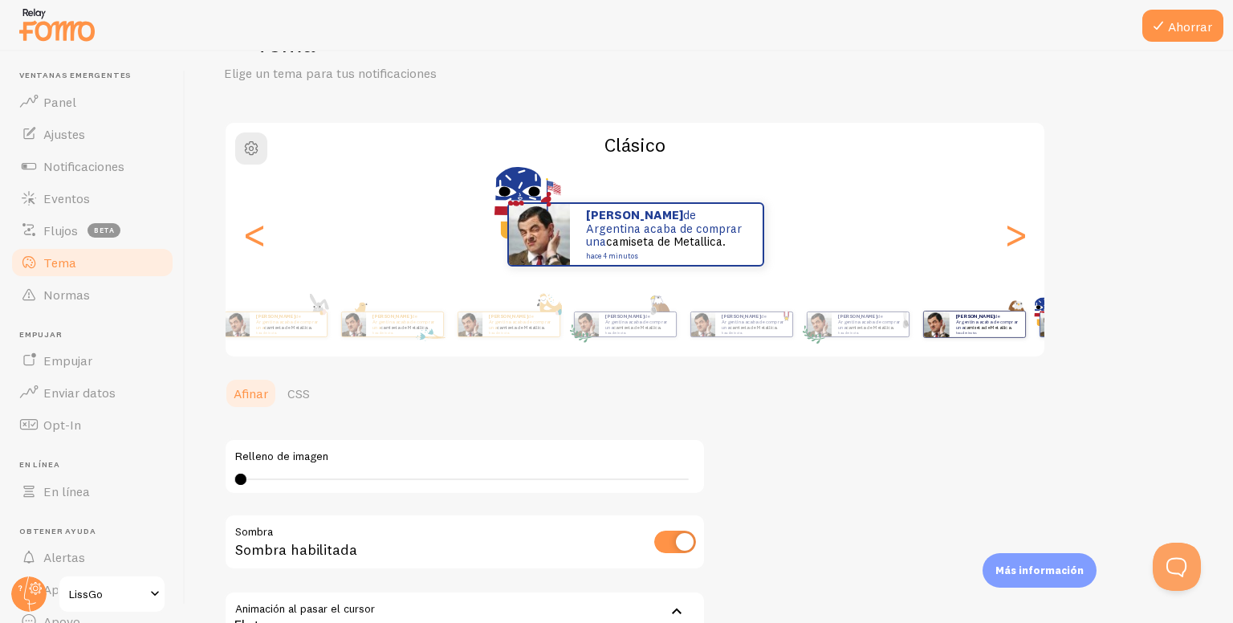
click at [941, 335] on div "Julián de Argentina acaba de comprar una camiseta de Metallica. hace 4 minutos" at bounding box center [974, 324] width 104 height 45
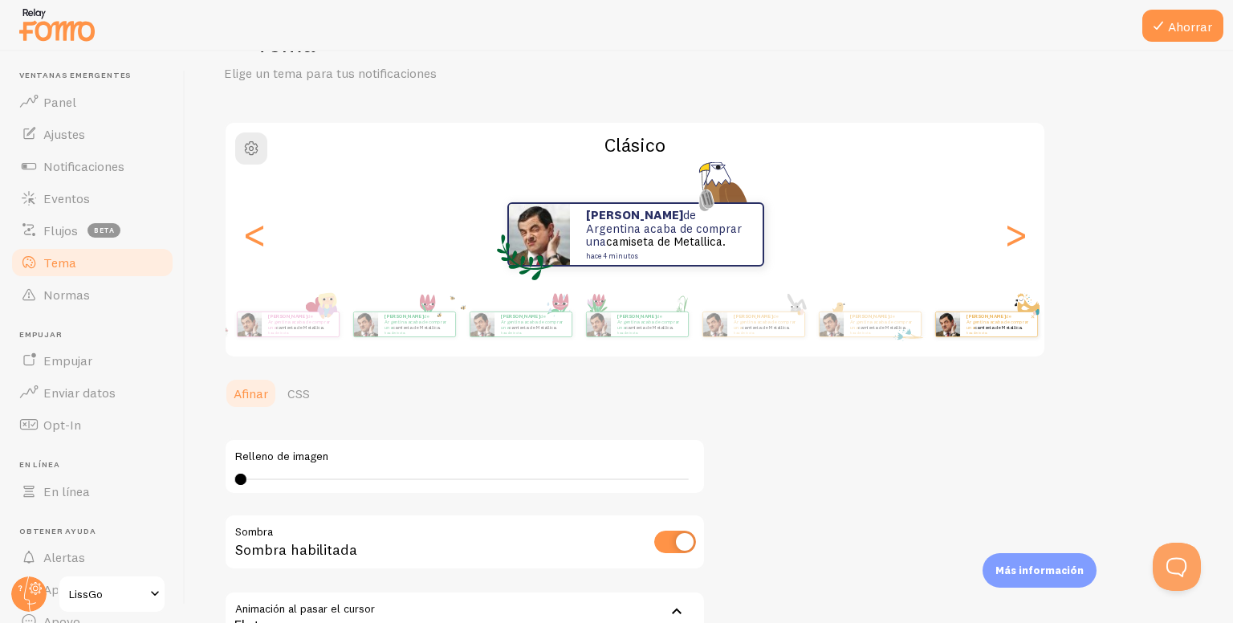
click at [1066, 323] on div "Tema Elige un tema para tus notificaciones Clásico Julián de Argentina acaba de…" at bounding box center [709, 378] width 970 height 705
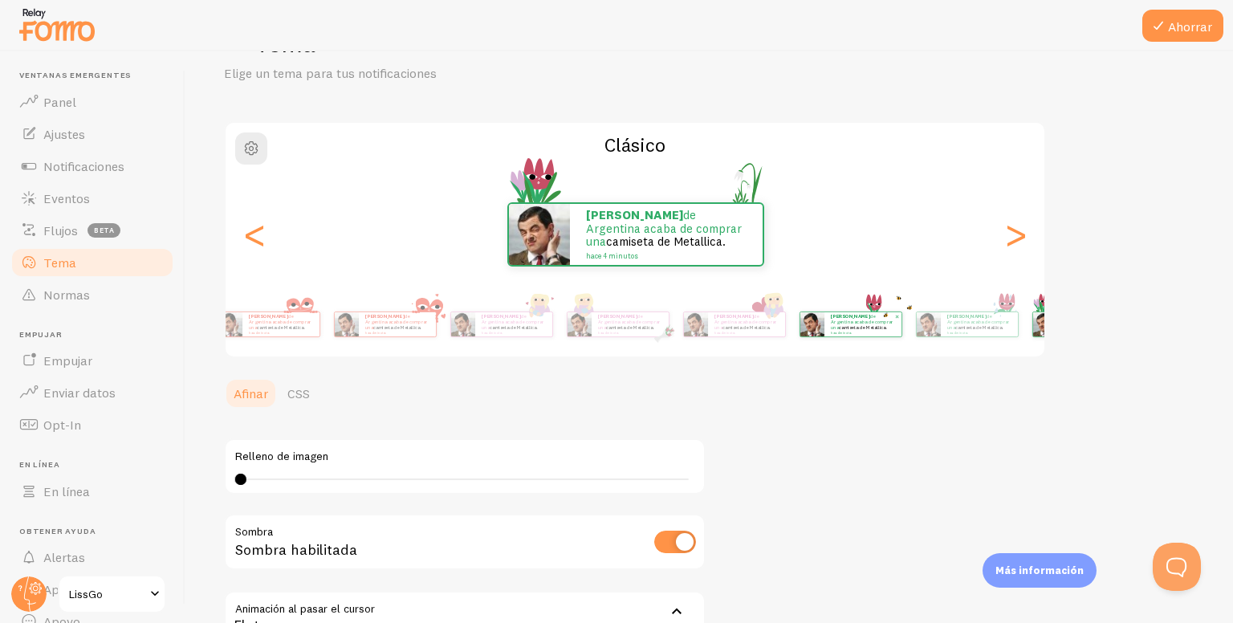
click at [843, 312] on div "Julián de Argentina acaba de comprar una camiseta de Metallica. hace 4 minutos" at bounding box center [862, 324] width 77 height 24
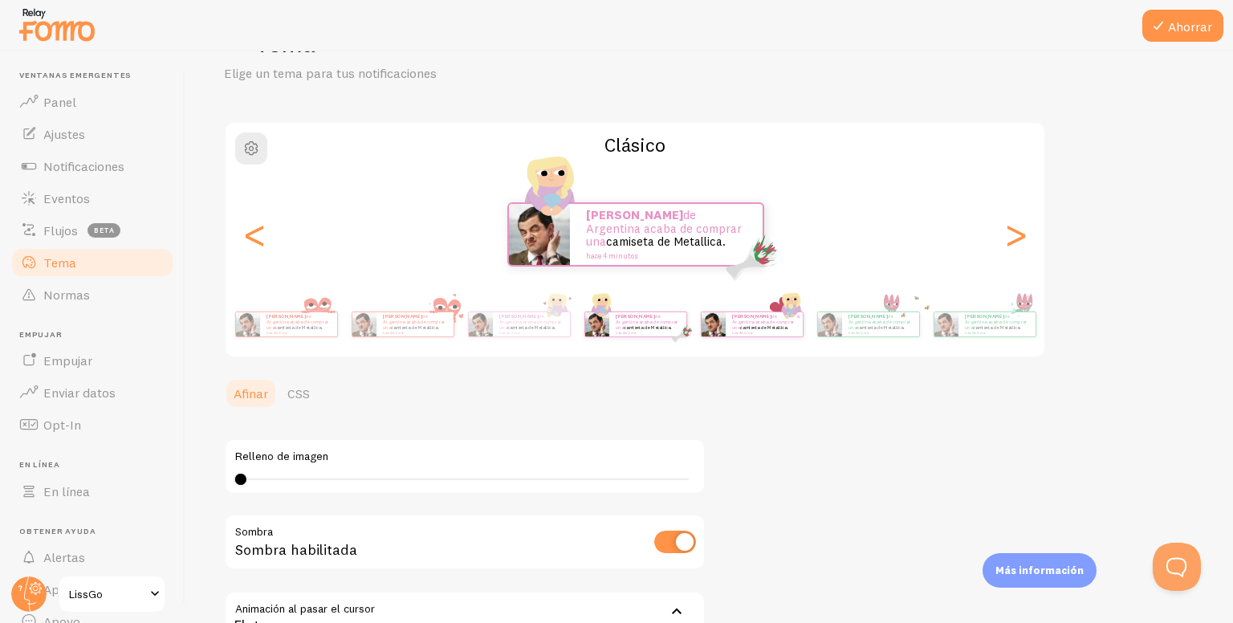
click at [757, 325] on p "Julián de Argentina acaba de comprar una camiseta de Metallica. hace 4 minutos" at bounding box center [764, 324] width 64 height 20
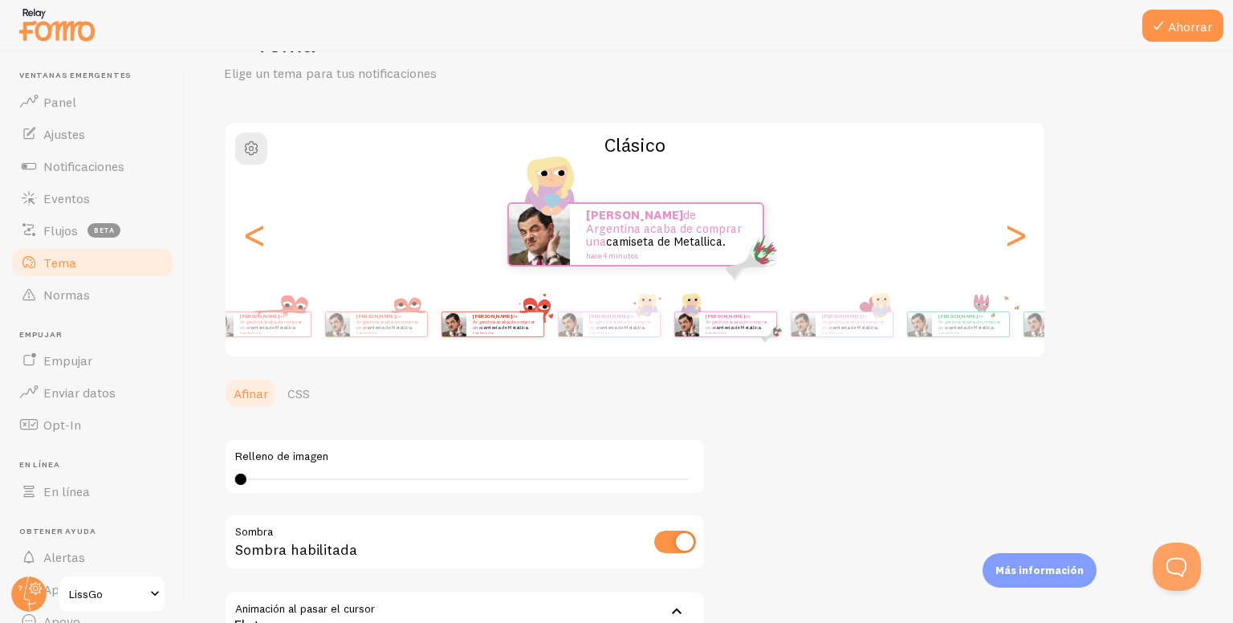
click at [442, 308] on div "Julián de Argentina acaba de comprar una camiseta de Metallica. hace 4 minutos" at bounding box center [493, 324] width 104 height 45
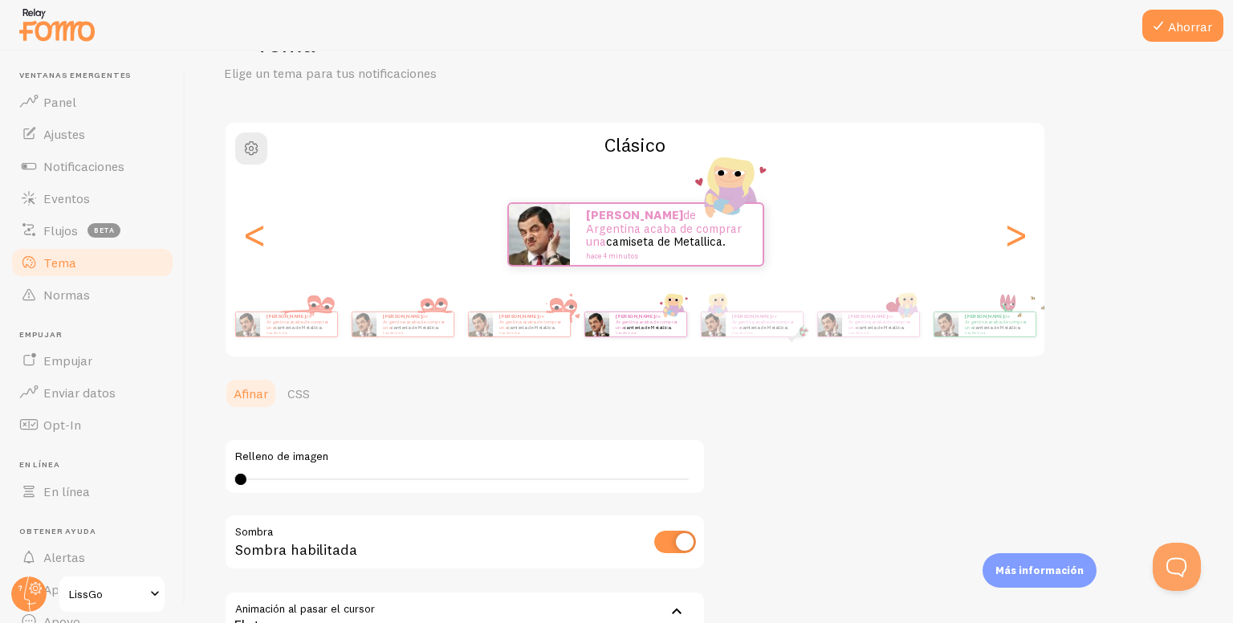
click at [766, 347] on div "Julián de Argentina acaba de comprar una camiseta de Metallica. hace 4 minutos …" at bounding box center [634, 324] width 921 height 64
click at [750, 335] on div "Julián de Argentina acaba de comprar una camiseta de Metallica. hace 4 minutos" at bounding box center [752, 324] width 103 height 26
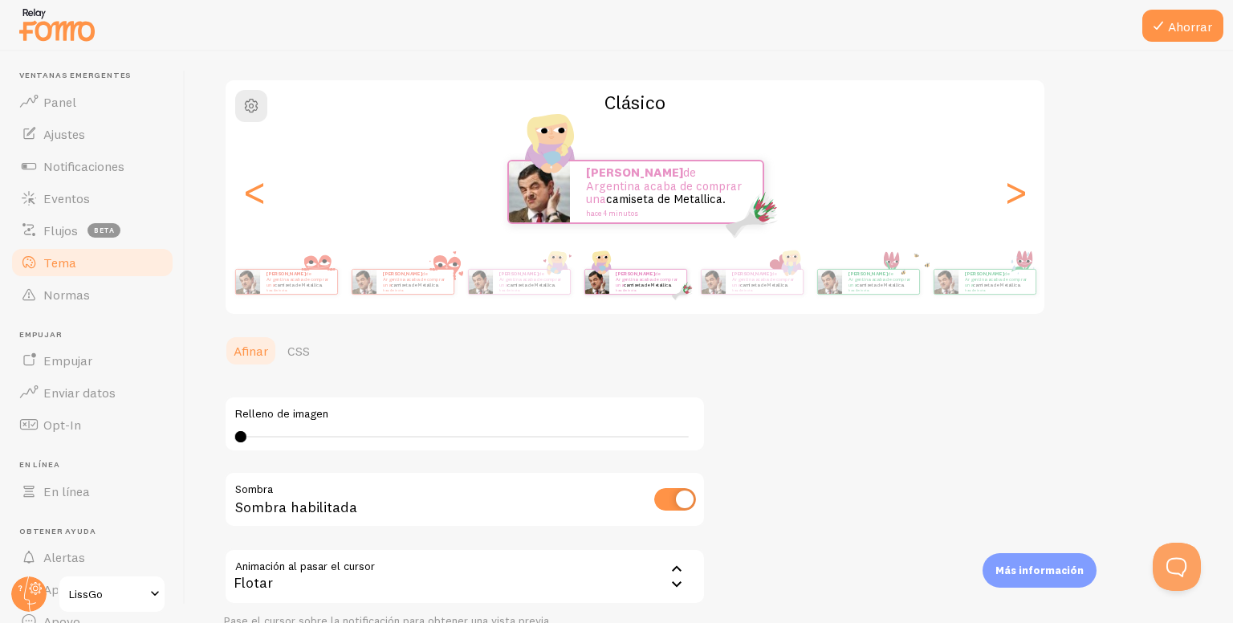
scroll to position [144, 0]
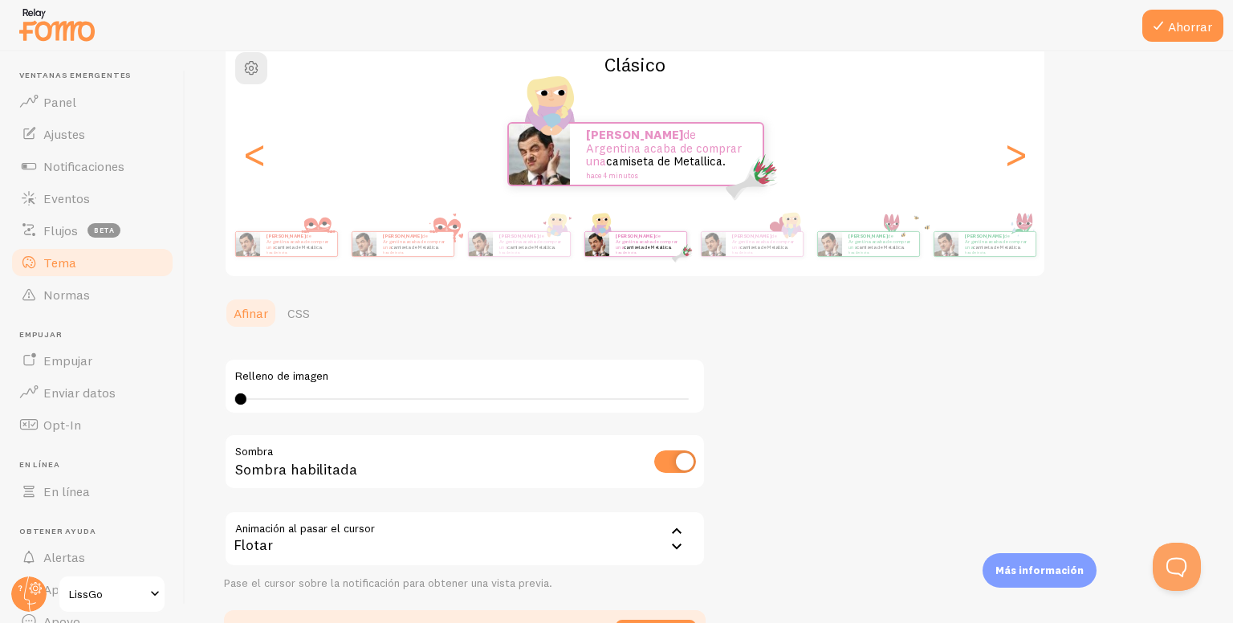
drag, startPoint x: 256, startPoint y: 392, endPoint x: 272, endPoint y: 392, distance: 16.1
click at [272, 392] on div "4 4 - indefinido" at bounding box center [464, 398] width 459 height 13
click at [247, 398] on div "4 4 - indefinido" at bounding box center [465, 399] width 448 height 2
type input "0"
drag, startPoint x: 247, startPoint y: 397, endPoint x: 213, endPoint y: 409, distance: 35.5
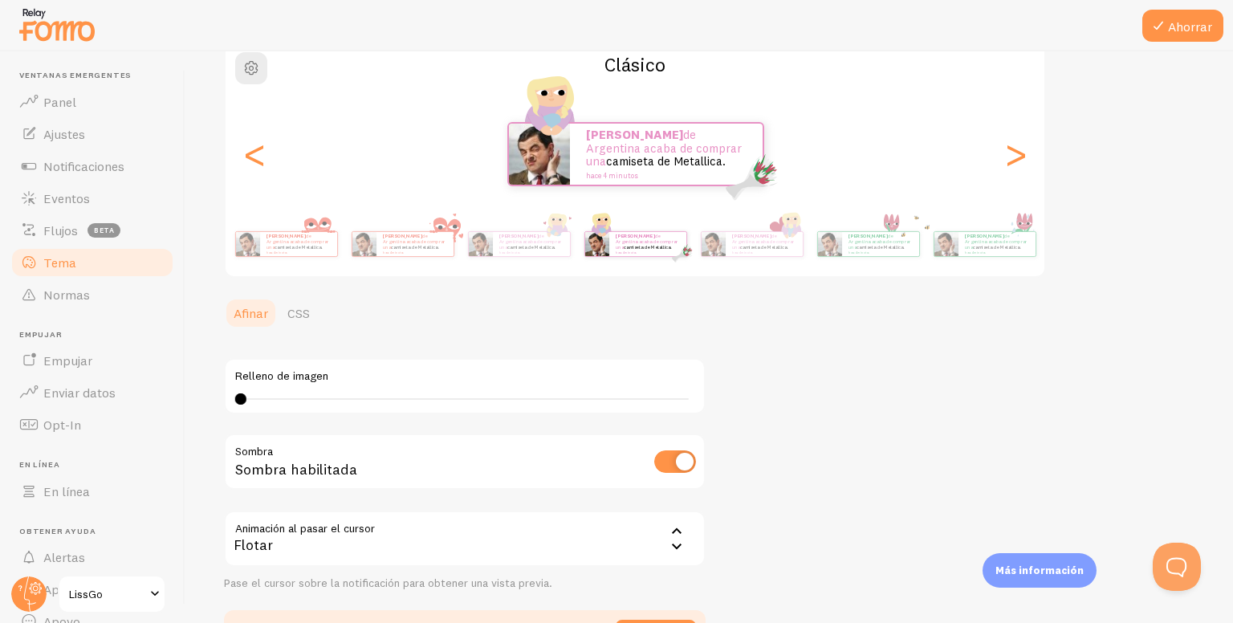
click at [213, 409] on div "Ahorrar Tema Elige un tema para tus notificaciones Clásico Julián de Argentina …" at bounding box center [708, 336] width 1047 height 571
click at [715, 359] on div "Tema Elige un tema para tus notificaciones Clásico Julián de Argentina acaba de…" at bounding box center [709, 298] width 970 height 705
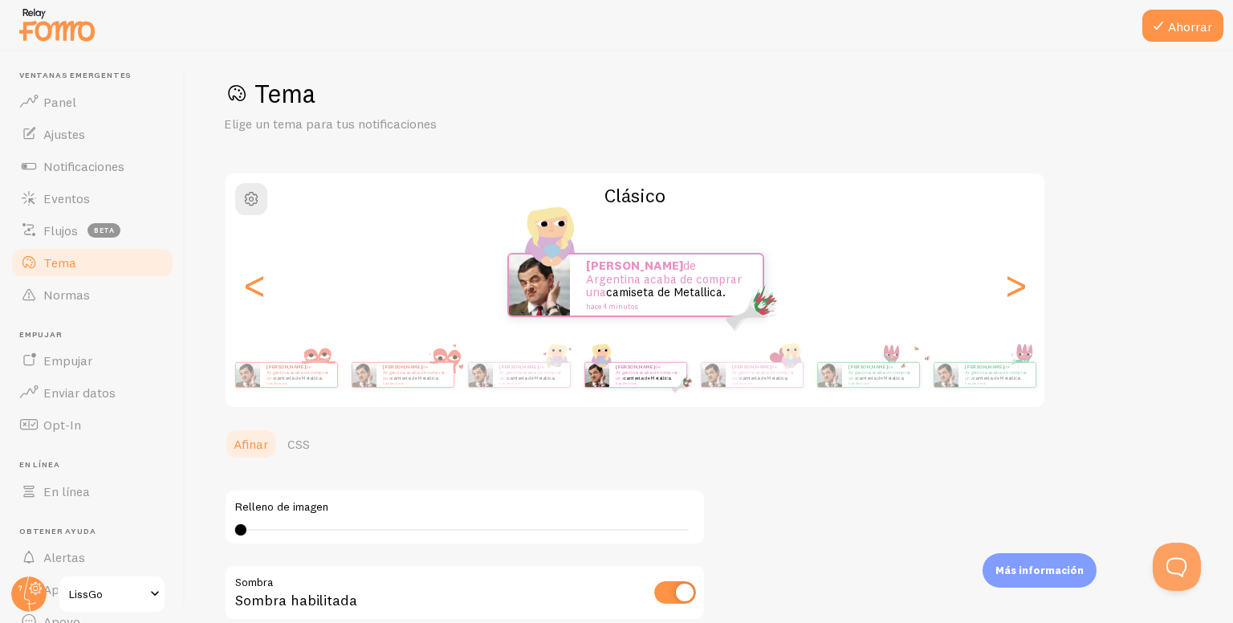
scroll to position [0, 0]
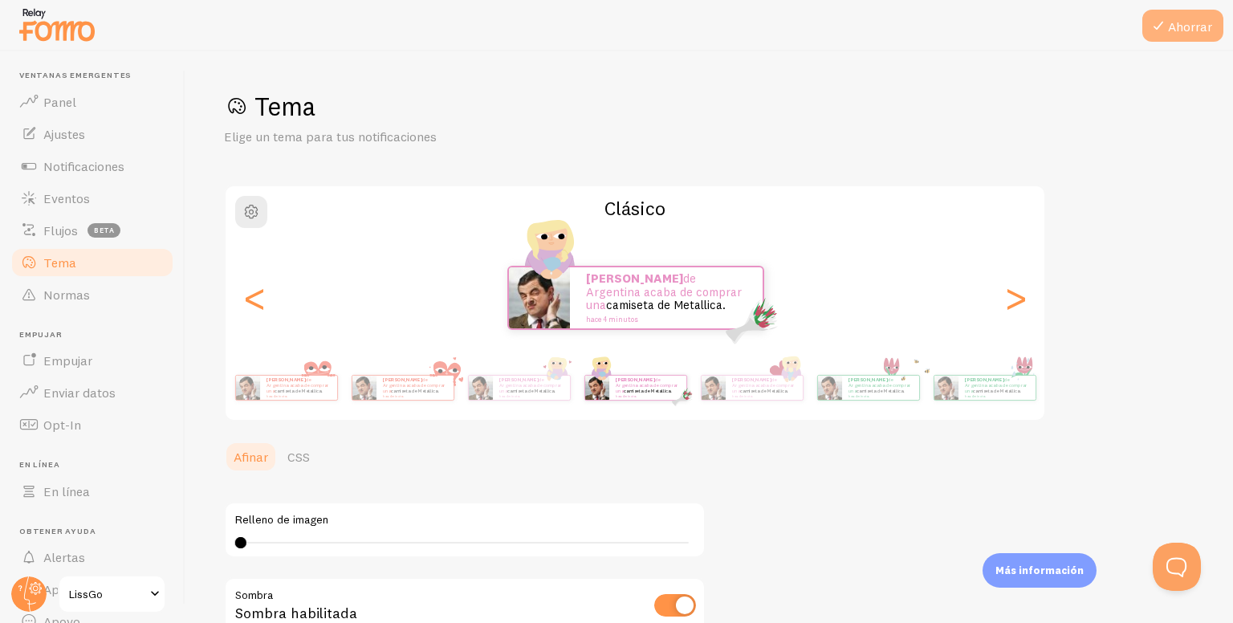
click at [1188, 30] on font "Ahorrar" at bounding box center [1190, 26] width 44 height 16
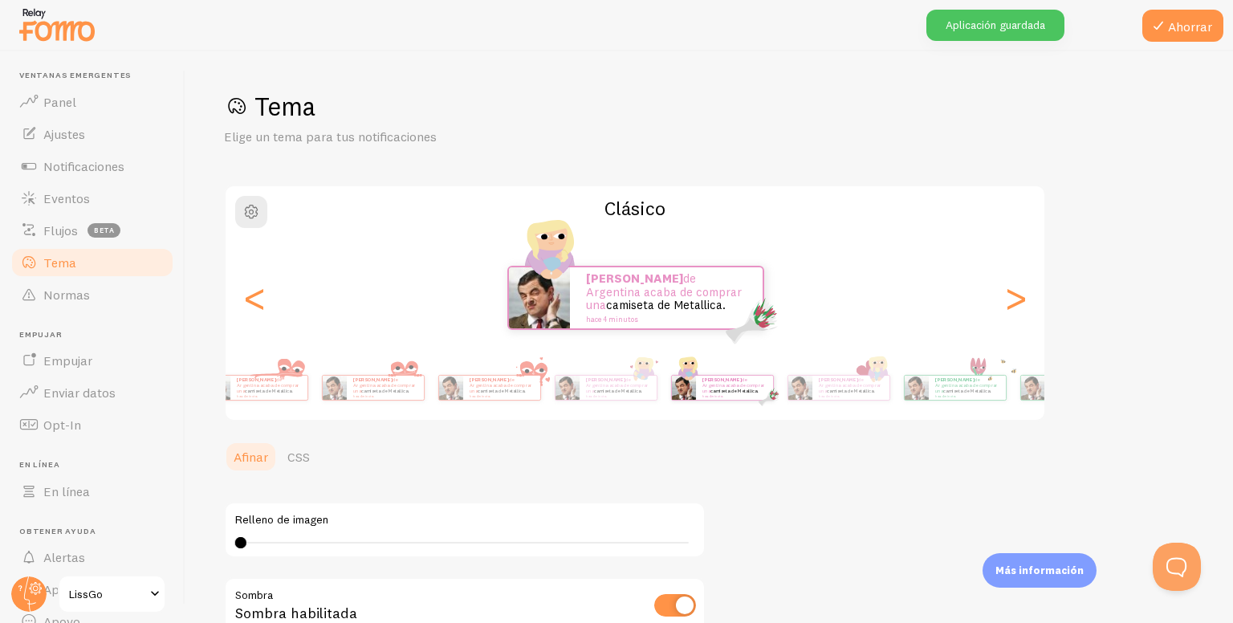
click at [970, 486] on div "Tema Elige un tema para tus notificaciones Clásico Julián de Argentina acaba de…" at bounding box center [709, 442] width 970 height 705
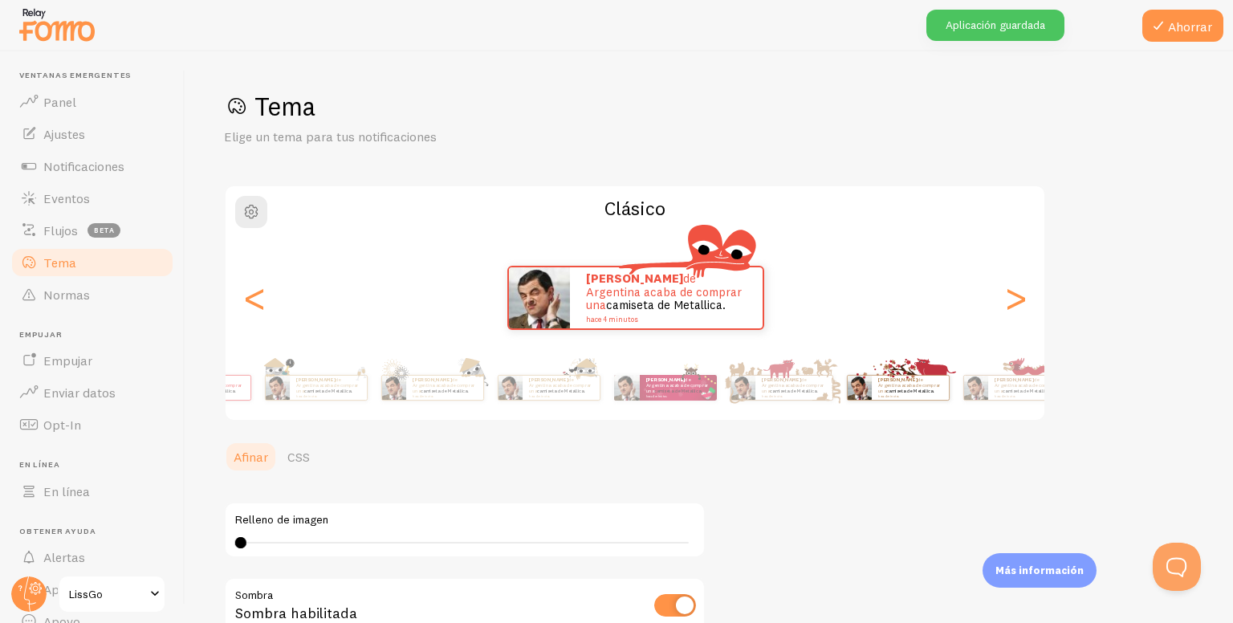
click at [976, 412] on div "Julián de Argentina acaba de comprar una camiseta de Metallica. hace 4 minutos …" at bounding box center [634, 388] width 921 height 64
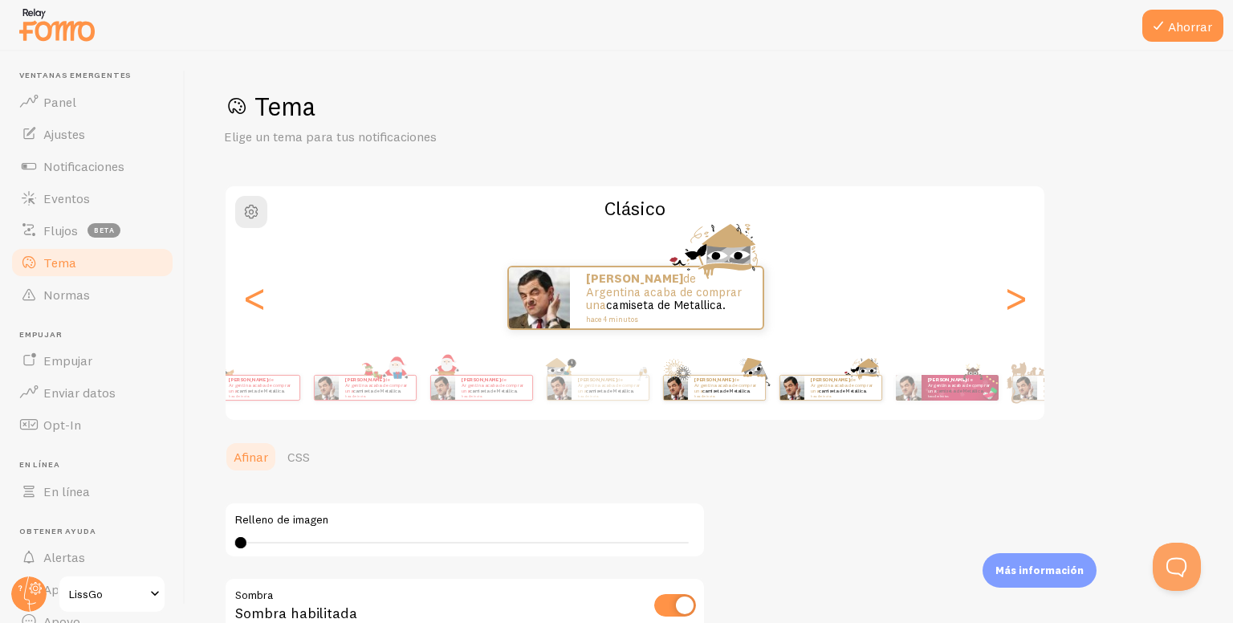
click at [1188, 372] on div "Ahorrar Tema Elige un tema para tus notificaciones Clásico Julián de Argentina …" at bounding box center [708, 336] width 1047 height 571
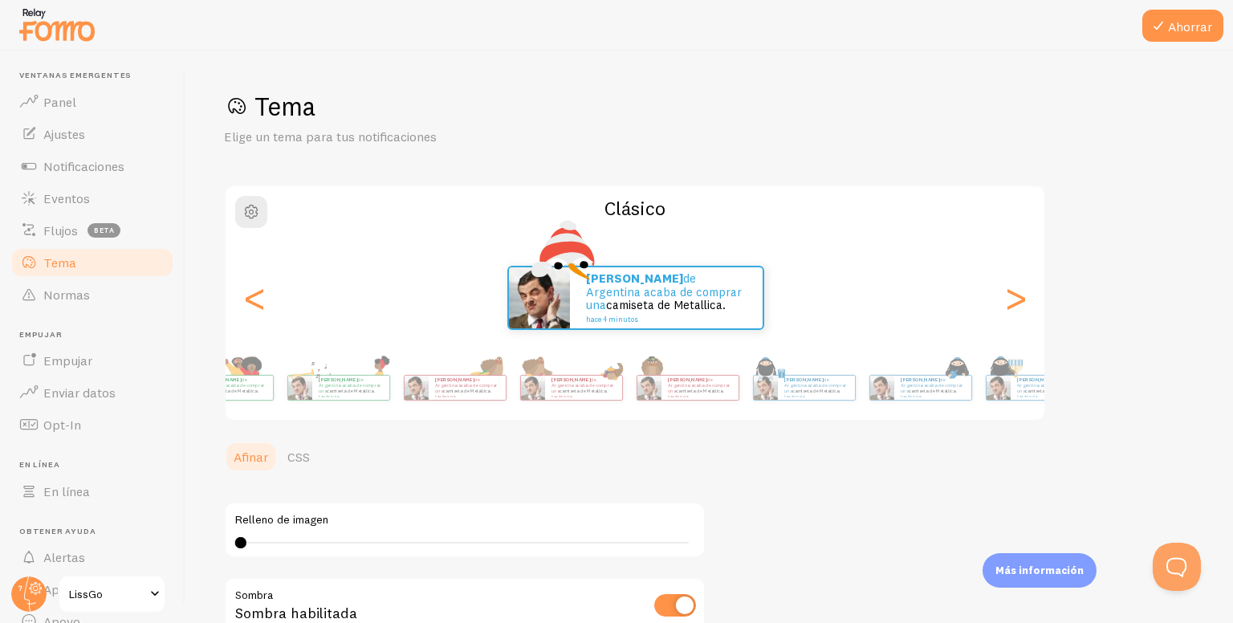
click at [1232, 383] on div "Ahorrar Tema Elige un tema para tus notificaciones Clásico Julián de Argentina …" at bounding box center [708, 336] width 1047 height 571
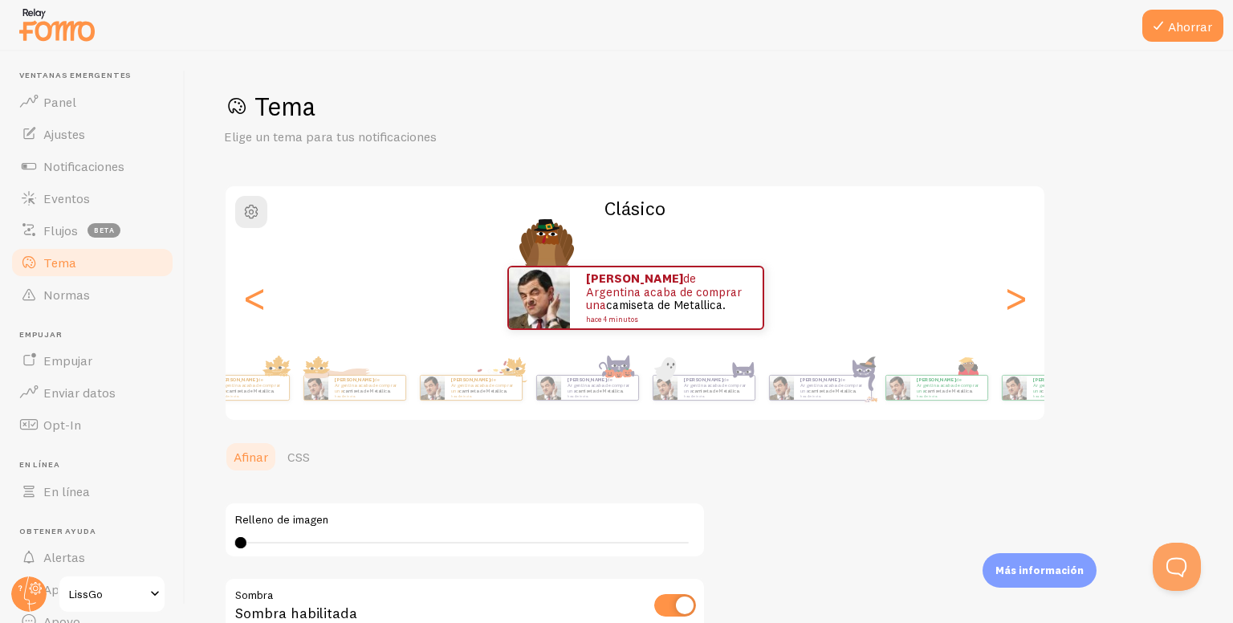
click at [1232, 404] on div "Ahorrar Tema Elige un tema para tus notificaciones Clásico Julián de Argentina …" at bounding box center [708, 336] width 1047 height 571
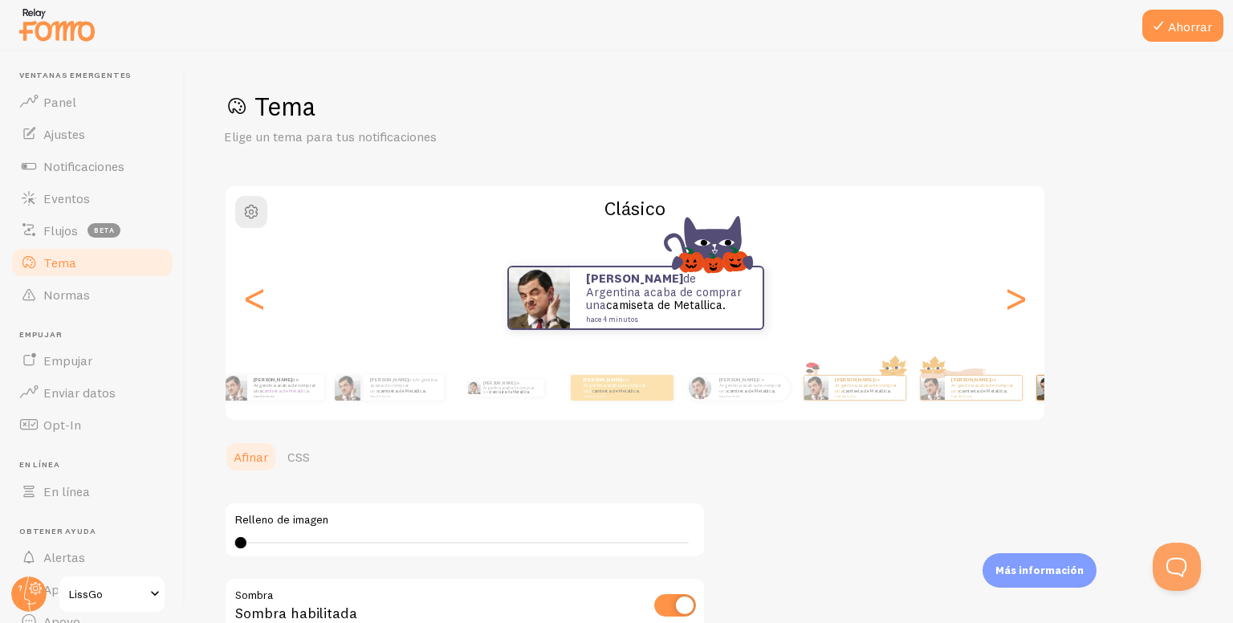
click at [1143, 399] on div "Tema Elige un tema para tus notificaciones Clásico Julián de Argentina acaba de…" at bounding box center [709, 442] width 970 height 705
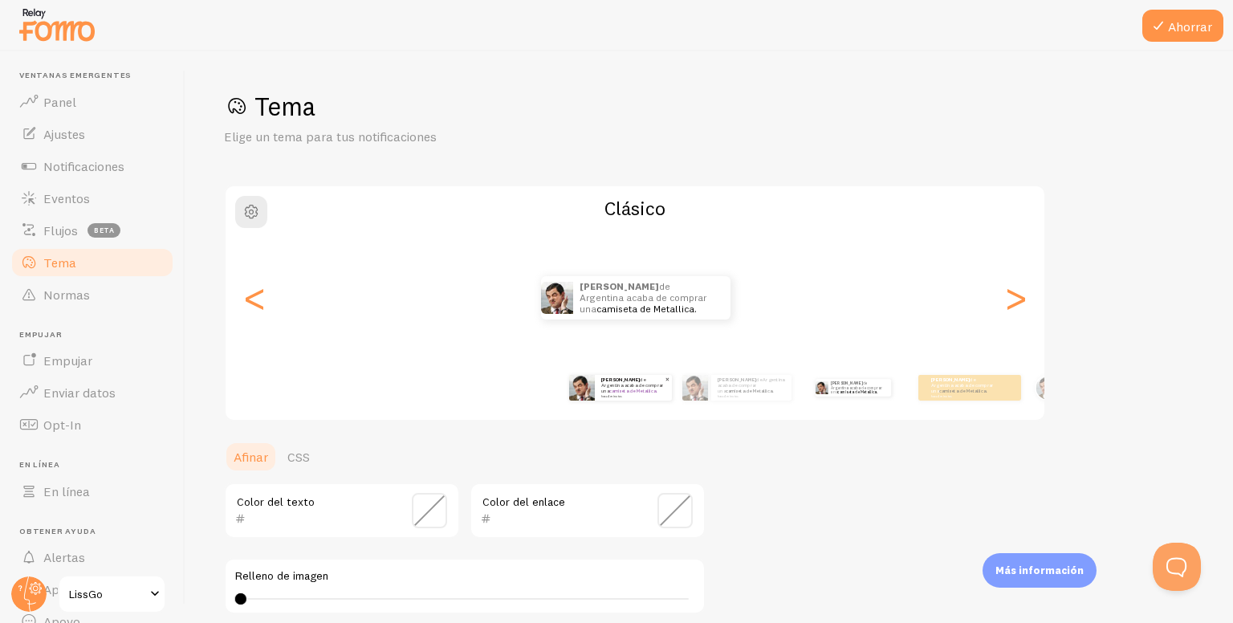
click at [647, 409] on div "Julián de Argentina acaba de comprar una camiseta de Metallica. hace 4 minutos" at bounding box center [620, 387] width 104 height 45
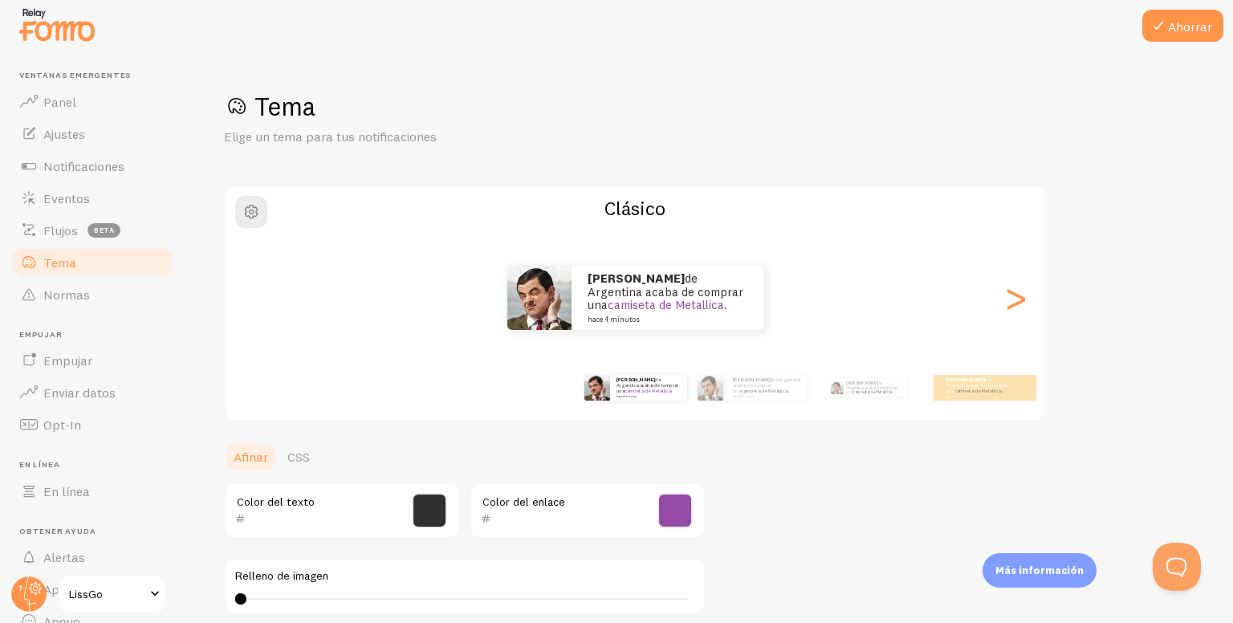
type input "322F2F"
type input "954BA7"
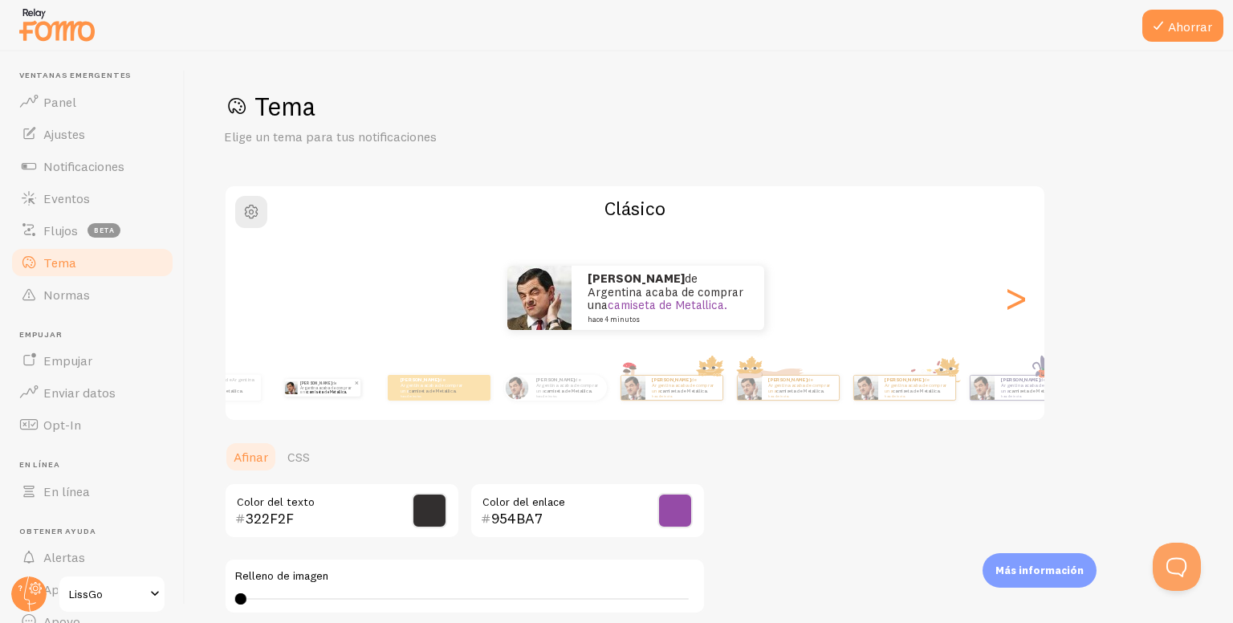
click at [330, 356] on div "Julián de Argentina acaba de comprar una camiseta de Metallica. hace 4 minutos …" at bounding box center [634, 388] width 921 height 64
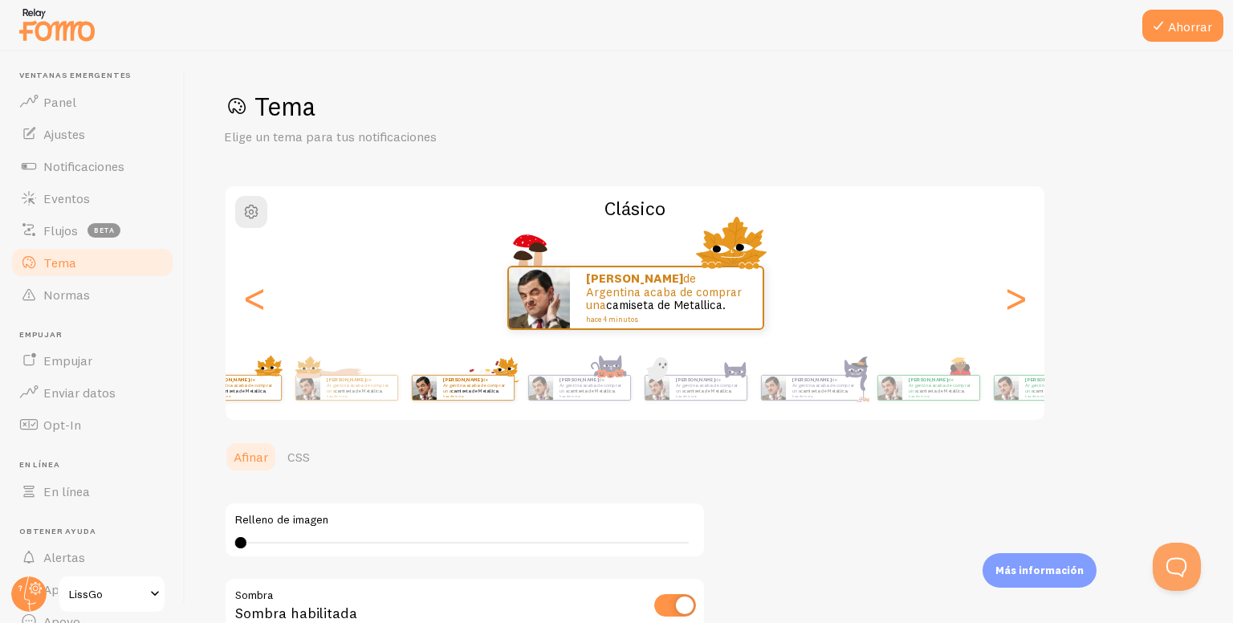
click at [442, 386] on div "Julián de Argentina acaba de comprar una camiseta de Metallica. hace 4 minutos" at bounding box center [463, 387] width 104 height 45
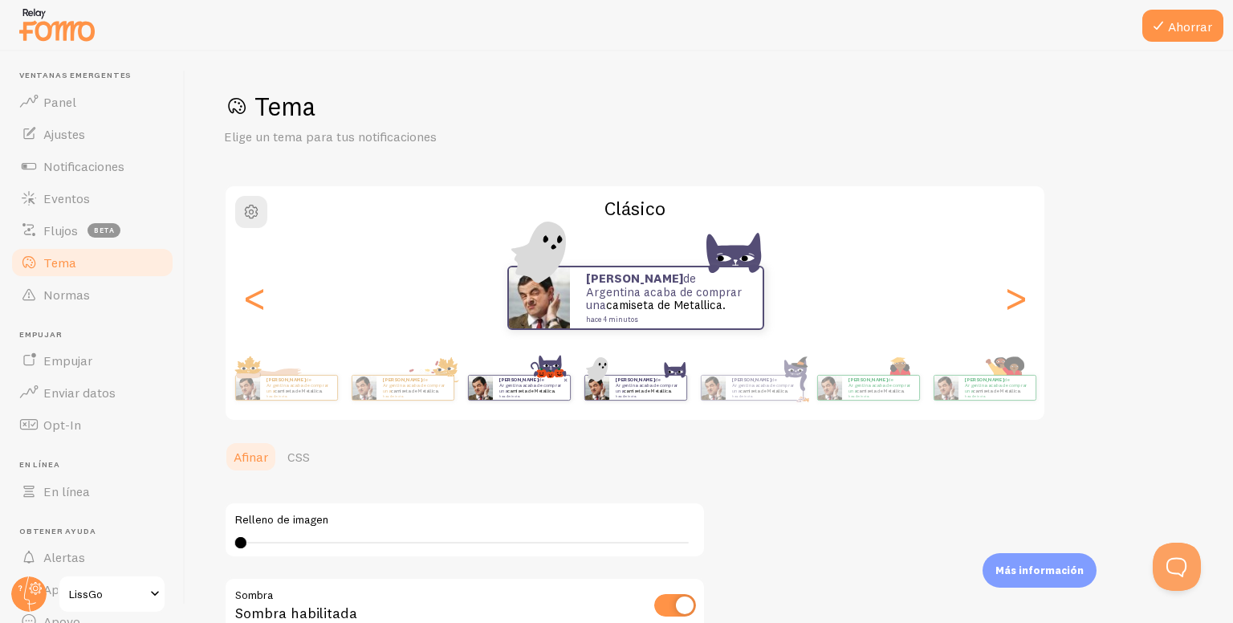
click at [539, 394] on small "hace 4 minutos" at bounding box center [530, 395] width 63 height 3
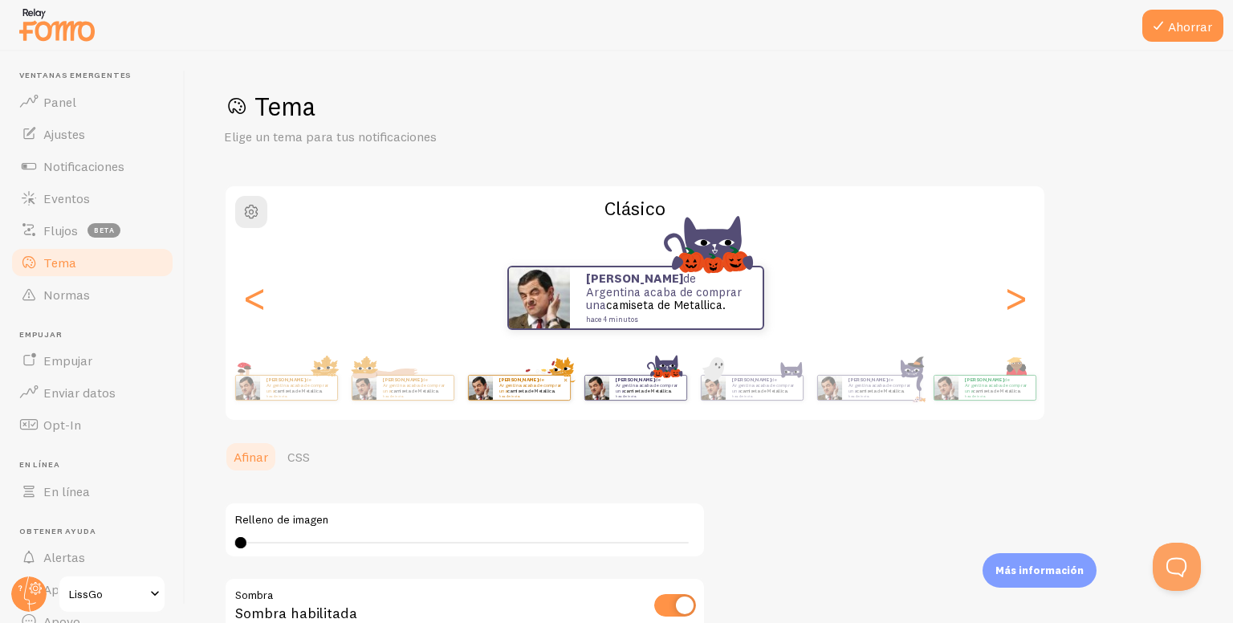
click at [570, 397] on div "Julián de Argentina acaba de comprar una camiseta de Metallica. hace 4 minutos" at bounding box center [531, 388] width 77 height 24
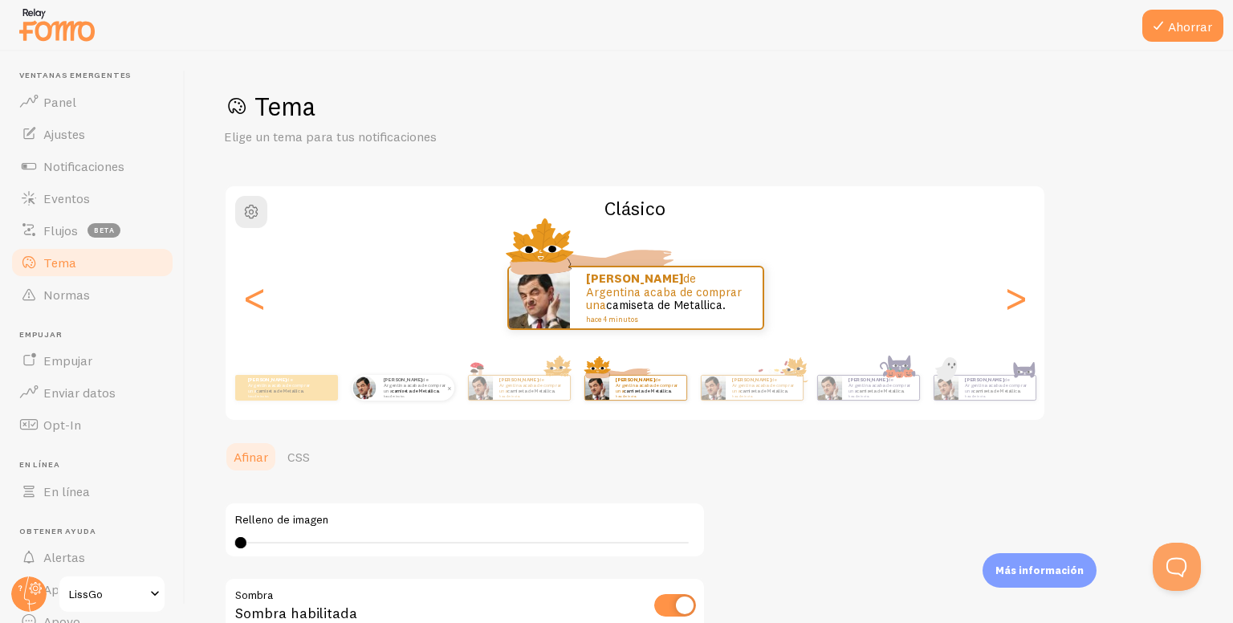
click at [372, 388] on img at bounding box center [363, 387] width 23 height 23
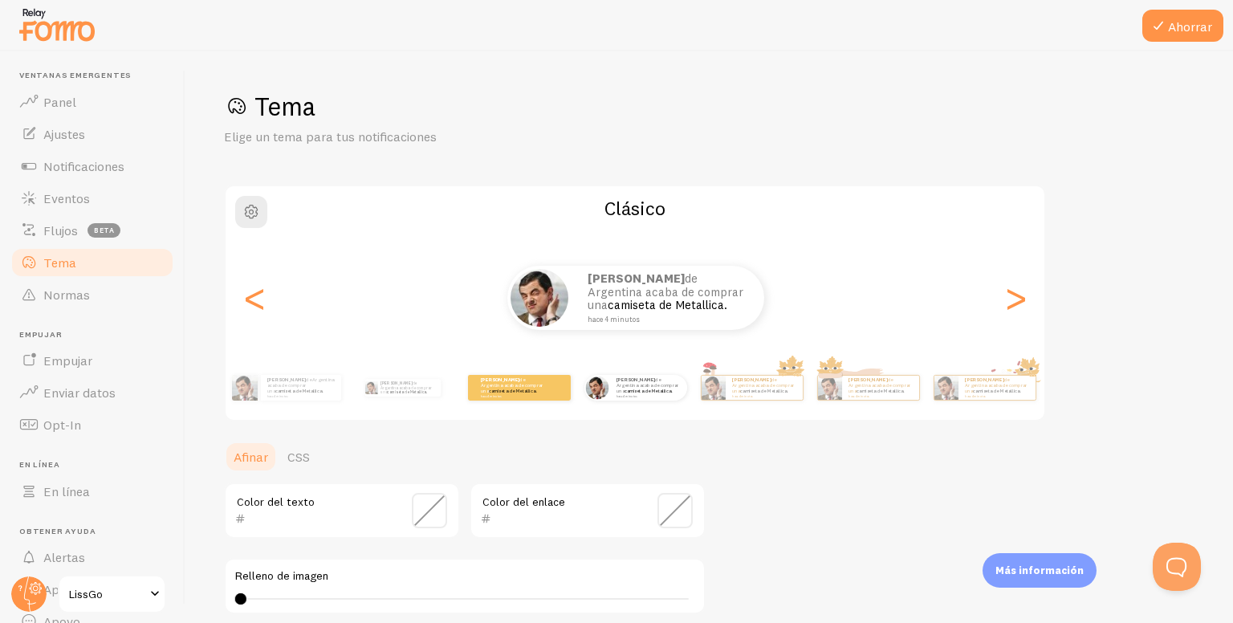
click at [507, 401] on div "Julián de Argentina acaba de comprar una camiseta de Metallica. hace 4 minutos" at bounding box center [519, 387] width 104 height 45
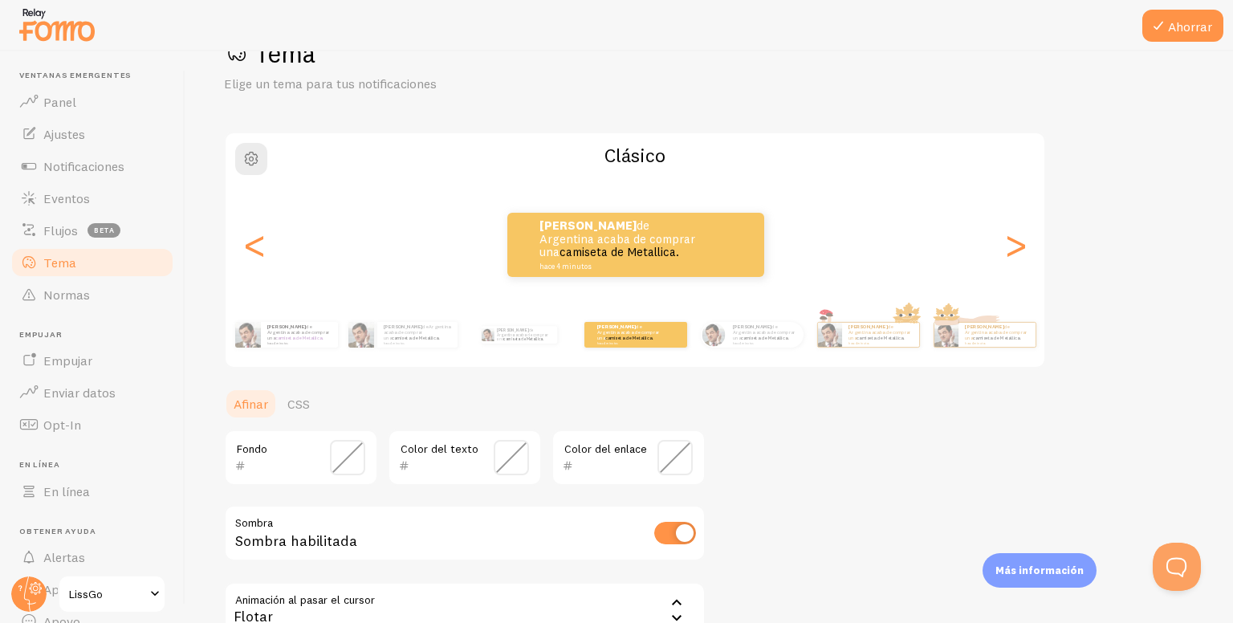
scroll to position [80, 0]
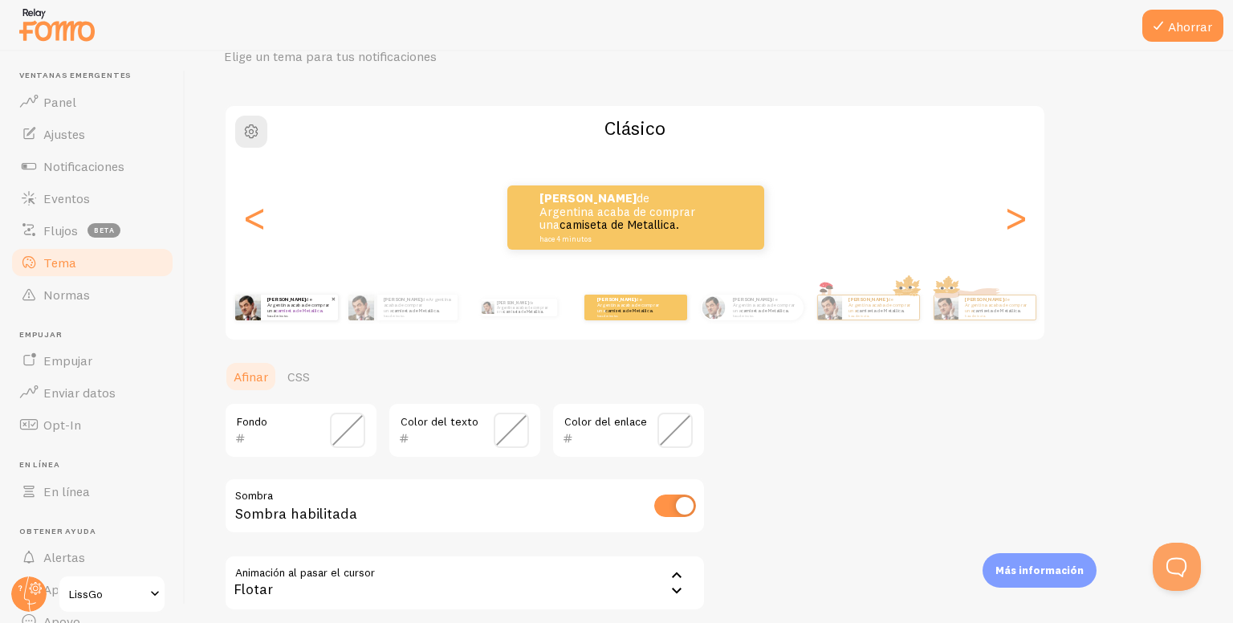
click at [288, 314] on small "hace 4 minutos" at bounding box center [298, 315] width 63 height 3
type input "322F2F"
type input "954BA7"
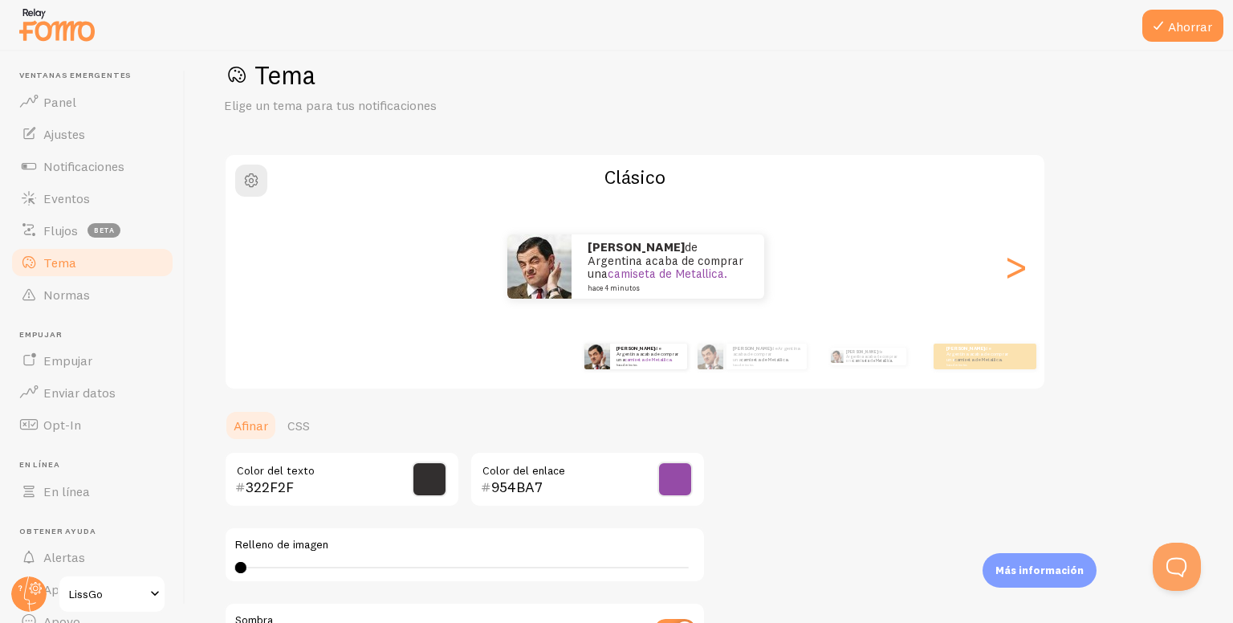
scroll to position [0, 0]
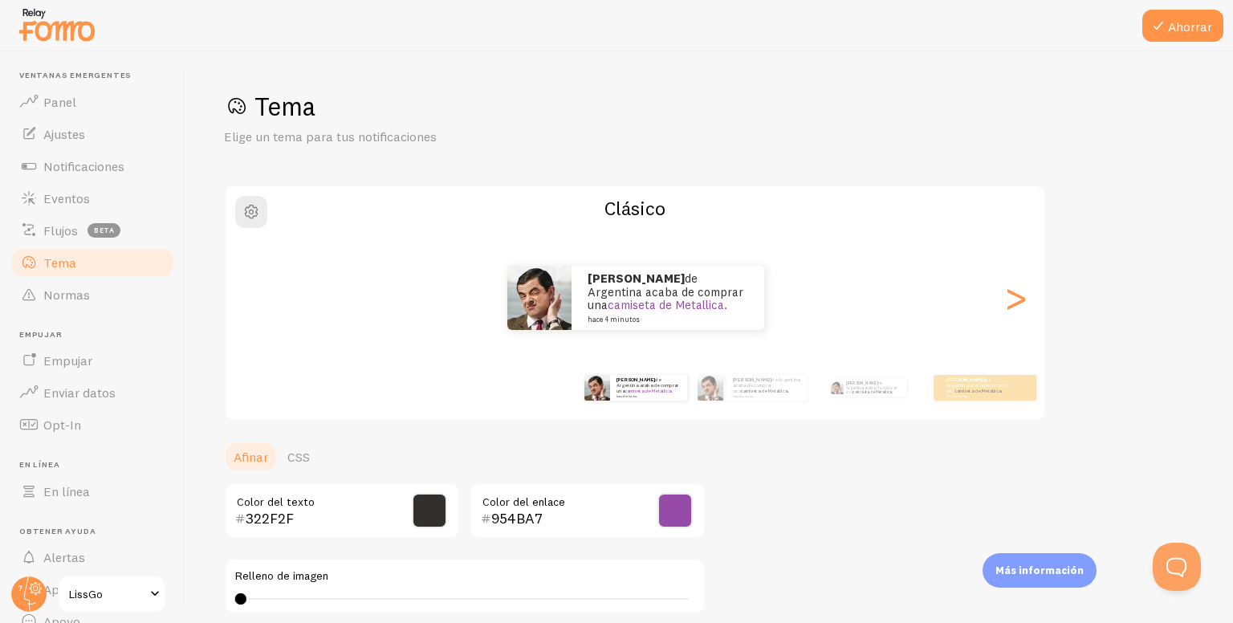
click at [426, 501] on span at bounding box center [429, 510] width 35 height 35
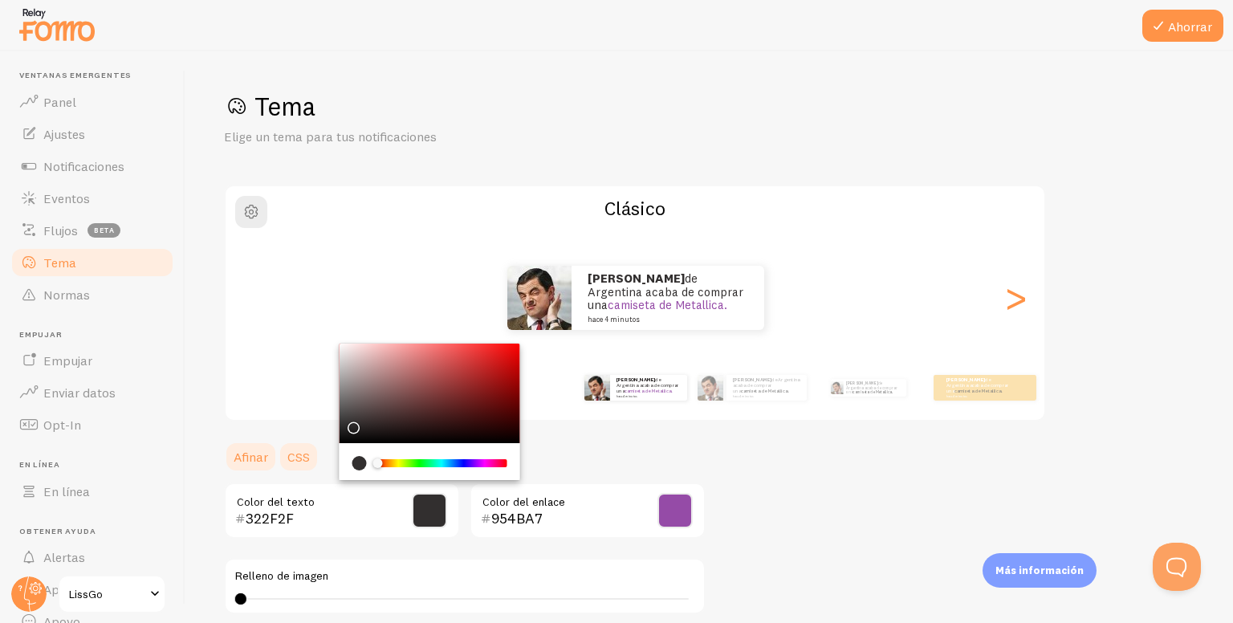
type input "000000"
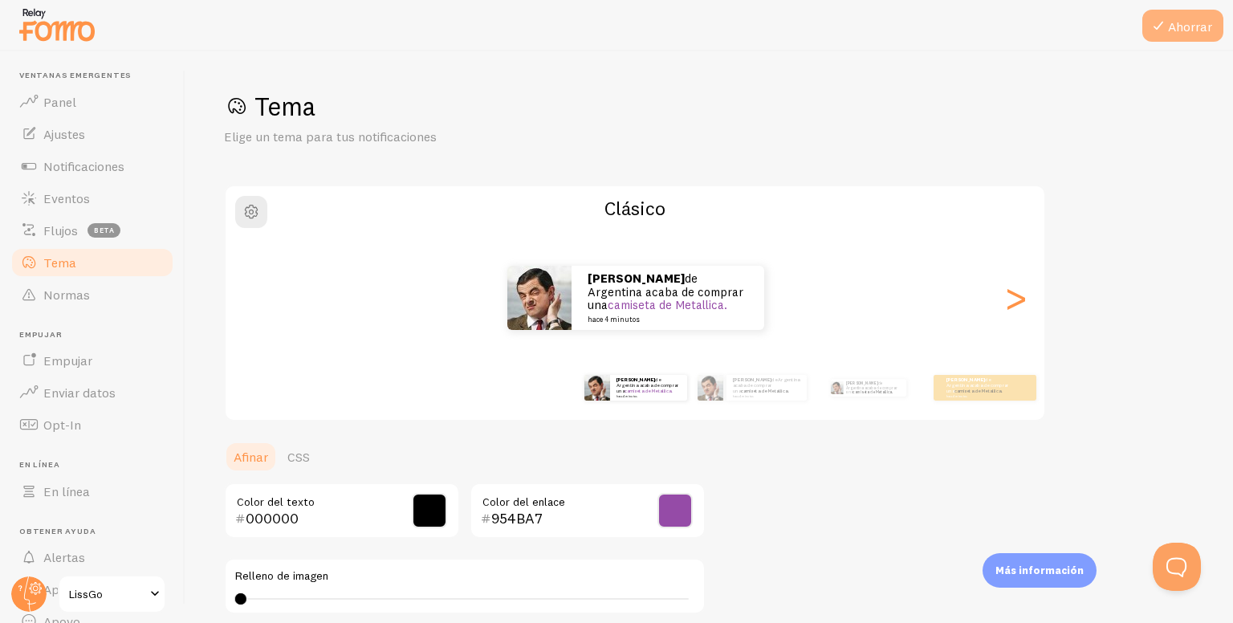
click at [1178, 26] on font "Ahorrar" at bounding box center [1190, 26] width 44 height 16
